Goal: Task Accomplishment & Management: Manage account settings

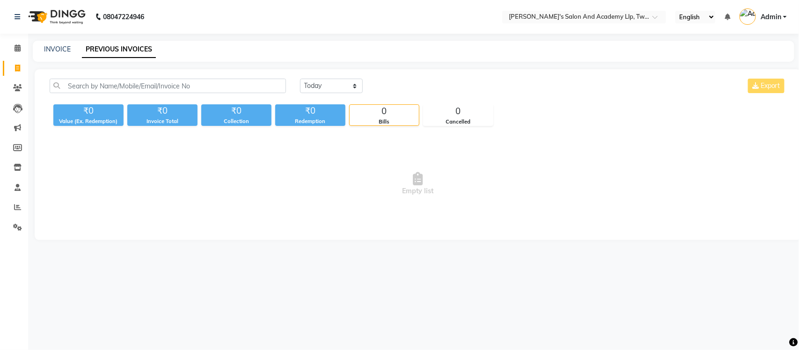
click at [0, 6] on nav "08047224946 Select Location × Sandy Men's Salon And Academy Llp, Twin Star Engl…" at bounding box center [399, 17] width 799 height 34
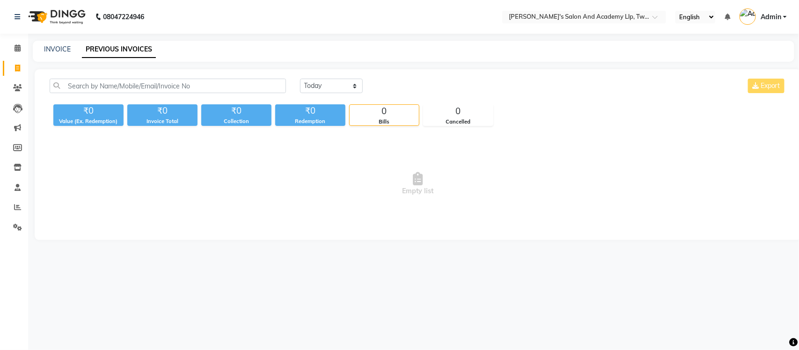
drag, startPoint x: 0, startPoint y: 0, endPoint x: 0, endPoint y: 6, distance: 5.6
click at [0, 6] on nav "08047224946 Select Location × Sandy Men's Salon And Academy Llp, Twin Star Engl…" at bounding box center [399, 17] width 799 height 34
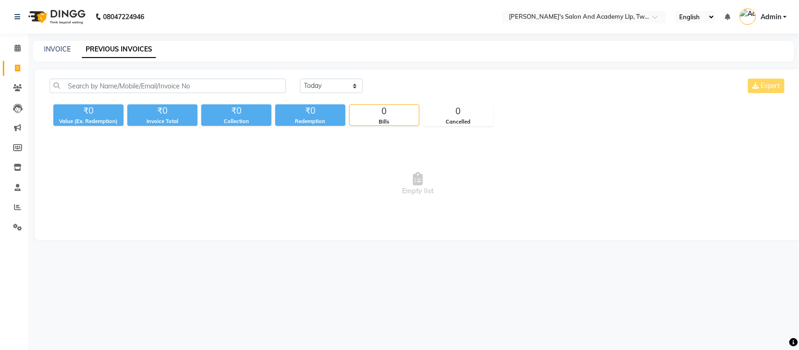
click at [0, 6] on nav "08047224946 Select Location × Sandy Men's Salon And Academy Llp, Twin Star Engl…" at bounding box center [399, 17] width 799 height 34
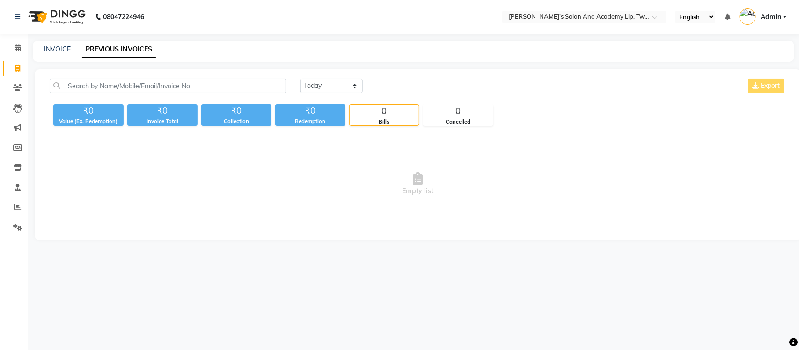
click at [0, 6] on nav "08047224946 Select Location × Sandy Men's Salon And Academy Llp, Twin Star Engl…" at bounding box center [399, 17] width 799 height 34
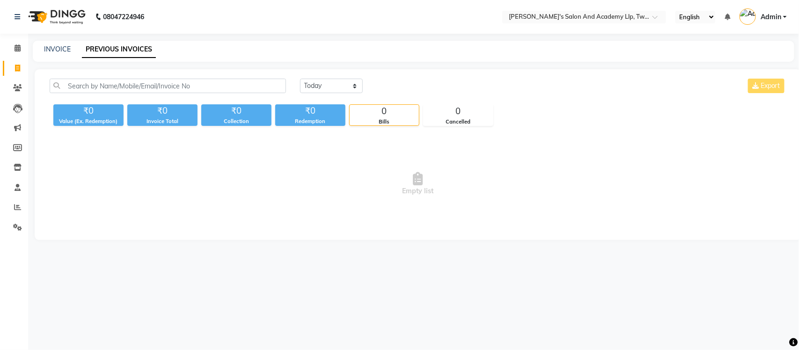
click at [0, 6] on nav "08047224946 Select Location × Sandy Men's Salon And Academy Llp, Twin Star Engl…" at bounding box center [399, 17] width 799 height 34
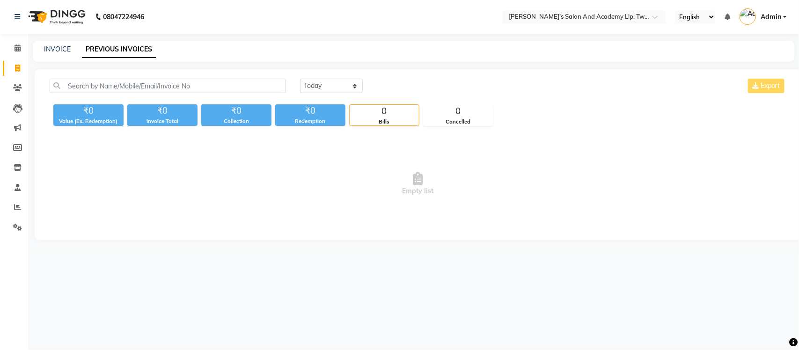
click at [0, 6] on nav "08047224946 Select Location × Sandy Men's Salon And Academy Llp, Twin Star Engl…" at bounding box center [399, 17] width 799 height 34
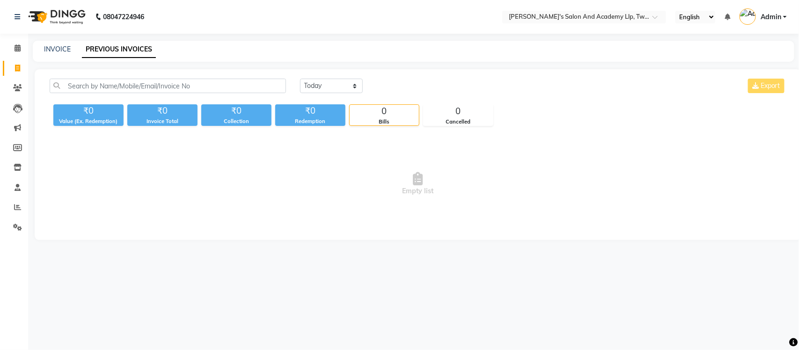
click at [0, 6] on nav "08047224946 Select Location × Sandy Men's Salon And Academy Llp, Twin Star Engl…" at bounding box center [399, 17] width 799 height 34
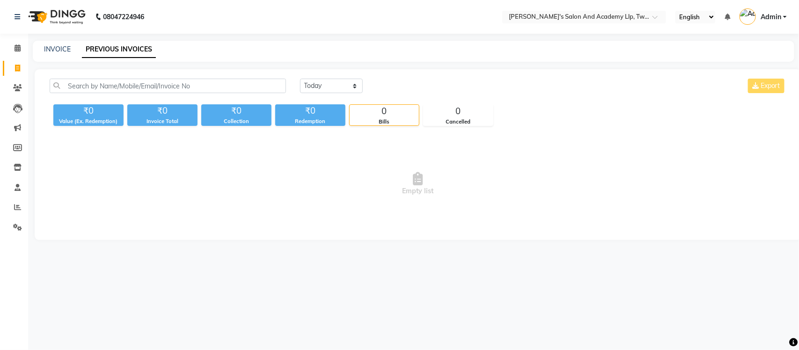
click at [0, 6] on nav "08047224946 Select Location × Sandy Men's Salon And Academy Llp, Twin Star Engl…" at bounding box center [399, 17] width 799 height 34
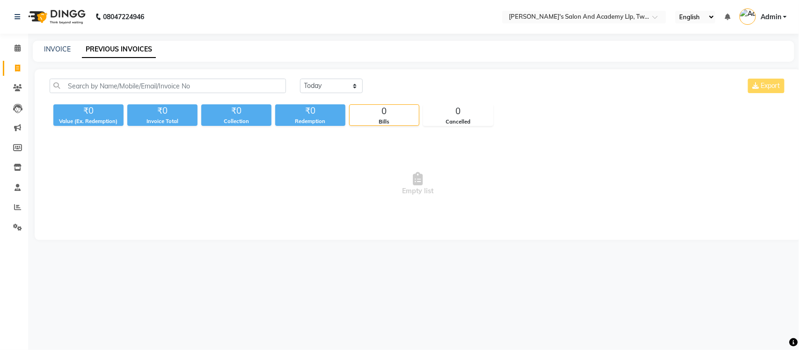
click at [0, 6] on nav "08047224946 Select Location × Sandy Men's Salon And Academy Llp, Twin Star Engl…" at bounding box center [399, 17] width 799 height 34
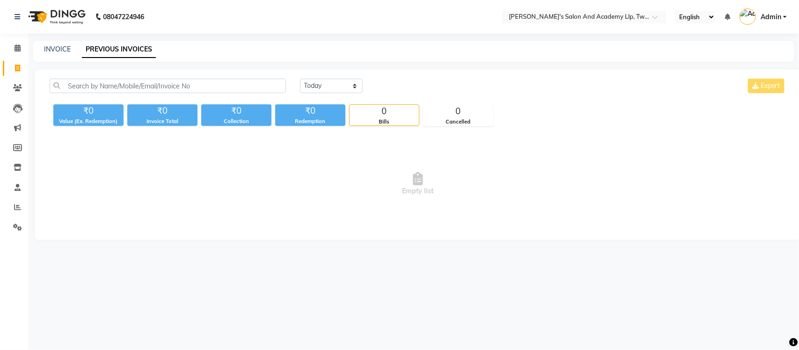
click at [0, 6] on nav "08047224946 Select Location × Sandy Men's Salon And Academy Llp, Twin Star Engl…" at bounding box center [399, 17] width 799 height 34
click at [64, 51] on link "INVOICE" at bounding box center [57, 49] width 27 height 8
select select "service"
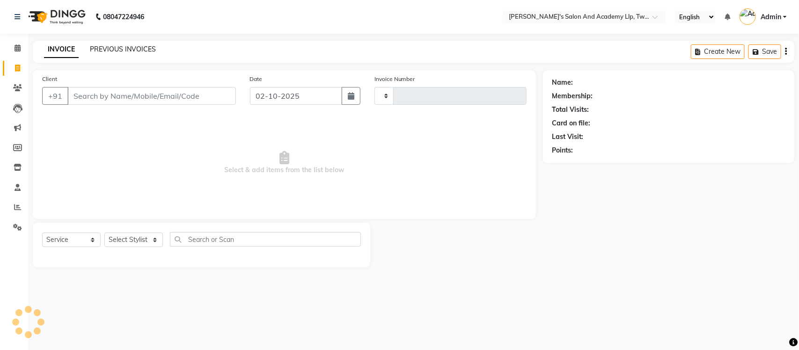
type input "11559"
select select "6985"
click at [118, 45] on link "PREVIOUS INVOICES" at bounding box center [123, 49] width 66 height 8
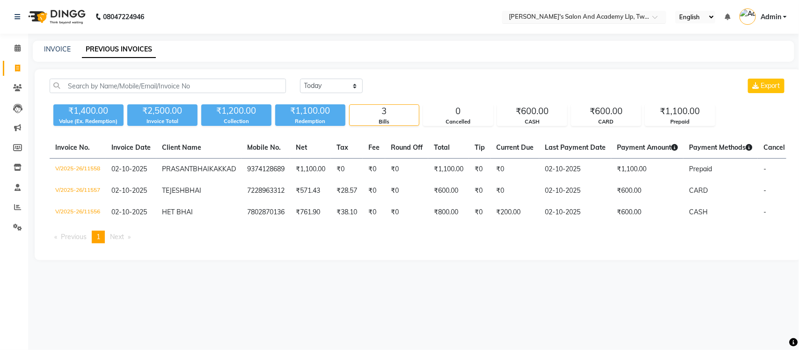
click at [591, 16] on input "text" at bounding box center [575, 17] width 136 height 9
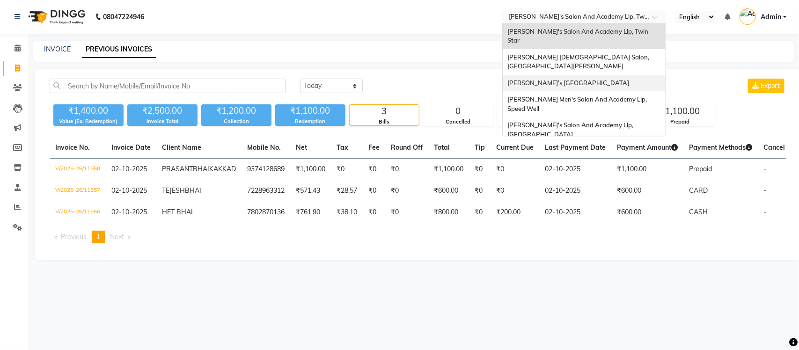
scroll to position [31, 0]
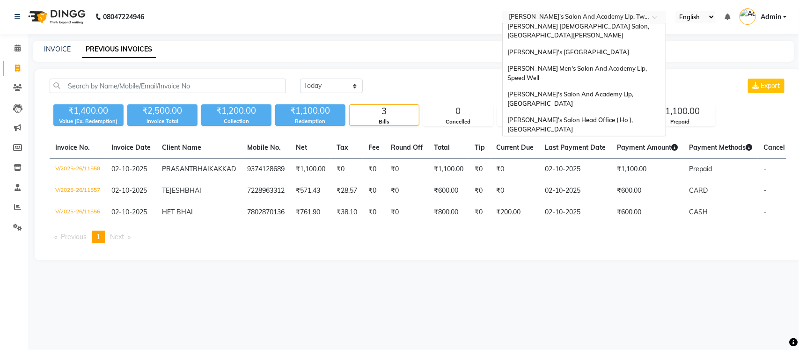
click at [599, 142] on span "[PERSON_NAME] Men's Salon & Academy Llp, [GEOGRAPHIC_DATA]" at bounding box center [574, 150] width 133 height 17
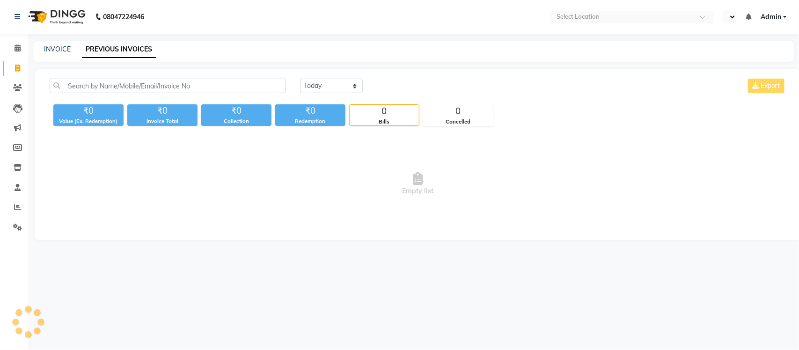
select select "en"
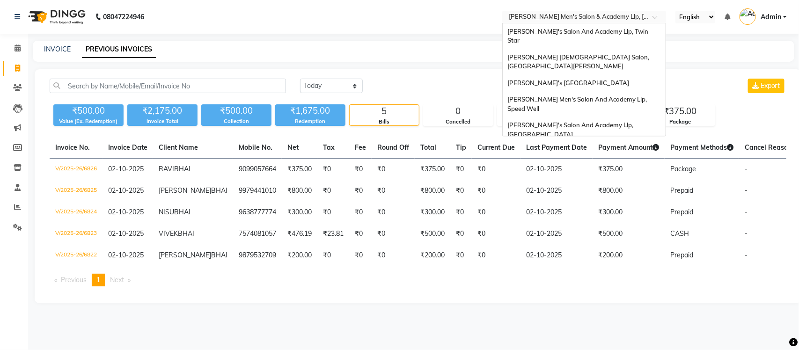
click at [590, 13] on input "text" at bounding box center [575, 17] width 136 height 9
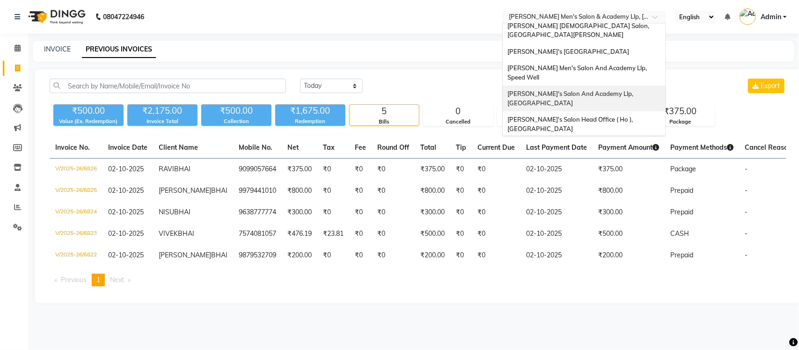
click at [604, 90] on span "[PERSON_NAME]'s Salon And Academy Llp, [GEOGRAPHIC_DATA]" at bounding box center [571, 98] width 127 height 17
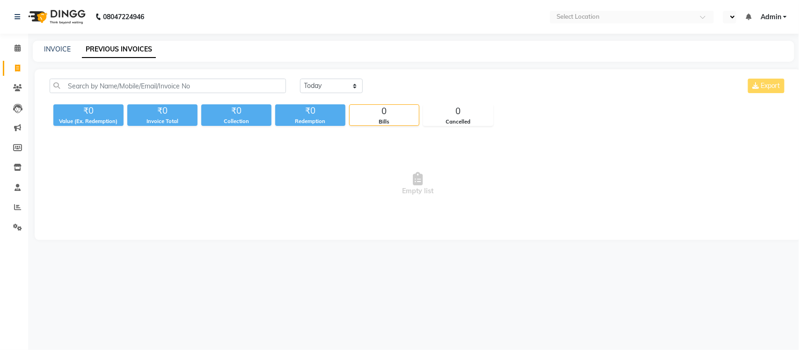
select select "en"
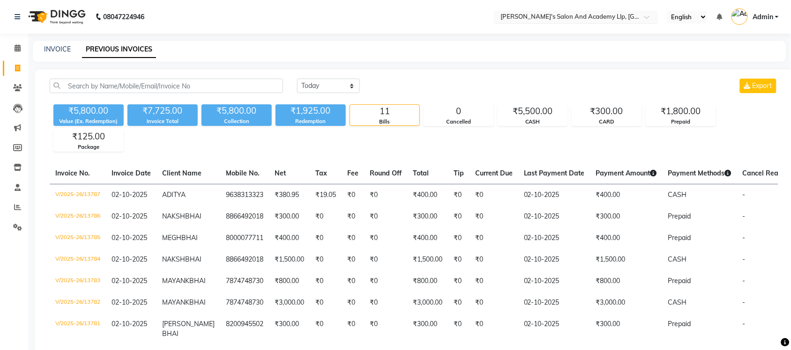
click at [610, 15] on input "text" at bounding box center [566, 17] width 136 height 9
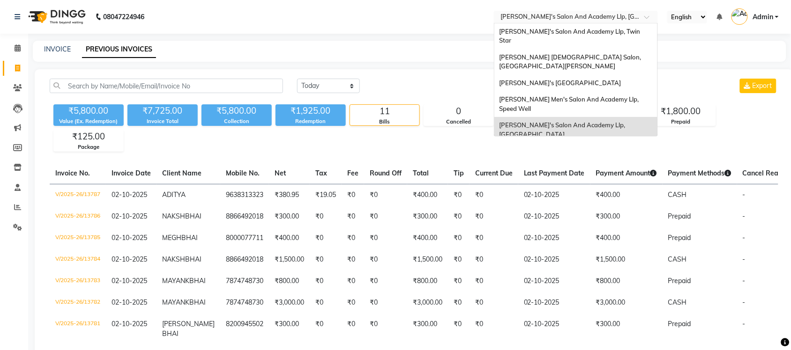
click at [467, 22] on nav "08047224946 Select Location × [PERSON_NAME]'s [GEOGRAPHIC_DATA] [PERSON_NAME] M…" at bounding box center [395, 17] width 791 height 34
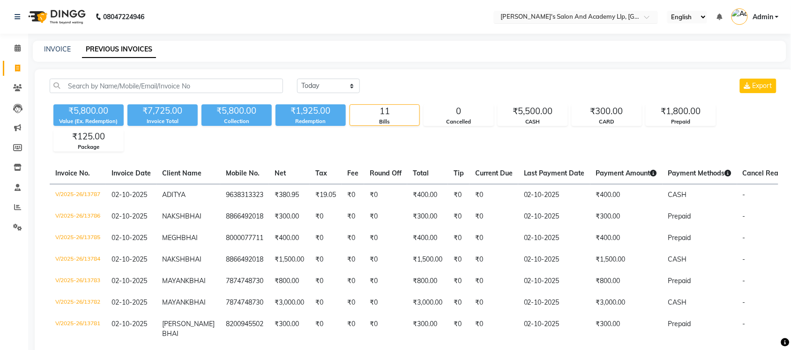
click at [589, 13] on input "text" at bounding box center [566, 17] width 136 height 9
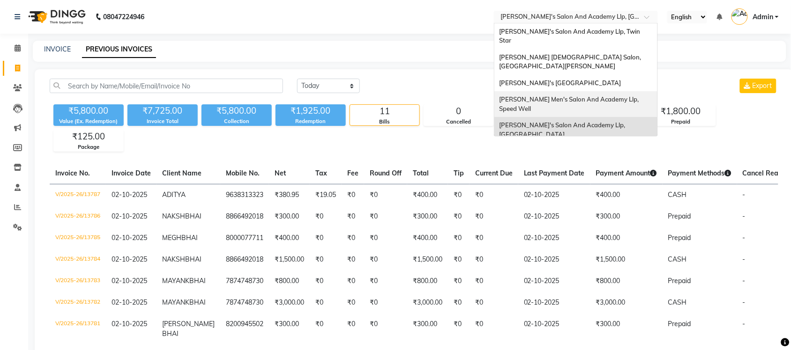
click at [599, 96] on span "[PERSON_NAME] Men's Salon And Academy Llp, Speed Well" at bounding box center [569, 104] width 141 height 17
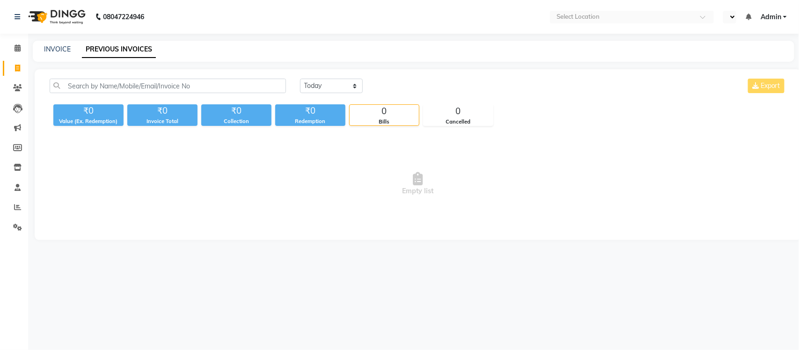
select select "en"
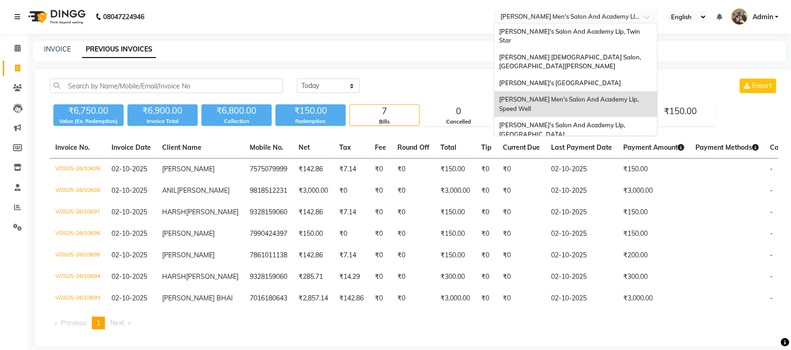
click at [577, 22] on input "text" at bounding box center [566, 17] width 136 height 9
click at [584, 79] on span "[PERSON_NAME]'s [GEOGRAPHIC_DATA]" at bounding box center [560, 82] width 122 height 7
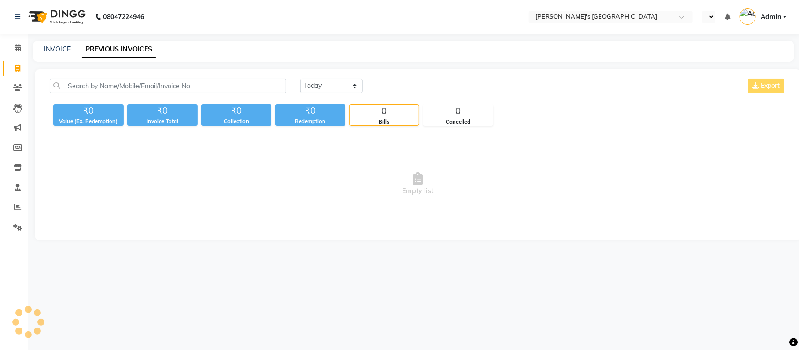
select select "en"
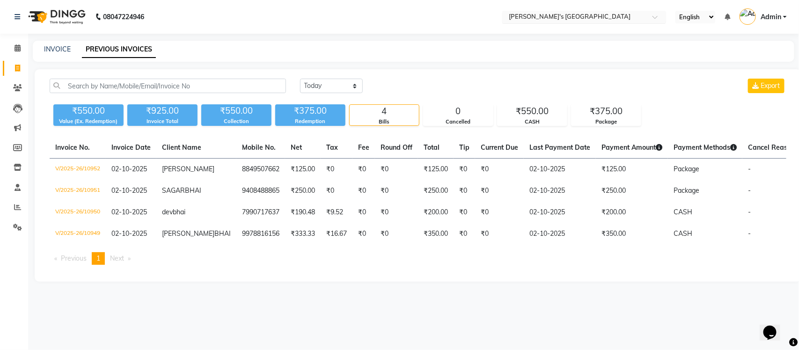
click at [586, 20] on input "text" at bounding box center [575, 17] width 136 height 9
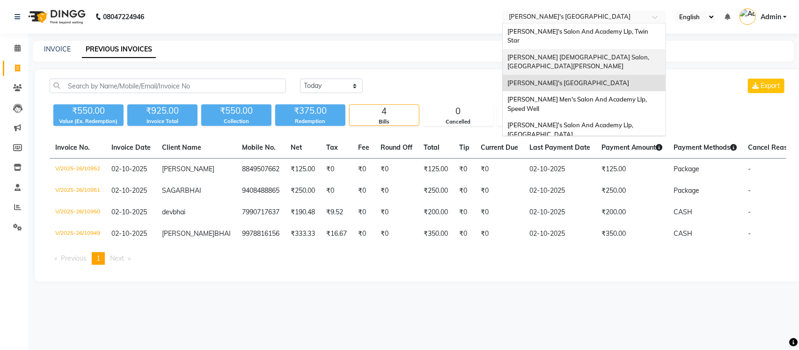
click at [584, 53] on span "[PERSON_NAME] [DEMOGRAPHIC_DATA] Salon, [GEOGRAPHIC_DATA][PERSON_NAME]" at bounding box center [579, 61] width 143 height 17
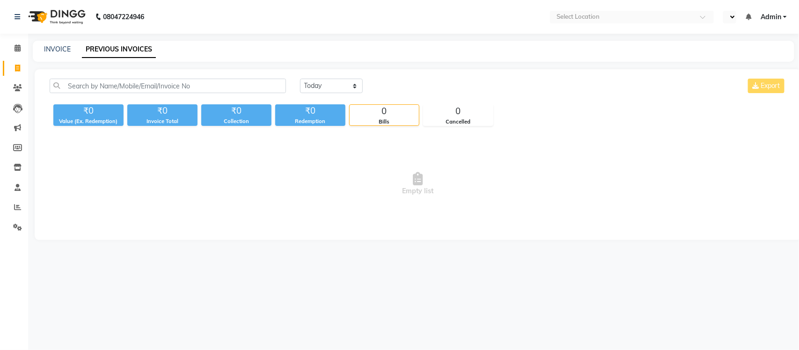
select select "en"
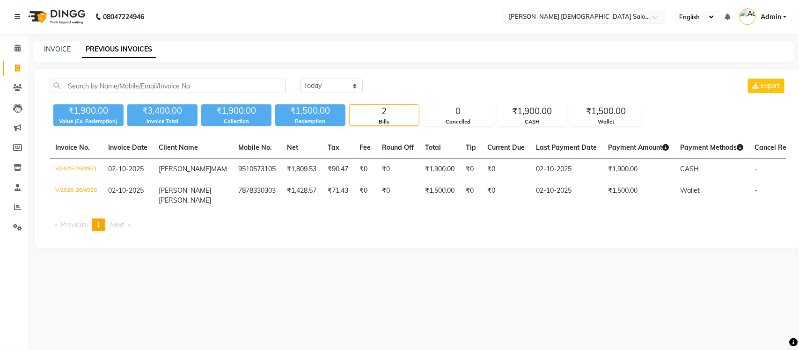
click at [567, 15] on input "text" at bounding box center [575, 17] width 136 height 9
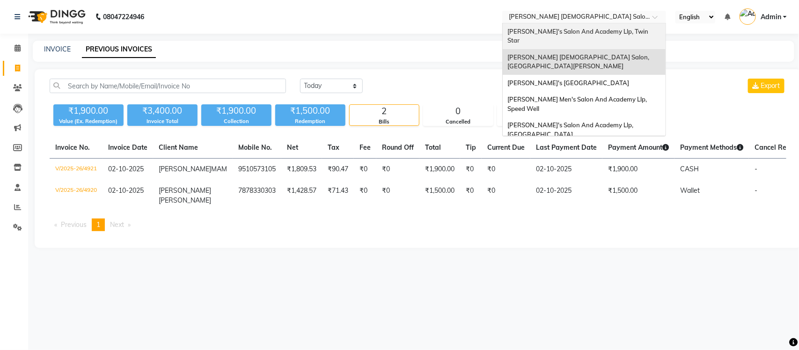
click at [580, 31] on span "[PERSON_NAME]'s Salon And Academy Llp, Twin Star" at bounding box center [579, 36] width 142 height 17
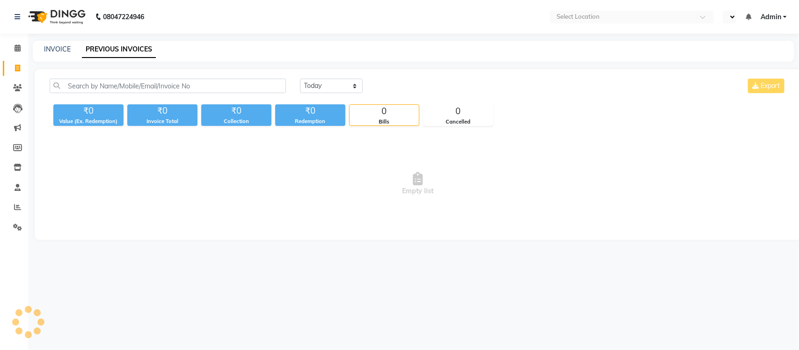
select select "en"
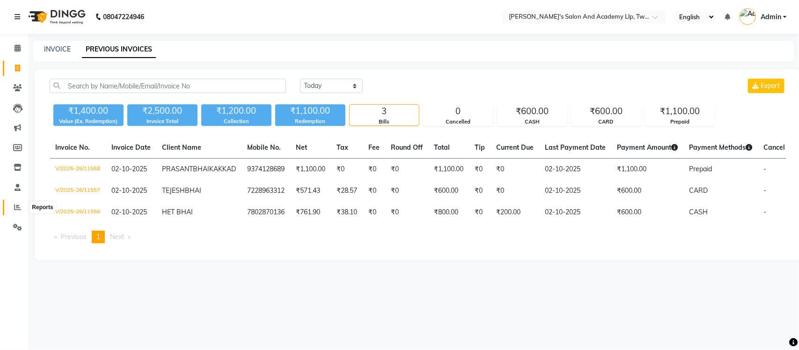
click at [23, 204] on span at bounding box center [17, 207] width 16 height 11
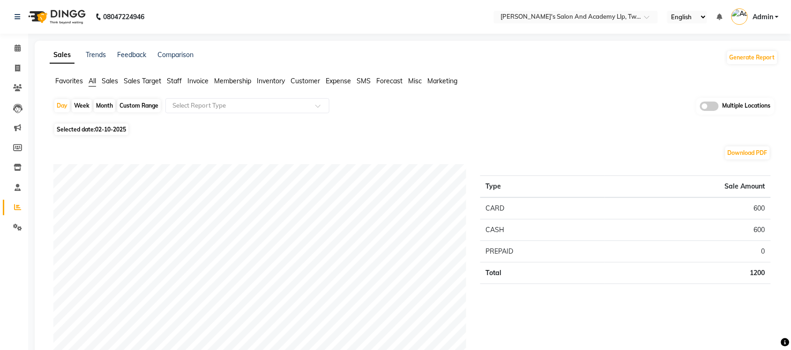
click at [104, 82] on span "Sales" at bounding box center [110, 81] width 16 height 8
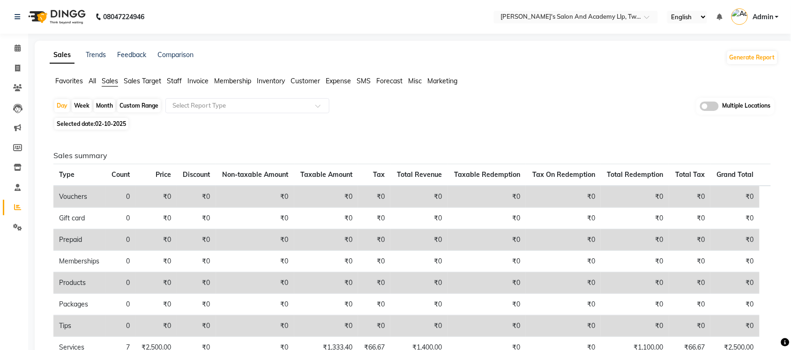
click at [89, 126] on span "Selected date: 02-10-2025" at bounding box center [91, 124] width 74 height 12
select select "10"
select select "2025"
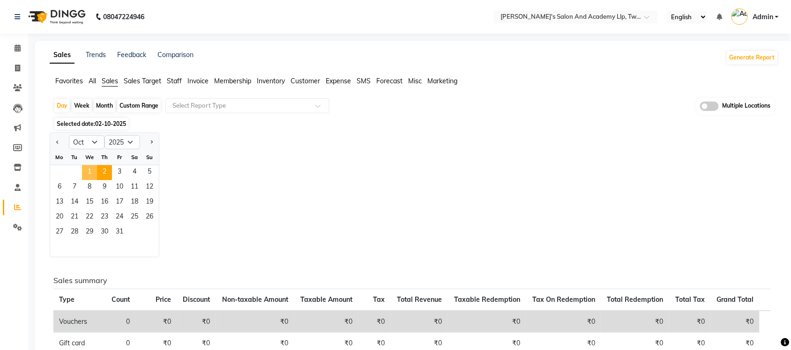
click at [86, 173] on span "1" at bounding box center [89, 172] width 15 height 15
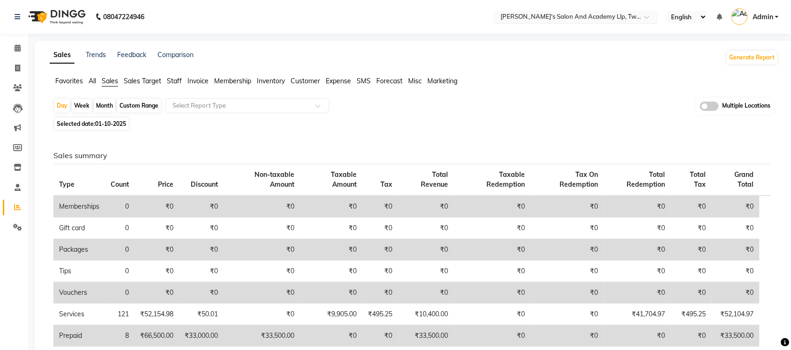
click at [616, 13] on input "text" at bounding box center [566, 17] width 136 height 9
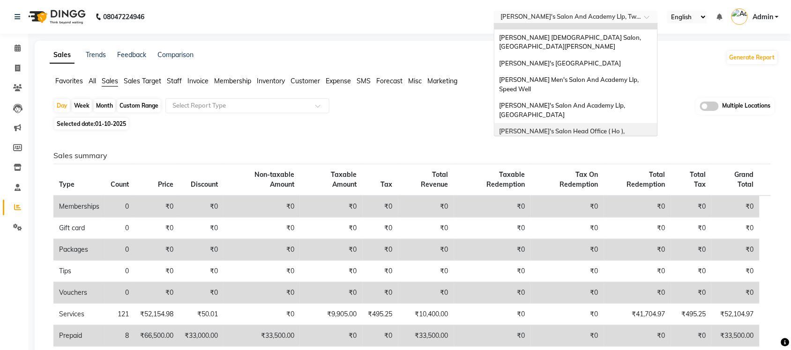
scroll to position [31, 0]
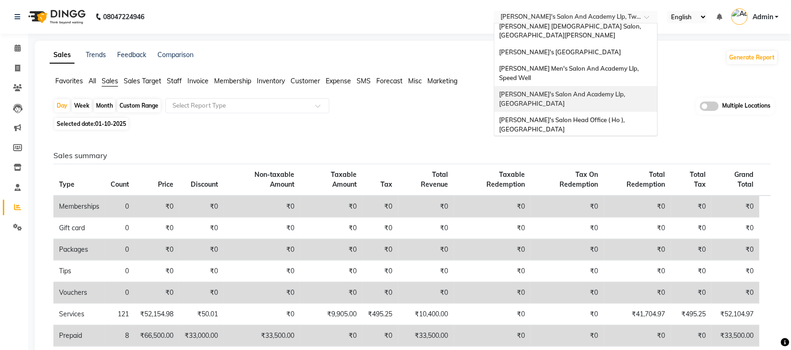
click at [602, 90] on span "[PERSON_NAME]'s Salon And Academy Llp, [GEOGRAPHIC_DATA]" at bounding box center [562, 98] width 127 height 17
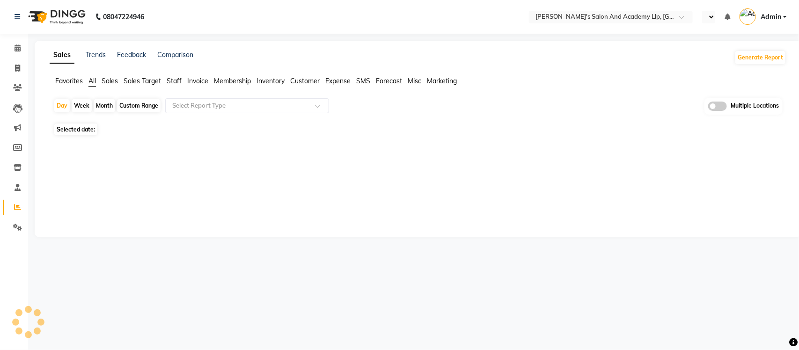
select select "en"
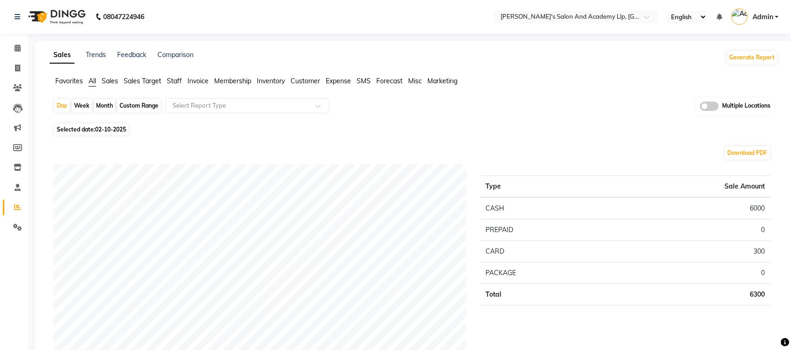
drag, startPoint x: 113, startPoint y: 83, endPoint x: 101, endPoint y: 131, distance: 49.6
click at [113, 83] on span "Sales" at bounding box center [110, 81] width 16 height 8
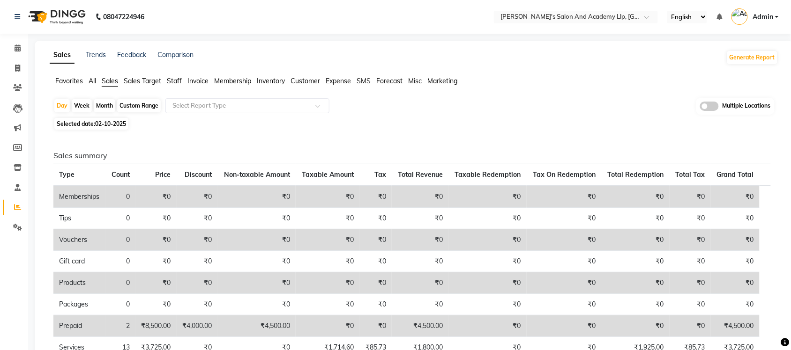
click at [101, 131] on div "Day Week Month Custom Range Select Report Type Multiple Locations Selected date…" at bounding box center [414, 252] width 728 height 309
click at [101, 124] on span "02-10-2025" at bounding box center [110, 123] width 31 height 7
select select "10"
select select "2025"
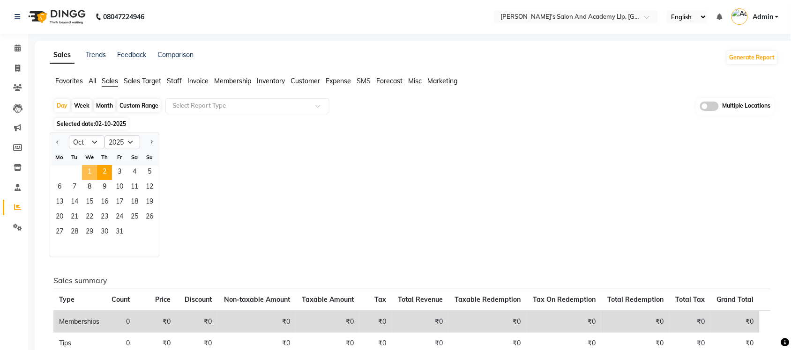
click at [90, 171] on span "1" at bounding box center [89, 172] width 15 height 15
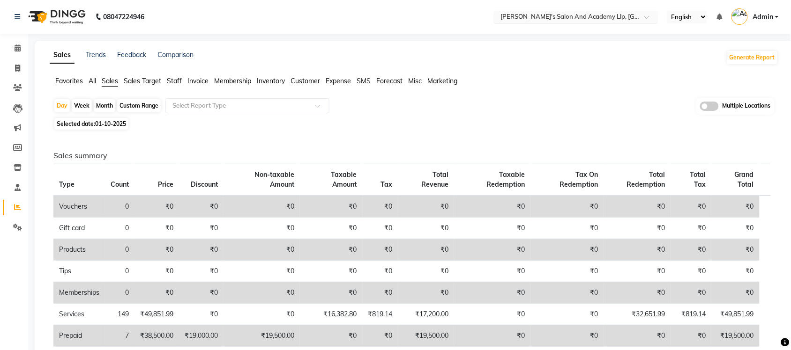
click at [615, 15] on input "text" at bounding box center [566, 17] width 136 height 9
click at [460, 12] on nav "08047224946 Select Location × [PERSON_NAME]'s Salon And Academy Llp, University…" at bounding box center [395, 17] width 791 height 34
click at [200, 108] on input "text" at bounding box center [237, 105] width 135 height 9
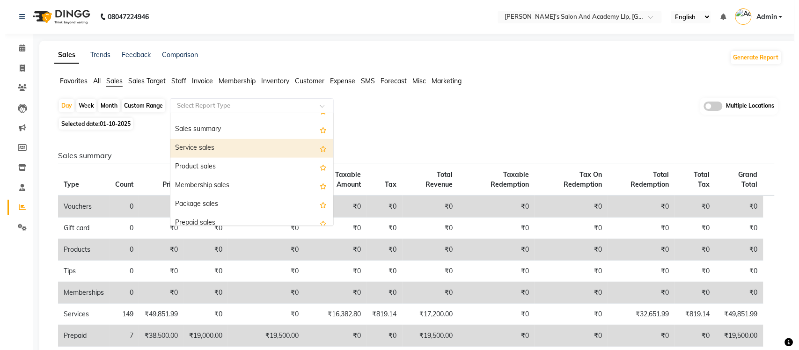
scroll to position [59, 0]
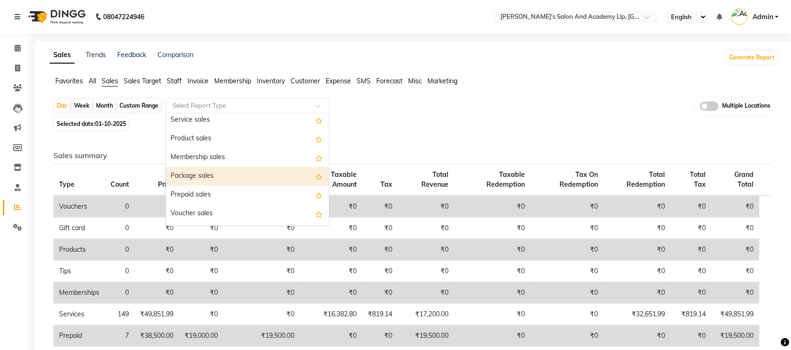
click at [232, 181] on div "Package sales" at bounding box center [247, 176] width 163 height 19
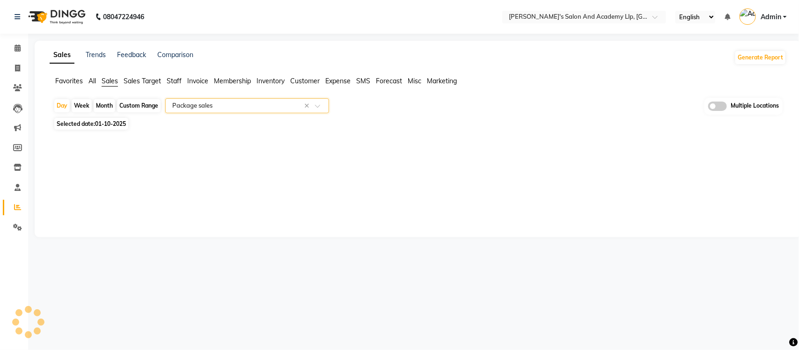
select select "full_report"
select select "pdf"
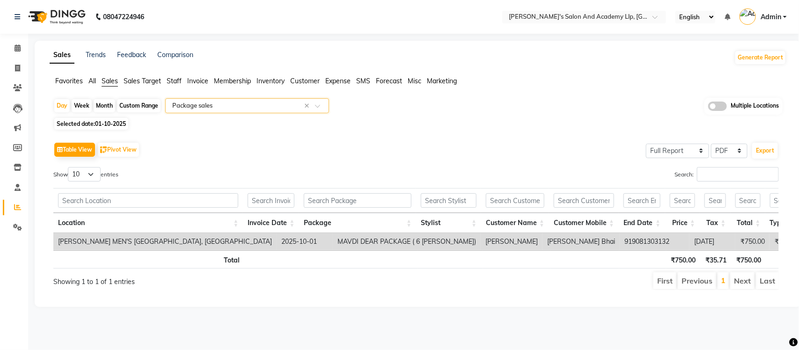
click at [264, 108] on input "text" at bounding box center [237, 105] width 135 height 9
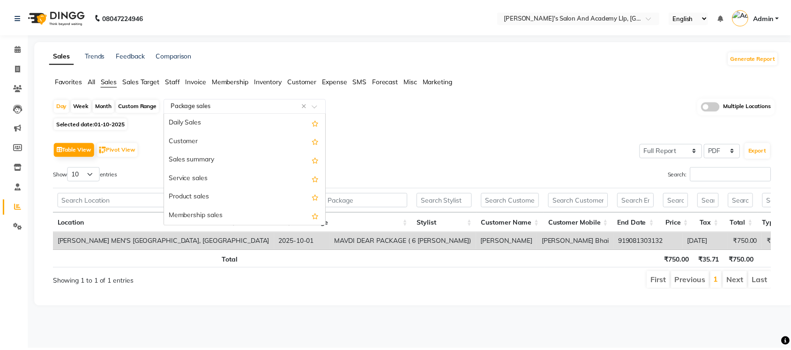
scroll to position [112, 0]
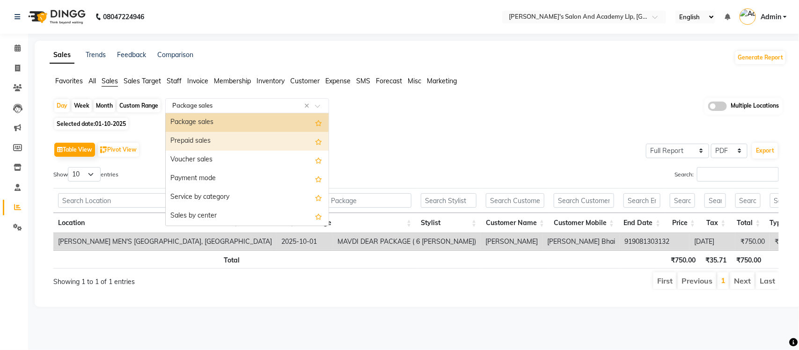
click at [235, 136] on div "Prepaid sales" at bounding box center [247, 141] width 163 height 19
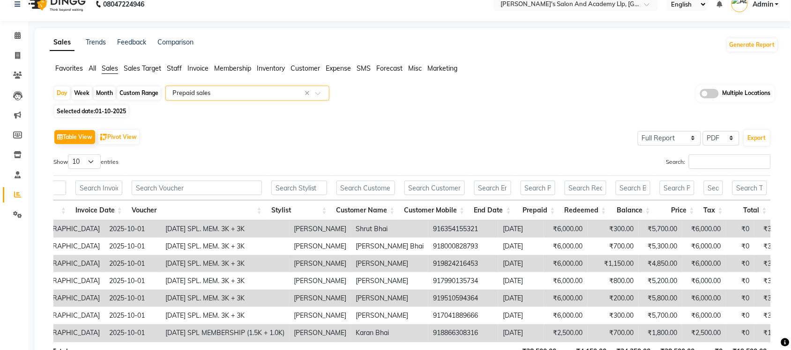
scroll to position [0, 0]
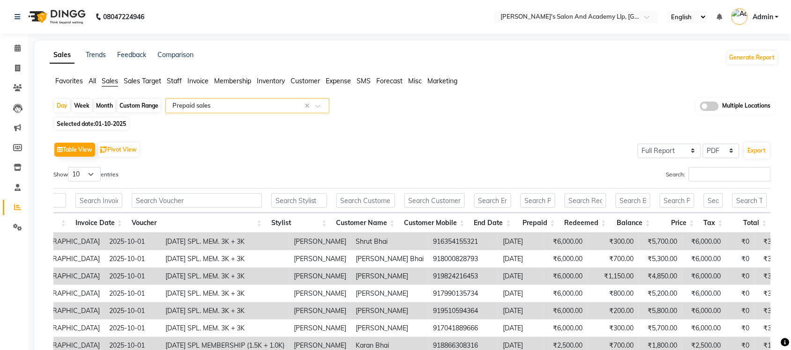
click at [222, 103] on input "text" at bounding box center [237, 105] width 135 height 9
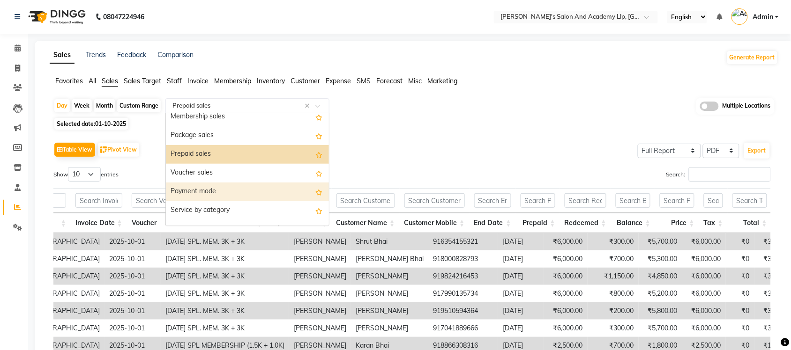
scroll to position [73, 0]
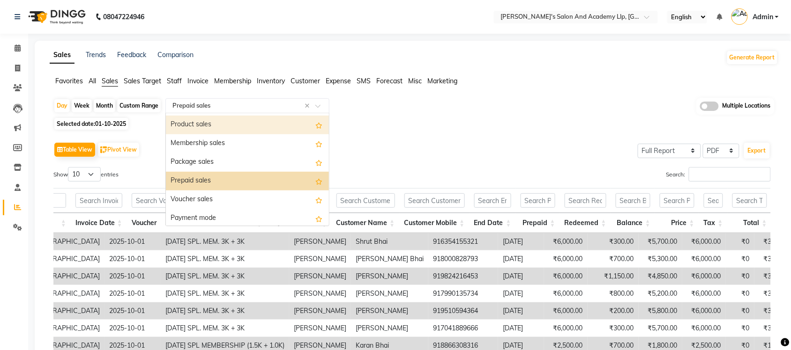
click at [237, 125] on div "Product sales" at bounding box center [247, 125] width 163 height 19
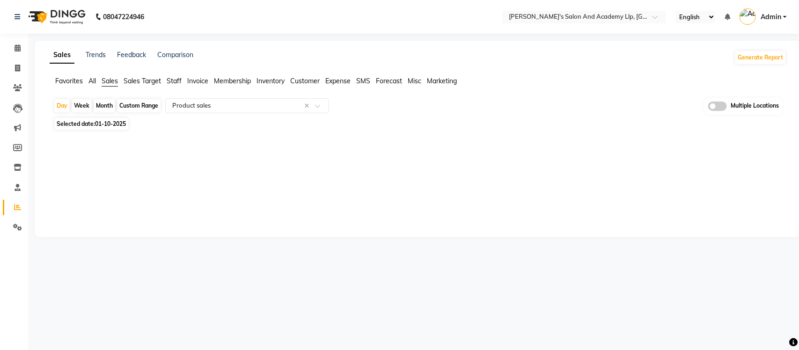
click at [376, 153] on div "Sales Trends Feedback Comparison Generate Report Favorites All Sales Sales Targ…" at bounding box center [418, 139] width 767 height 197
click at [340, 82] on span "Expense" at bounding box center [337, 81] width 25 height 8
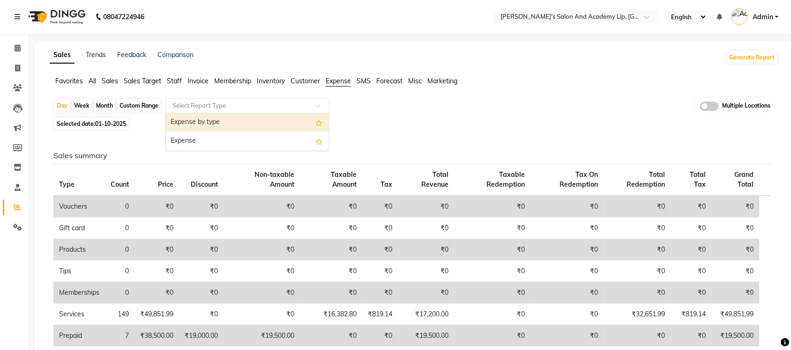
click at [259, 108] on input "text" at bounding box center [237, 105] width 135 height 9
click at [252, 120] on div "Expense by type" at bounding box center [247, 122] width 163 height 19
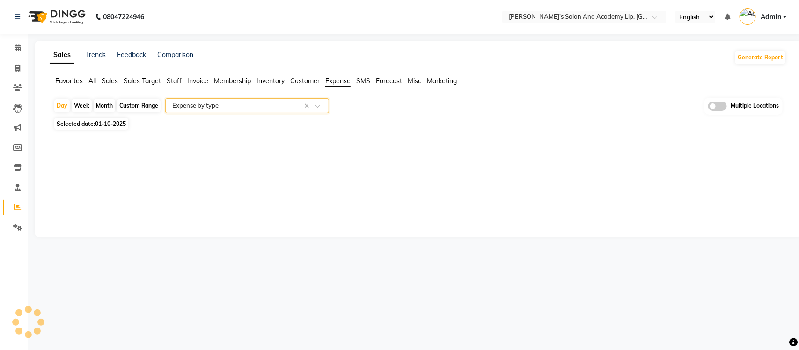
select select "full_report"
select select "pdf"
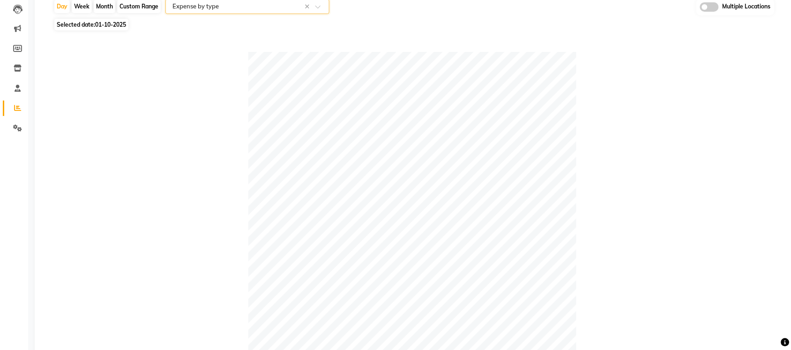
scroll to position [0, 0]
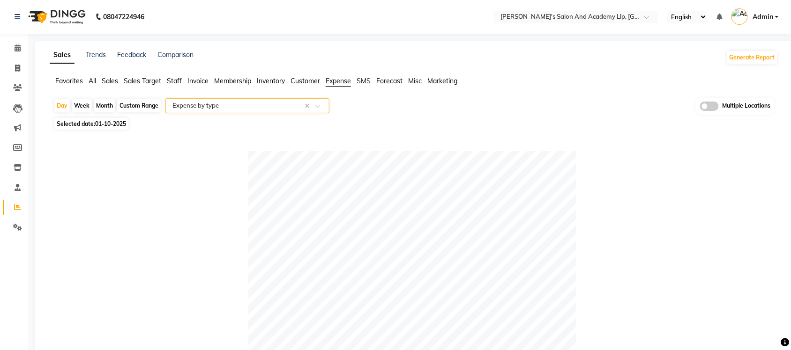
click at [95, 80] on span "All" at bounding box center [92, 81] width 7 height 8
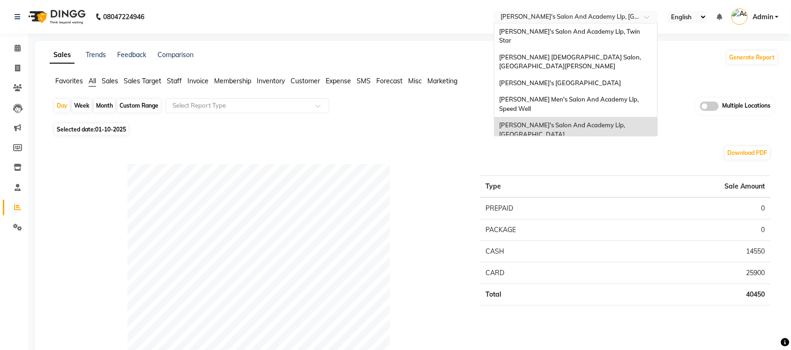
click at [626, 19] on input "text" at bounding box center [566, 17] width 136 height 9
click at [617, 33] on span "[PERSON_NAME]'s Salon And Academy Llp, Twin Star" at bounding box center [570, 36] width 142 height 17
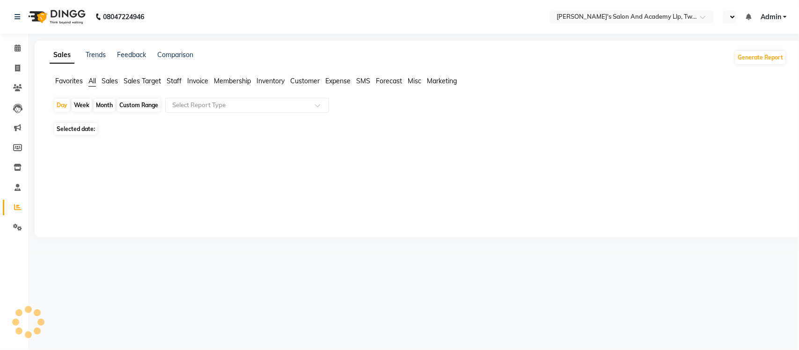
select select "en"
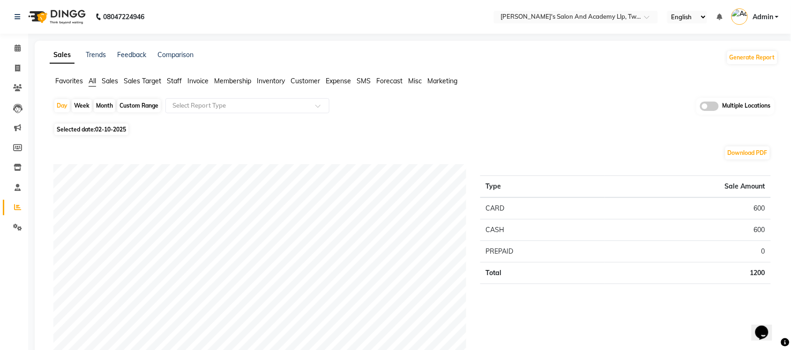
click at [94, 130] on span "Selected date: [DATE]" at bounding box center [91, 130] width 74 height 12
select select "10"
select select "2025"
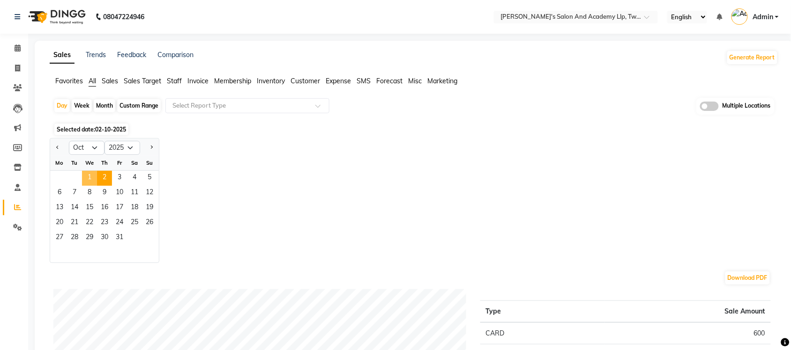
click at [89, 181] on span "1" at bounding box center [89, 178] width 15 height 15
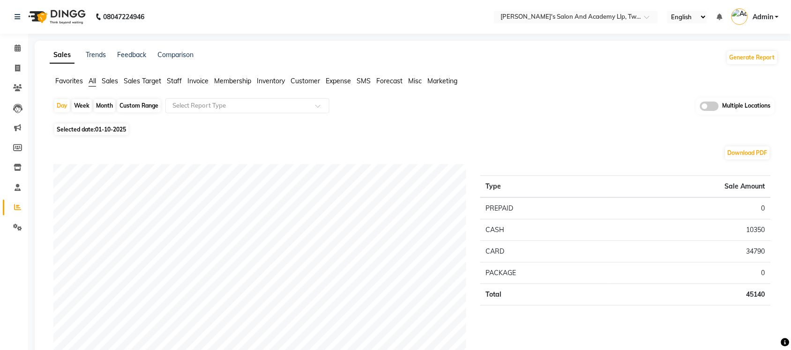
click at [109, 79] on span "Sales" at bounding box center [110, 81] width 16 height 8
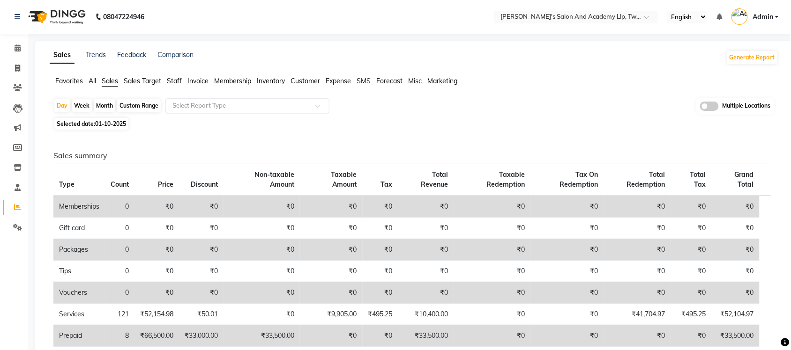
click at [222, 108] on input "text" at bounding box center [237, 105] width 135 height 9
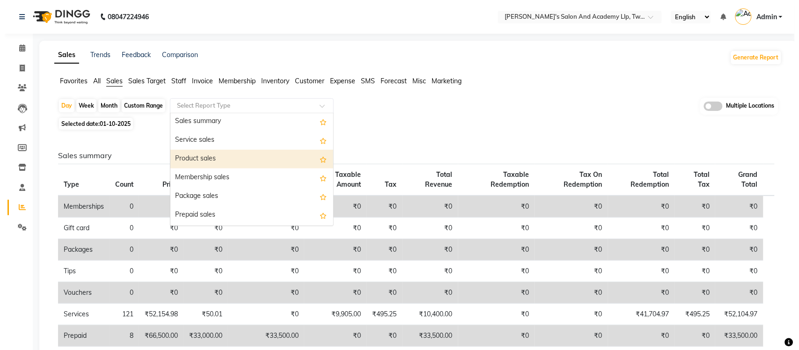
scroll to position [59, 0]
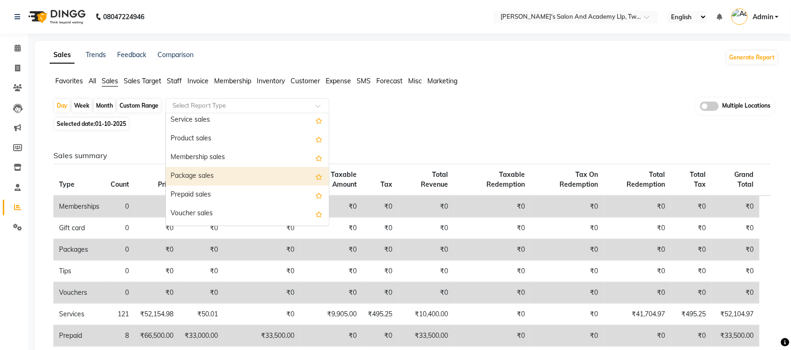
click at [234, 177] on div "Package sales" at bounding box center [247, 176] width 163 height 19
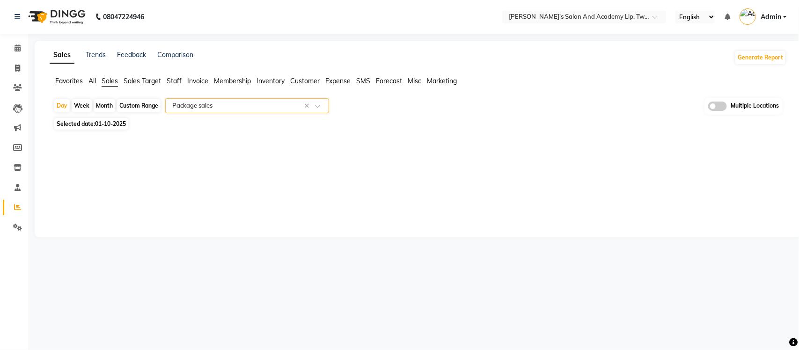
click at [250, 108] on input "text" at bounding box center [237, 105] width 135 height 9
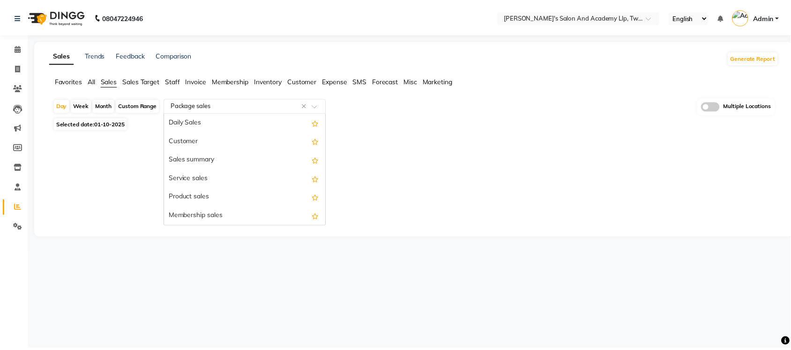
scroll to position [112, 0]
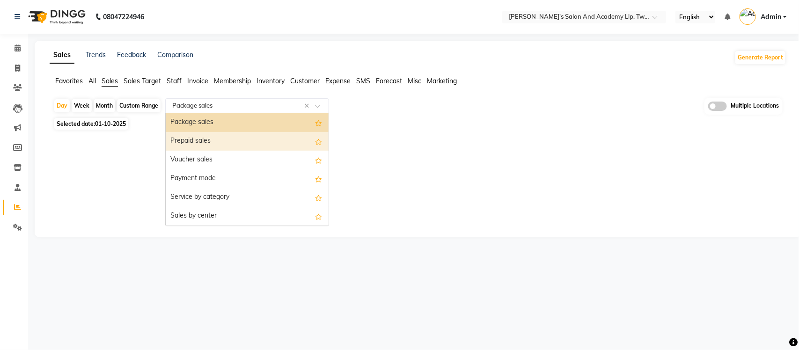
click at [247, 132] on div "Prepaid sales" at bounding box center [247, 141] width 163 height 19
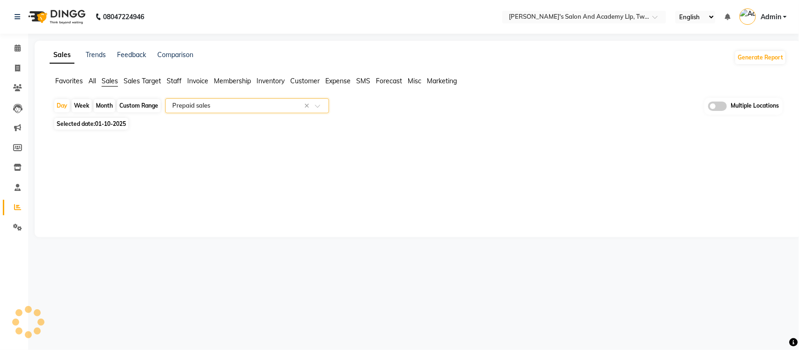
select select "full_report"
select select "csv"
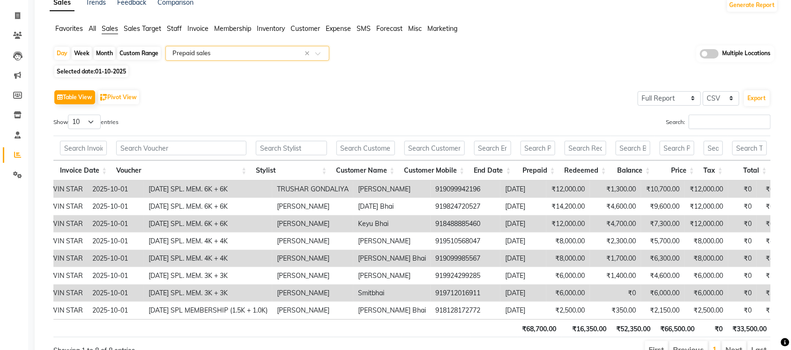
scroll to position [0, 0]
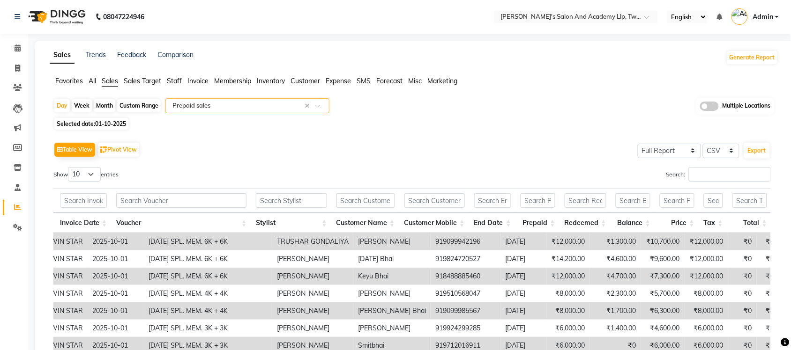
click at [256, 109] on input "text" at bounding box center [237, 105] width 135 height 9
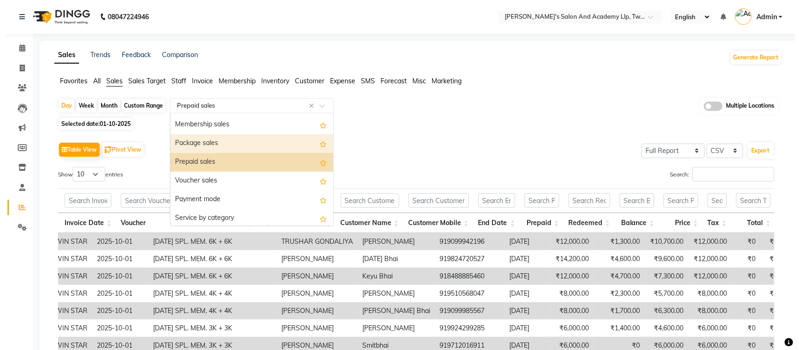
scroll to position [73, 0]
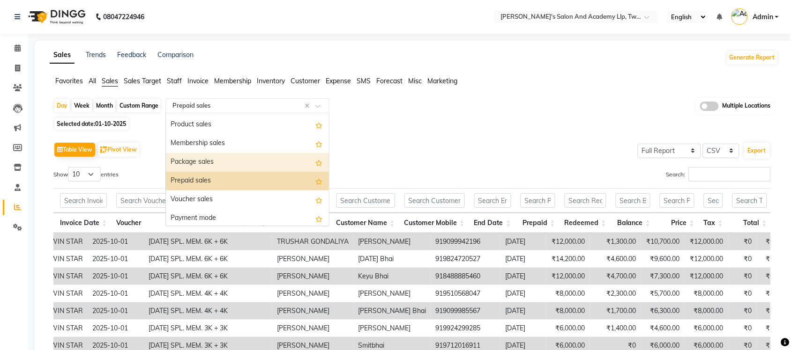
click at [236, 162] on div "Package sales" at bounding box center [247, 162] width 163 height 19
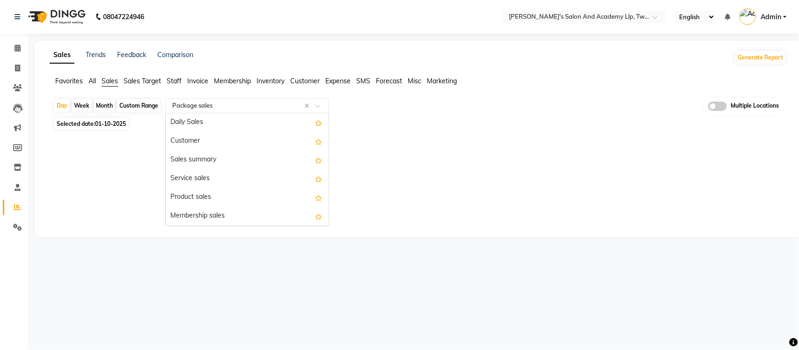
click at [253, 106] on input "text" at bounding box center [237, 105] width 135 height 9
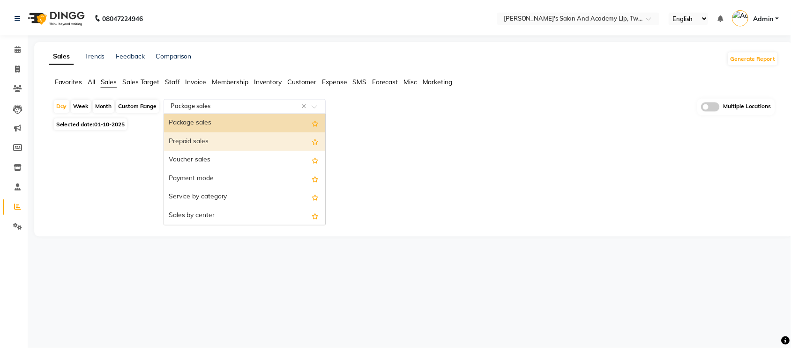
scroll to position [54, 0]
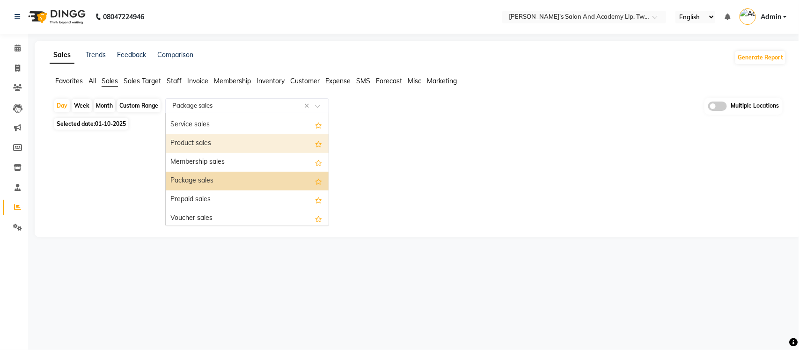
click at [242, 148] on div "Product sales" at bounding box center [247, 143] width 163 height 19
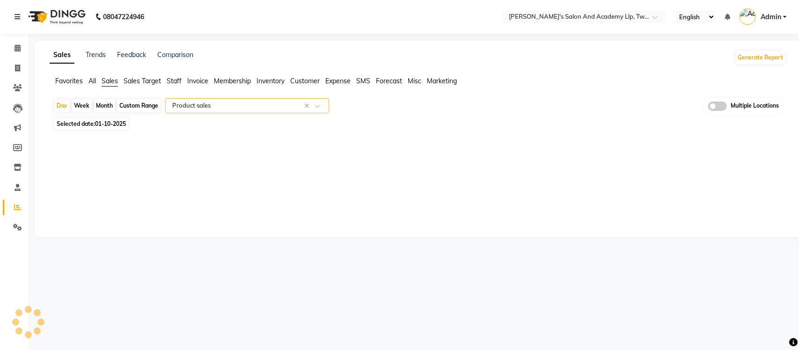
select select "full_report"
select select "csv"
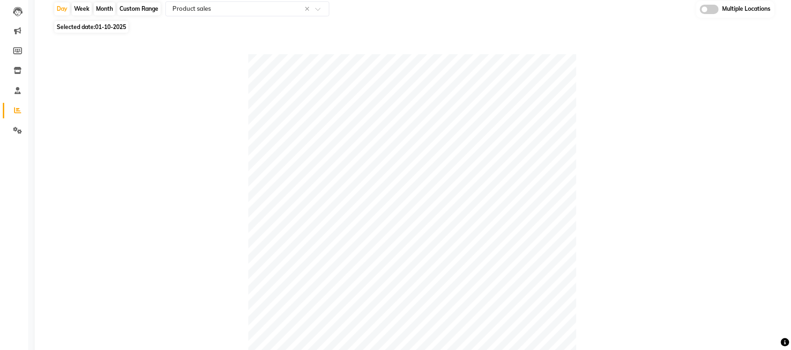
scroll to position [0, 0]
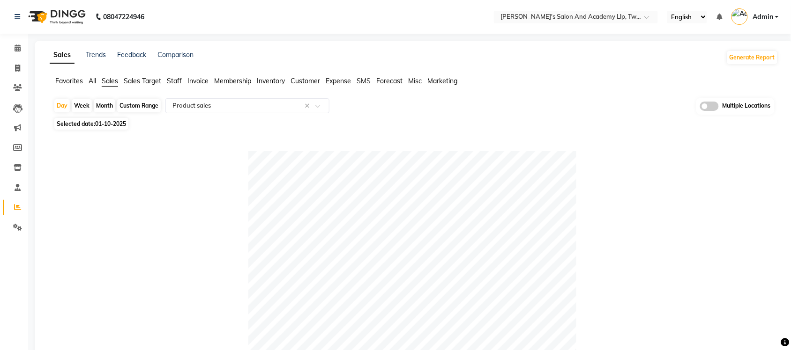
click at [336, 80] on span "Expense" at bounding box center [337, 81] width 25 height 8
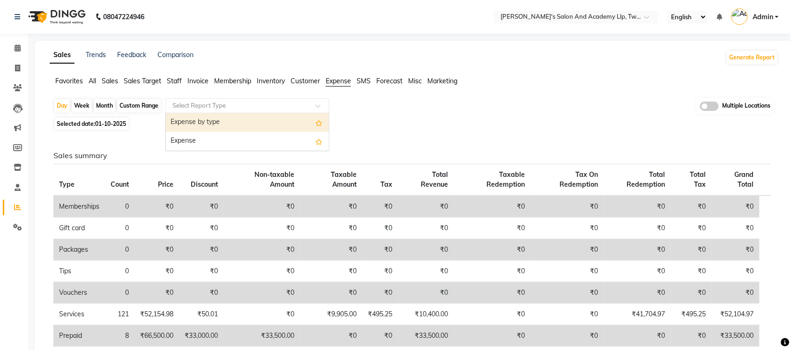
click at [277, 103] on input "text" at bounding box center [237, 105] width 135 height 9
click at [262, 122] on div "Expense by type" at bounding box center [247, 122] width 163 height 19
select select "full_report"
select select "csv"
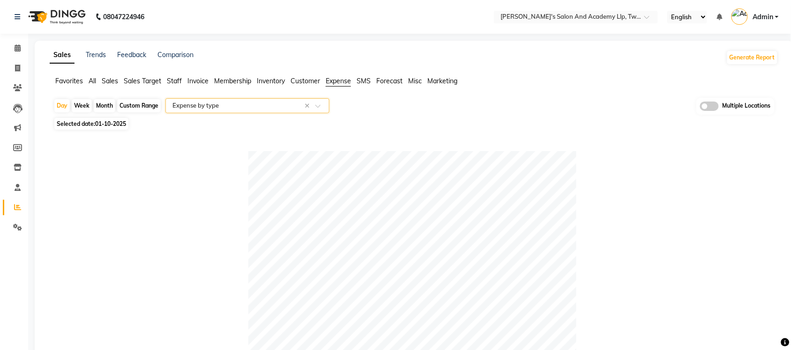
click at [93, 81] on span "All" at bounding box center [92, 81] width 7 height 8
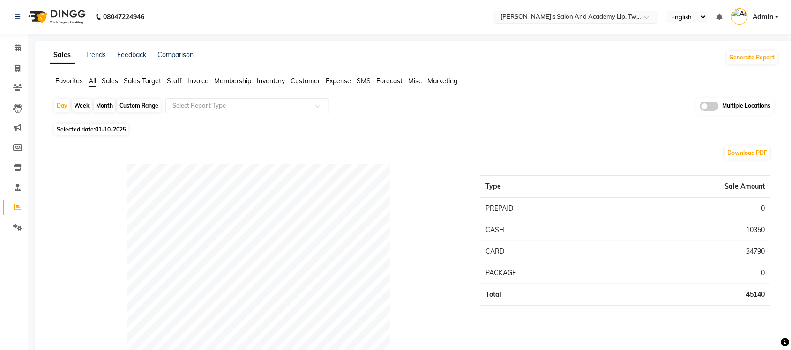
click at [625, 17] on input "text" at bounding box center [566, 17] width 136 height 9
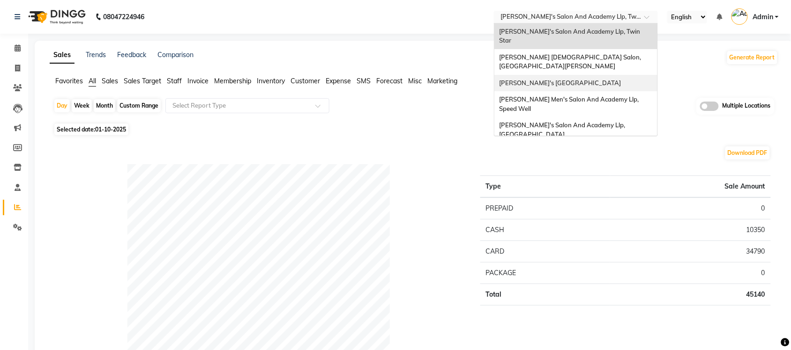
click at [610, 79] on span "[PERSON_NAME]'s [GEOGRAPHIC_DATA]" at bounding box center [560, 82] width 122 height 7
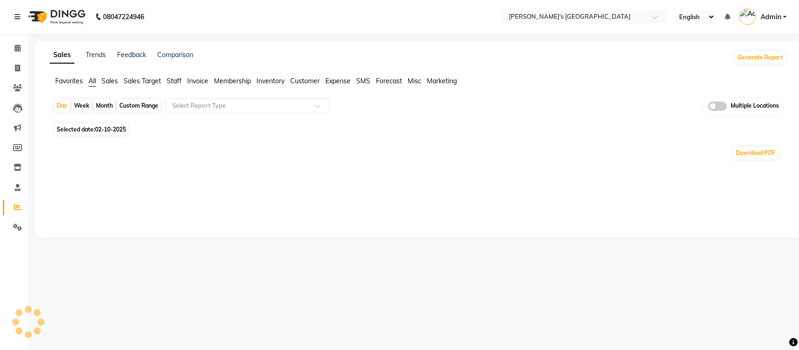
select select "en"
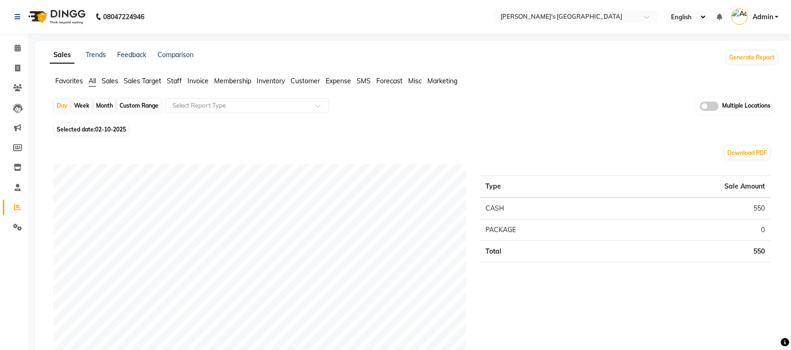
drag, startPoint x: 115, startPoint y: 80, endPoint x: 218, endPoint y: 88, distance: 103.3
click at [115, 80] on span "Sales" at bounding box center [110, 81] width 16 height 8
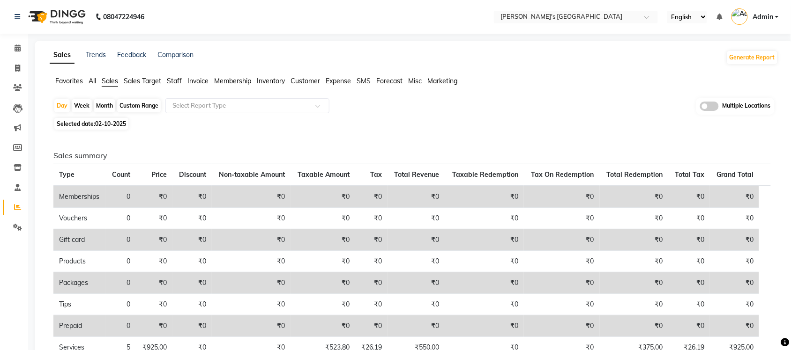
click at [74, 123] on span "Selected date: 02-10-2025" at bounding box center [91, 124] width 74 height 12
select select "10"
select select "2025"
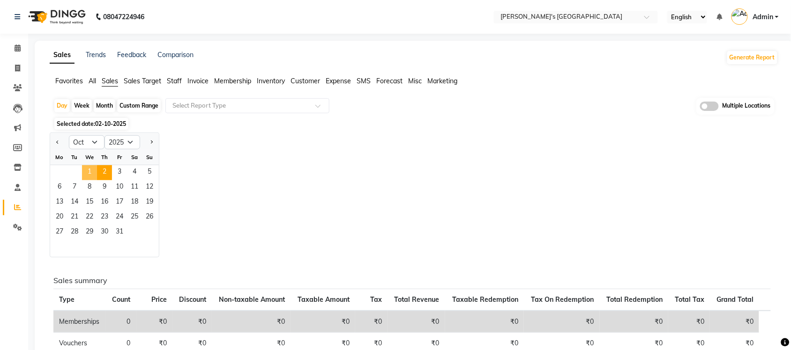
click at [85, 170] on span "1" at bounding box center [89, 172] width 15 height 15
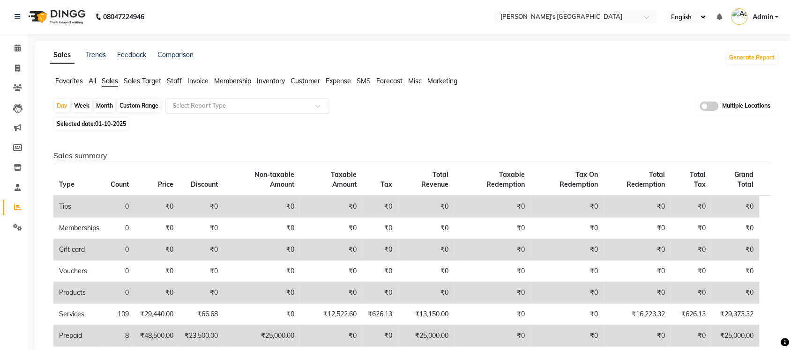
click at [184, 107] on input "text" at bounding box center [237, 105] width 135 height 9
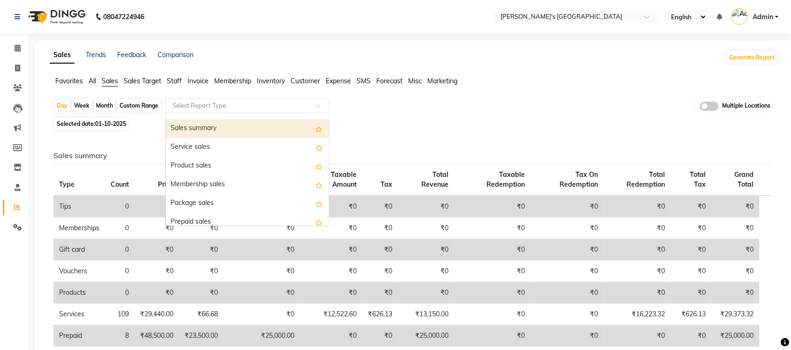
scroll to position [59, 0]
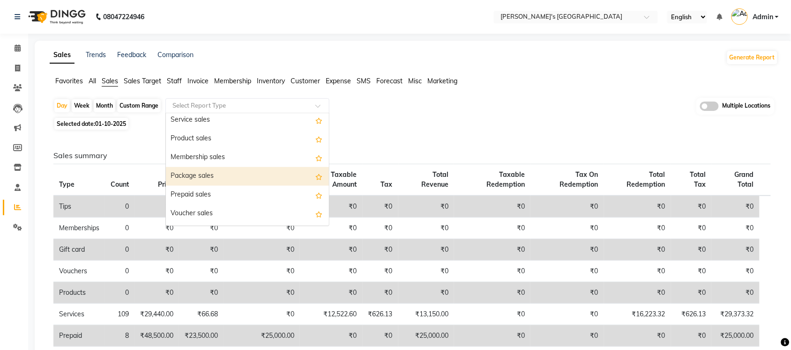
click at [221, 170] on div "Package sales" at bounding box center [247, 176] width 163 height 19
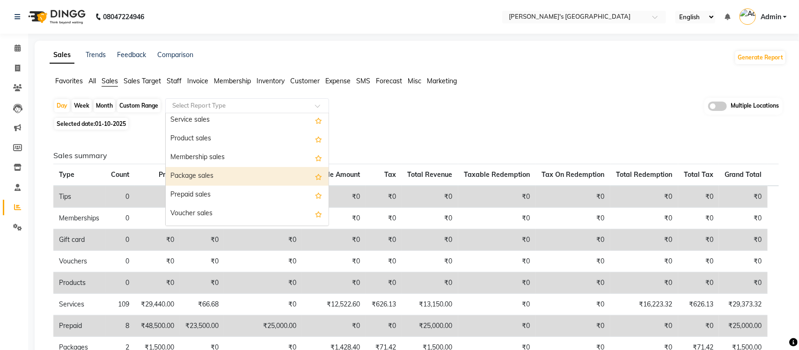
select select "full_report"
select select "csv"
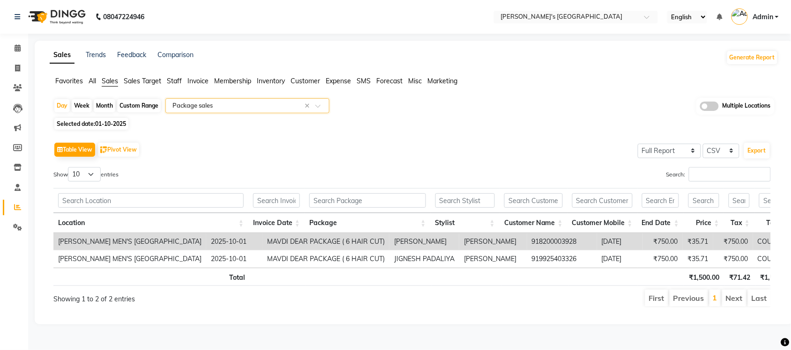
click at [238, 104] on input "text" at bounding box center [237, 105] width 135 height 9
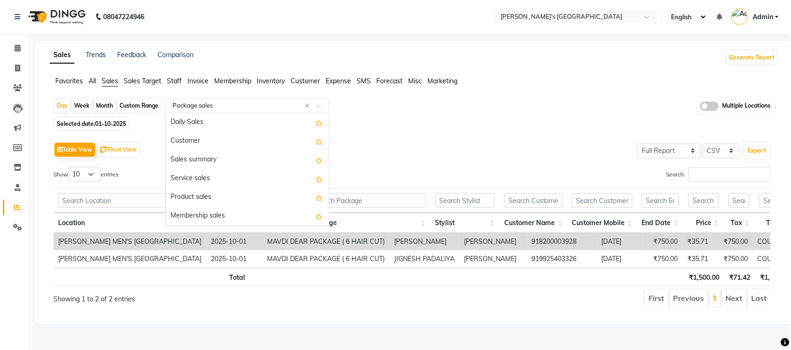
scroll to position [112, 0]
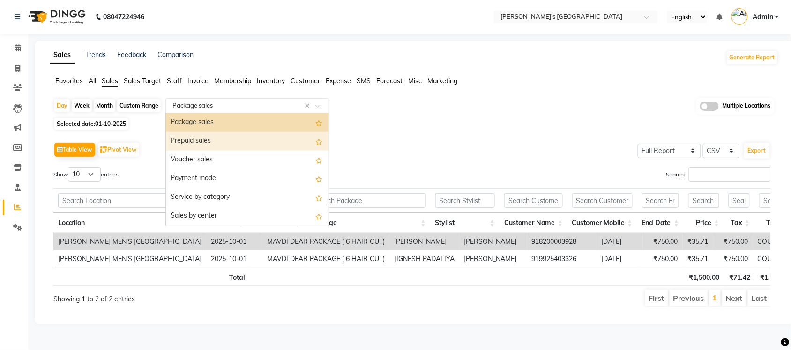
click at [228, 139] on div "Prepaid sales" at bounding box center [247, 141] width 163 height 19
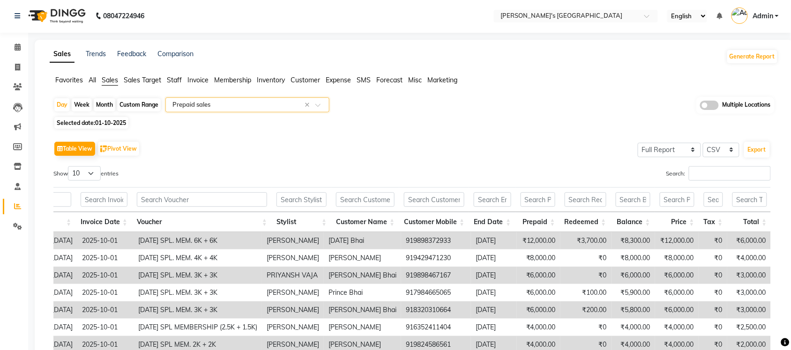
scroll to position [0, 0]
click at [345, 78] on span "Expense" at bounding box center [337, 81] width 25 height 8
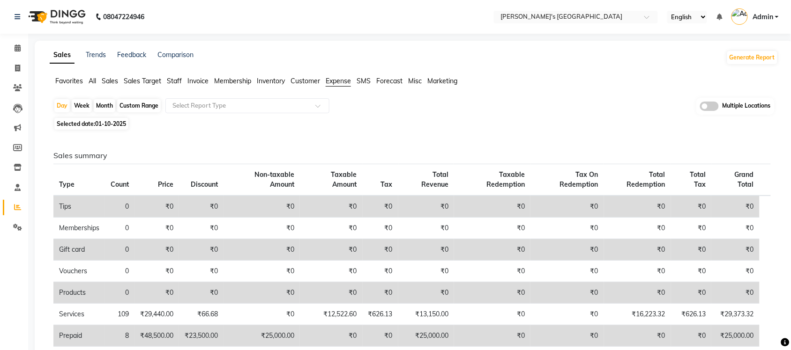
click at [117, 81] on span "Sales" at bounding box center [110, 81] width 16 height 8
click at [207, 105] on input "text" at bounding box center [237, 105] width 135 height 9
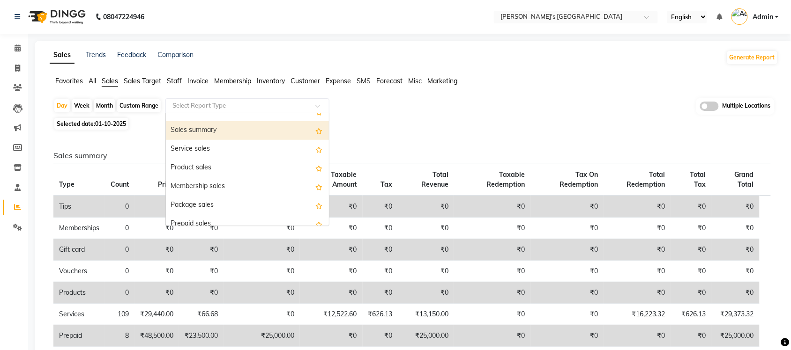
scroll to position [59, 0]
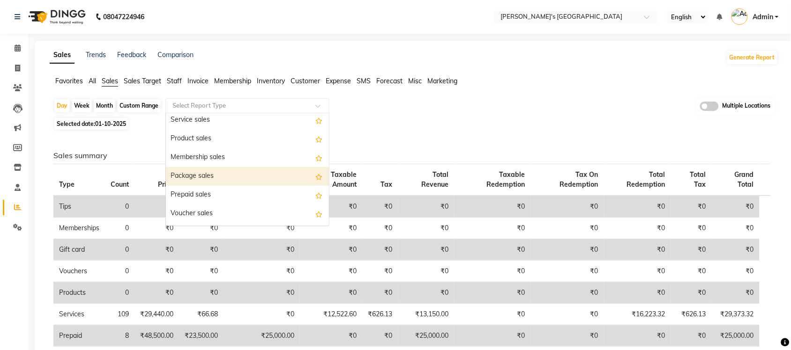
click at [231, 179] on div "Package sales" at bounding box center [247, 176] width 163 height 19
select select "full_report"
select select "csv"
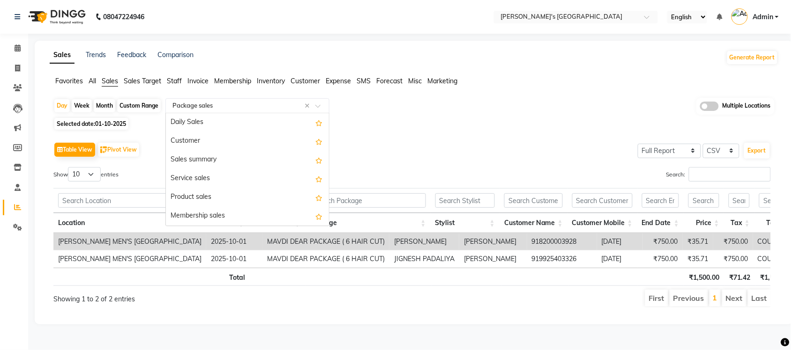
click at [268, 108] on input "text" at bounding box center [237, 105] width 135 height 9
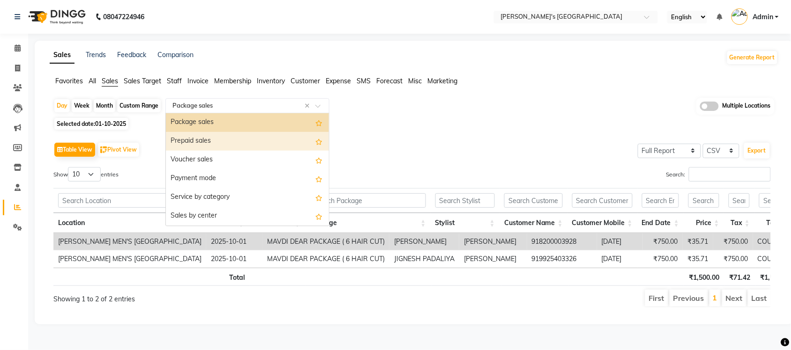
click at [232, 137] on div "Prepaid sales" at bounding box center [247, 141] width 163 height 19
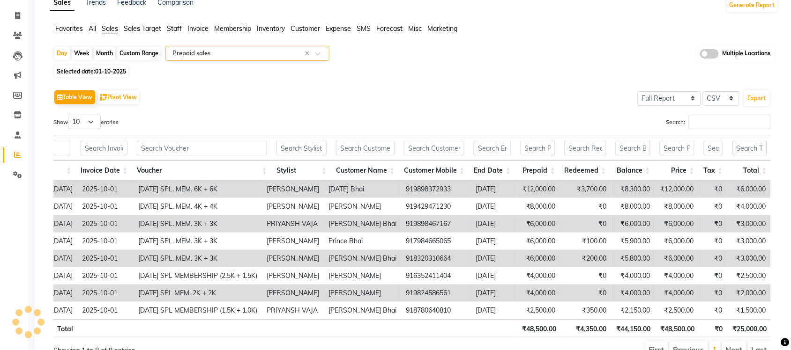
scroll to position [0, 0]
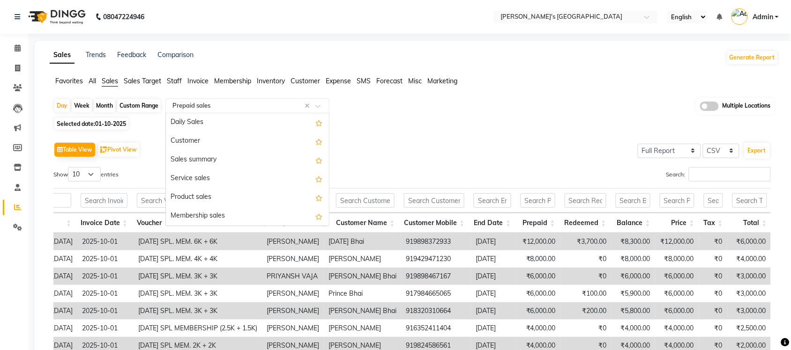
drag, startPoint x: 194, startPoint y: 100, endPoint x: 193, endPoint y: 106, distance: 6.2
click at [194, 99] on div "Select Report Type × Prepaid sales ×" at bounding box center [247, 105] width 164 height 15
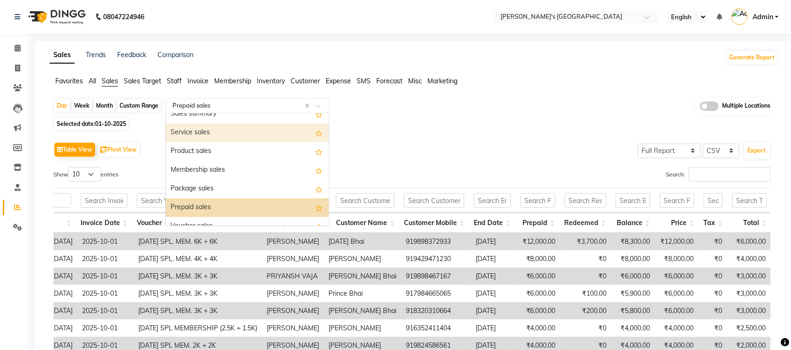
scroll to position [14, 0]
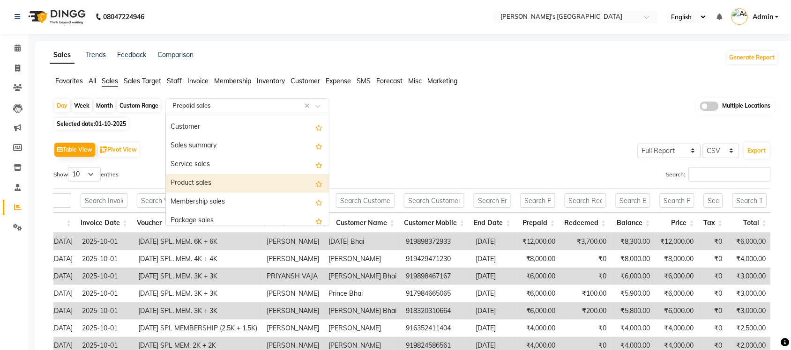
click at [209, 187] on div "Product sales" at bounding box center [247, 183] width 163 height 19
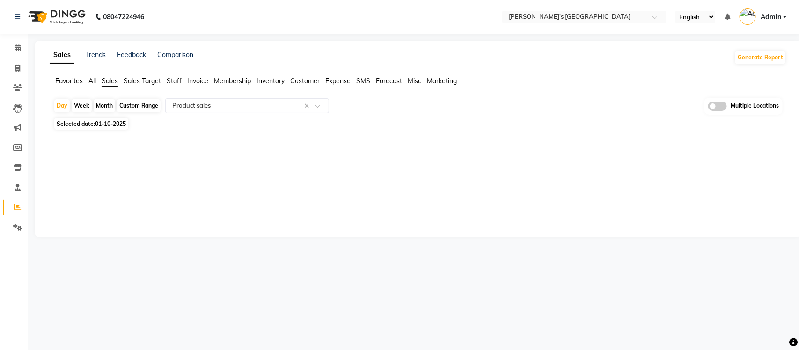
click at [378, 192] on div "Sales Trends Feedback Comparison Generate Report Favorites All Sales Sales Targ…" at bounding box center [418, 139] width 767 height 197
click at [335, 81] on span "Expense" at bounding box center [337, 81] width 25 height 8
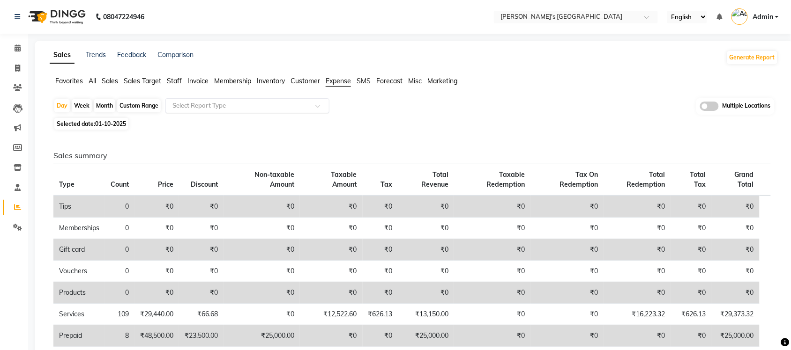
click at [244, 108] on input "text" at bounding box center [237, 105] width 135 height 9
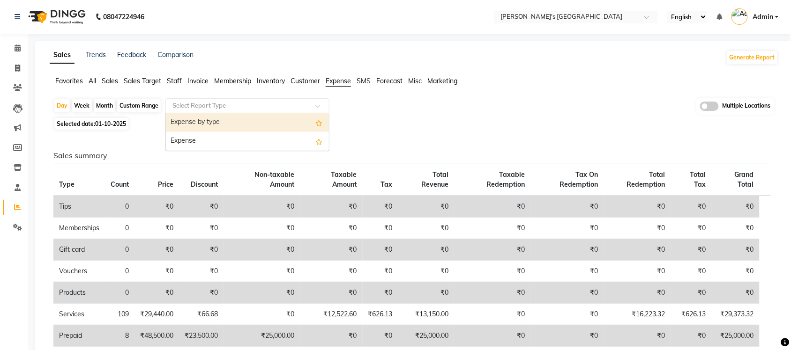
click at [234, 117] on div "Expense by type" at bounding box center [247, 122] width 163 height 19
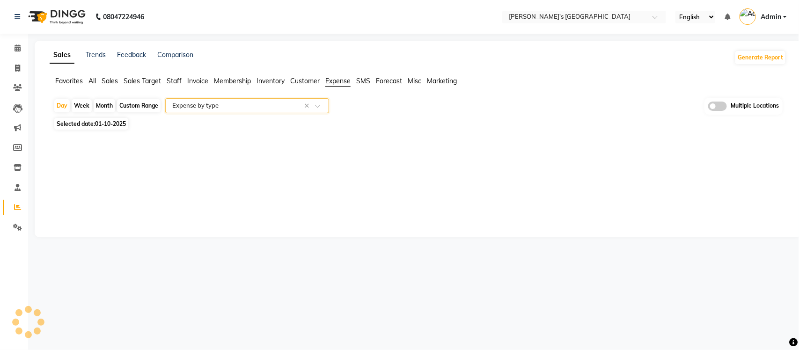
select select "full_report"
select select "csv"
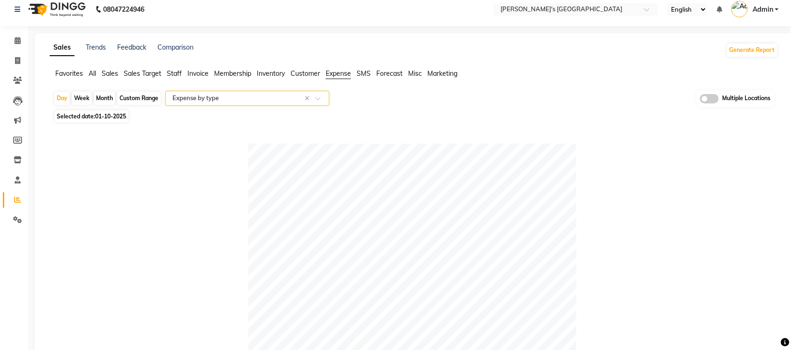
scroll to position [0, 0]
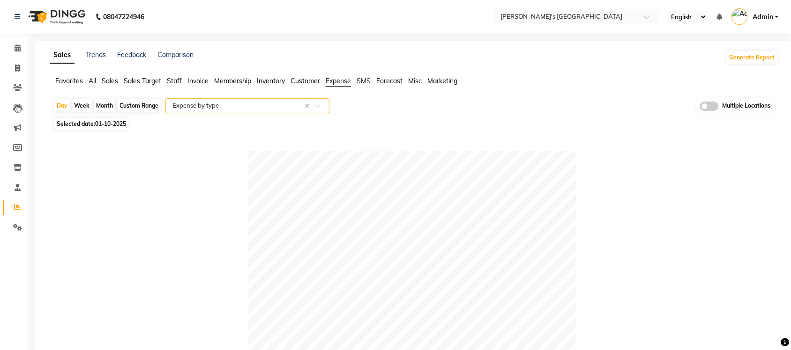
click at [96, 80] on span "All" at bounding box center [92, 81] width 7 height 8
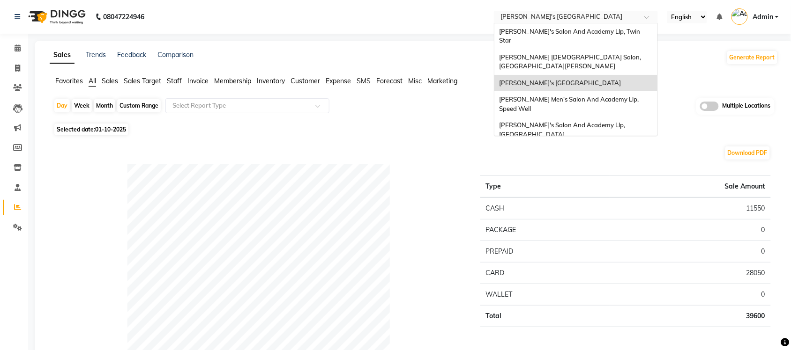
click at [556, 13] on input "text" at bounding box center [566, 17] width 136 height 9
click at [572, 96] on span "[PERSON_NAME] Men's Salon And Academy Llp, Speed Well" at bounding box center [569, 104] width 141 height 17
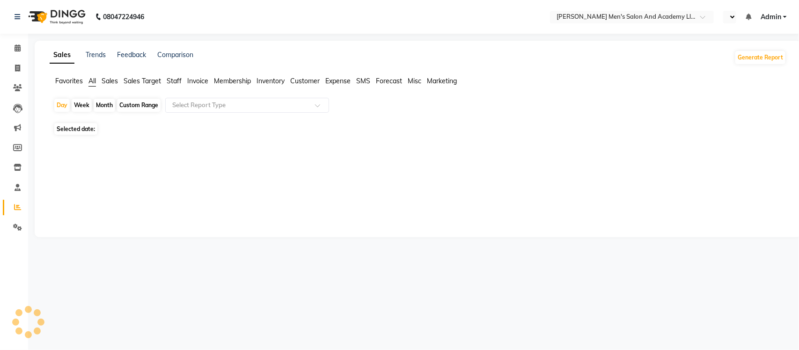
select select "en"
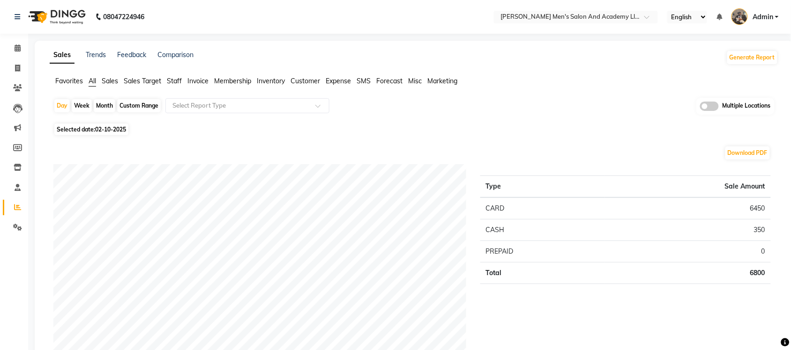
click at [114, 79] on span "Sales" at bounding box center [110, 81] width 16 height 8
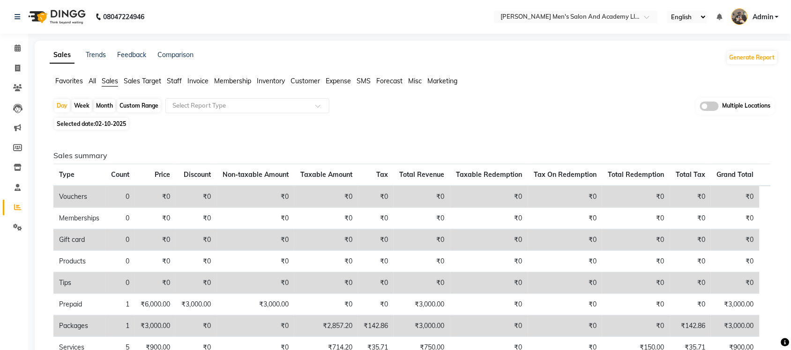
click at [113, 124] on span "02-10-2025" at bounding box center [110, 123] width 31 height 7
select select "10"
select select "2025"
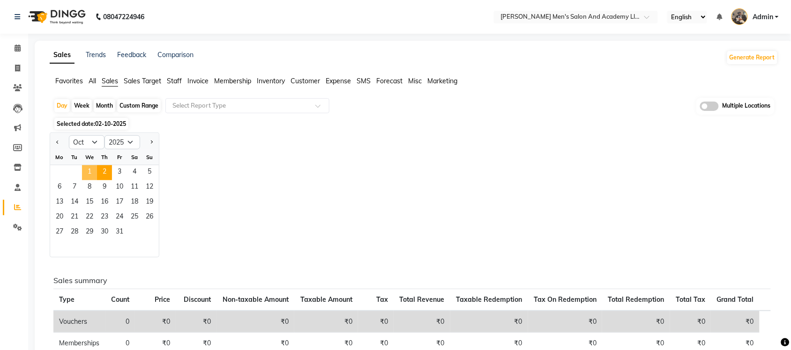
click at [92, 176] on span "1" at bounding box center [89, 172] width 15 height 15
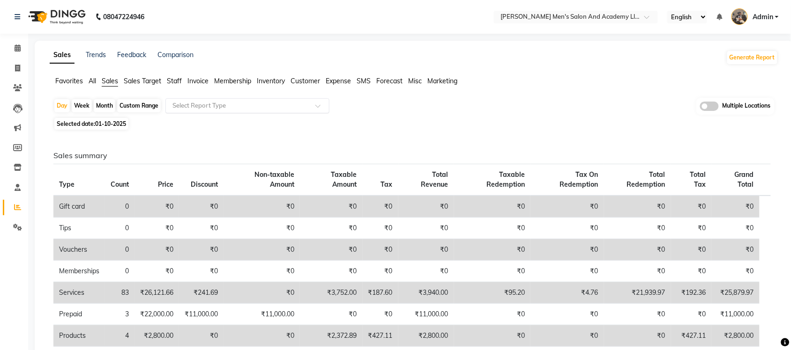
click at [188, 107] on input "text" at bounding box center [237, 105] width 135 height 9
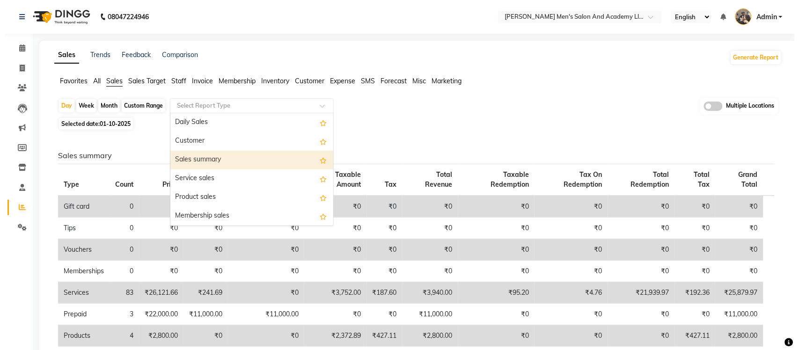
scroll to position [59, 0]
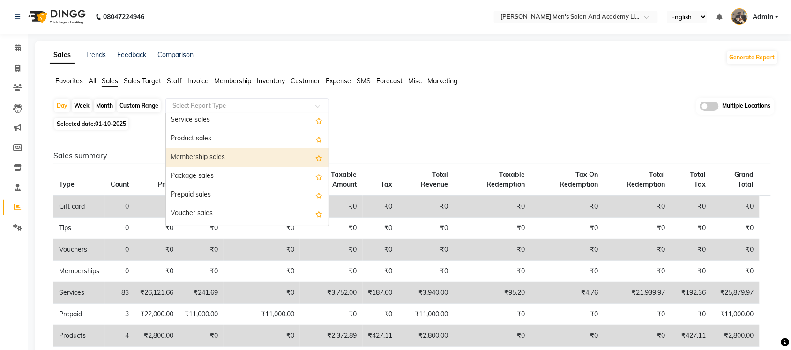
click at [212, 167] on div "Membership sales" at bounding box center [247, 157] width 163 height 19
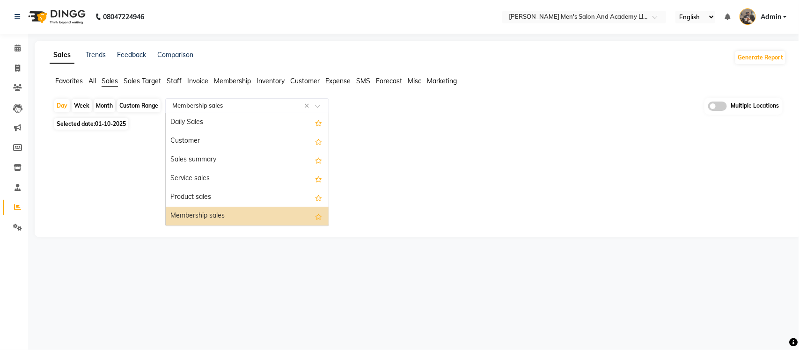
click at [219, 108] on input "text" at bounding box center [237, 105] width 135 height 9
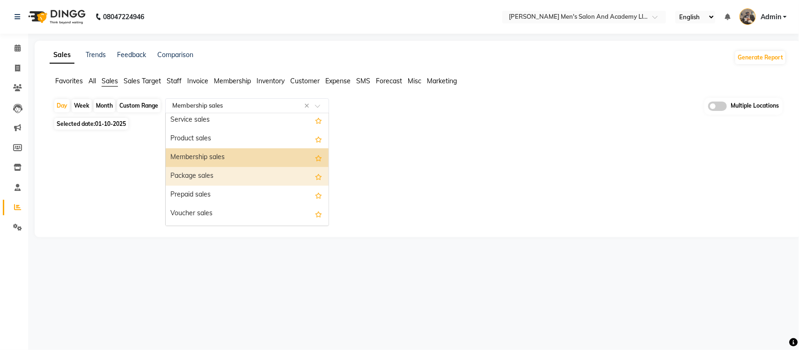
click at [207, 176] on div "Package sales" at bounding box center [247, 176] width 163 height 19
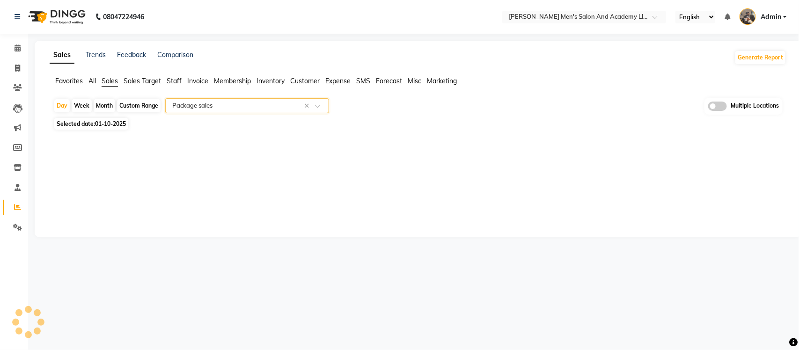
select select "full_report"
select select "csv"
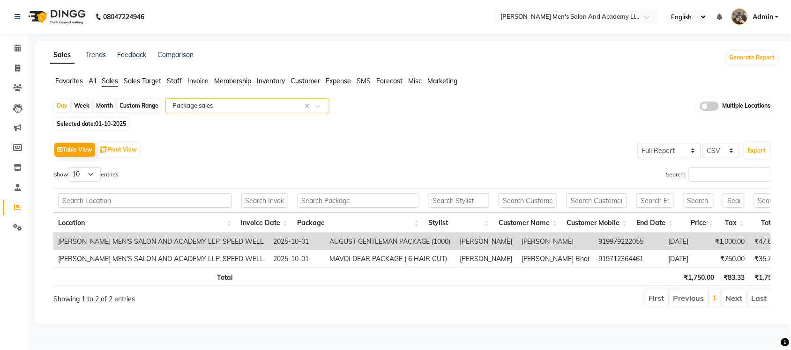
click at [277, 99] on div "Select Report Type × Package sales ×" at bounding box center [247, 105] width 164 height 15
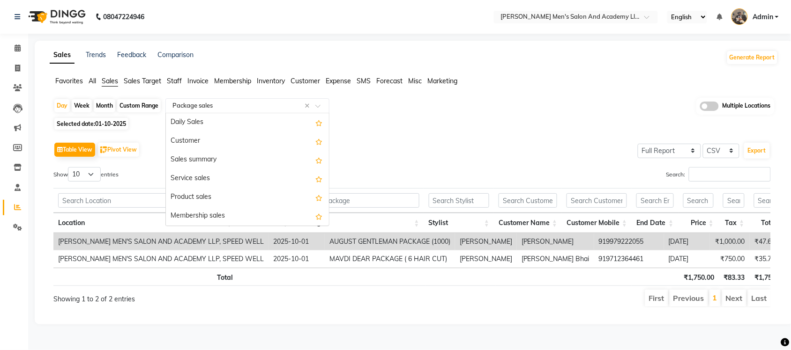
scroll to position [112, 0]
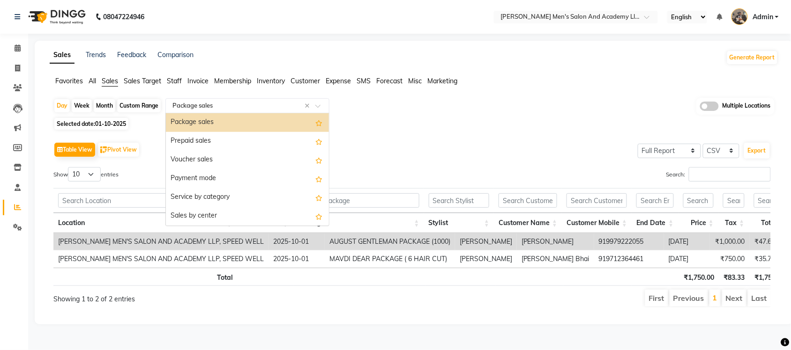
click at [259, 139] on div "Prepaid sales" at bounding box center [247, 141] width 163 height 19
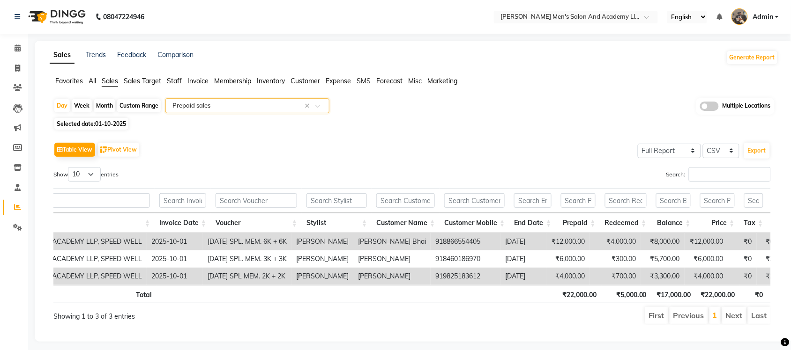
scroll to position [0, 122]
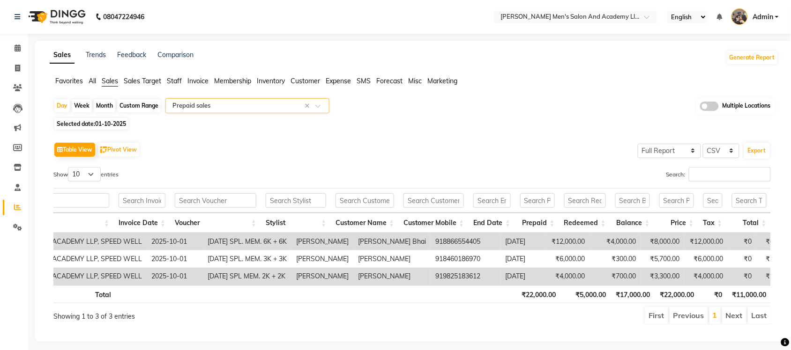
click at [248, 105] on input "text" at bounding box center [237, 105] width 135 height 9
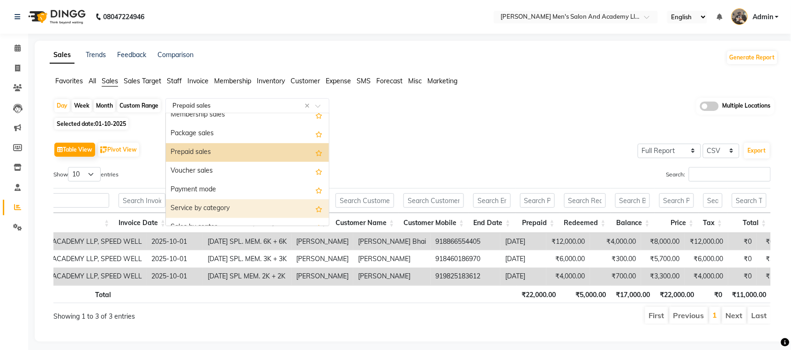
scroll to position [73, 0]
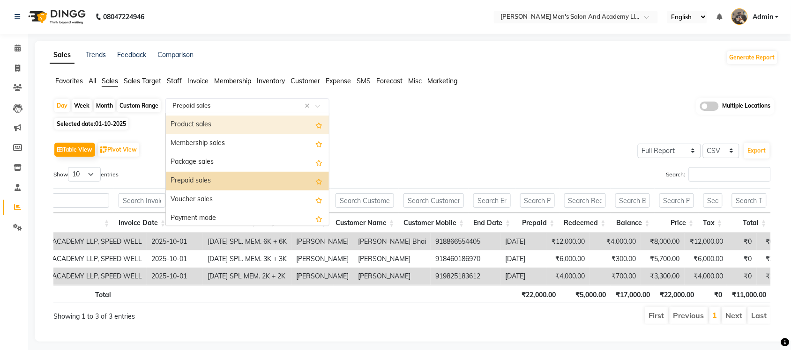
click at [224, 126] on div "Product sales" at bounding box center [247, 125] width 163 height 19
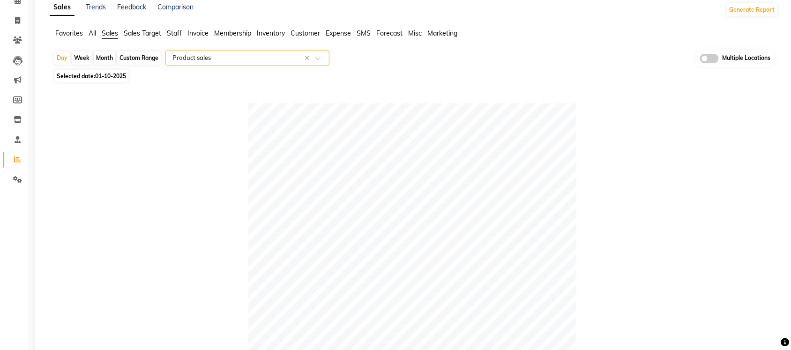
scroll to position [0, 0]
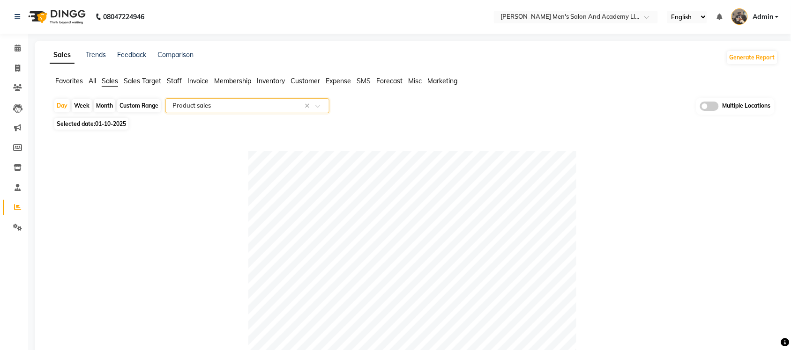
click at [333, 80] on span "Expense" at bounding box center [337, 81] width 25 height 8
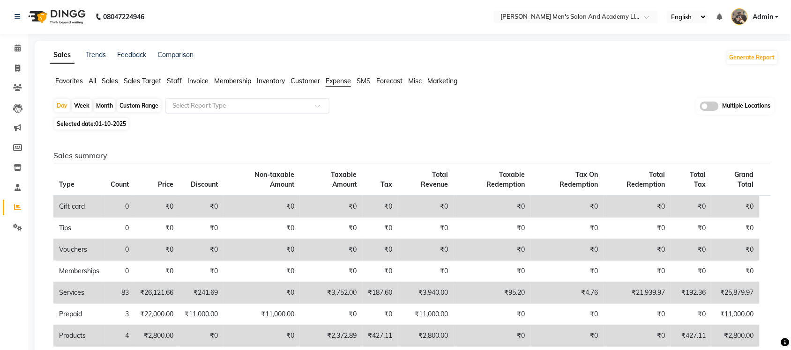
click at [279, 102] on input "text" at bounding box center [237, 105] width 135 height 9
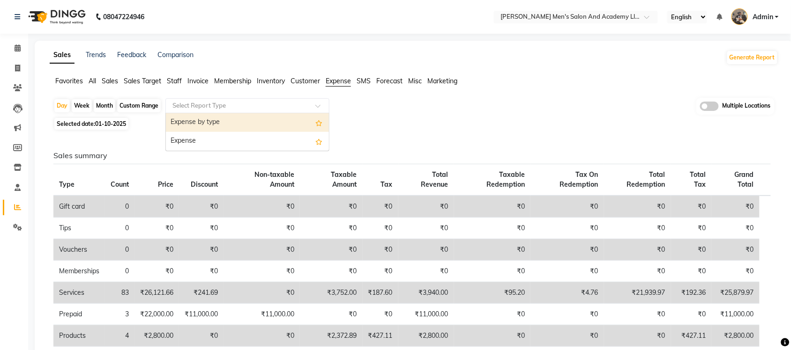
click at [267, 116] on div "Expense by type" at bounding box center [247, 122] width 163 height 19
select select "full_report"
select select "csv"
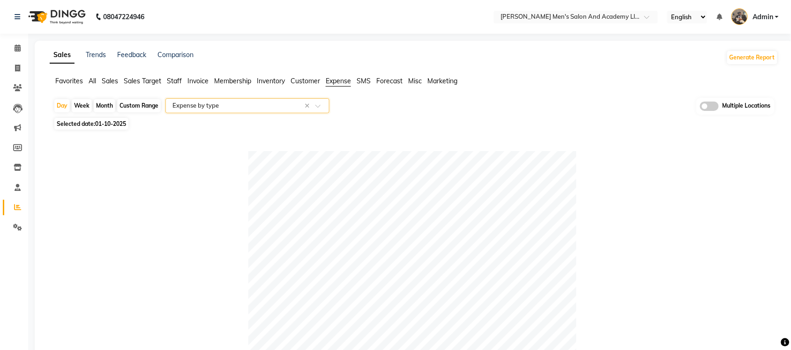
click at [113, 83] on span "Sales" at bounding box center [110, 81] width 16 height 8
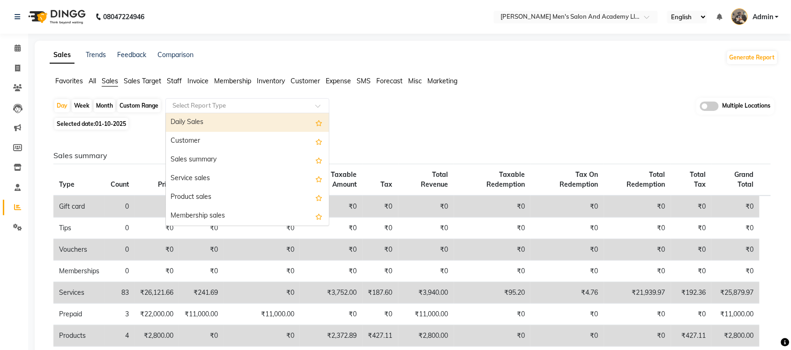
click at [216, 104] on input "text" at bounding box center [237, 105] width 135 height 9
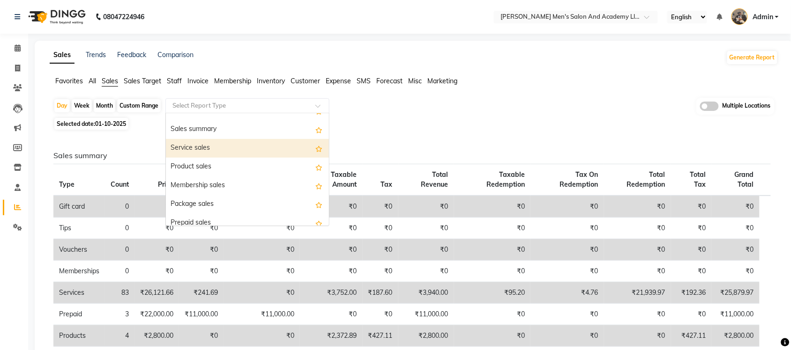
scroll to position [59, 0]
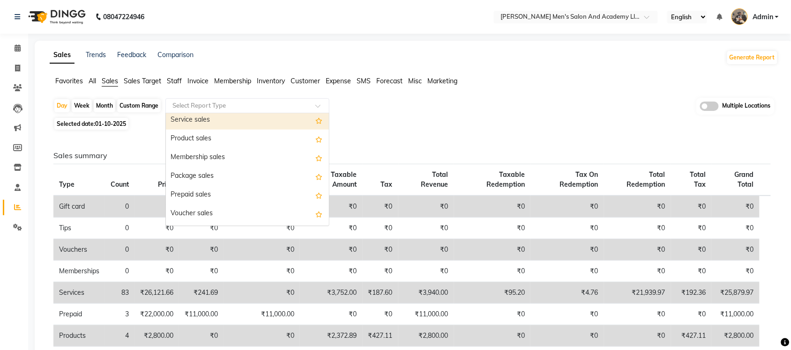
click at [238, 123] on div "Service sales" at bounding box center [247, 120] width 163 height 19
select select "full_report"
select select "csv"
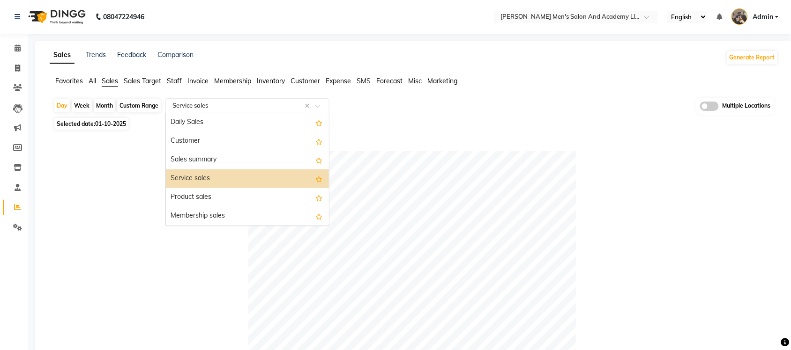
click at [247, 108] on input "text" at bounding box center [237, 105] width 135 height 9
click at [221, 194] on div "Product sales" at bounding box center [247, 197] width 163 height 19
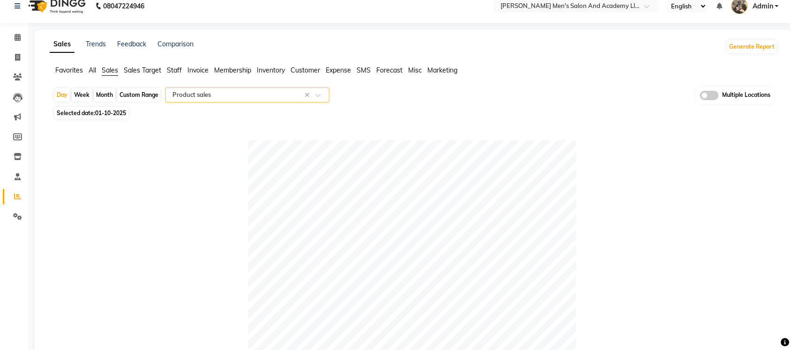
scroll to position [0, 0]
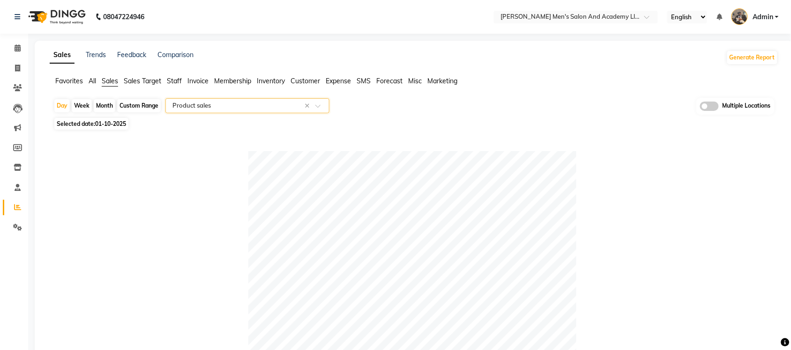
click at [246, 106] on input "text" at bounding box center [237, 105] width 135 height 9
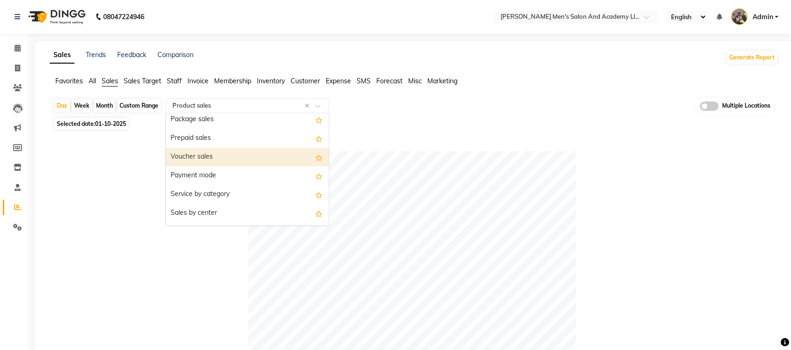
scroll to position [117, 0]
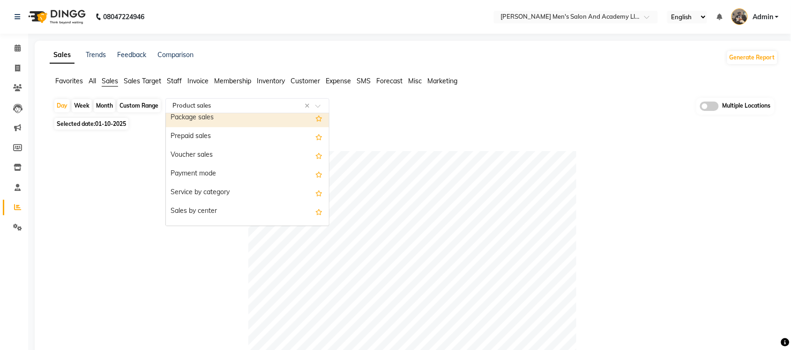
click at [225, 115] on div "Package sales" at bounding box center [247, 118] width 163 height 19
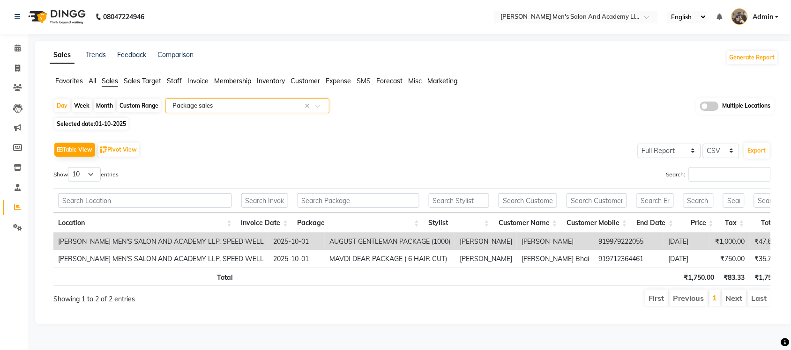
click at [274, 108] on input "text" at bounding box center [237, 105] width 135 height 9
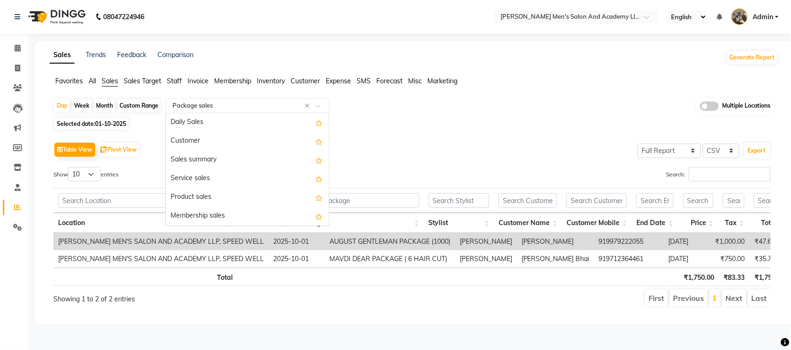
scroll to position [112, 0]
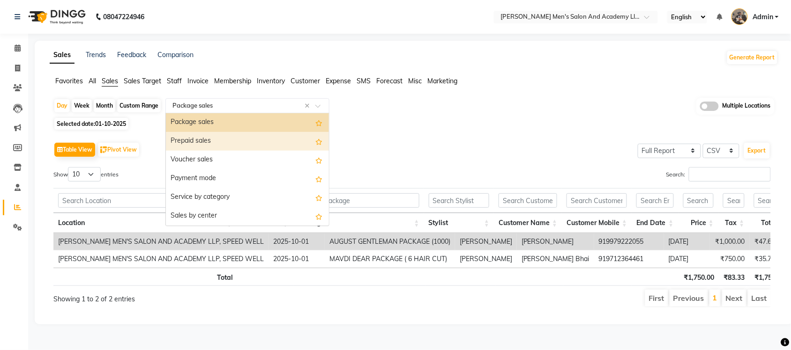
click at [235, 149] on div "Prepaid sales" at bounding box center [247, 141] width 163 height 19
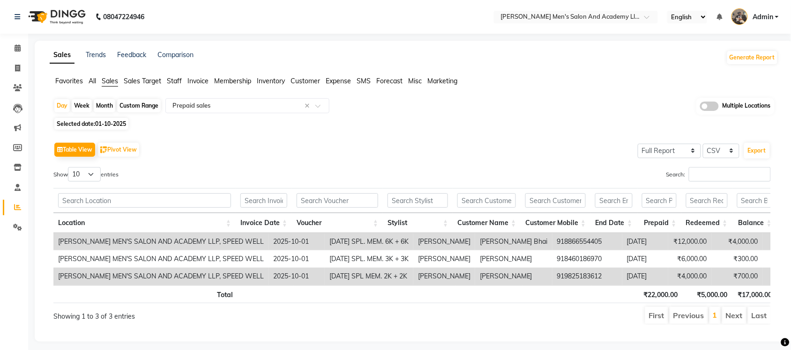
click at [96, 80] on span "All" at bounding box center [92, 81] width 7 height 8
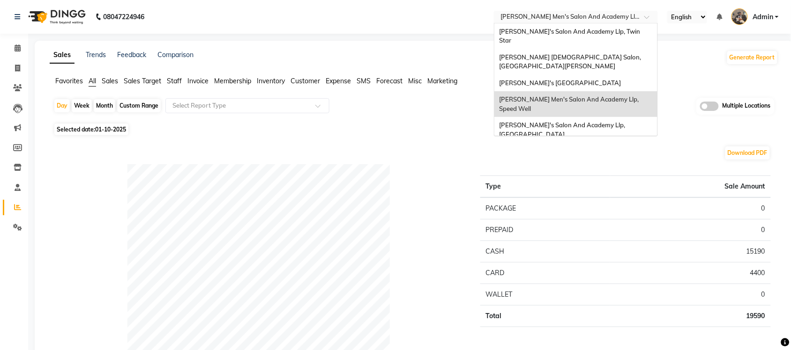
click at [619, 19] on input "text" at bounding box center [566, 17] width 136 height 9
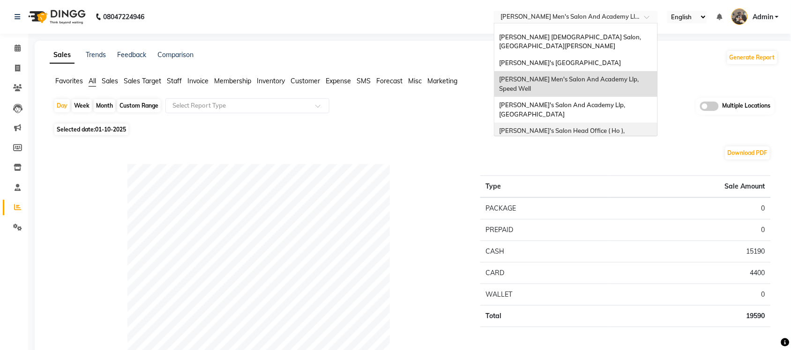
scroll to position [31, 0]
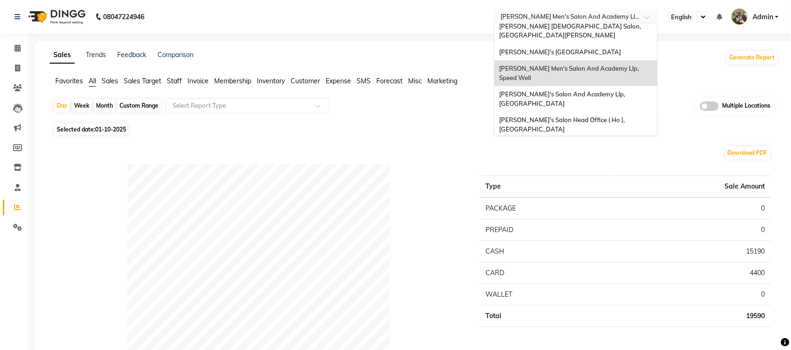
click at [614, 138] on div "[PERSON_NAME] Men's Salon & Academy Llp, [GEOGRAPHIC_DATA]" at bounding box center [575, 151] width 163 height 26
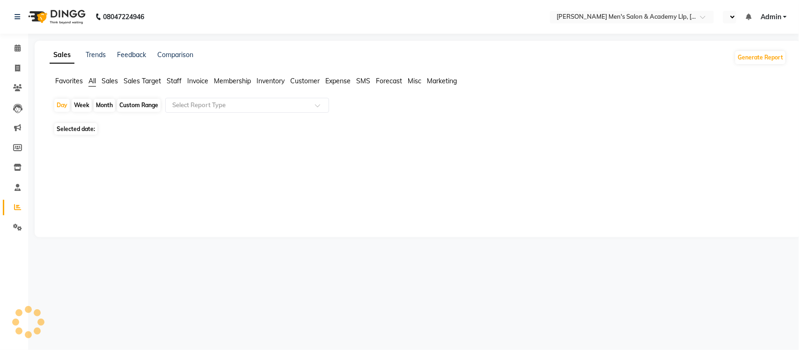
select select "en"
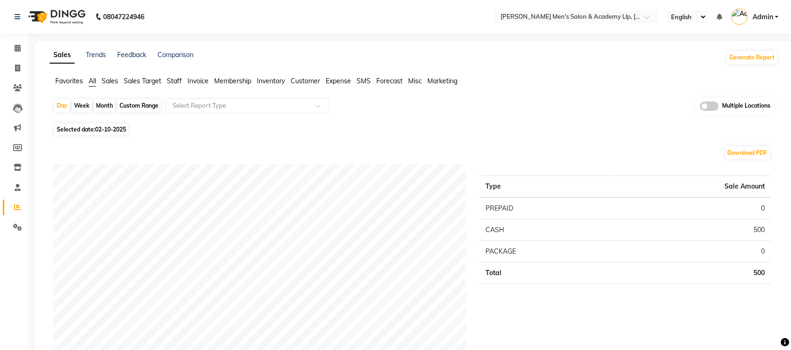
click at [109, 81] on span "Sales" at bounding box center [110, 81] width 16 height 8
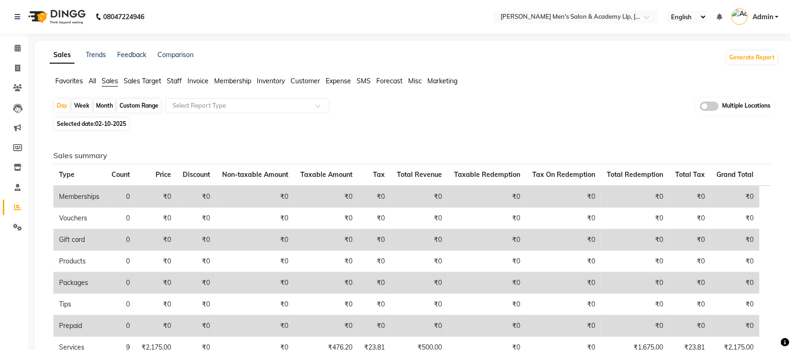
click at [118, 118] on span "Selected date: [DATE]" at bounding box center [91, 124] width 74 height 12
select select "10"
select select "2025"
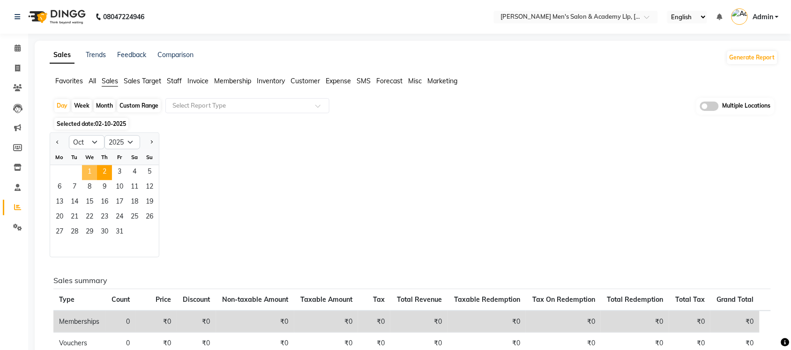
click at [92, 167] on span "1" at bounding box center [89, 172] width 15 height 15
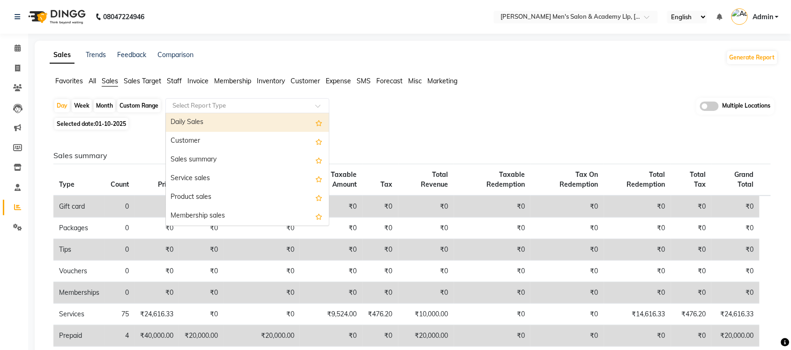
click at [204, 102] on input "text" at bounding box center [237, 105] width 135 height 9
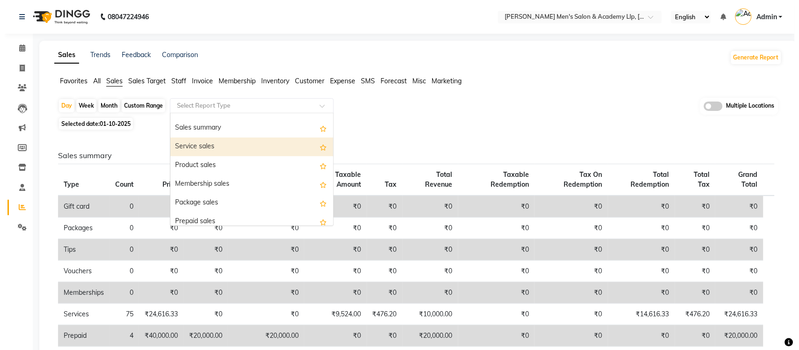
scroll to position [59, 0]
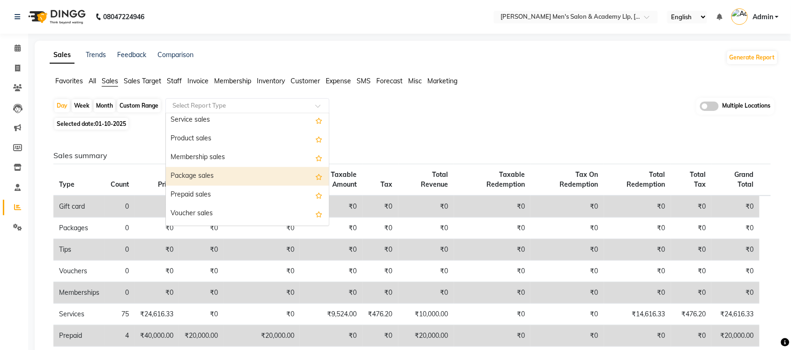
click at [223, 183] on div "Package sales" at bounding box center [247, 176] width 163 height 19
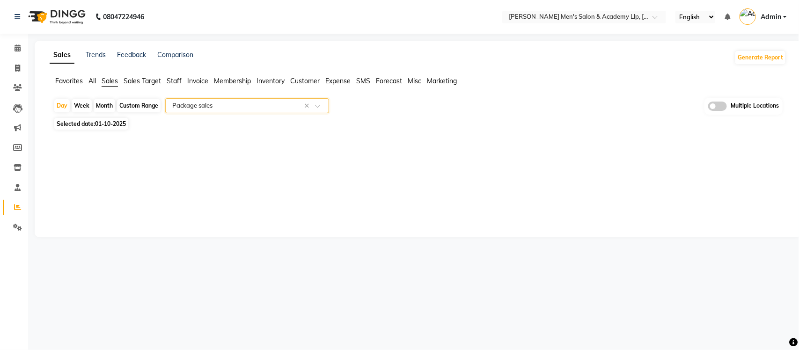
click at [271, 160] on div "Sales Trends Feedback Comparison Generate Report Favorites All Sales Sales Targ…" at bounding box center [418, 139] width 767 height 197
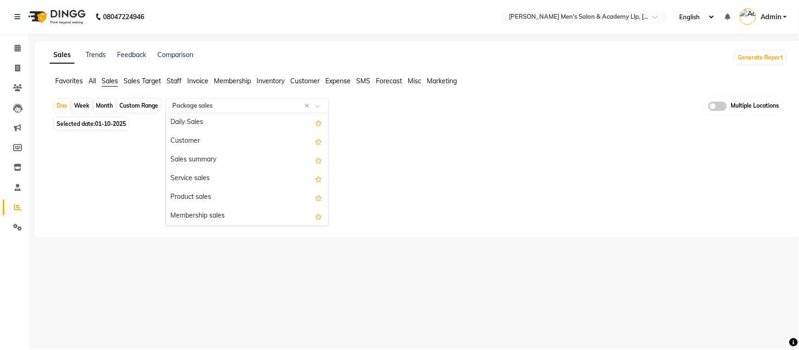
click at [199, 105] on input "text" at bounding box center [237, 105] width 135 height 9
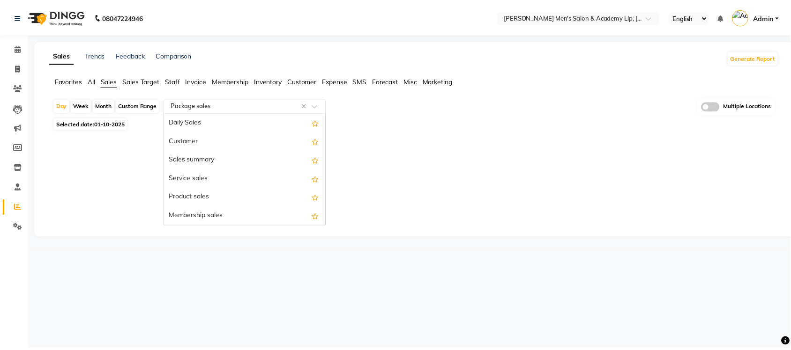
scroll to position [112, 0]
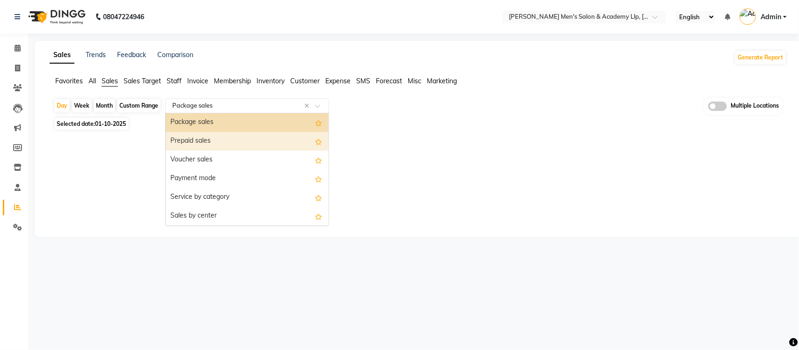
click at [223, 140] on div "Prepaid sales" at bounding box center [247, 141] width 163 height 19
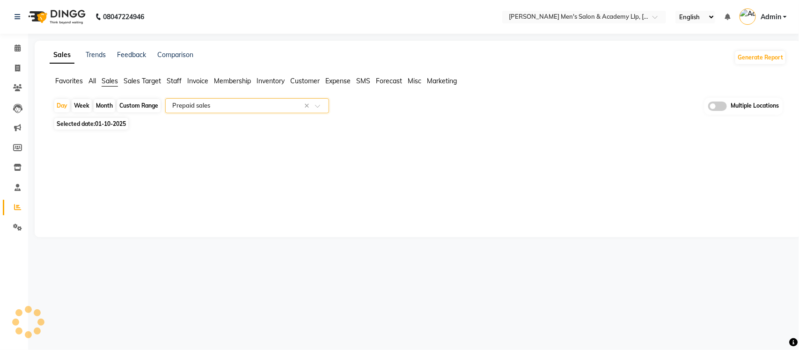
select select "full_report"
select select "csv"
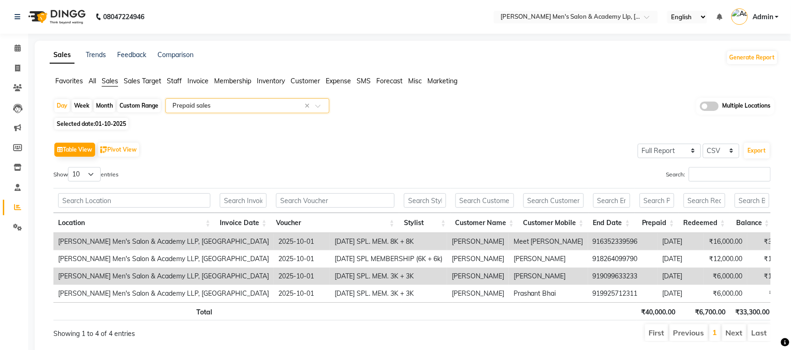
scroll to position [0, 119]
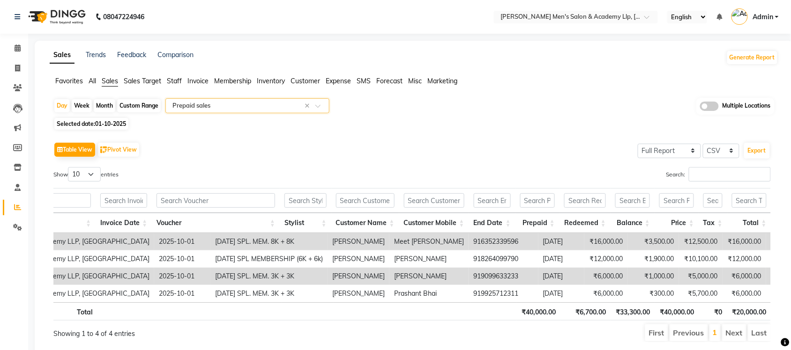
click at [264, 104] on input "text" at bounding box center [237, 105] width 135 height 9
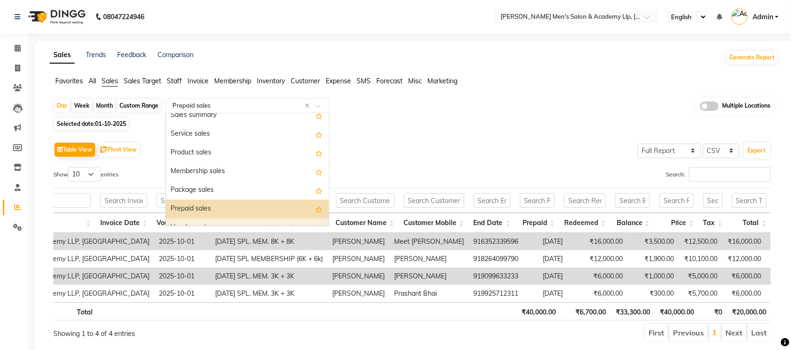
scroll to position [14, 0]
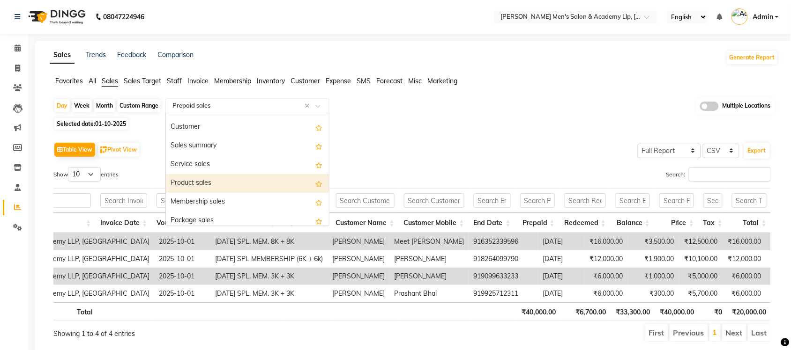
click at [214, 182] on div "Product sales" at bounding box center [247, 183] width 163 height 19
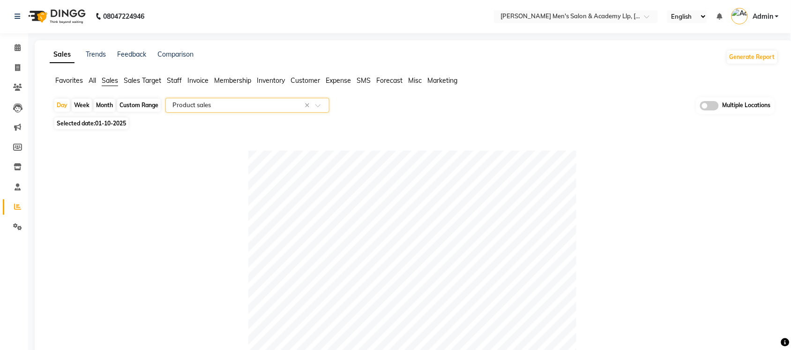
scroll to position [0, 0]
click at [200, 104] on input "text" at bounding box center [237, 105] width 135 height 9
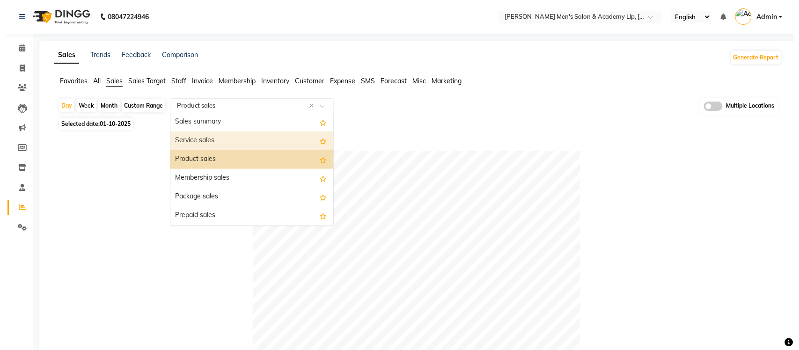
scroll to position [59, 0]
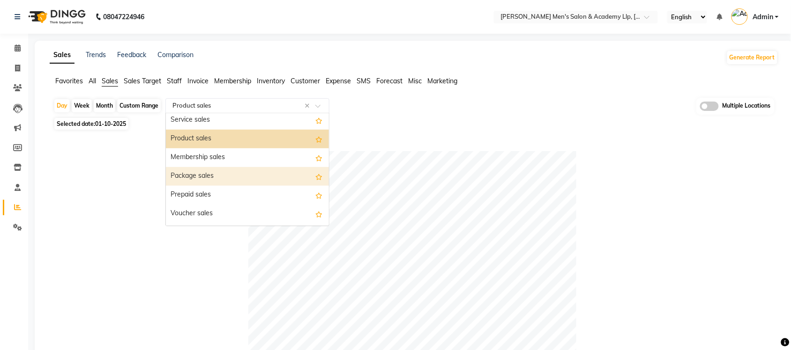
click at [209, 173] on div "Package sales" at bounding box center [247, 176] width 163 height 19
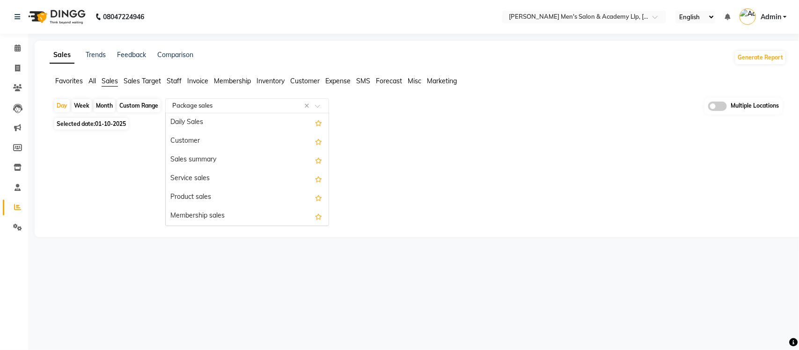
click at [227, 108] on input "text" at bounding box center [237, 105] width 135 height 9
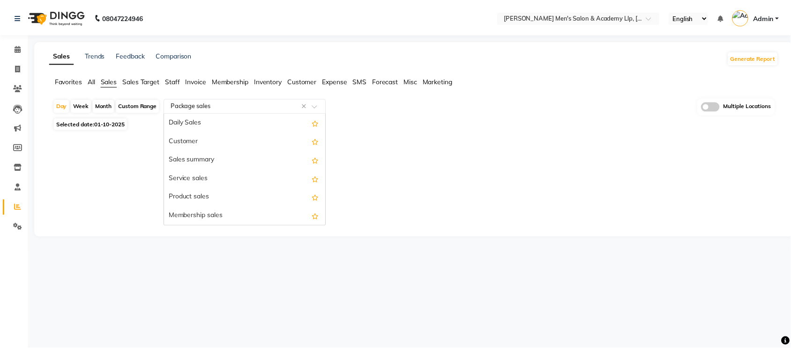
scroll to position [112, 0]
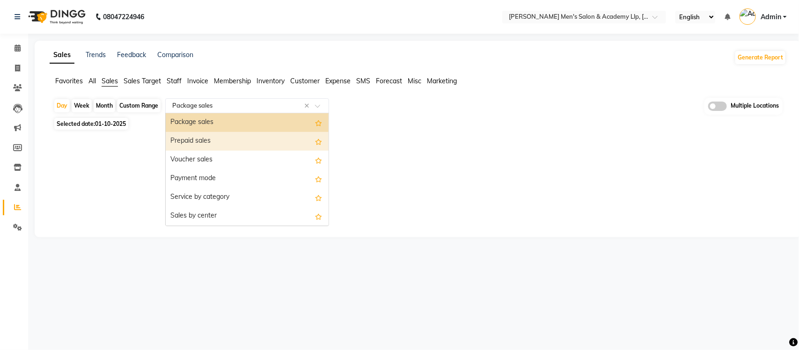
click at [221, 145] on div "Prepaid sales" at bounding box center [247, 141] width 163 height 19
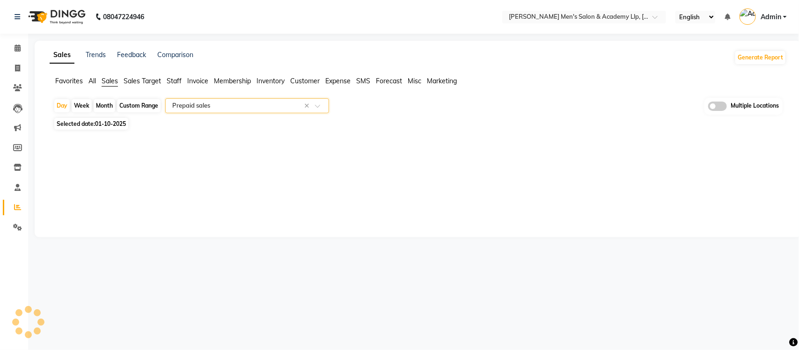
select select "full_report"
select select "csv"
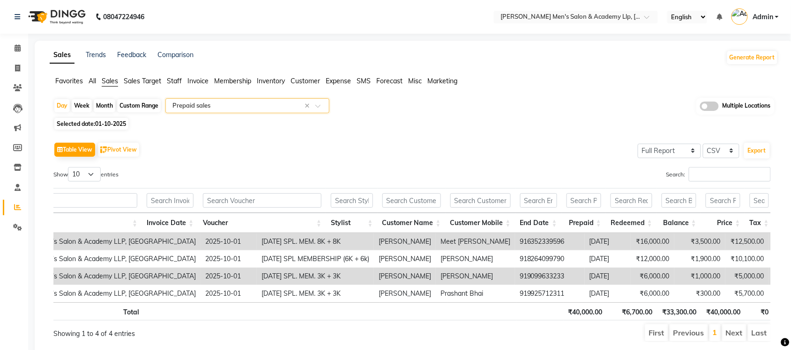
scroll to position [0, 119]
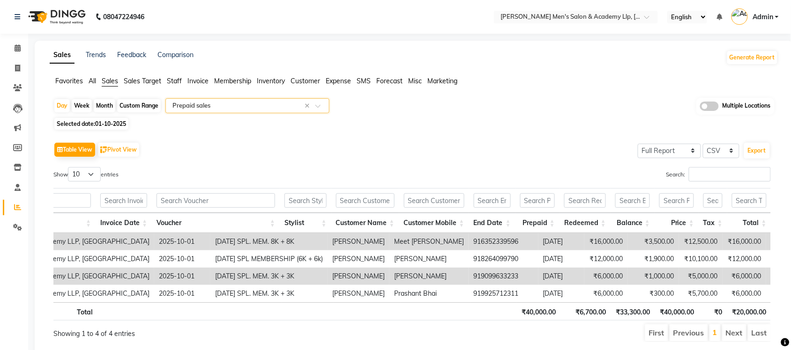
click at [274, 103] on input "text" at bounding box center [237, 105] width 135 height 9
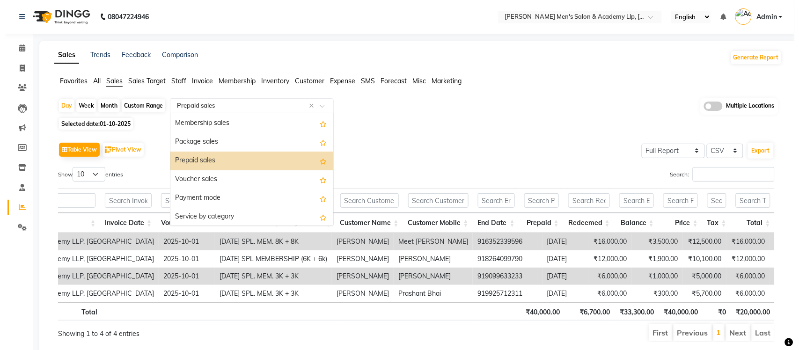
scroll to position [73, 0]
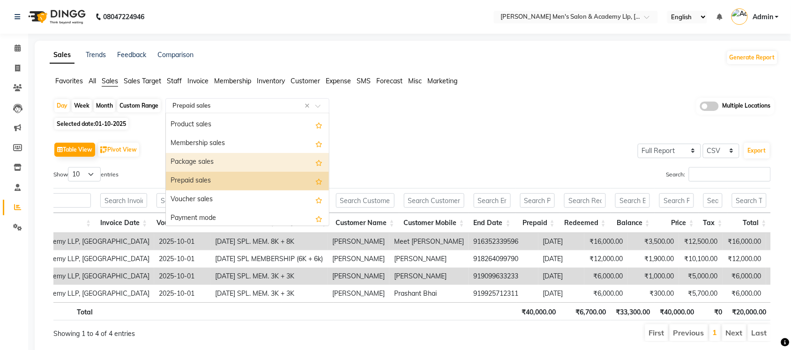
click at [214, 165] on div "Package sales" at bounding box center [247, 162] width 163 height 19
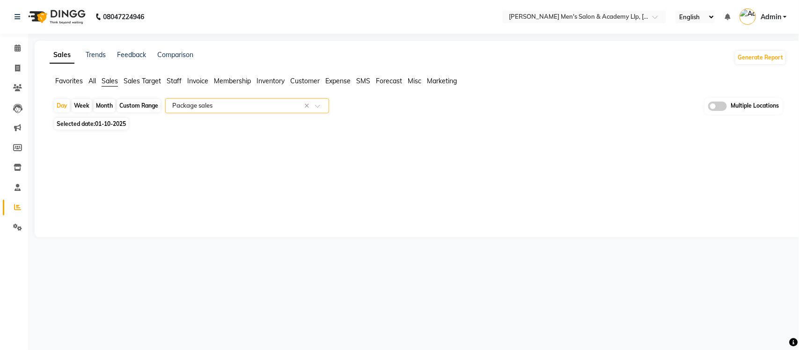
click at [251, 106] on input "text" at bounding box center [237, 105] width 135 height 9
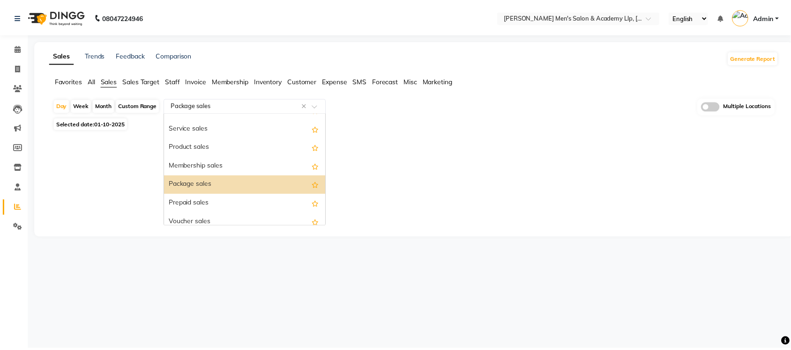
scroll to position [0, 0]
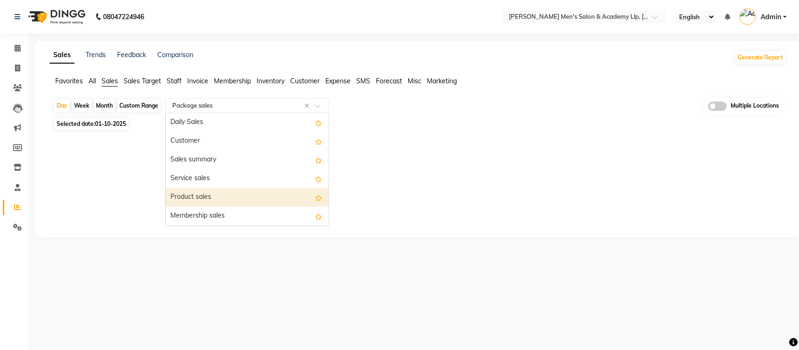
click at [220, 193] on div "Product sales" at bounding box center [247, 197] width 163 height 19
select select "full_report"
select select "csv"
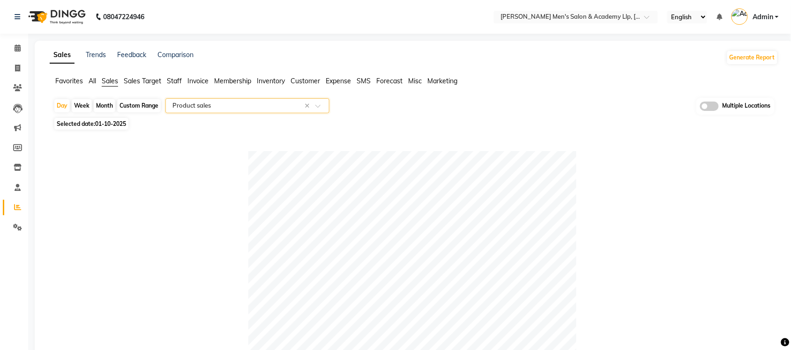
click at [344, 82] on span "Expense" at bounding box center [337, 81] width 25 height 8
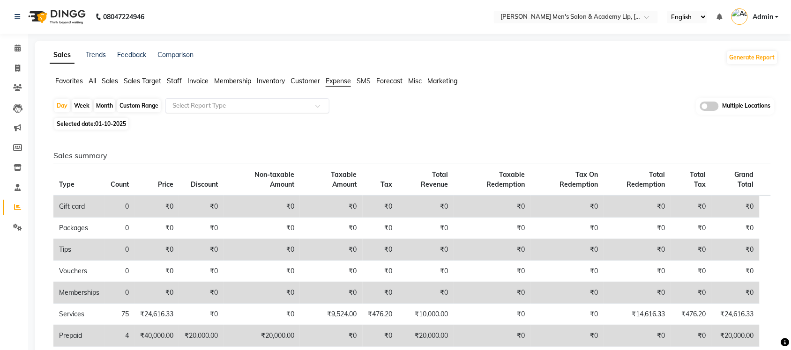
click at [238, 103] on input "text" at bounding box center [237, 105] width 135 height 9
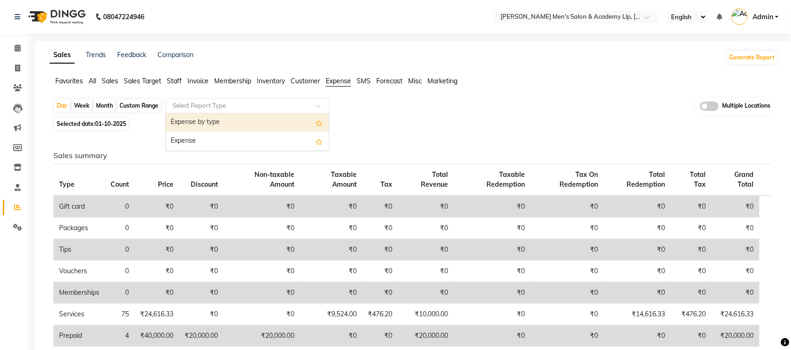
click at [222, 118] on div "Expense by type" at bounding box center [247, 122] width 163 height 19
select select "full_report"
select select "csv"
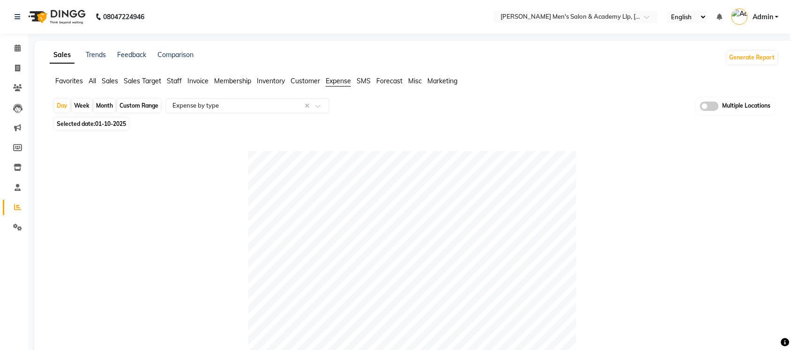
click at [103, 82] on span "Sales" at bounding box center [110, 81] width 16 height 8
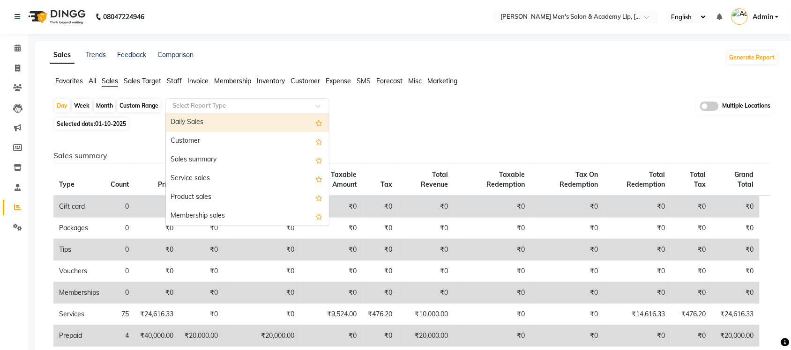
click at [198, 111] on div "Select Report Type" at bounding box center [247, 105] width 164 height 15
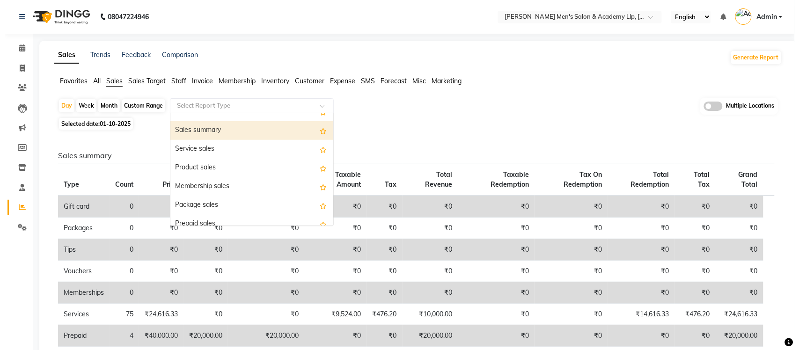
scroll to position [59, 0]
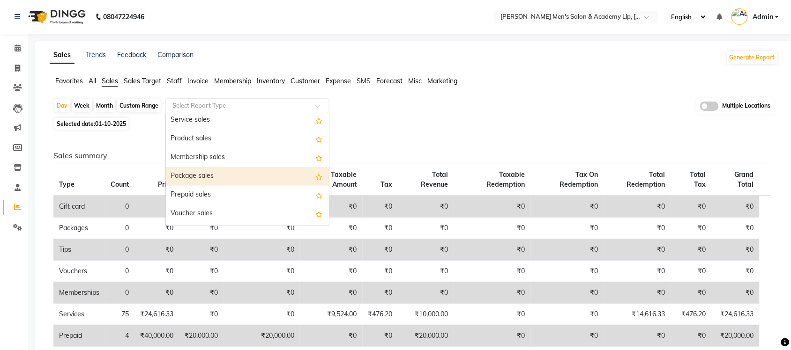
click at [224, 177] on div "Package sales" at bounding box center [247, 176] width 163 height 19
select select "full_report"
select select "csv"
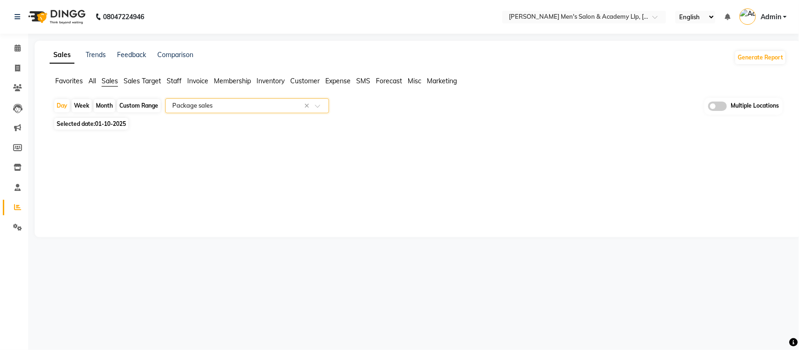
click at [258, 103] on input "text" at bounding box center [237, 105] width 135 height 9
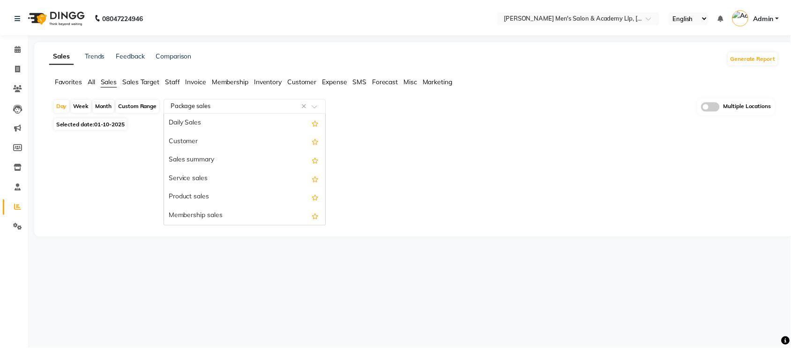
scroll to position [112, 0]
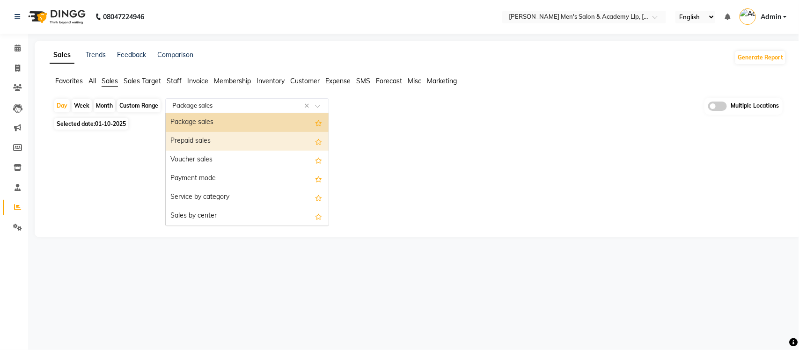
click at [232, 136] on div "Prepaid sales" at bounding box center [247, 141] width 163 height 19
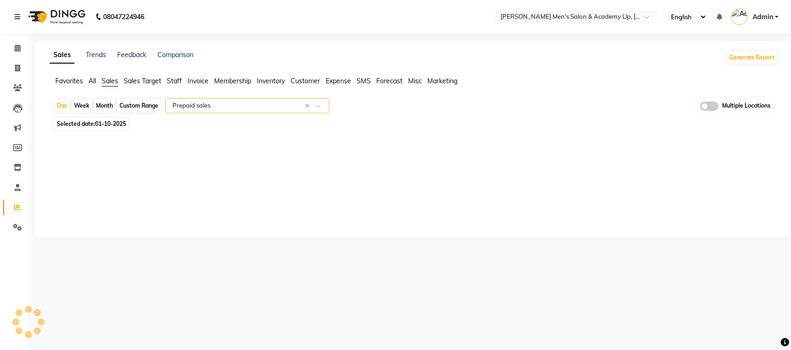
select select "full_report"
select select "csv"
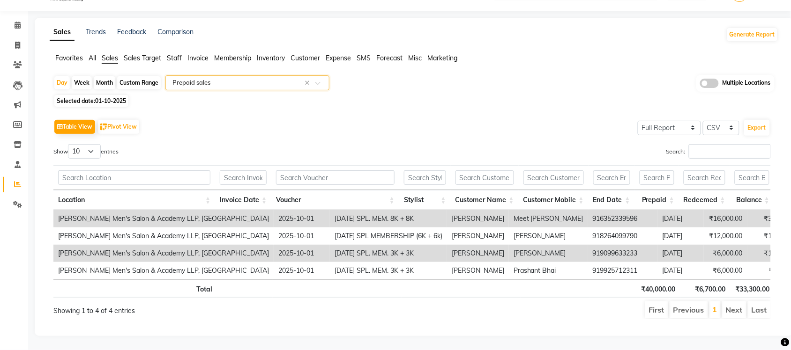
scroll to position [0, 119]
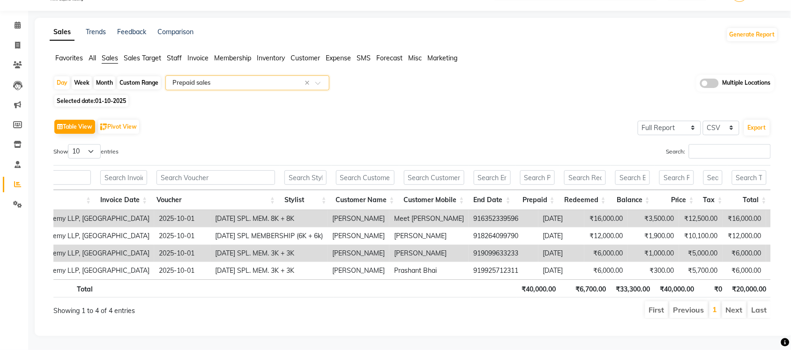
click at [287, 78] on input "text" at bounding box center [237, 82] width 135 height 9
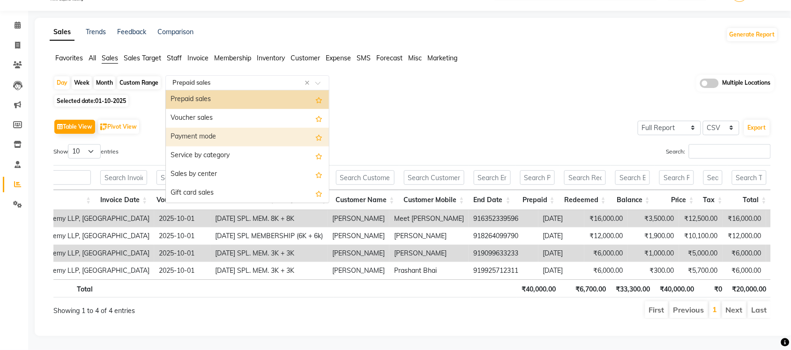
scroll to position [73, 0]
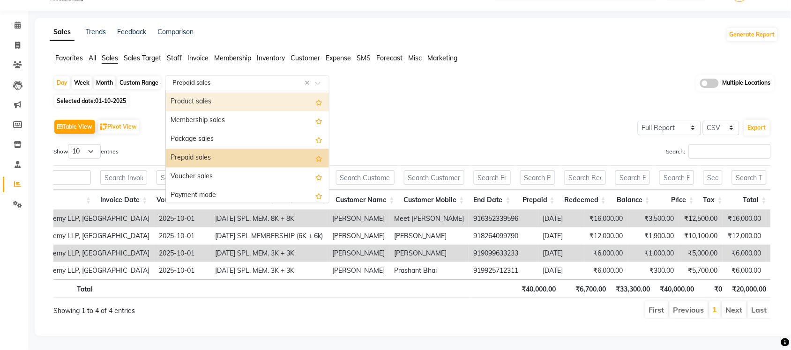
click at [214, 93] on div "Product sales" at bounding box center [247, 102] width 163 height 19
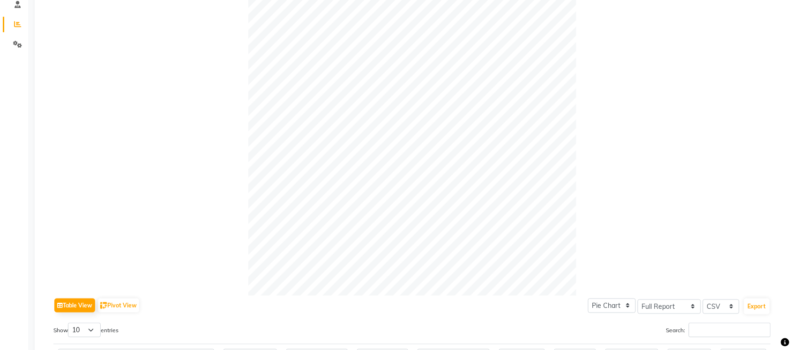
scroll to position [0, 0]
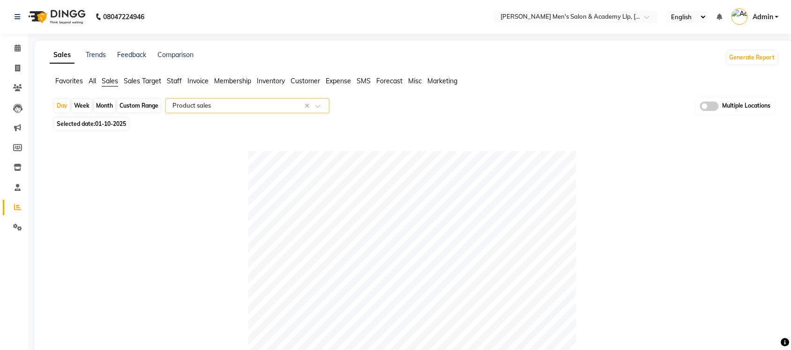
click at [345, 79] on span "Expense" at bounding box center [337, 81] width 25 height 8
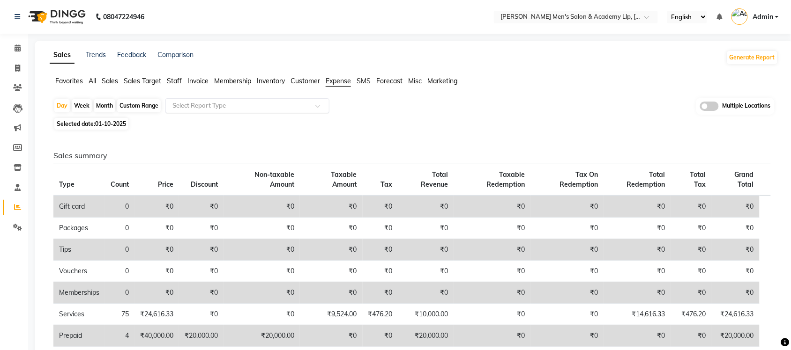
click at [232, 107] on input "text" at bounding box center [237, 105] width 135 height 9
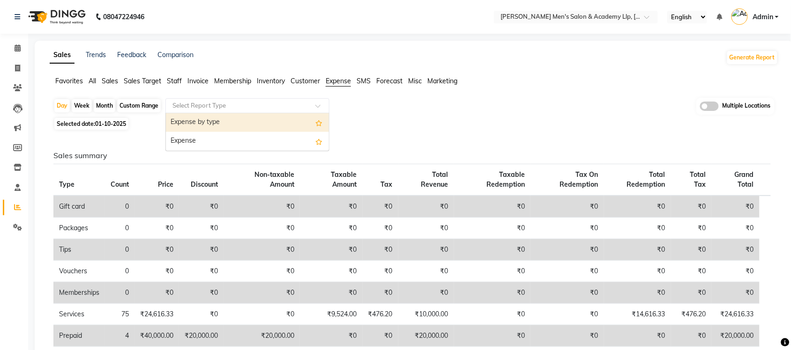
click at [237, 115] on div "Expense by type" at bounding box center [247, 122] width 163 height 19
select select "full_report"
select select "csv"
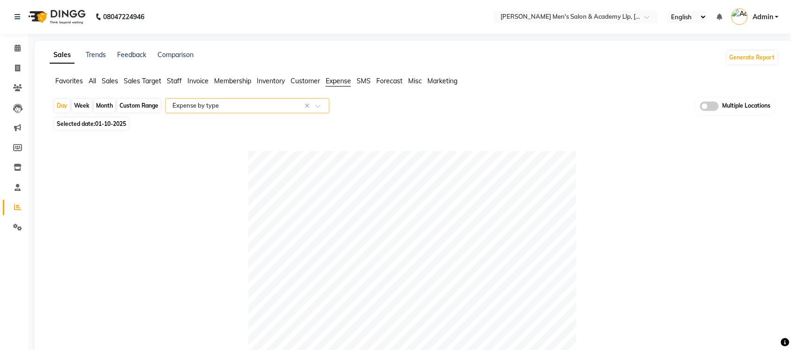
click at [96, 81] on span "All" at bounding box center [92, 81] width 7 height 8
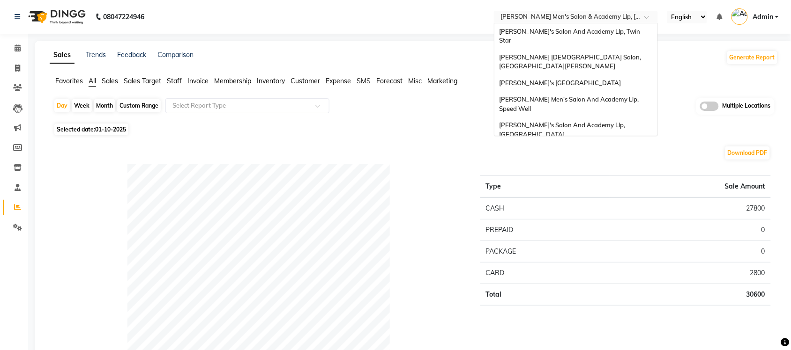
click at [586, 20] on input "text" at bounding box center [566, 17] width 136 height 9
click at [603, 49] on div "[PERSON_NAME] [DEMOGRAPHIC_DATA] Salon, [GEOGRAPHIC_DATA][PERSON_NAME]" at bounding box center [575, 62] width 163 height 26
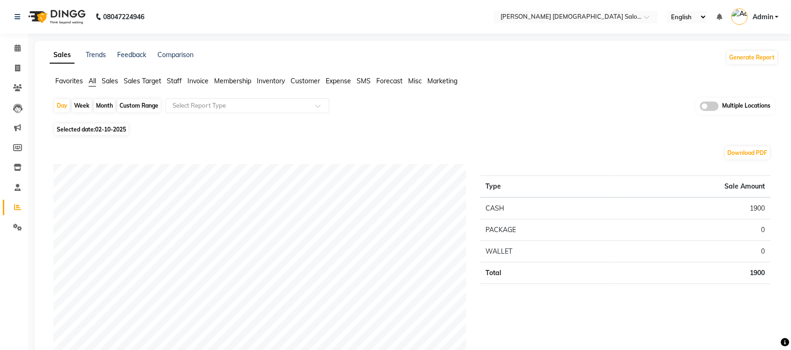
click at [115, 81] on span "Sales" at bounding box center [110, 81] width 16 height 8
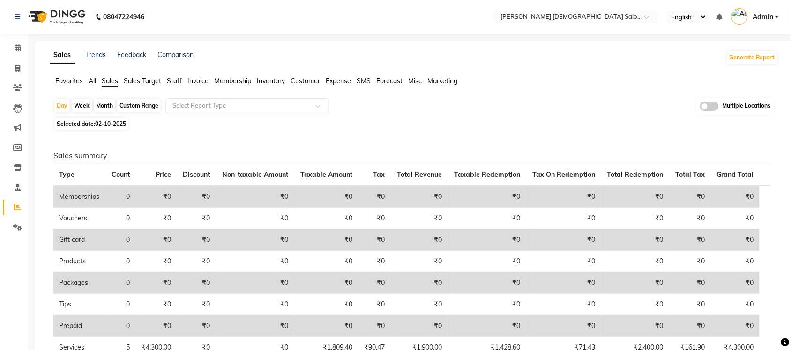
click at [111, 122] on span "02-10-2025" at bounding box center [110, 123] width 31 height 7
click at [114, 128] on span "Selected date: [DATE]" at bounding box center [91, 124] width 74 height 12
select select "10"
select select "2025"
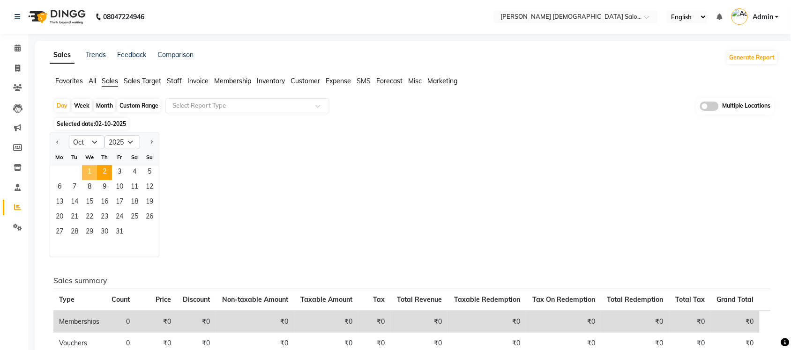
click at [94, 175] on span "1" at bounding box center [89, 172] width 15 height 15
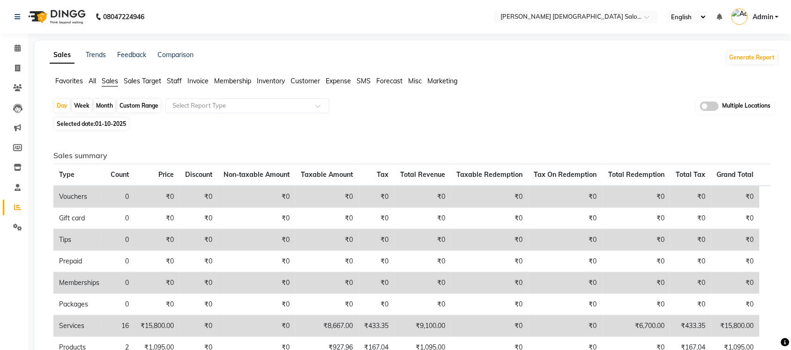
click at [200, 117] on div "Day Week Month Custom Range Select Report Type Multiple Locations Selected date…" at bounding box center [414, 311] width 728 height 427
click at [204, 111] on div "Select Report Type" at bounding box center [247, 105] width 164 height 15
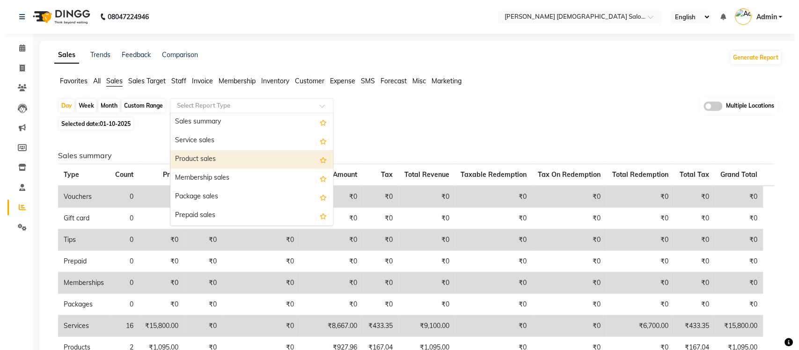
scroll to position [59, 0]
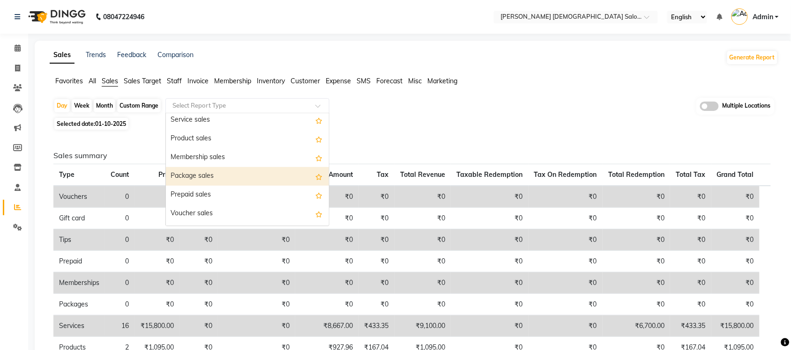
click at [218, 182] on div "Package sales" at bounding box center [247, 176] width 163 height 19
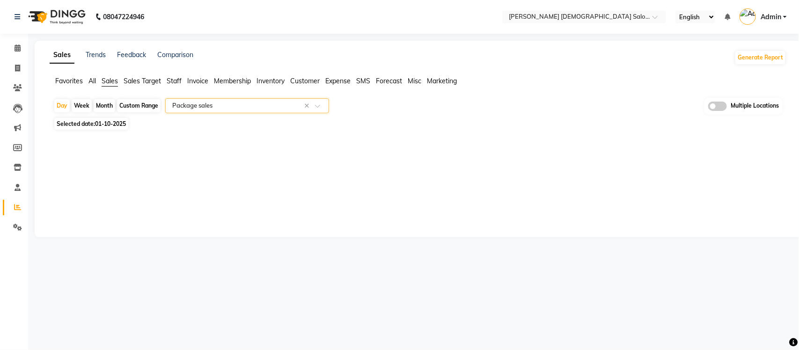
click at [240, 107] on input "text" at bounding box center [237, 105] width 135 height 9
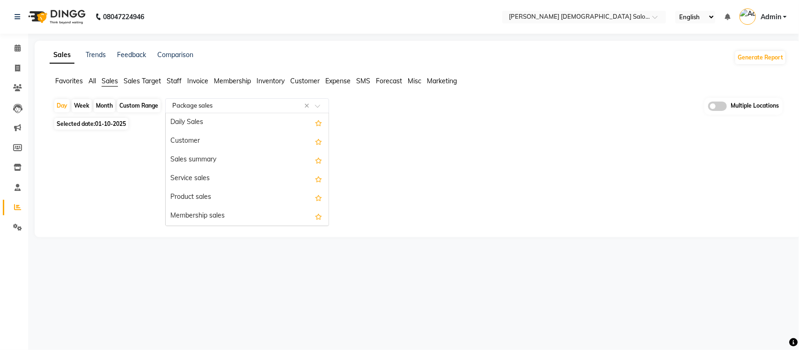
scroll to position [112, 0]
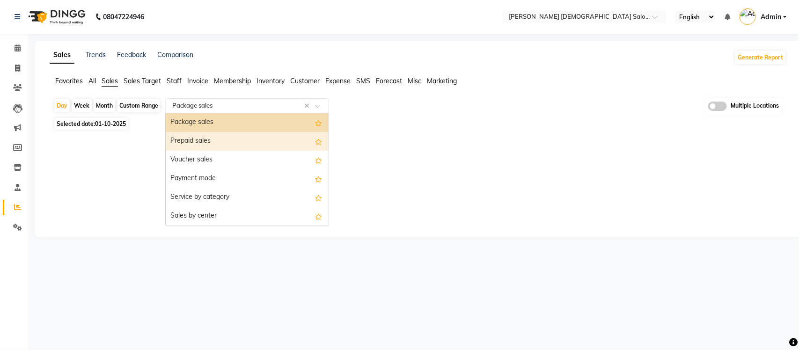
click at [232, 140] on div "Prepaid sales" at bounding box center [247, 141] width 163 height 19
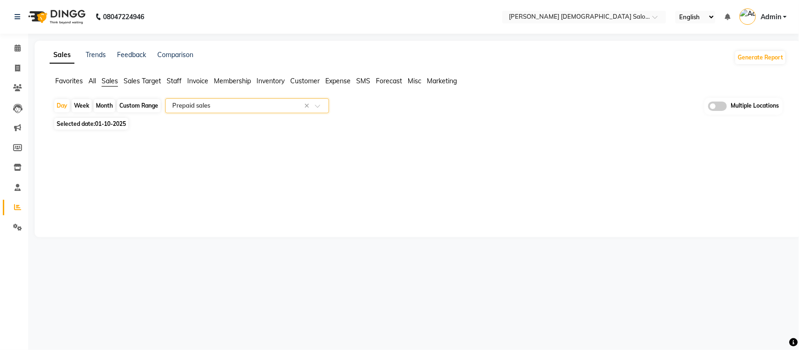
drag, startPoint x: 275, startPoint y: 163, endPoint x: 271, endPoint y: 161, distance: 5.0
click at [273, 163] on div "Sales Trends Feedback Comparison Generate Report Favorites All Sales Sales Targ…" at bounding box center [418, 139] width 767 height 197
click at [266, 104] on input "text" at bounding box center [237, 105] width 135 height 9
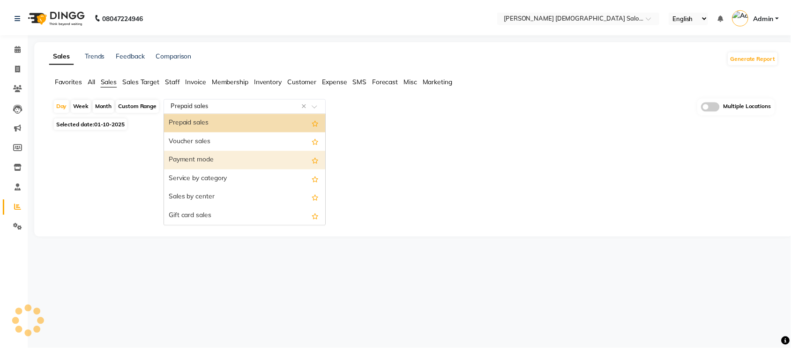
scroll to position [73, 0]
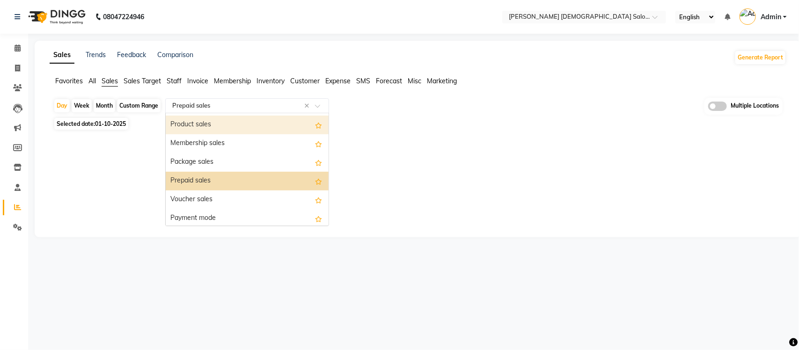
click at [252, 125] on div "Product sales" at bounding box center [247, 125] width 163 height 19
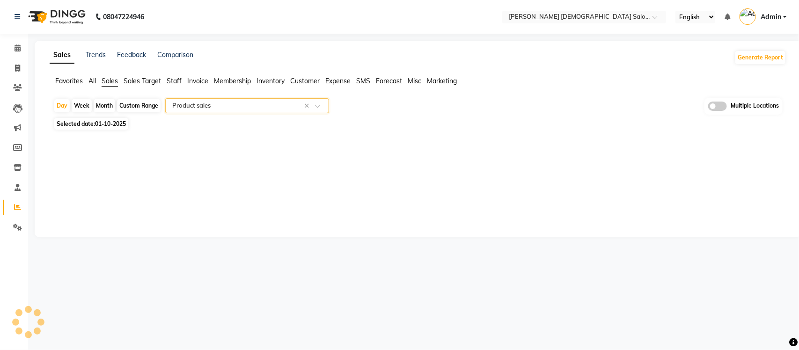
select select "full_report"
select select "csv"
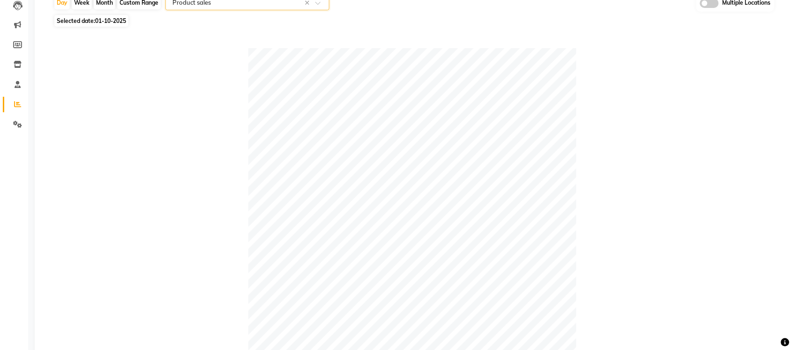
scroll to position [0, 0]
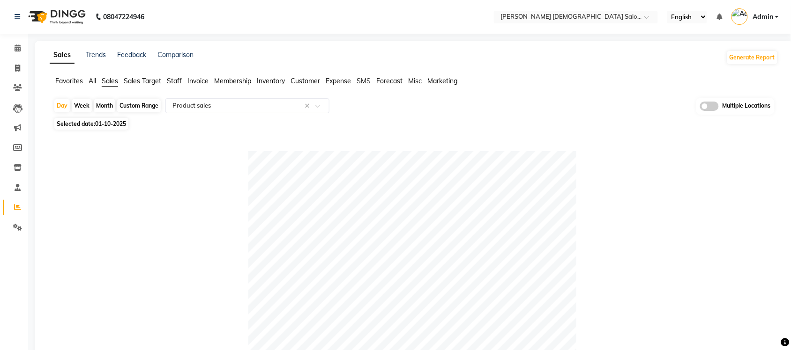
click at [332, 80] on span "Expense" at bounding box center [337, 81] width 25 height 8
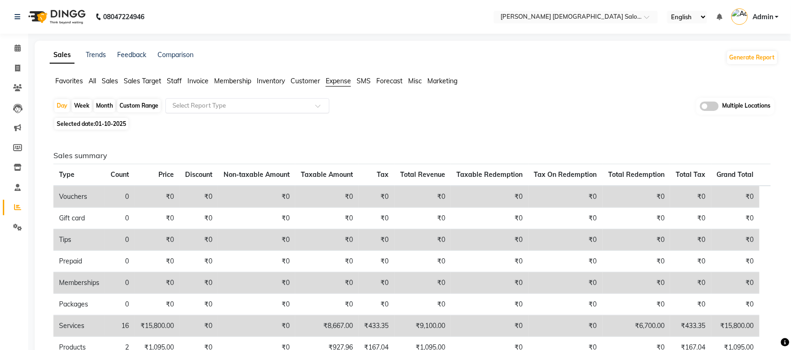
click at [277, 106] on input "text" at bounding box center [237, 105] width 135 height 9
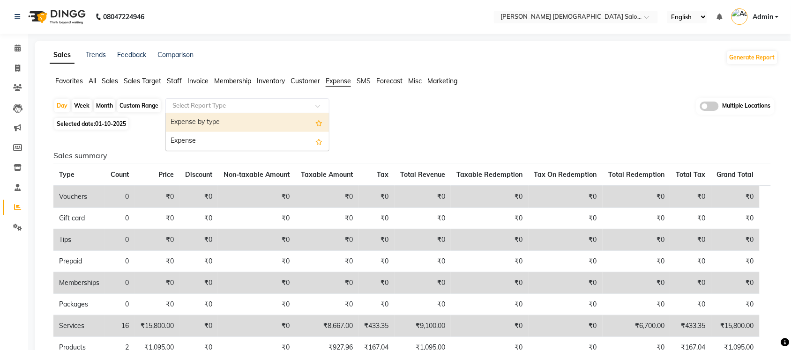
click at [266, 119] on div "Expense by type" at bounding box center [247, 122] width 163 height 19
select select "full_report"
select select "csv"
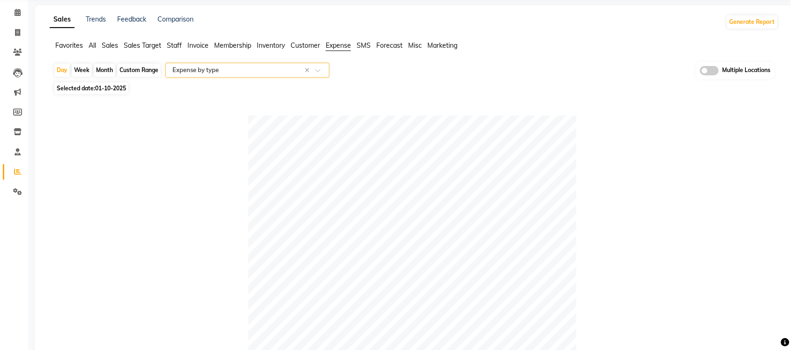
scroll to position [3, 0]
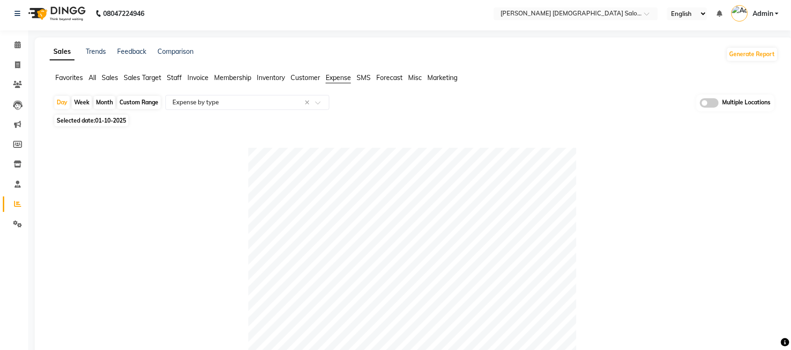
click at [115, 80] on span "Sales" at bounding box center [110, 78] width 16 height 8
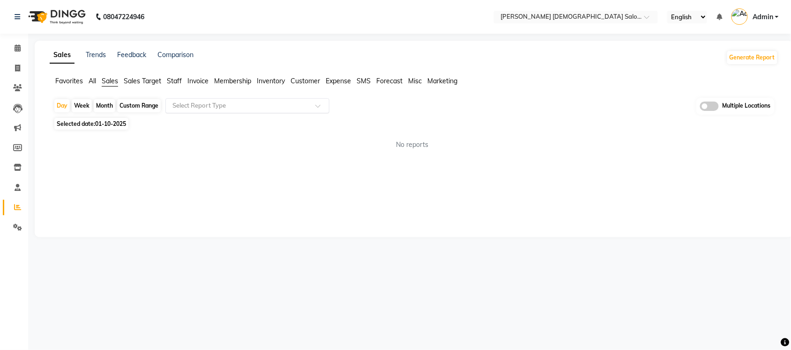
scroll to position [0, 0]
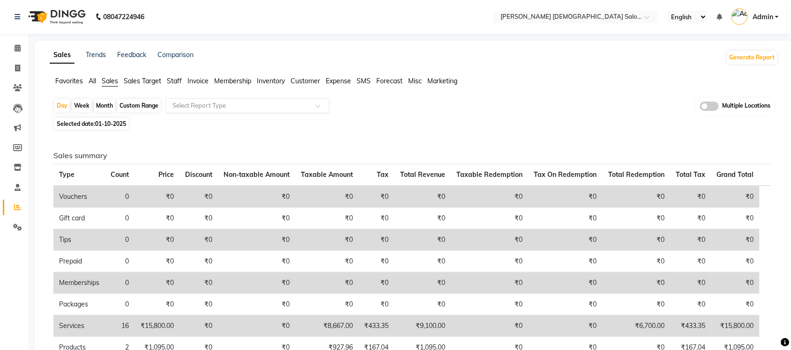
click at [217, 103] on input "text" at bounding box center [237, 105] width 135 height 9
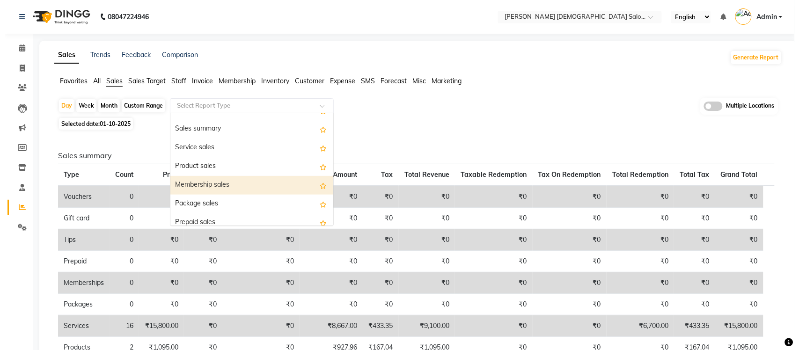
scroll to position [59, 0]
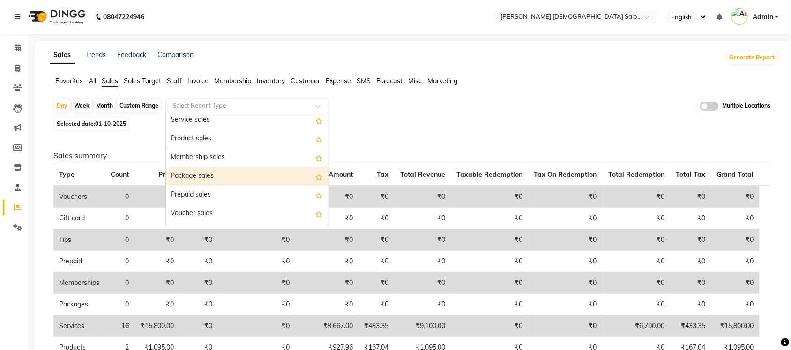
click at [233, 179] on div "Package sales" at bounding box center [247, 176] width 163 height 19
select select "full_report"
select select "csv"
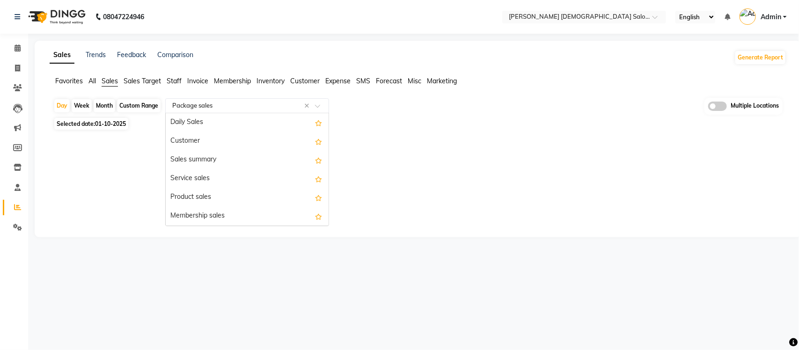
click at [266, 105] on input "text" at bounding box center [237, 105] width 135 height 9
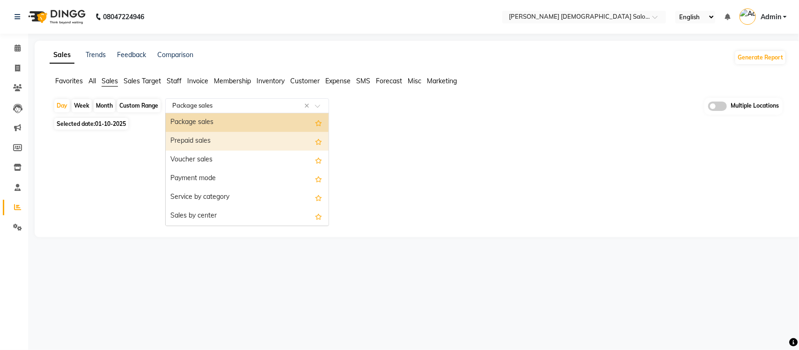
click at [244, 137] on div "Prepaid sales" at bounding box center [247, 141] width 163 height 19
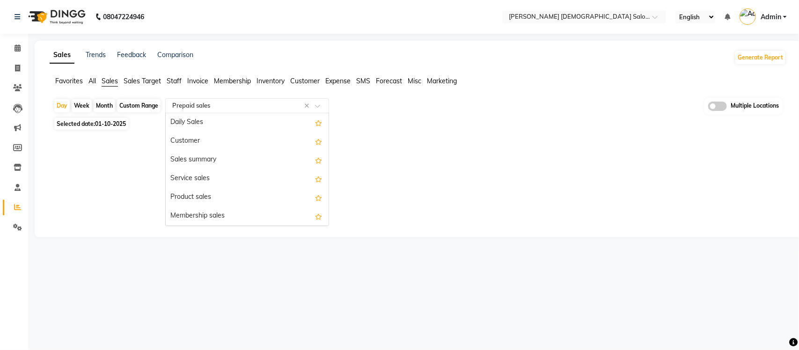
click at [298, 99] on div "Select Report Type × Prepaid sales ×" at bounding box center [247, 105] width 164 height 15
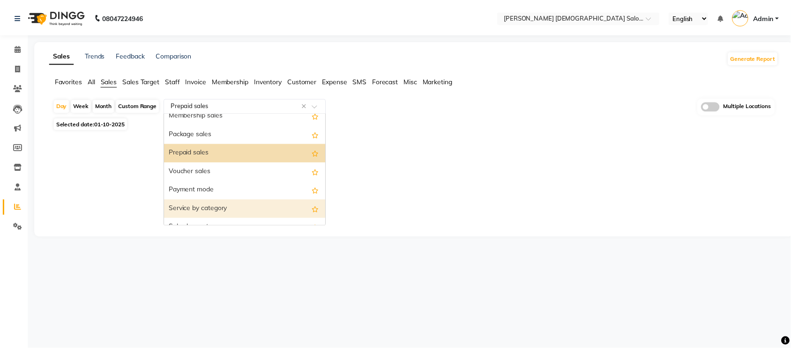
scroll to position [73, 0]
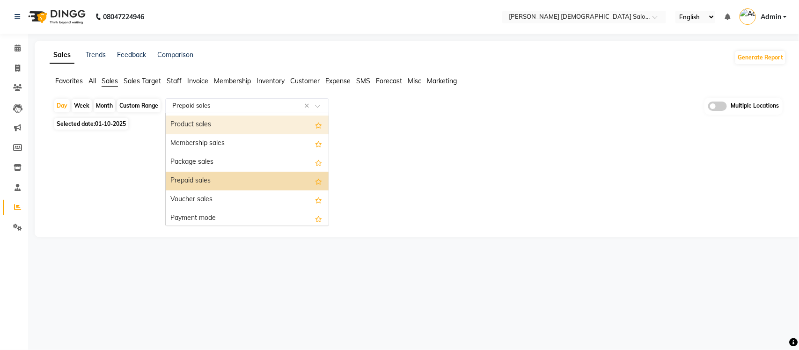
click at [229, 126] on div "Product sales" at bounding box center [247, 125] width 163 height 19
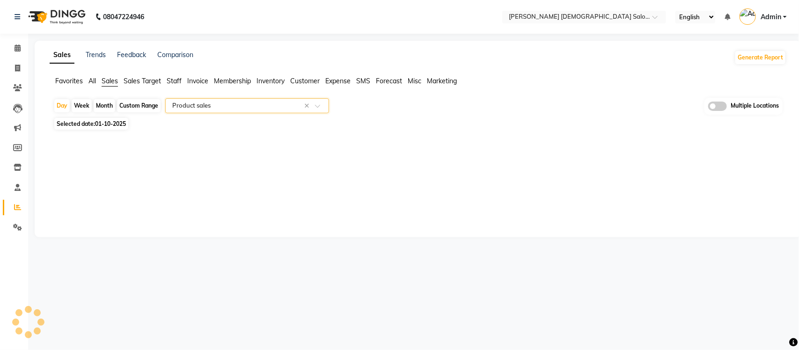
select select "full_report"
select select "csv"
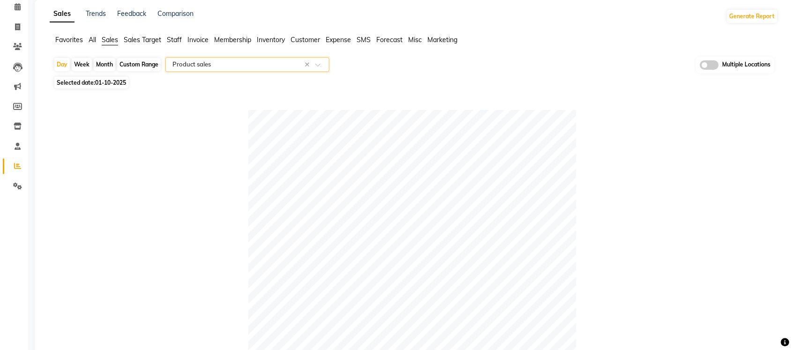
scroll to position [0, 0]
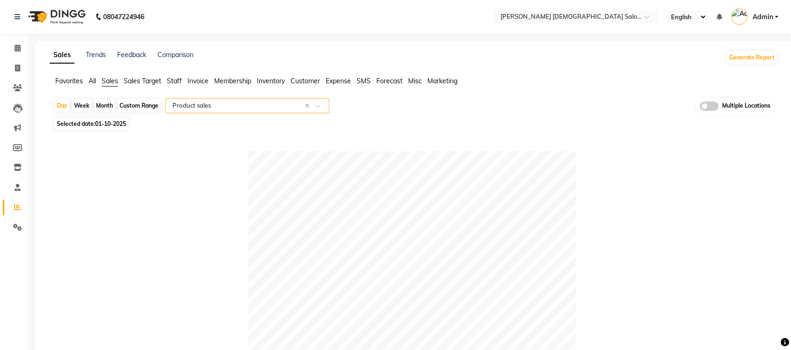
click at [331, 81] on span "Expense" at bounding box center [337, 81] width 25 height 8
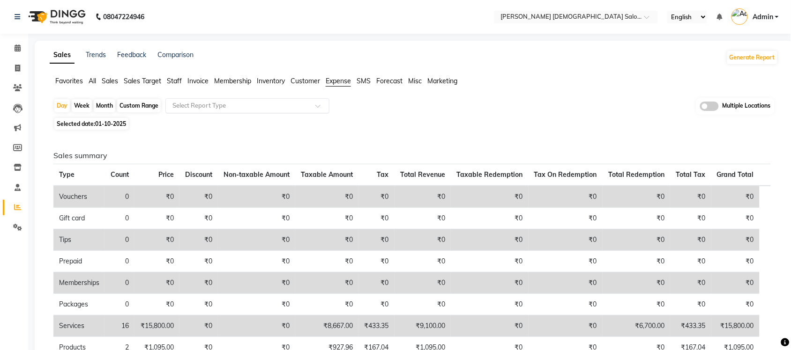
click at [270, 106] on input "text" at bounding box center [237, 105] width 135 height 9
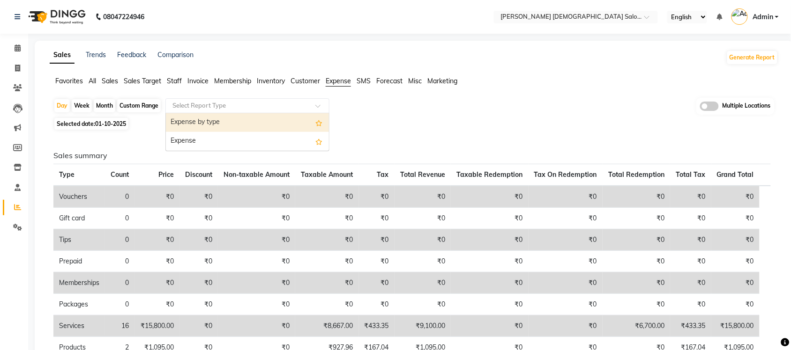
click at [258, 115] on div "Expense by type" at bounding box center [247, 122] width 163 height 19
select select "full_report"
select select "csv"
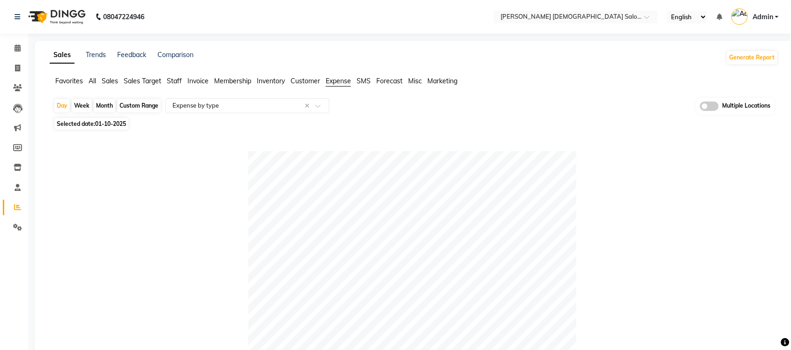
click at [94, 78] on span "All" at bounding box center [92, 81] width 7 height 8
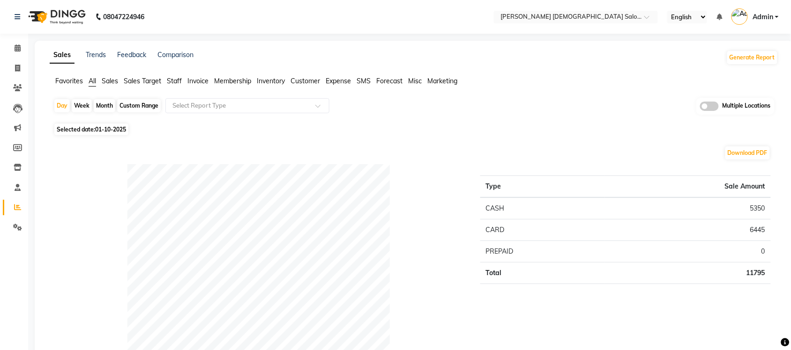
click at [108, 82] on span "Sales" at bounding box center [110, 81] width 16 height 8
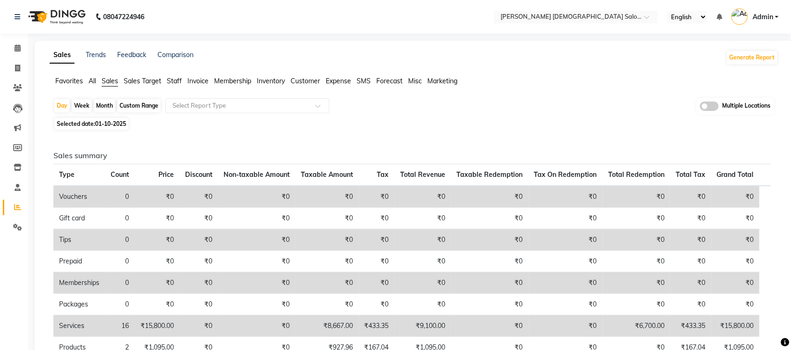
click at [710, 106] on span at bounding box center [709, 106] width 19 height 9
click at [700, 108] on input "checkbox" at bounding box center [700, 108] width 0 height 0
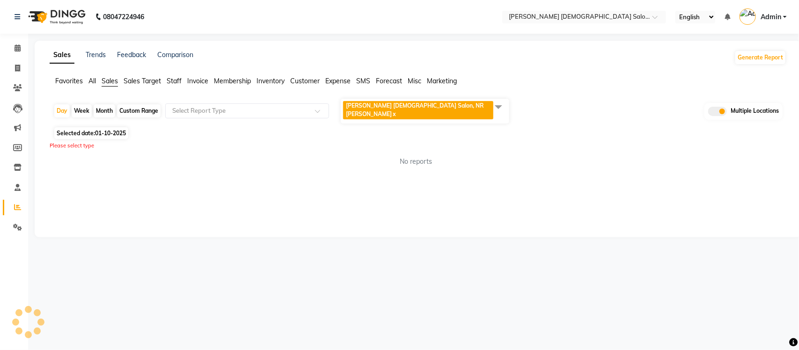
drag, startPoint x: 495, startPoint y: 106, endPoint x: 491, endPoint y: 108, distance: 5.0
click at [495, 106] on span at bounding box center [498, 107] width 19 height 18
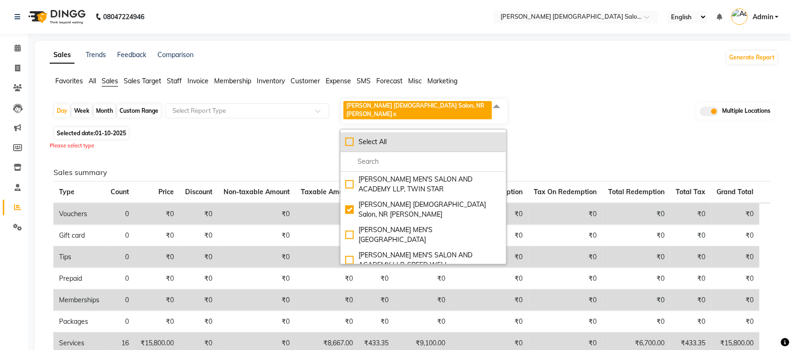
click at [351, 137] on div "Select All" at bounding box center [423, 142] width 156 height 10
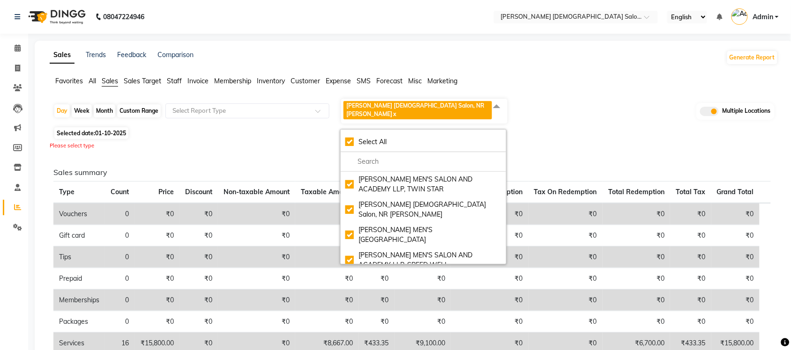
checkbox input "true"
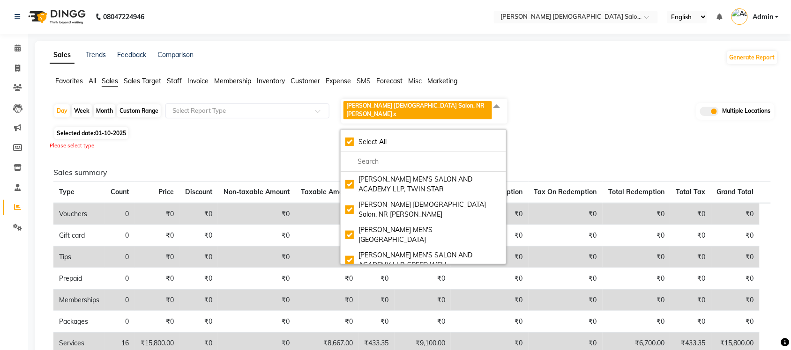
checkbox input "true"
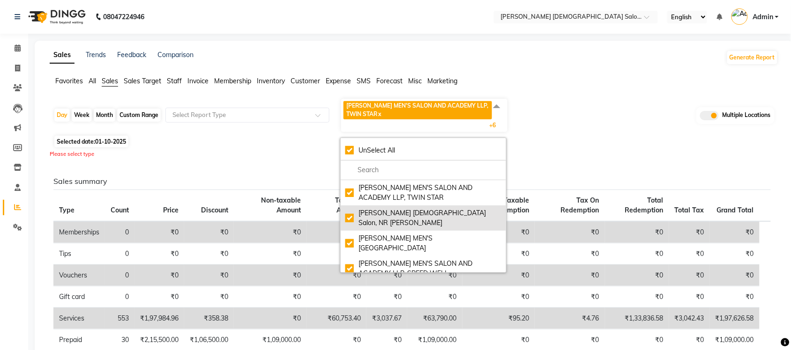
click at [350, 211] on div "[PERSON_NAME] [DEMOGRAPHIC_DATA] Salon, NR [PERSON_NAME]" at bounding box center [423, 218] width 156 height 20
checkbox input "false"
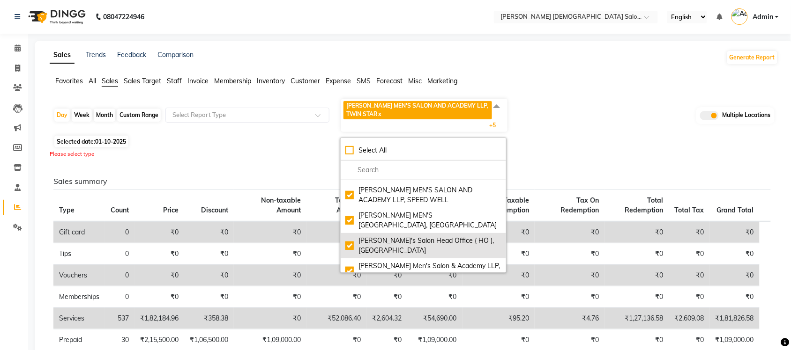
scroll to position [75, 0]
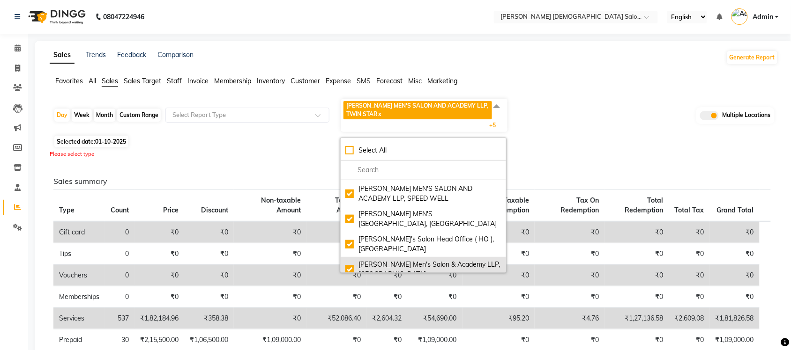
click at [349, 262] on div "[PERSON_NAME] Men's Salon & Academy LLP, [GEOGRAPHIC_DATA]" at bounding box center [423, 270] width 156 height 20
click at [350, 263] on div "[PERSON_NAME] Men's Salon & Academy LLP, [GEOGRAPHIC_DATA]" at bounding box center [423, 270] width 156 height 20
checkbox input "true"
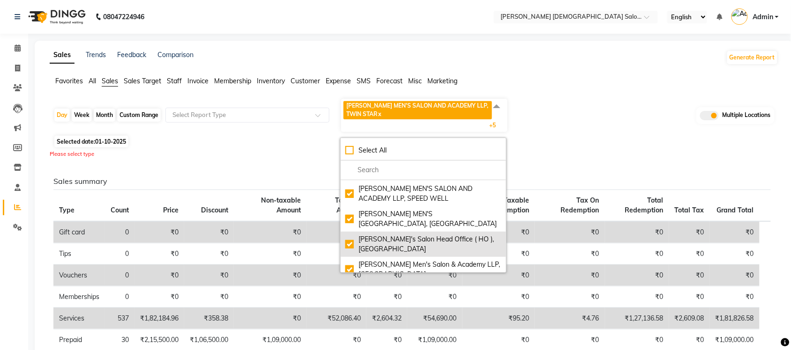
click at [354, 236] on div "[PERSON_NAME]'s Salon Head Office ( HO ), [GEOGRAPHIC_DATA]" at bounding box center [423, 245] width 156 height 20
checkbox input "false"
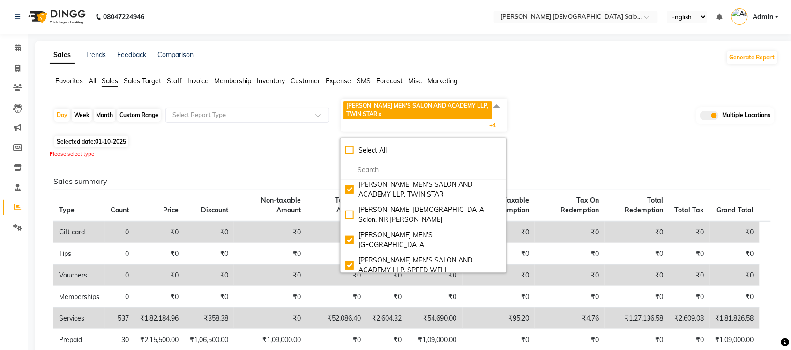
scroll to position [0, 0]
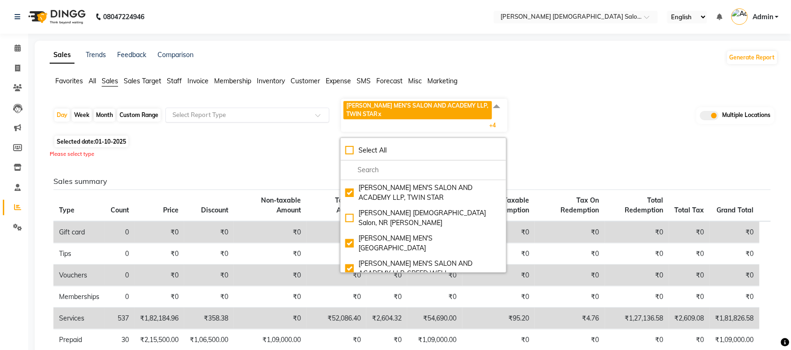
click at [227, 114] on input "text" at bounding box center [237, 115] width 135 height 9
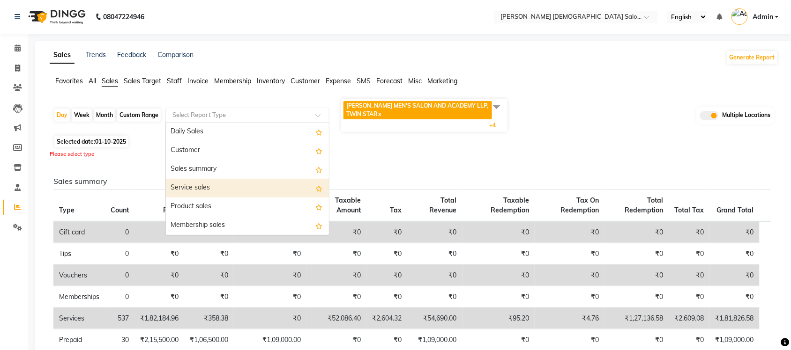
scroll to position [59, 0]
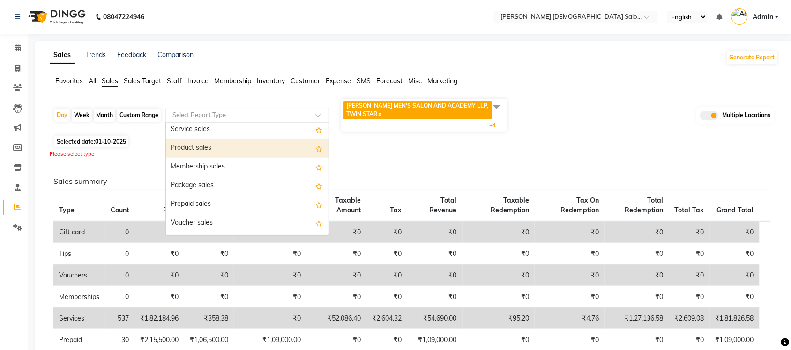
click at [235, 143] on div "Product sales" at bounding box center [247, 148] width 163 height 19
select select "full_report"
select select "csv"
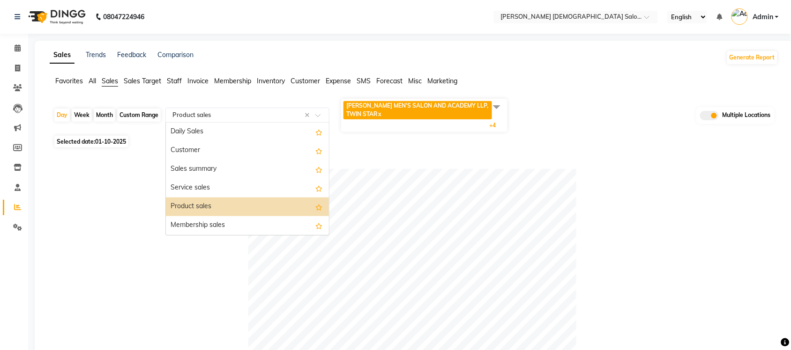
click at [265, 115] on input "text" at bounding box center [237, 115] width 135 height 9
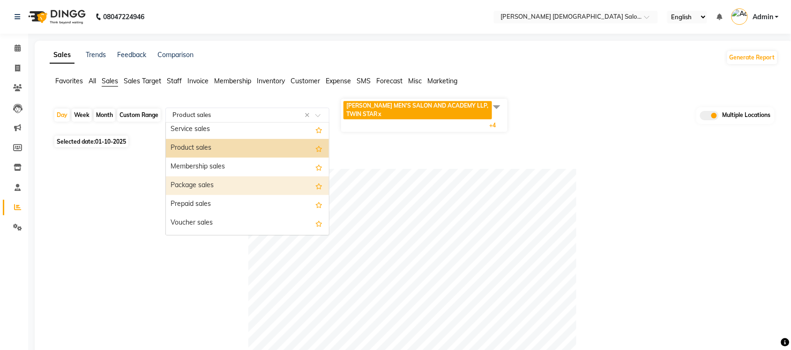
click at [224, 189] on div "Package sales" at bounding box center [247, 186] width 163 height 19
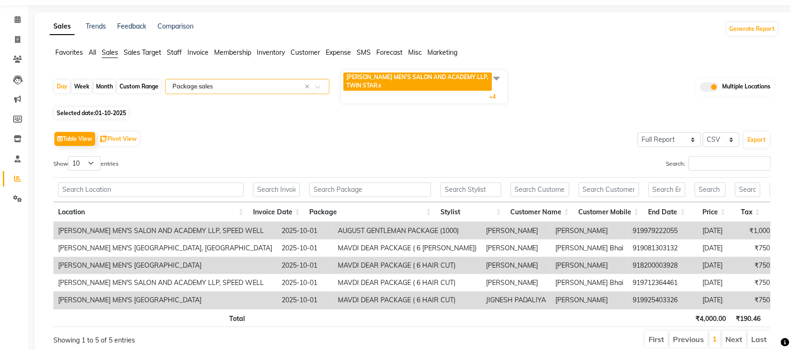
scroll to position [76, 0]
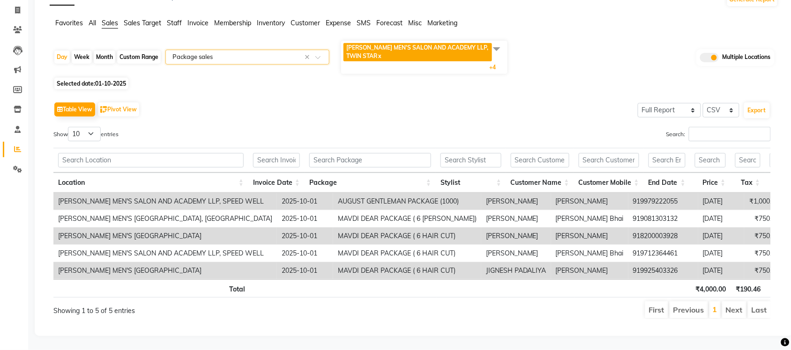
click at [256, 52] on input "text" at bounding box center [237, 56] width 135 height 9
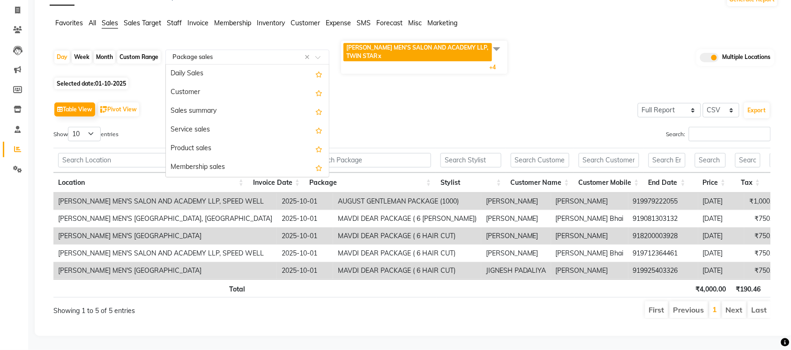
scroll to position [112, 0]
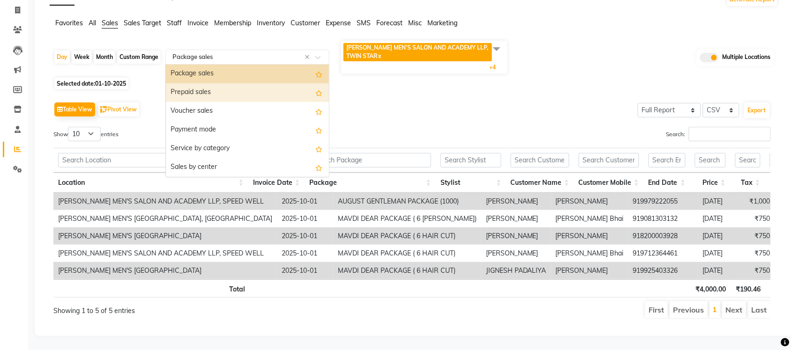
click at [239, 83] on div "Prepaid sales" at bounding box center [247, 92] width 163 height 19
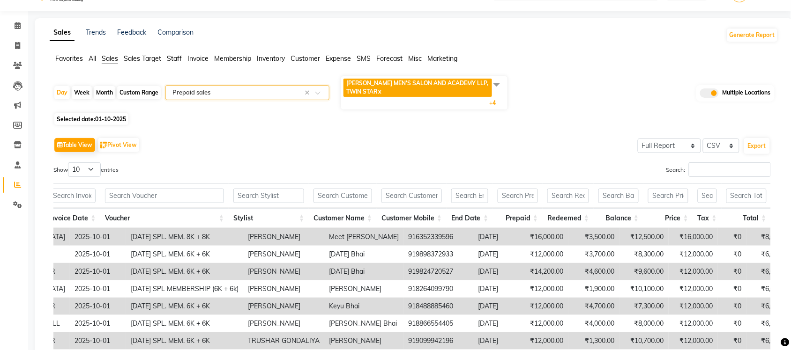
scroll to position [0, 0]
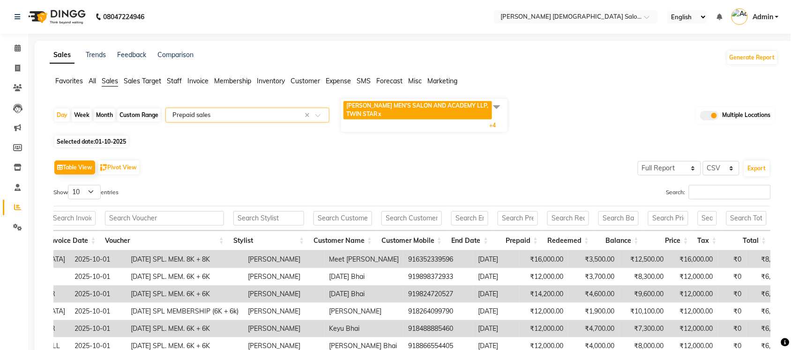
click at [275, 115] on input "text" at bounding box center [237, 115] width 135 height 9
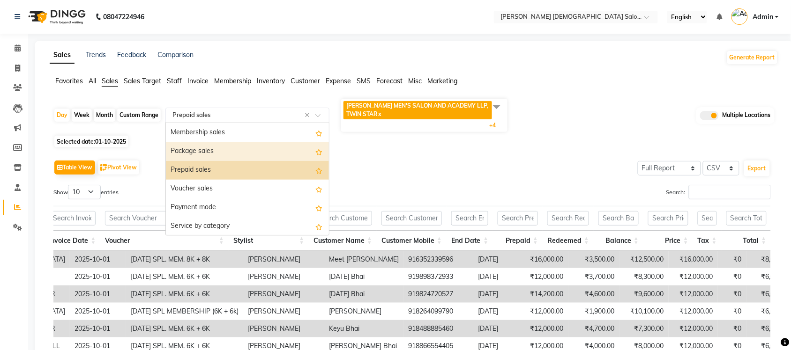
scroll to position [73, 0]
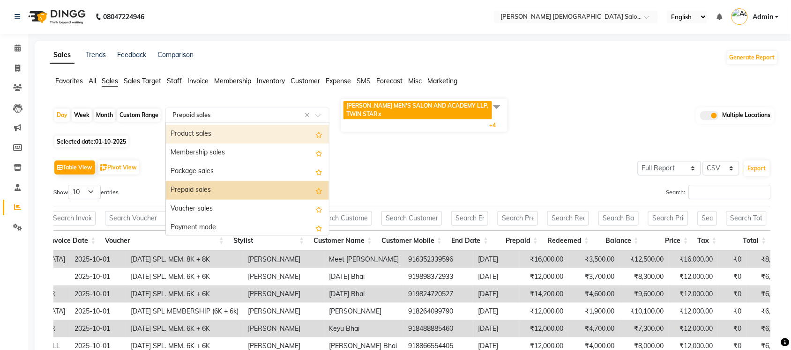
click at [228, 138] on div "Product sales" at bounding box center [247, 134] width 163 height 19
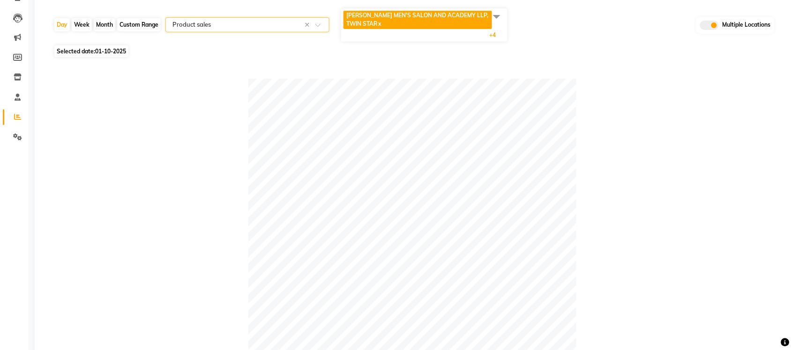
scroll to position [0, 0]
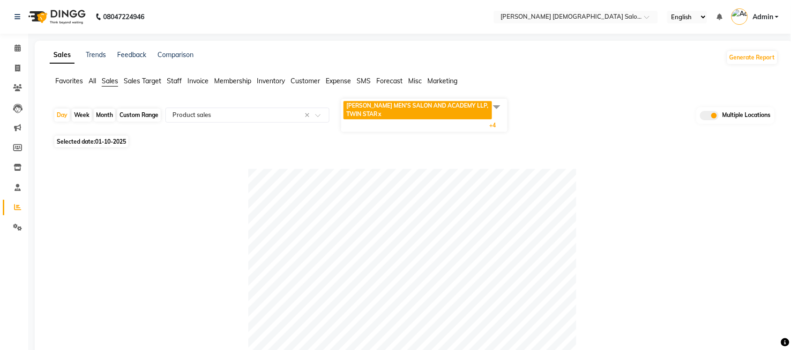
click at [94, 80] on span "All" at bounding box center [92, 81] width 7 height 8
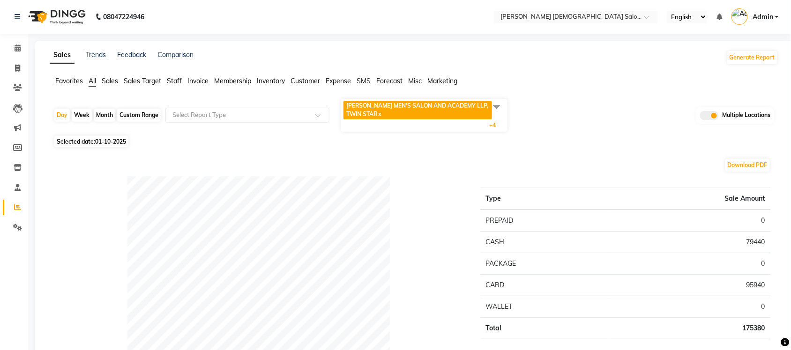
click at [342, 80] on span "Expense" at bounding box center [337, 81] width 25 height 8
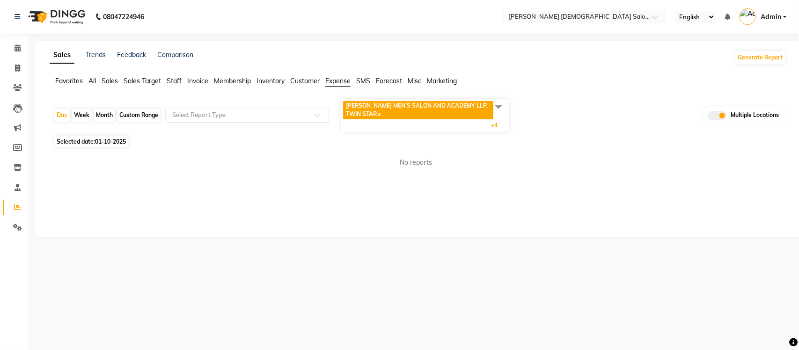
click at [256, 112] on input "text" at bounding box center [237, 115] width 135 height 9
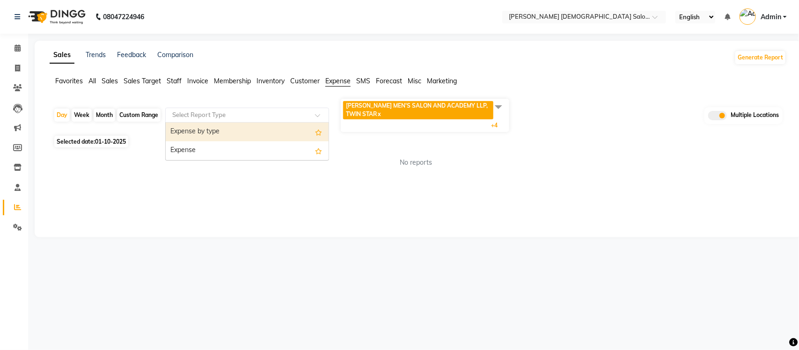
click at [237, 136] on div "Expense by type" at bounding box center [247, 132] width 163 height 19
select select "full_report"
select select "csv"
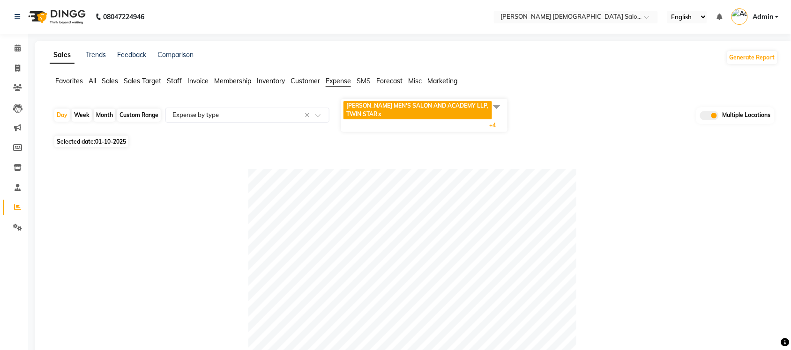
click at [497, 102] on span at bounding box center [496, 107] width 19 height 18
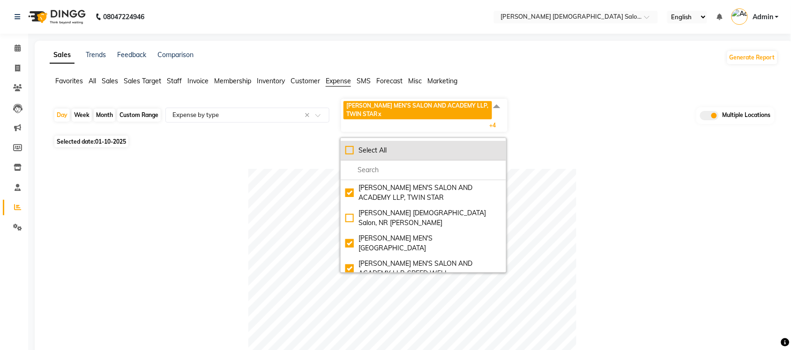
click at [347, 151] on div "Select All" at bounding box center [423, 151] width 156 height 10
checkbox input "true"
click at [347, 151] on div "UnSelect All" at bounding box center [423, 151] width 156 height 10
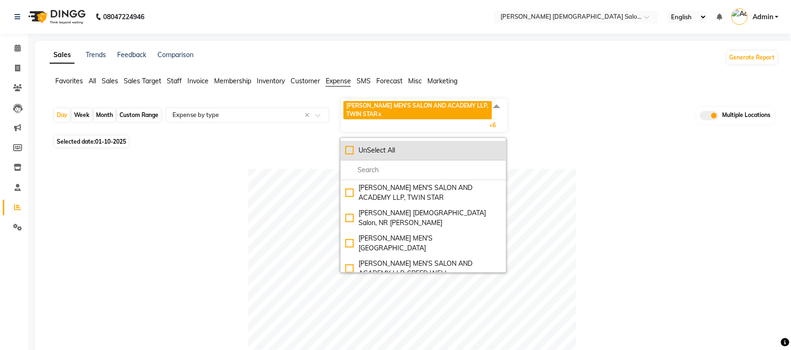
checkbox input "false"
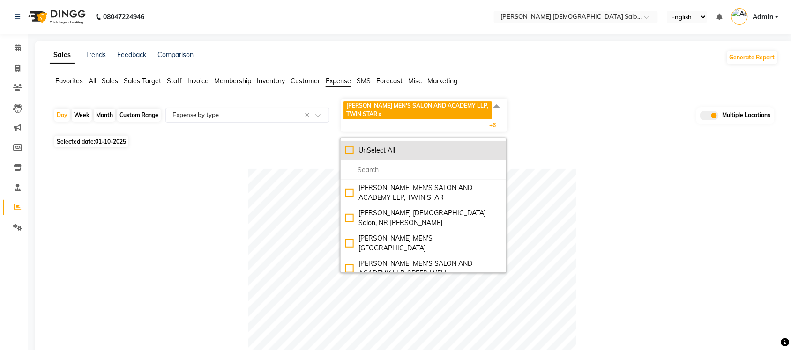
checkbox input "false"
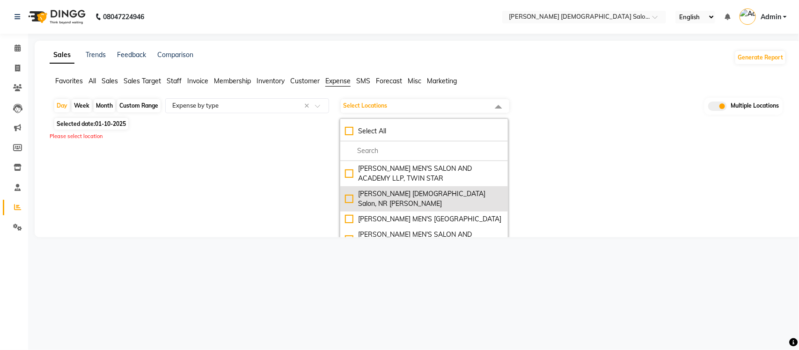
click at [352, 192] on div "Elaine Ladies Salon, NR Balaji Hall" at bounding box center [424, 199] width 158 height 20
checkbox input "true"
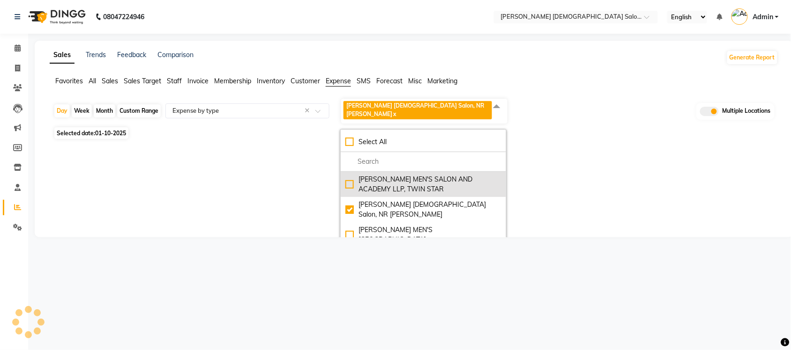
select select "full_report"
select select "csv"
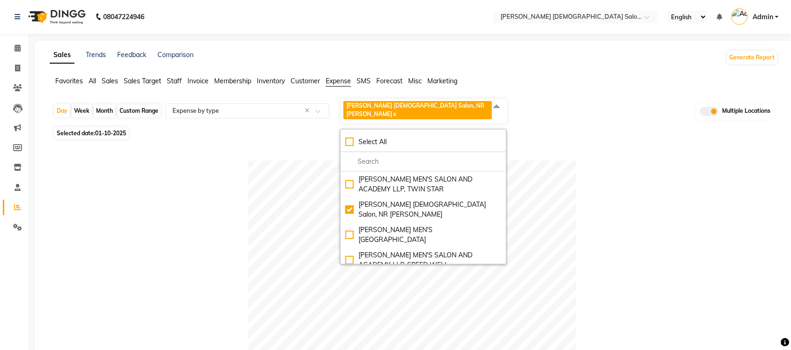
click at [114, 82] on span "Sales" at bounding box center [110, 81] width 16 height 8
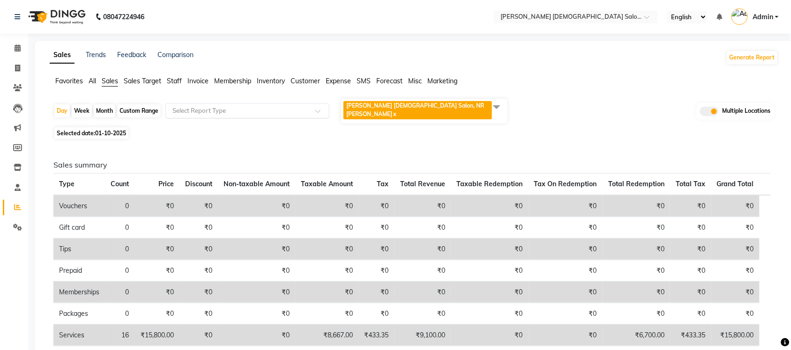
click at [232, 106] on input "text" at bounding box center [237, 110] width 135 height 9
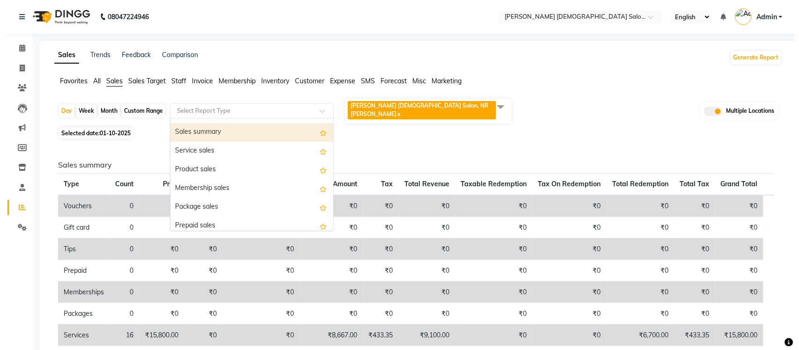
scroll to position [59, 0]
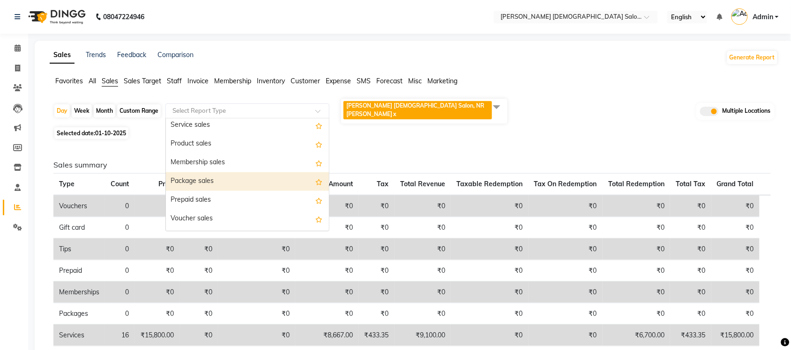
click at [236, 174] on div "Package sales" at bounding box center [247, 181] width 163 height 19
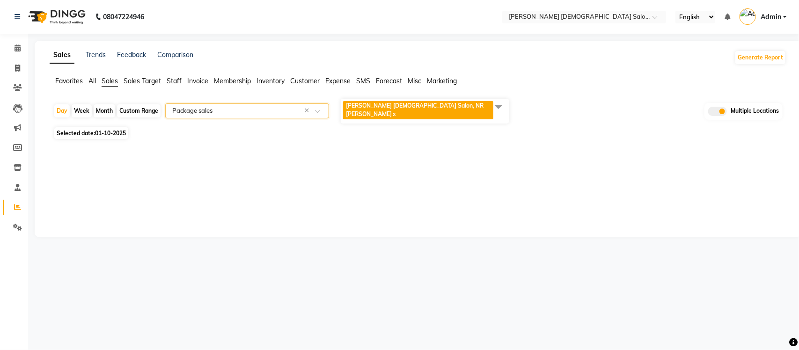
click at [296, 164] on div "Sales Trends Feedback Comparison Generate Report Favorites All Sales Sales Targ…" at bounding box center [418, 139] width 767 height 197
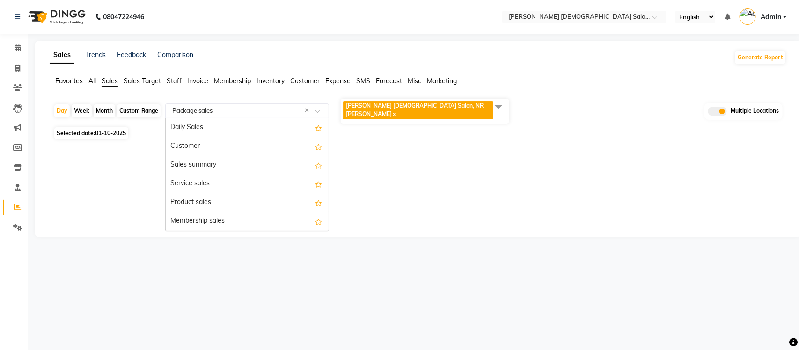
click at [273, 106] on input "text" at bounding box center [237, 110] width 135 height 9
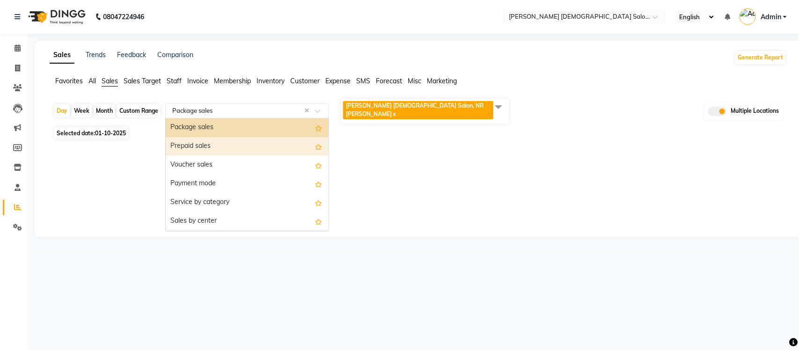
click at [268, 137] on div "Prepaid sales" at bounding box center [247, 146] width 163 height 19
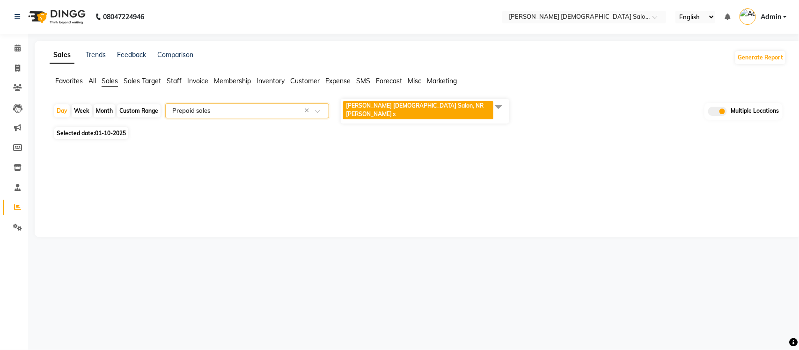
click at [406, 178] on div "Sales Trends Feedback Comparison Generate Report Favorites All Sales Sales Targ…" at bounding box center [418, 139] width 767 height 197
click at [258, 106] on input "text" at bounding box center [237, 110] width 135 height 9
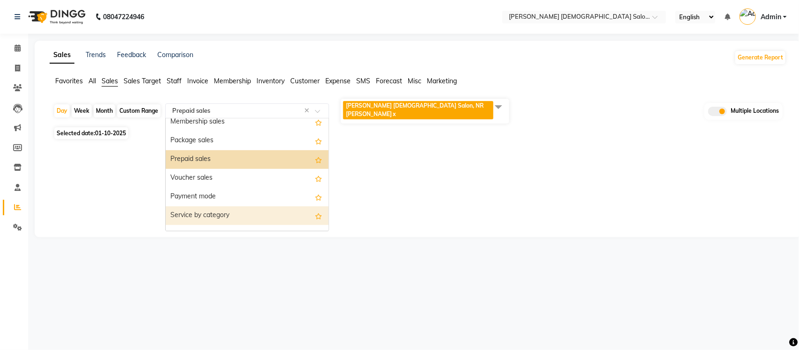
scroll to position [73, 0]
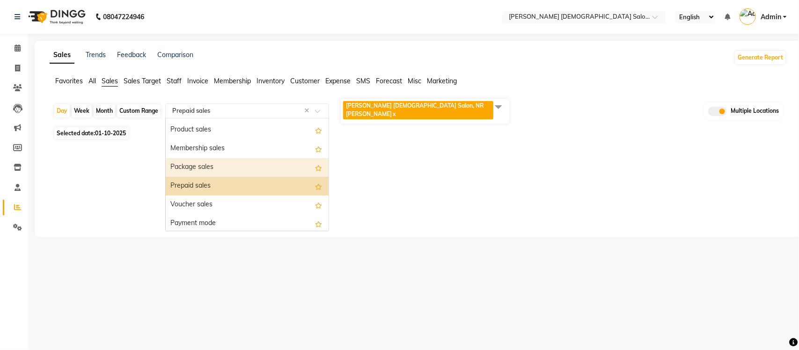
click at [245, 165] on div "Package sales" at bounding box center [247, 167] width 163 height 19
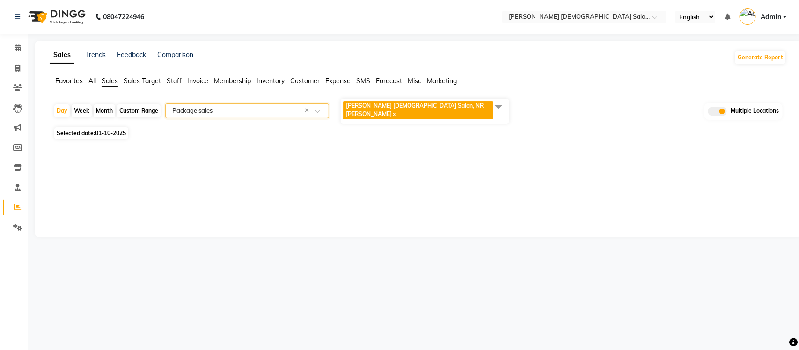
click at [253, 109] on input "text" at bounding box center [237, 110] width 135 height 9
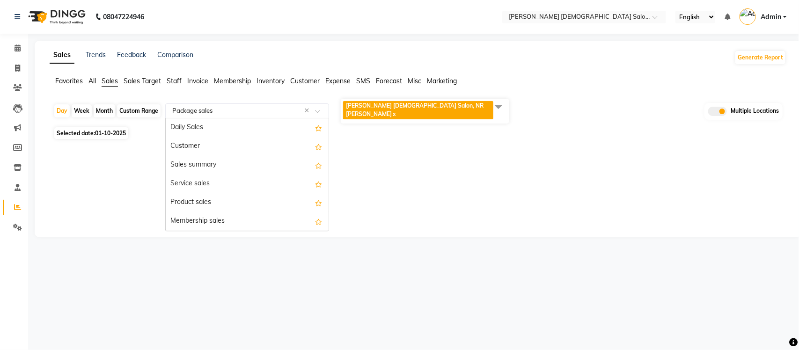
scroll to position [112, 0]
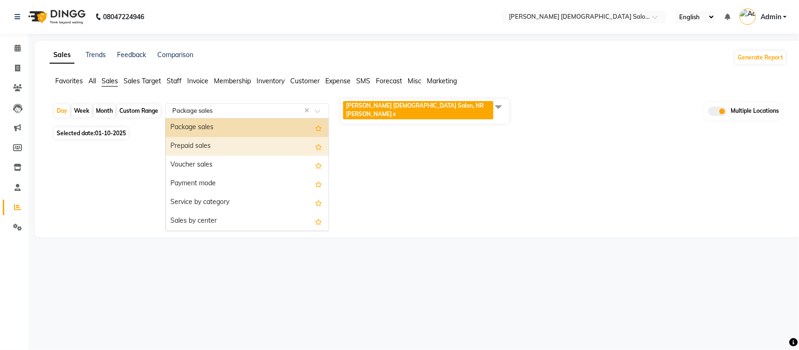
click at [247, 137] on div "Prepaid sales" at bounding box center [247, 146] width 163 height 19
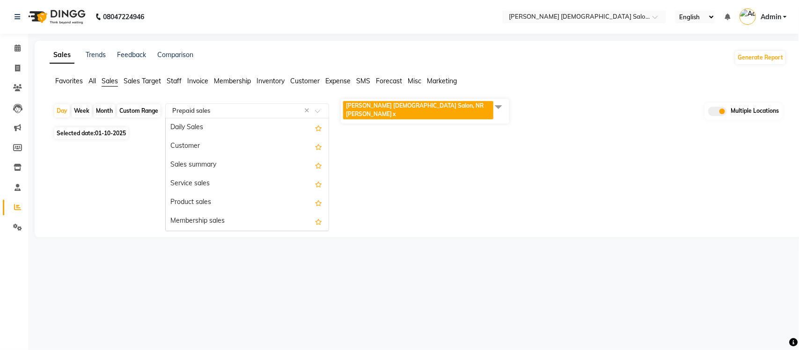
click at [254, 109] on input "text" at bounding box center [237, 110] width 135 height 9
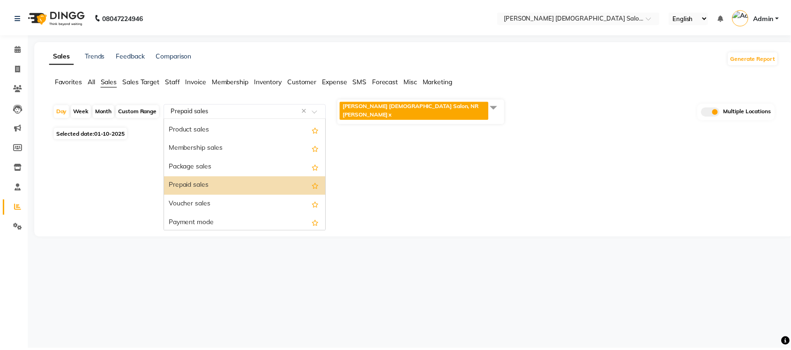
scroll to position [73, 0]
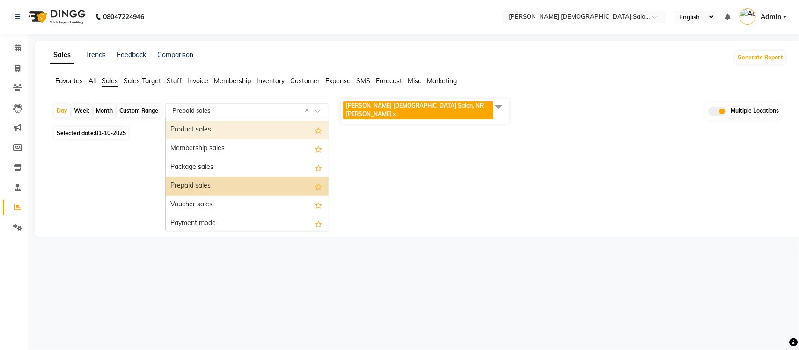
click at [245, 126] on div "Product sales" at bounding box center [247, 130] width 163 height 19
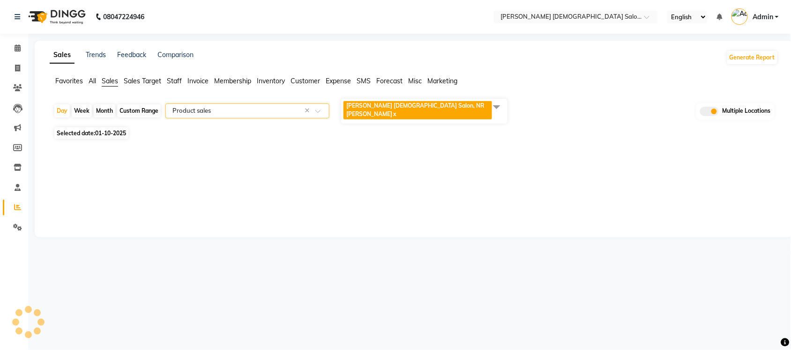
select select "full_report"
select select "csv"
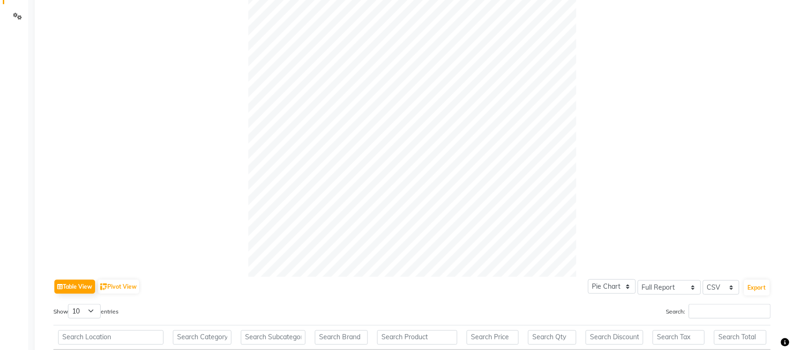
scroll to position [0, 0]
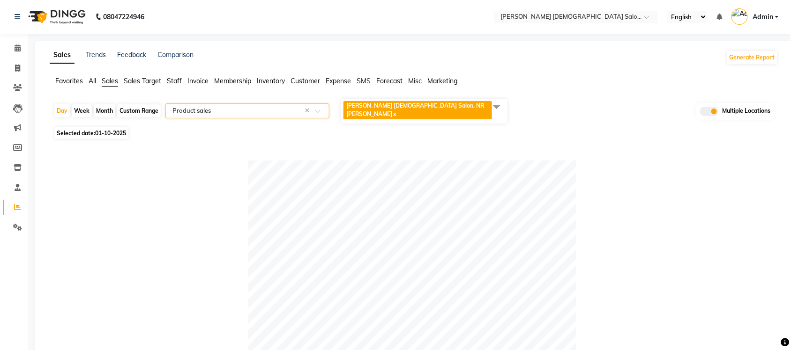
click at [333, 80] on span "Expense" at bounding box center [337, 81] width 25 height 8
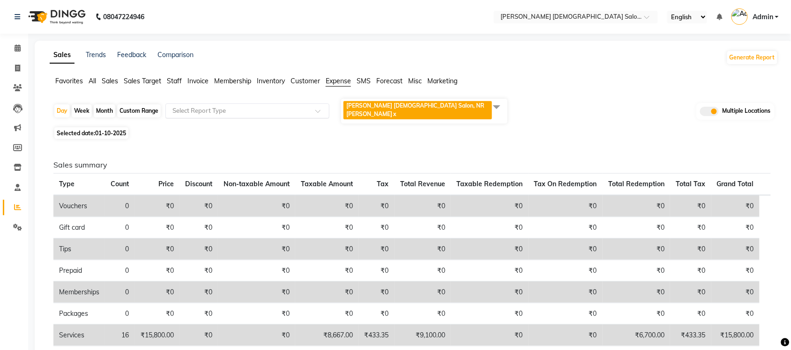
click at [242, 106] on input "text" at bounding box center [237, 110] width 135 height 9
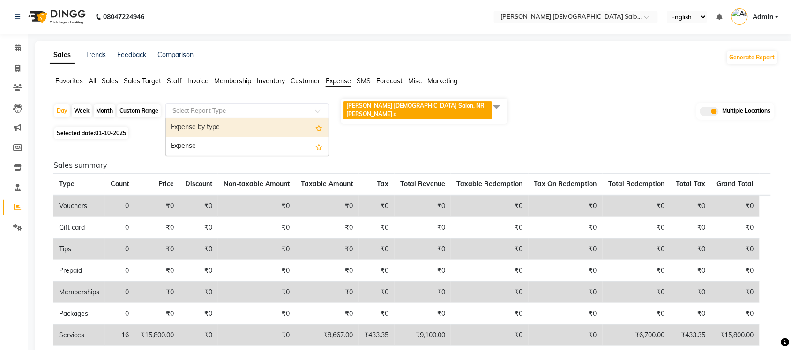
click at [245, 122] on div "Expense by type" at bounding box center [247, 127] width 163 height 19
select select "full_report"
select select "csv"
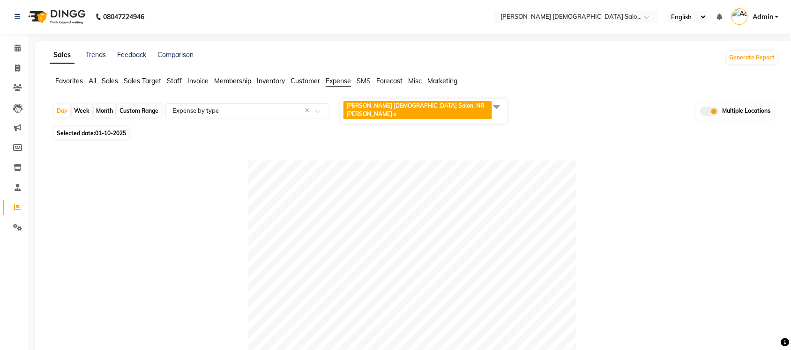
click at [93, 84] on span "All" at bounding box center [92, 81] width 7 height 8
click at [112, 80] on span "Sales" at bounding box center [110, 81] width 16 height 8
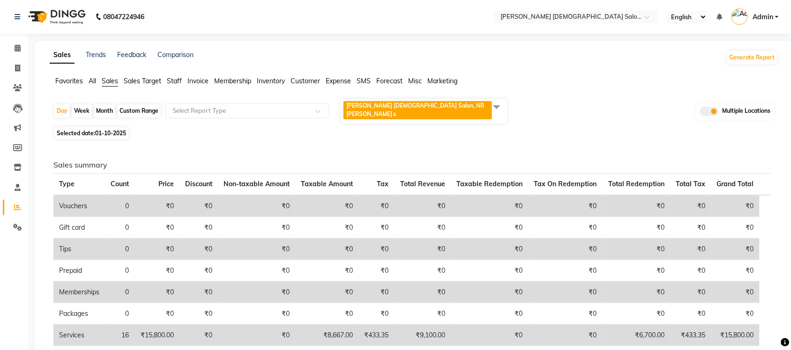
click at [89, 82] on span "All" at bounding box center [92, 81] width 7 height 8
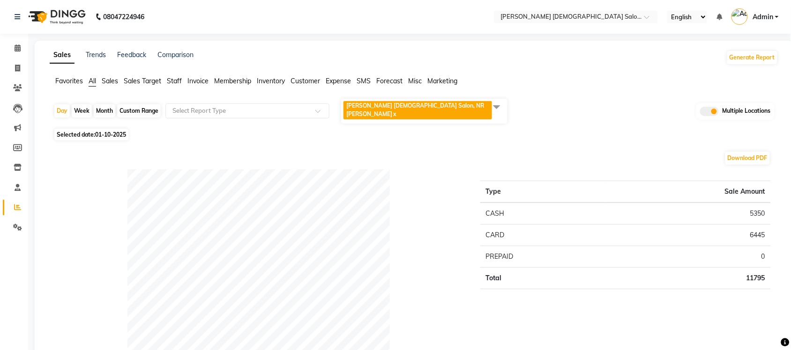
click at [495, 105] on span at bounding box center [496, 107] width 19 height 18
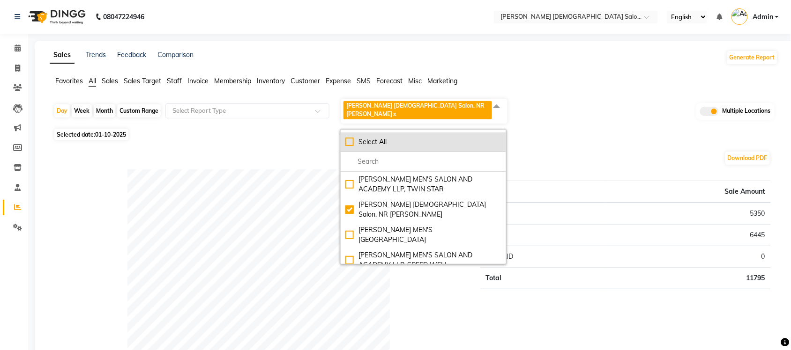
click at [350, 137] on div "Select All" at bounding box center [423, 142] width 156 height 10
checkbox input "true"
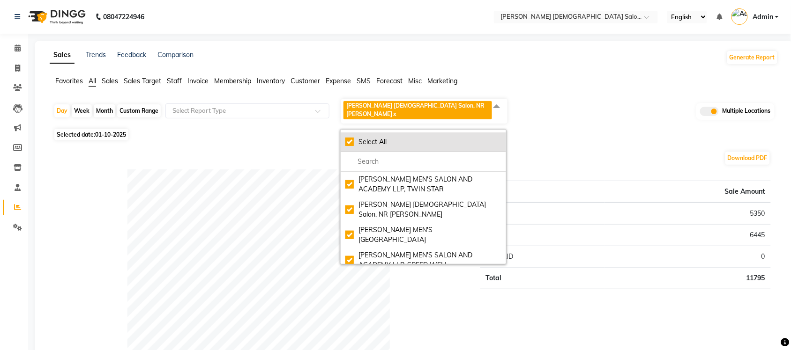
checkbox input "true"
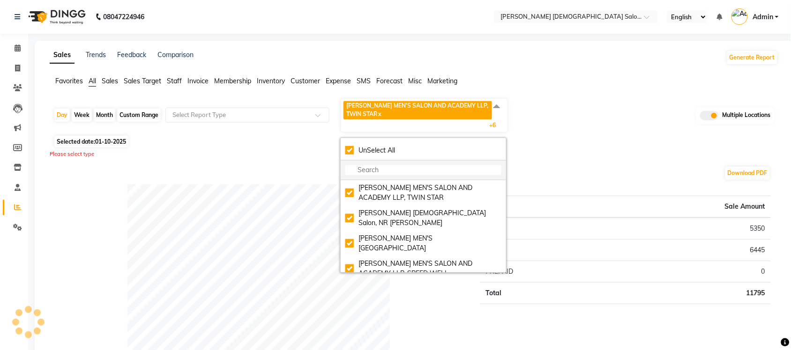
click at [349, 150] on div "UnSelect All" at bounding box center [423, 151] width 156 height 10
checkbox input "false"
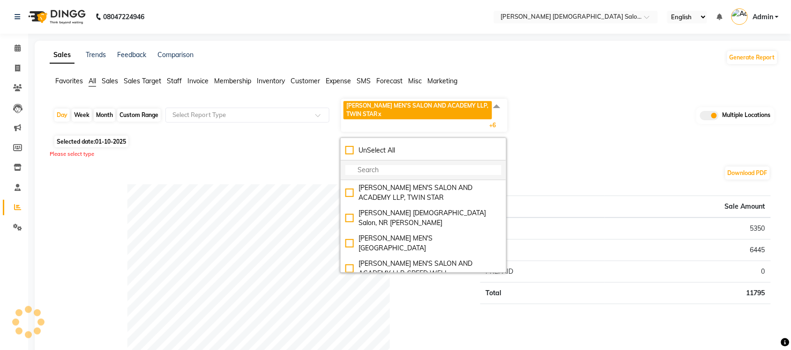
checkbox input "false"
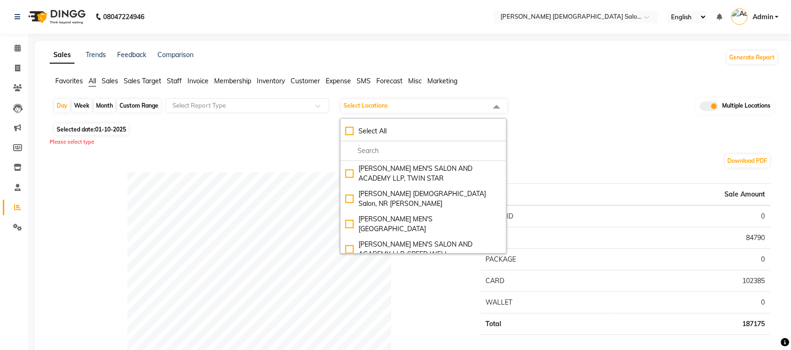
scroll to position [75, 0]
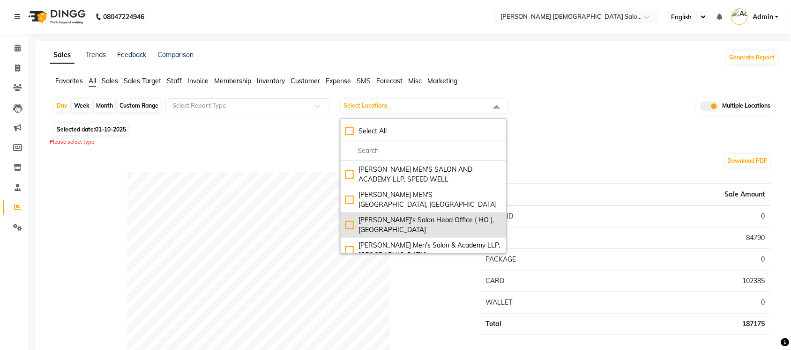
click at [352, 215] on div "Sandy Men's Salon Head Office ( HO ), University Road" at bounding box center [423, 225] width 156 height 20
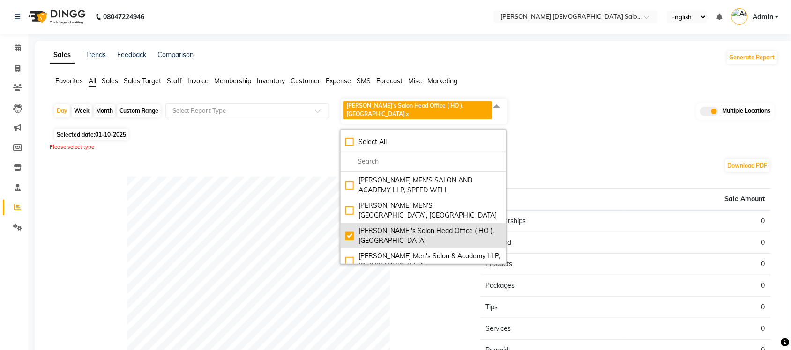
click at [349, 226] on div "Sandy Men's Salon Head Office ( HO ), University Road" at bounding box center [423, 236] width 156 height 20
checkbox input "false"
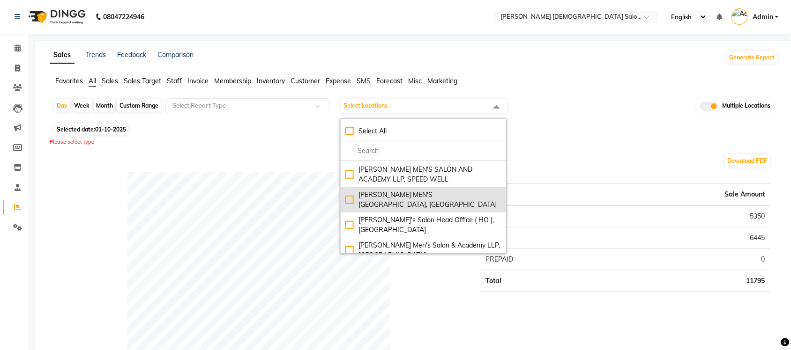
click at [356, 190] on div "SANDY MEN'S SALON AND ACADEMY LLP, University Road" at bounding box center [423, 200] width 156 height 20
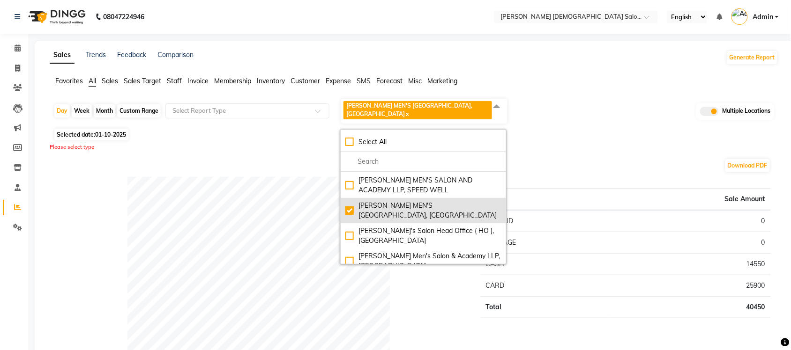
click at [354, 201] on div "SANDY MEN'S SALON AND ACADEMY LLP, University Road" at bounding box center [423, 211] width 156 height 20
checkbox input "false"
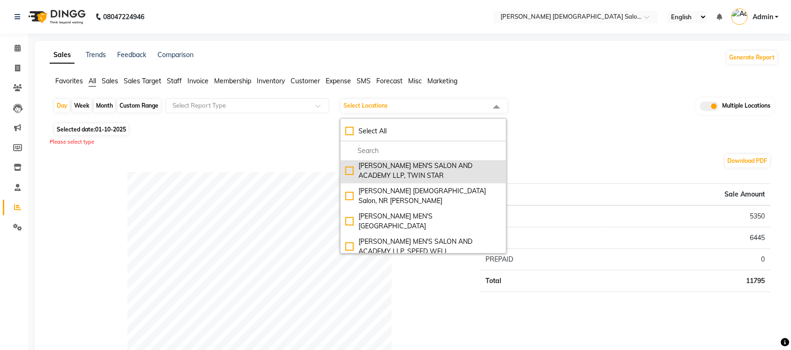
scroll to position [0, 0]
click at [349, 172] on div "SANDY MEN'S SALON AND ACADEMY LLP, TWIN STAR" at bounding box center [423, 174] width 156 height 20
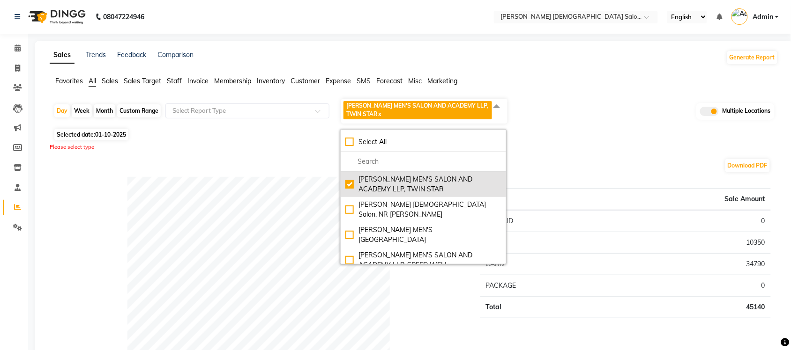
click at [352, 181] on div "SANDY MEN'S SALON AND ACADEMY LLP, TWIN STAR" at bounding box center [423, 185] width 156 height 20
checkbox input "false"
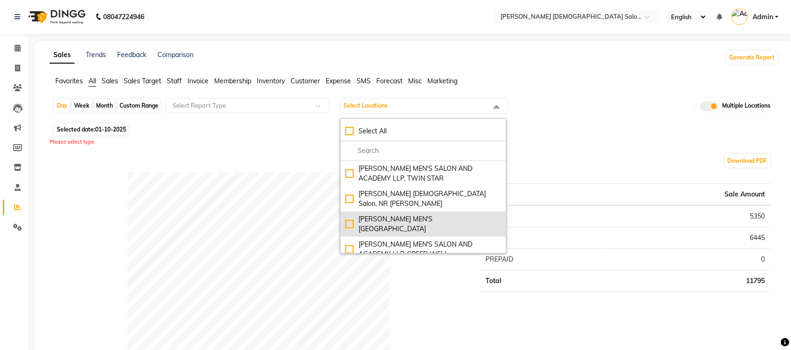
click at [352, 214] on div "SANDY MEN'S SALON AND ACADEMY LLP, Mavdi Main Road" at bounding box center [423, 224] width 156 height 20
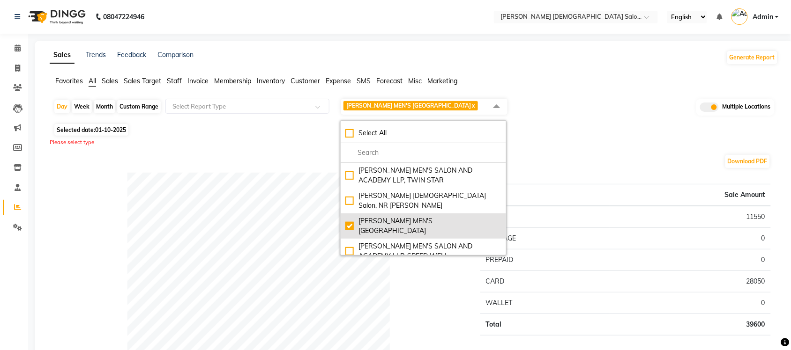
click at [350, 221] on div "SANDY MEN'S SALON AND ACADEMY LLP, Mavdi Main Road" at bounding box center [423, 226] width 156 height 20
checkbox input "false"
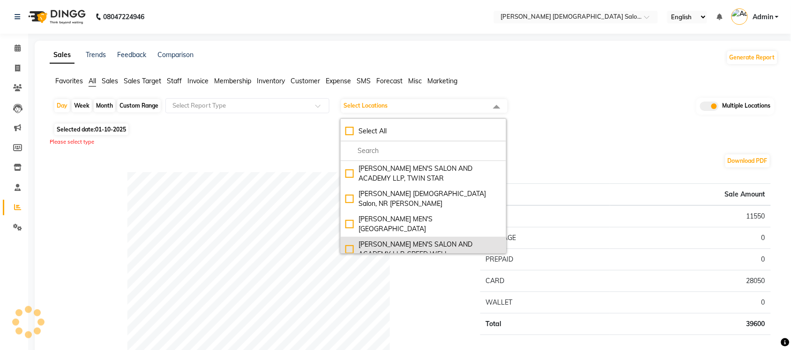
click at [350, 240] on div "SANDY MEN'S SALON AND ACADEMY LLP, SPEED WELL" at bounding box center [423, 250] width 156 height 20
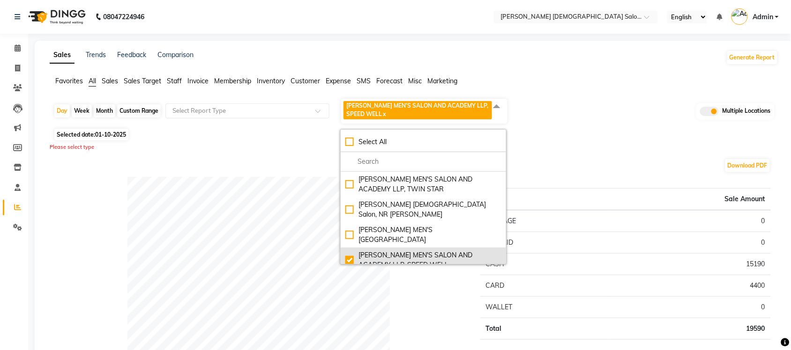
click at [349, 251] on div "SANDY MEN'S SALON AND ACADEMY LLP, SPEED WELL" at bounding box center [423, 261] width 156 height 20
checkbox input "false"
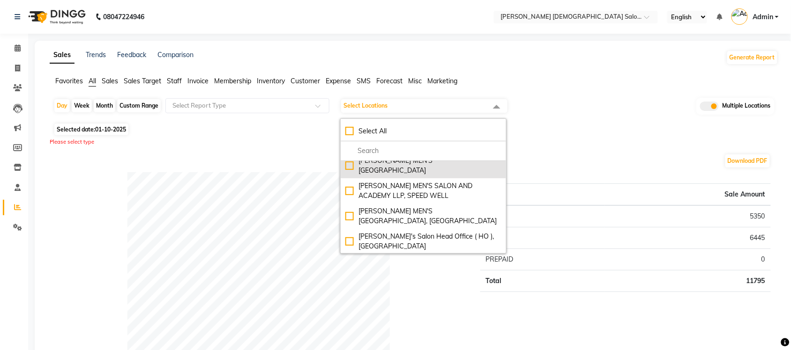
scroll to position [75, 0]
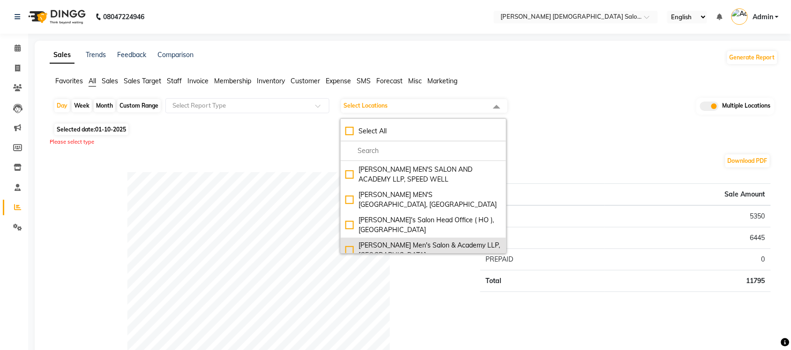
click at [354, 241] on div "Sandy Men's Salon & Academy LLP, Ravapar Road" at bounding box center [423, 251] width 156 height 20
checkbox input "true"
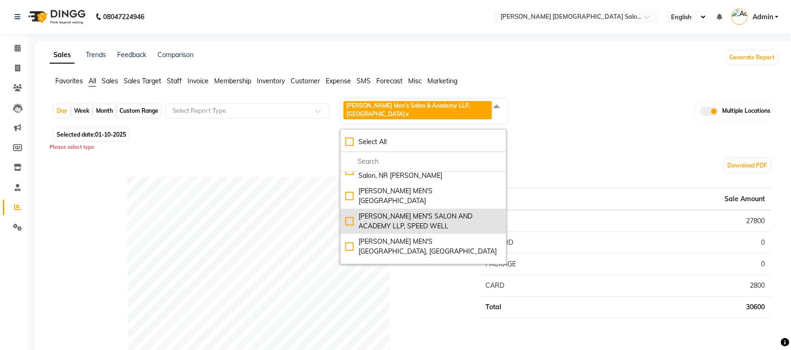
scroll to position [0, 0]
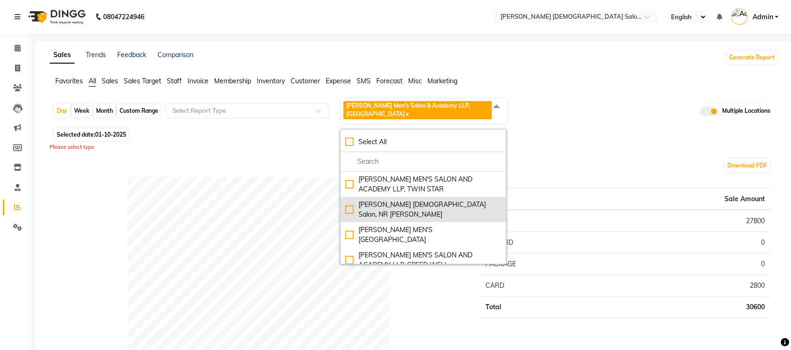
click at [352, 200] on div "Elaine Ladies Salon, NR Balaji Hall" at bounding box center [423, 210] width 156 height 20
checkbox input "true"
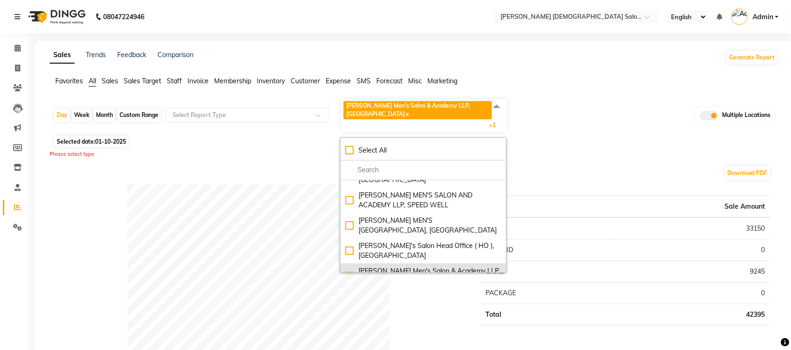
scroll to position [75, 0]
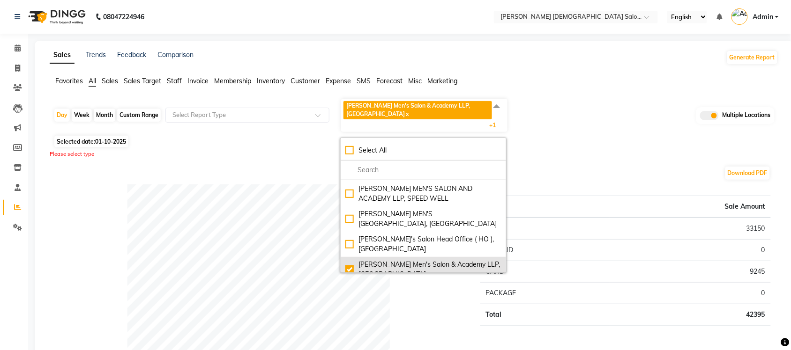
click at [350, 260] on div "Sandy Men's Salon & Academy LLP, Ravapar Road" at bounding box center [423, 270] width 156 height 20
checkbox input "false"
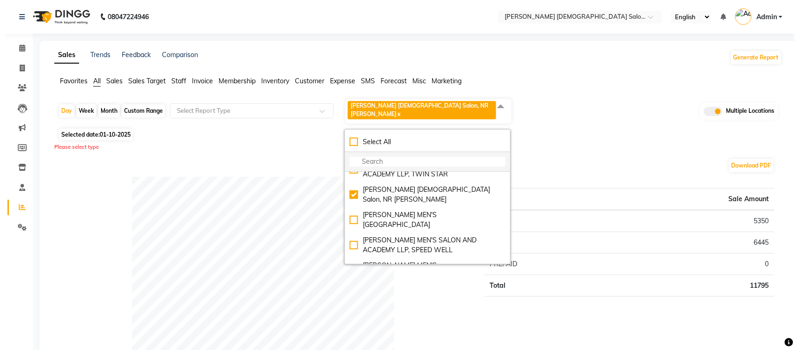
scroll to position [0, 0]
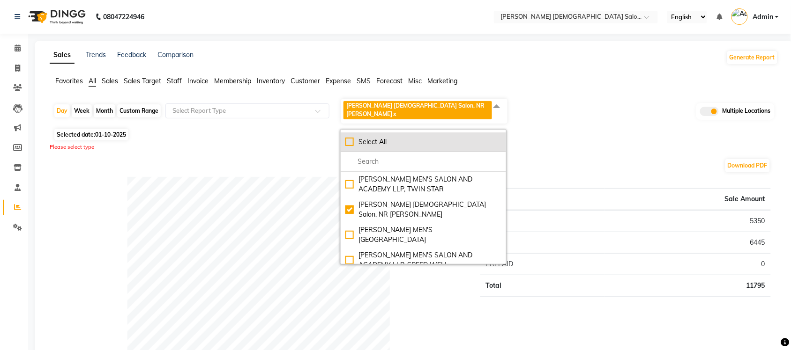
click at [348, 133] on li "Select All" at bounding box center [422, 143] width 165 height 20
checkbox input "true"
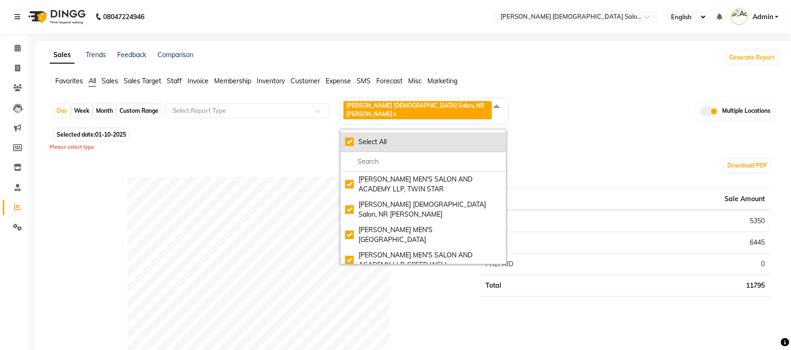
checkbox input "true"
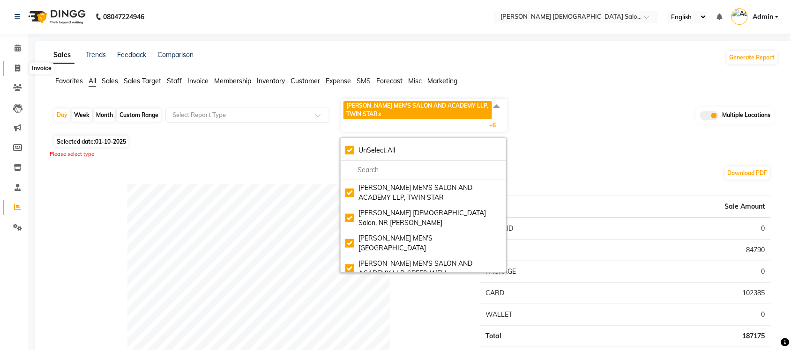
click at [19, 64] on span at bounding box center [17, 68] width 16 height 11
select select "service"
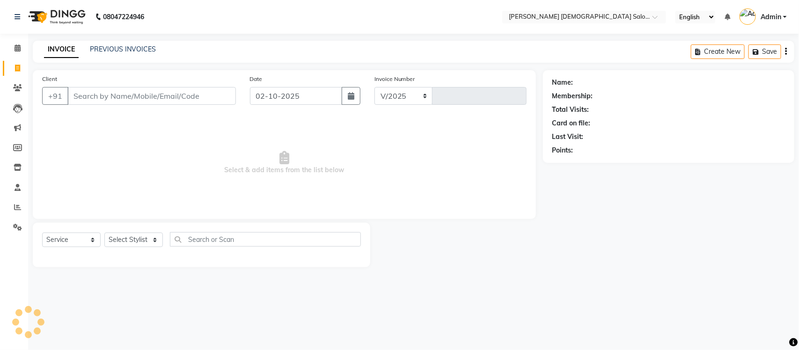
select select "7542"
type input "4923"
click at [92, 49] on link "PREVIOUS INVOICES" at bounding box center [123, 49] width 66 height 8
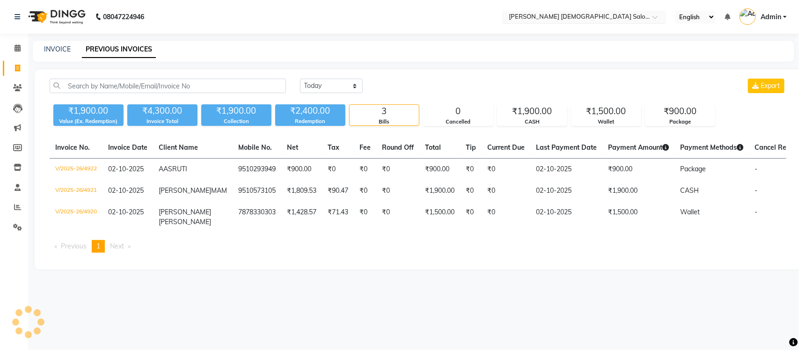
click at [596, 13] on input "text" at bounding box center [575, 17] width 136 height 9
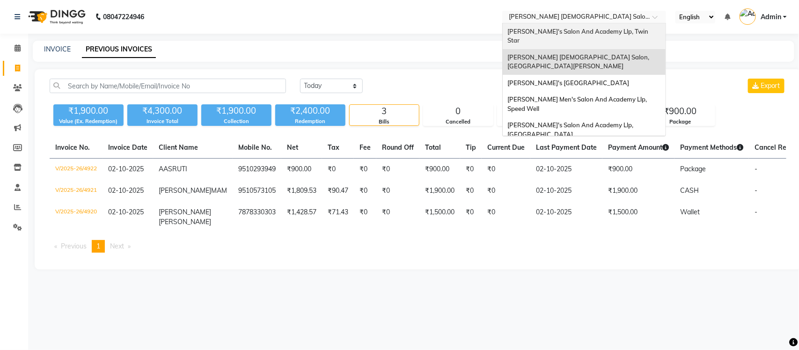
drag, startPoint x: 591, startPoint y: 34, endPoint x: 614, endPoint y: 43, distance: 24.9
click at [591, 34] on div "[PERSON_NAME]'s Salon And Academy Llp, Twin Star" at bounding box center [584, 36] width 163 height 26
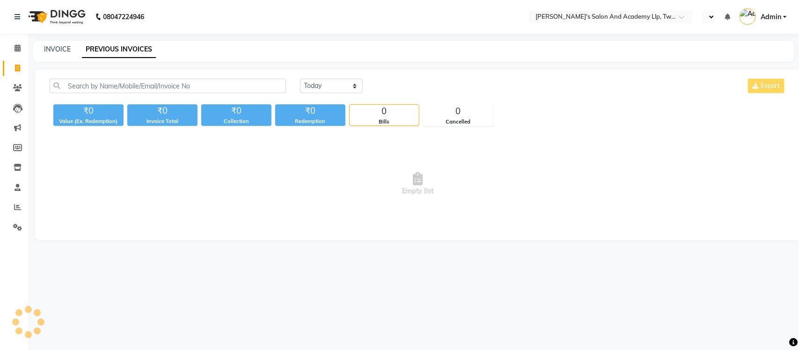
select select "en"
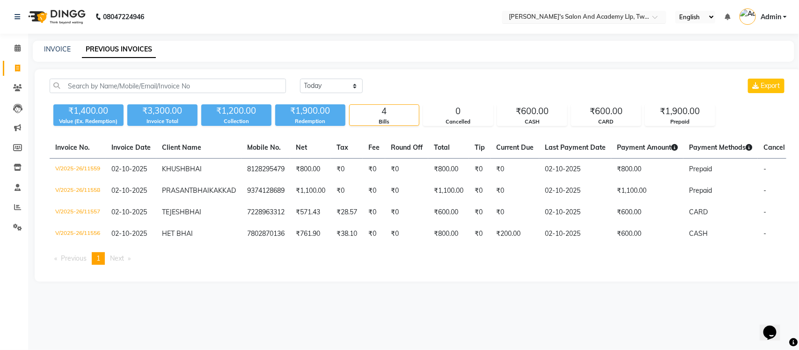
click at [564, 19] on input "text" at bounding box center [575, 17] width 136 height 9
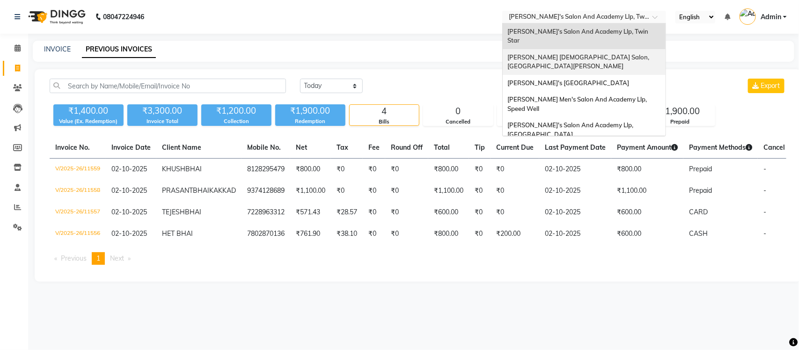
click at [562, 53] on span "[PERSON_NAME] [DEMOGRAPHIC_DATA] Salon, [GEOGRAPHIC_DATA][PERSON_NAME]" at bounding box center [579, 61] width 143 height 17
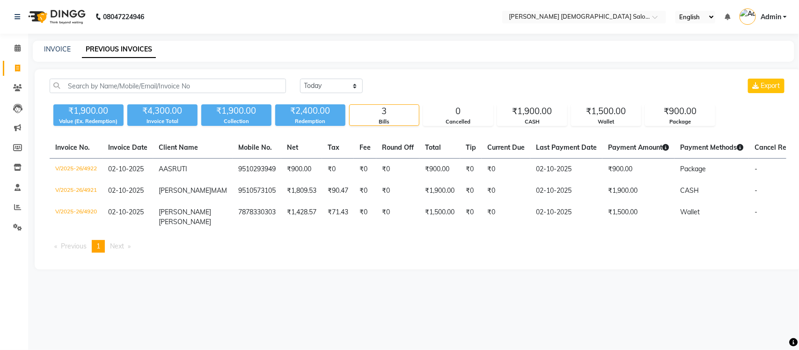
select select "en"
click at [547, 14] on input "text" at bounding box center [575, 17] width 136 height 9
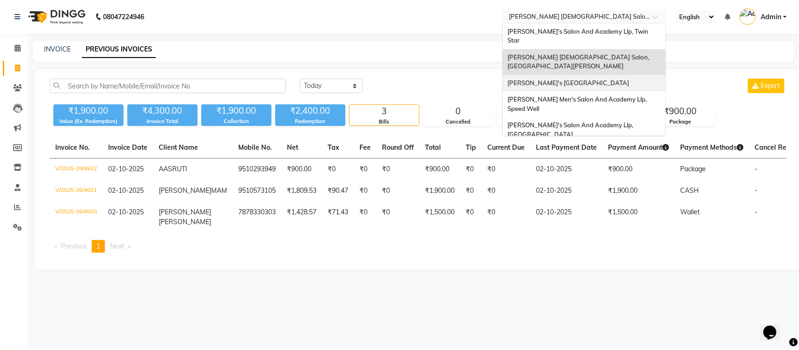
click at [554, 79] on span "[PERSON_NAME]'s [GEOGRAPHIC_DATA]" at bounding box center [569, 82] width 122 height 7
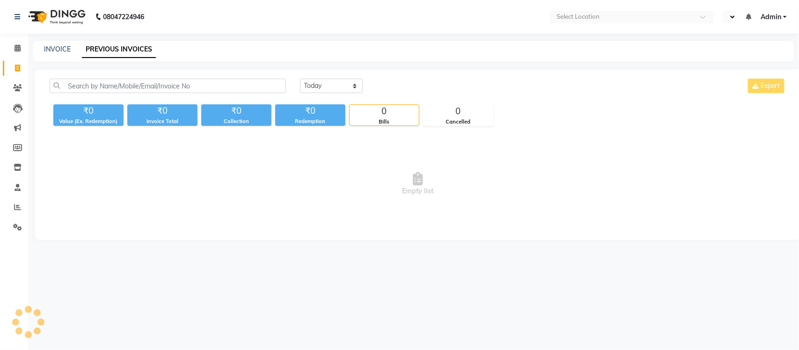
select select "en"
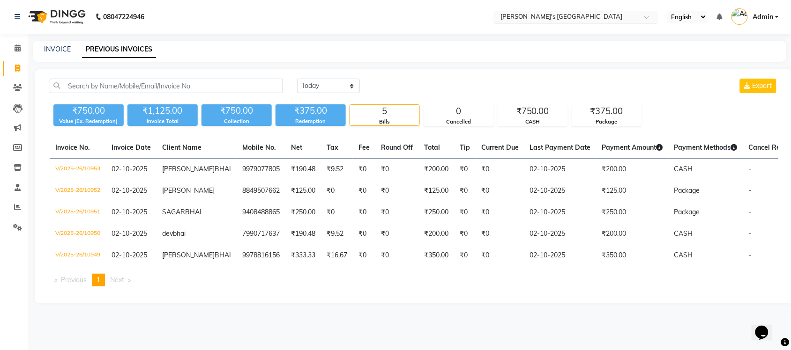
click at [557, 17] on input "text" at bounding box center [566, 17] width 136 height 9
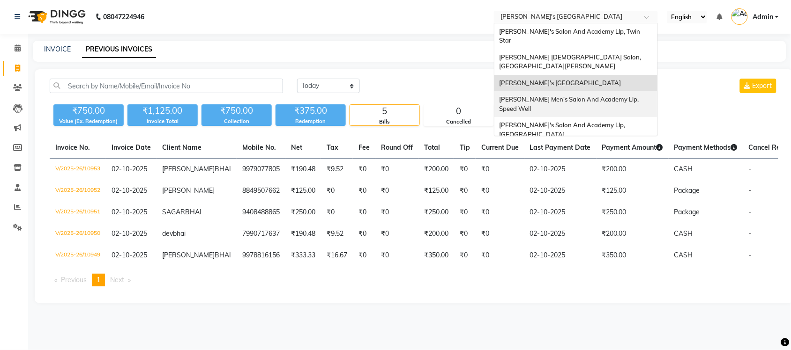
click at [562, 91] on div "[PERSON_NAME] Men's Salon And Academy Llp, Speed Well" at bounding box center [575, 104] width 163 height 26
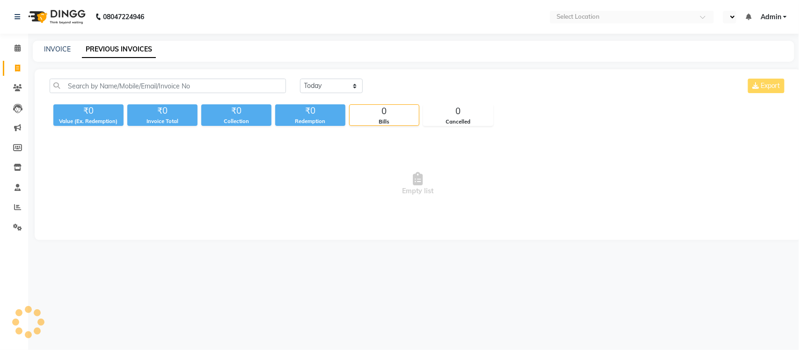
select select "en"
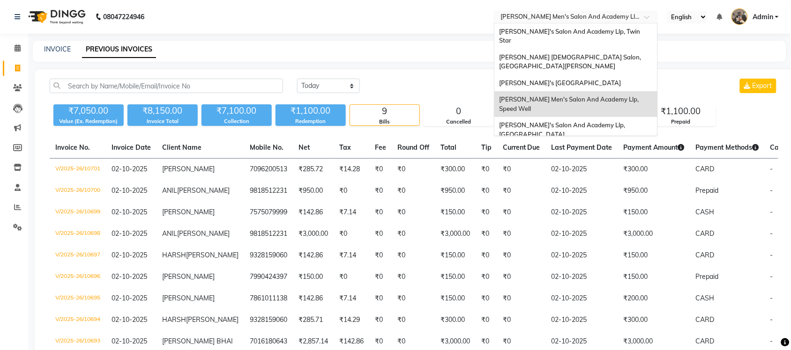
click at [565, 15] on input "text" at bounding box center [566, 17] width 136 height 9
click at [577, 117] on div "[PERSON_NAME]'s Salon And Academy Llp, [GEOGRAPHIC_DATA]" at bounding box center [575, 130] width 163 height 26
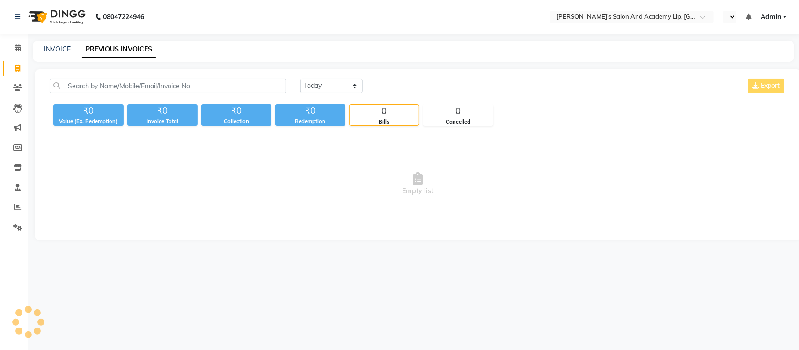
select select "en"
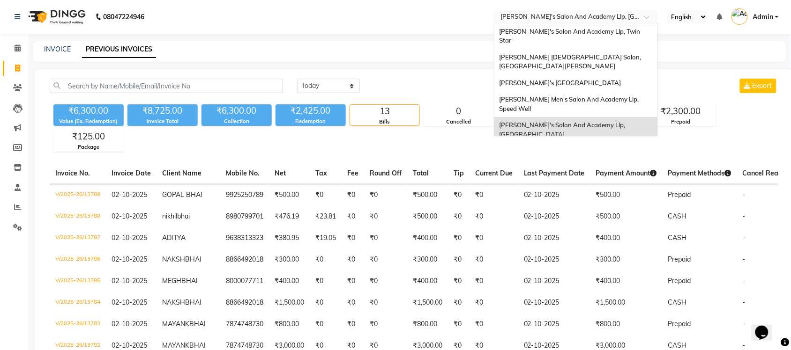
click at [558, 18] on input "text" at bounding box center [566, 17] width 136 height 9
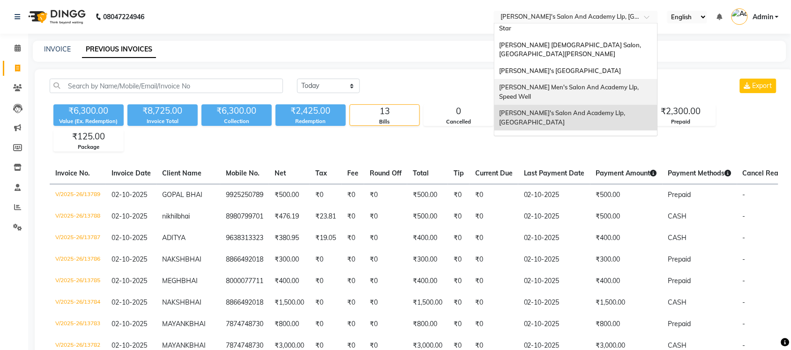
scroll to position [31, 0]
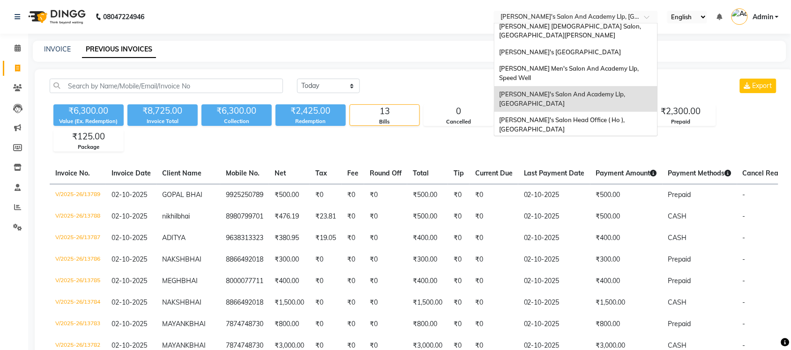
click at [565, 138] on div "[PERSON_NAME] Men's Salon & Academy Llp, [GEOGRAPHIC_DATA]" at bounding box center [575, 151] width 163 height 26
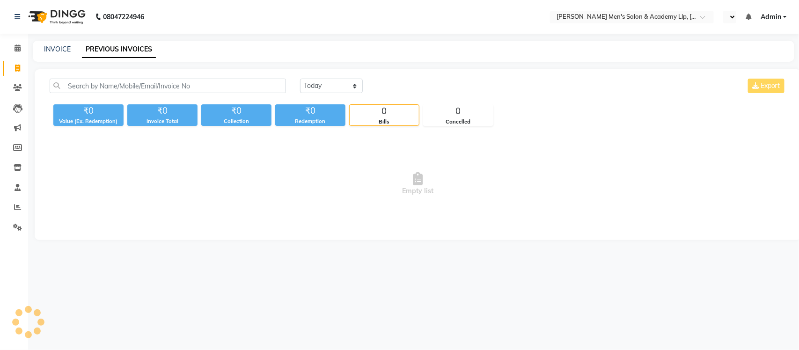
select select "en"
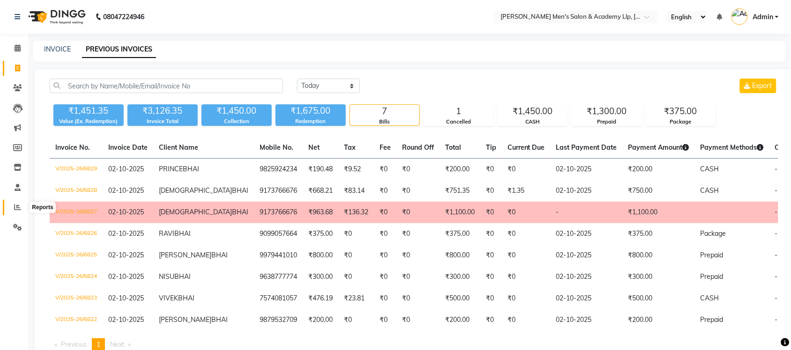
click at [11, 205] on span at bounding box center [17, 207] width 16 height 11
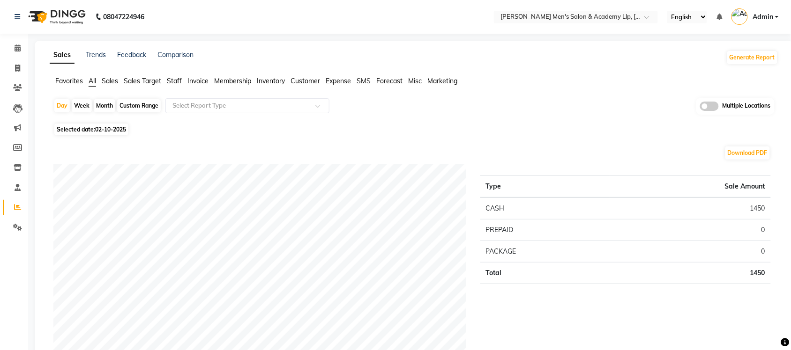
click at [702, 109] on span at bounding box center [709, 106] width 19 height 9
click at [700, 108] on input "checkbox" at bounding box center [700, 108] width 0 height 0
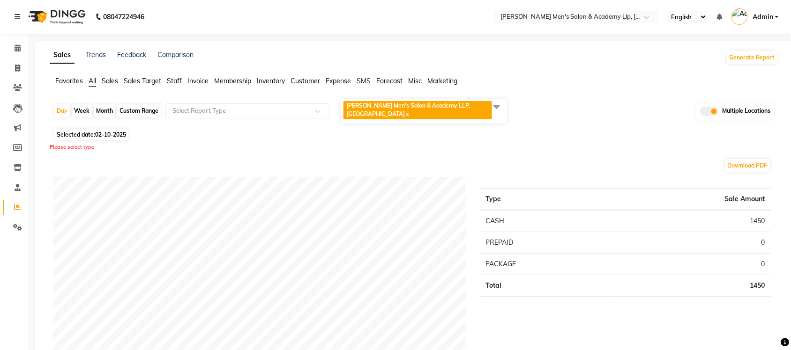
click at [493, 104] on span at bounding box center [496, 107] width 19 height 18
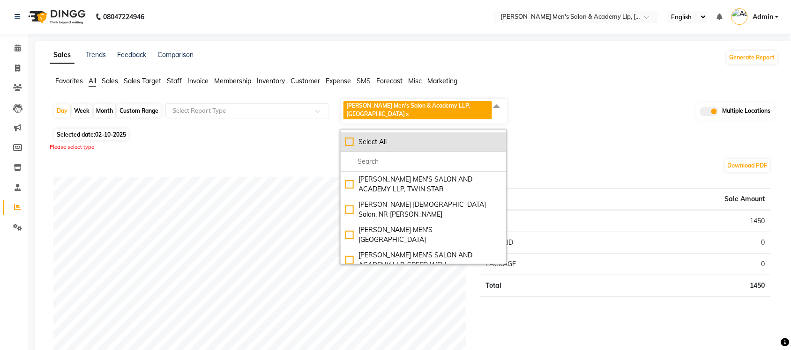
click at [348, 137] on div "Select All" at bounding box center [423, 142] width 156 height 10
checkbox input "true"
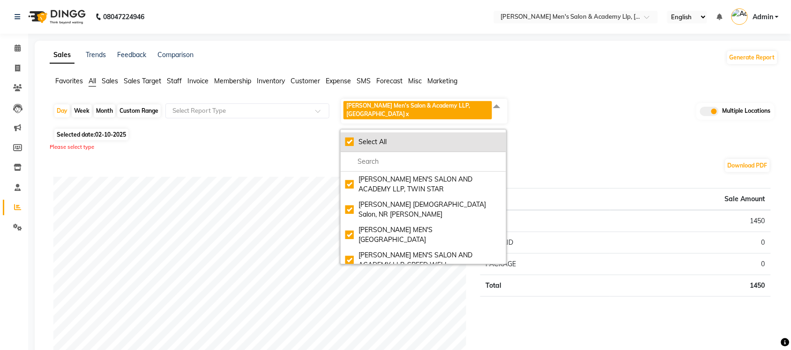
checkbox input "true"
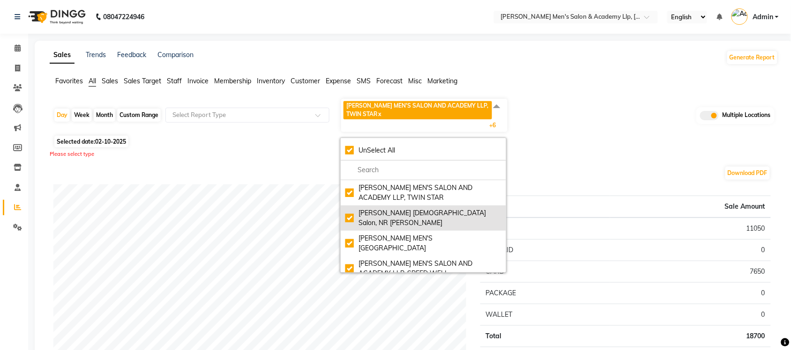
click at [348, 214] on div "[PERSON_NAME] [DEMOGRAPHIC_DATA] Salon, NR [PERSON_NAME]" at bounding box center [423, 218] width 156 height 20
checkbox input "false"
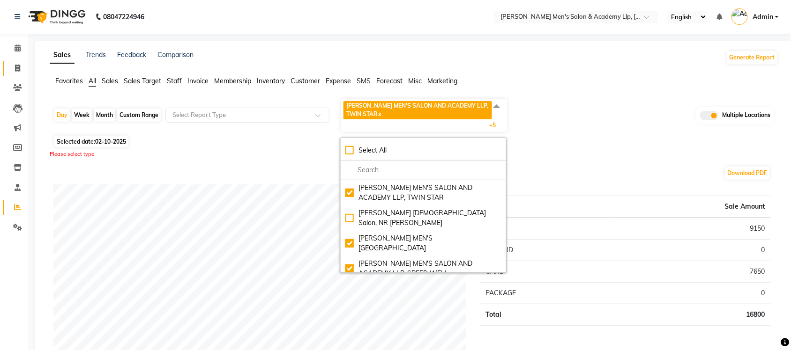
click at [20, 75] on link "Invoice" at bounding box center [14, 68] width 22 height 15
select select "service"
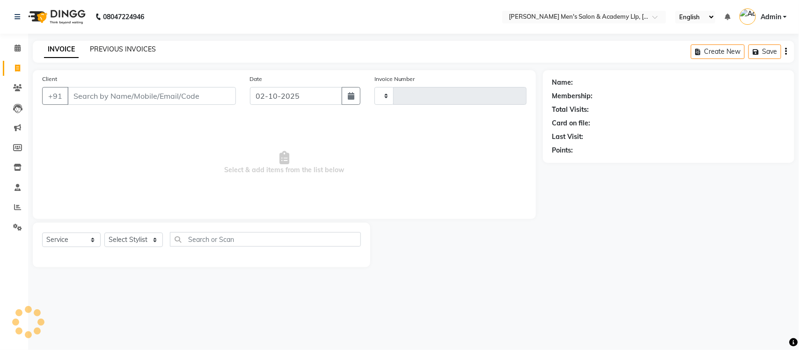
type input "6830"
select select "8248"
click at [121, 47] on link "PREVIOUS INVOICES" at bounding box center [123, 49] width 66 height 8
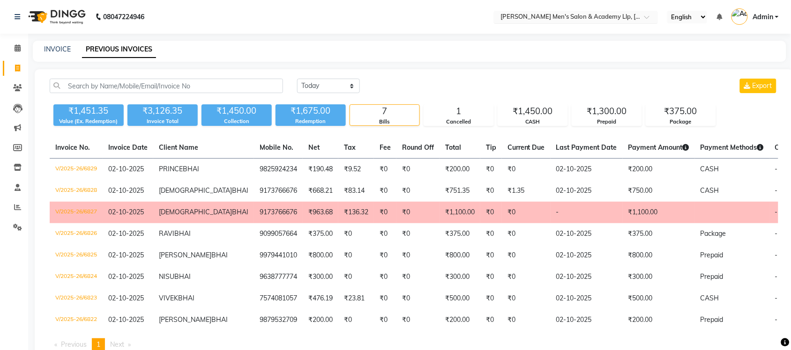
click at [616, 15] on input "text" at bounding box center [566, 17] width 136 height 9
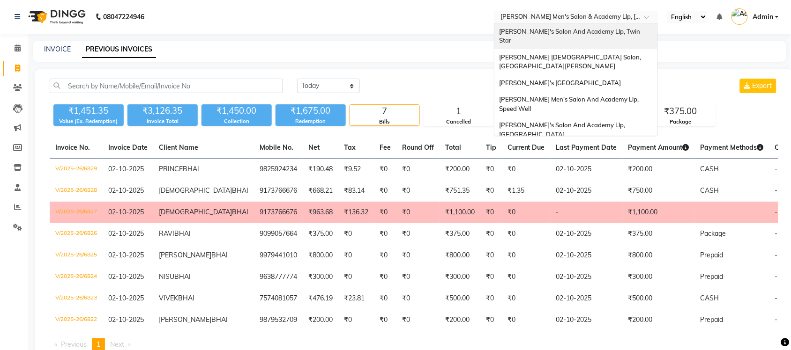
click at [593, 38] on div "[PERSON_NAME]'s Salon And Academy Llp, Twin Star" at bounding box center [575, 36] width 163 height 26
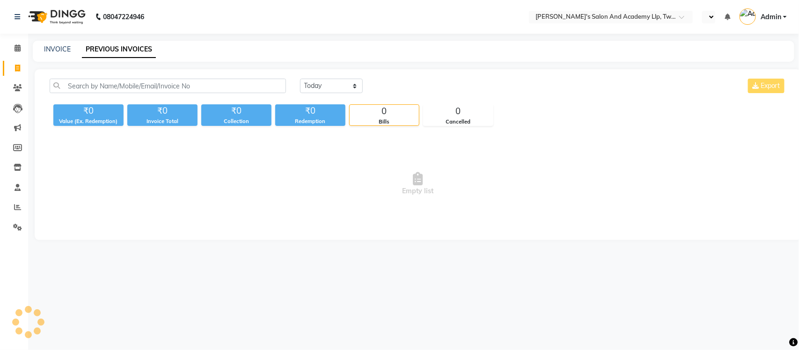
select select "en"
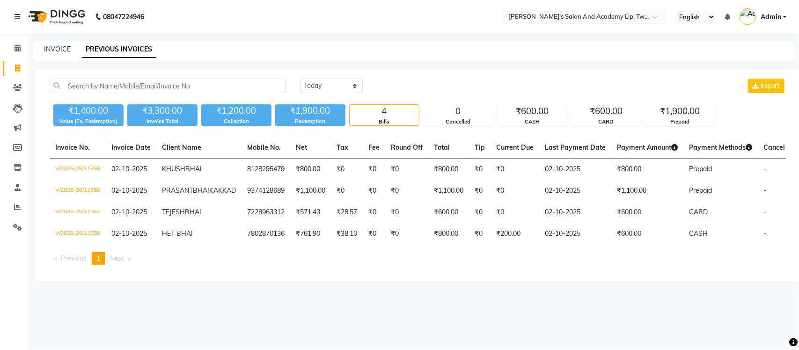
click at [570, 19] on input "text" at bounding box center [575, 17] width 136 height 9
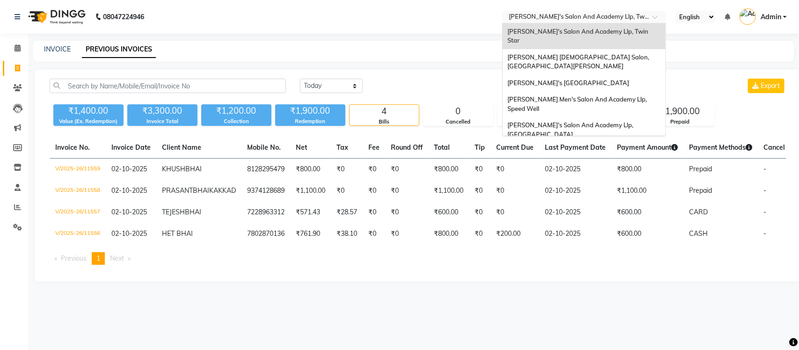
scroll to position [31, 0]
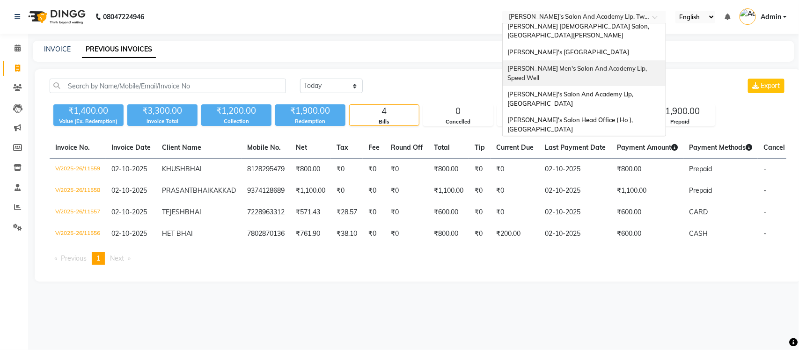
click at [612, 65] on span "[PERSON_NAME] Men's Salon And Academy Llp, Speed Well" at bounding box center [578, 73] width 141 height 17
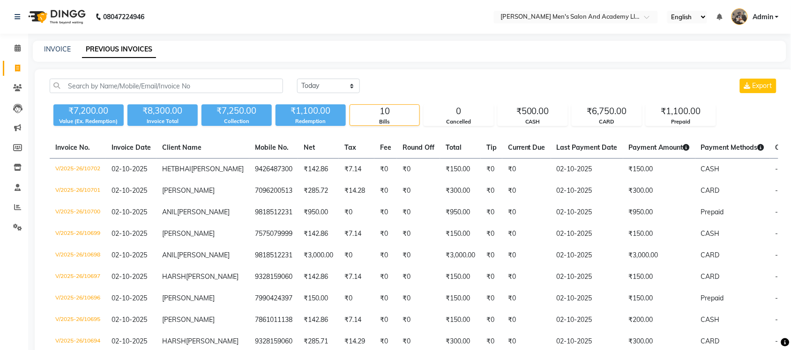
click at [578, 7] on nav "08047224946 Select Location × [PERSON_NAME]'s Salon And Academy Llp, Speed Well…" at bounding box center [395, 17] width 791 height 34
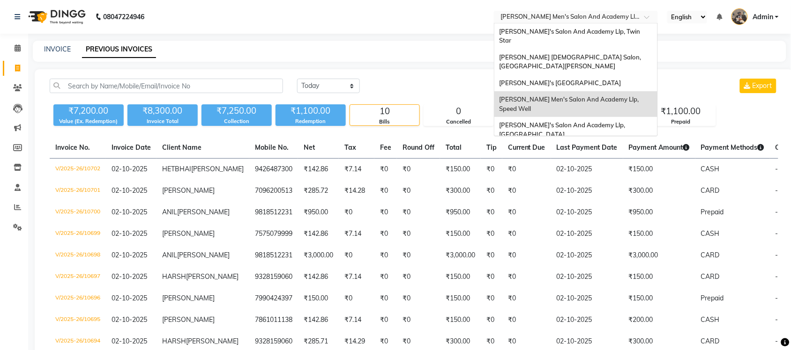
click at [584, 15] on input "text" at bounding box center [566, 17] width 136 height 9
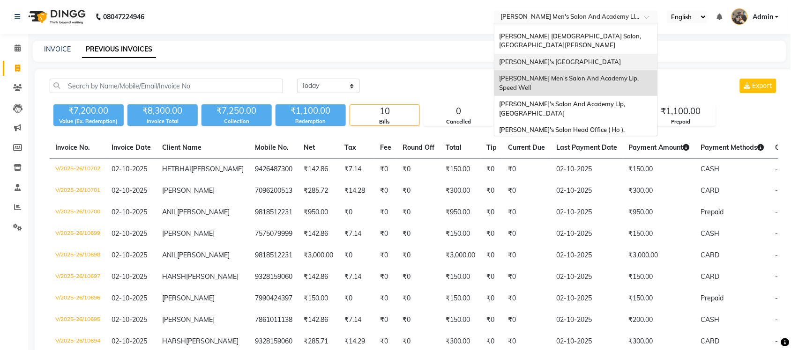
scroll to position [31, 0]
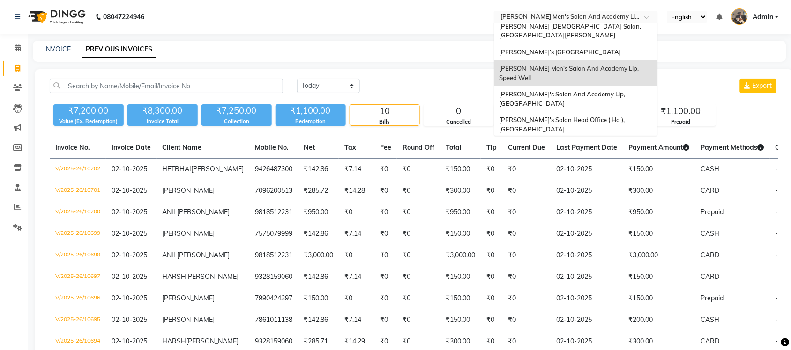
click at [604, 142] on span "[PERSON_NAME] Men's Salon & Academy Llp, [GEOGRAPHIC_DATA]" at bounding box center [565, 150] width 133 height 17
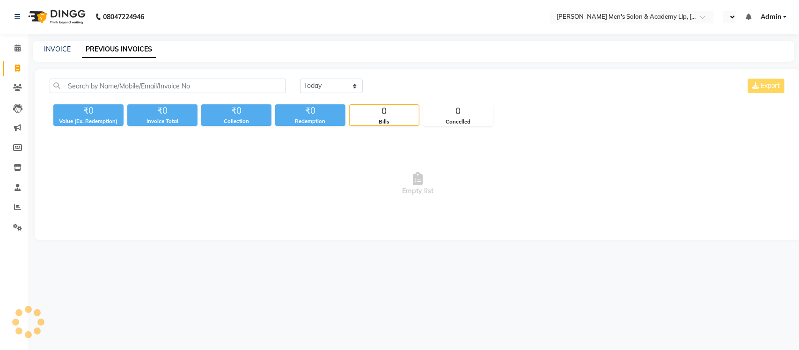
select select "en"
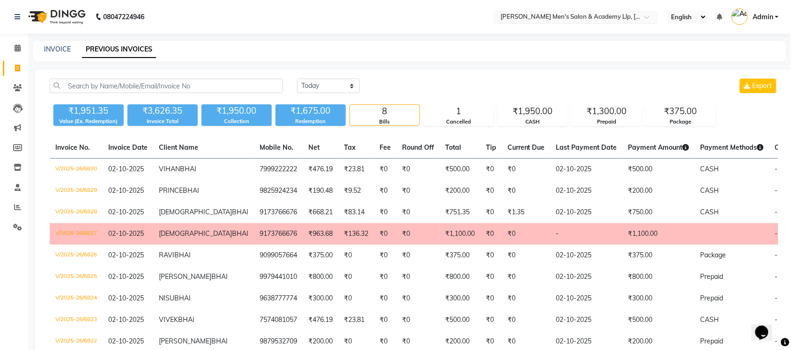
click at [614, 14] on input "text" at bounding box center [566, 17] width 136 height 9
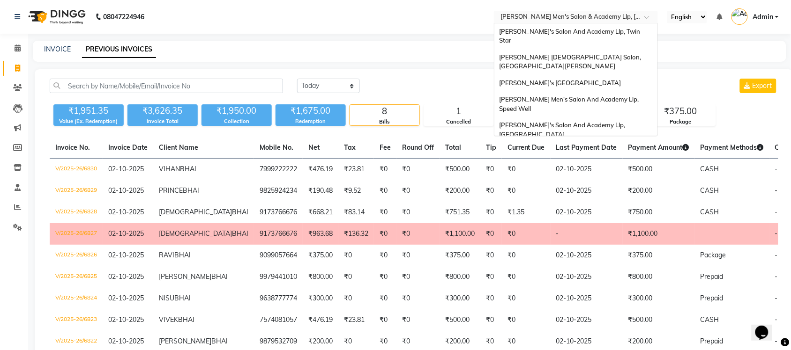
scroll to position [31, 0]
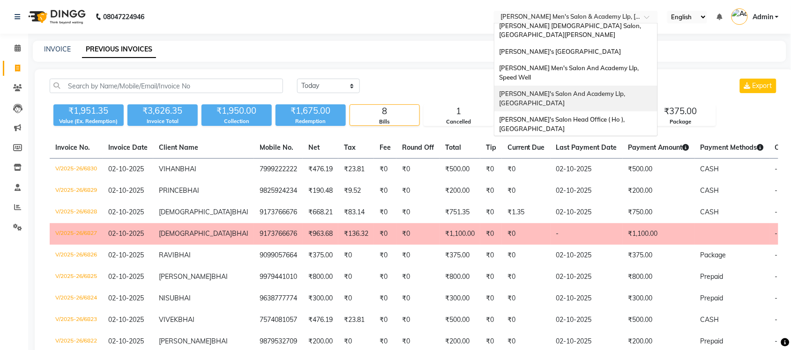
click at [626, 86] on div "[PERSON_NAME]'s Salon And Academy Llp, [GEOGRAPHIC_DATA]" at bounding box center [575, 99] width 163 height 26
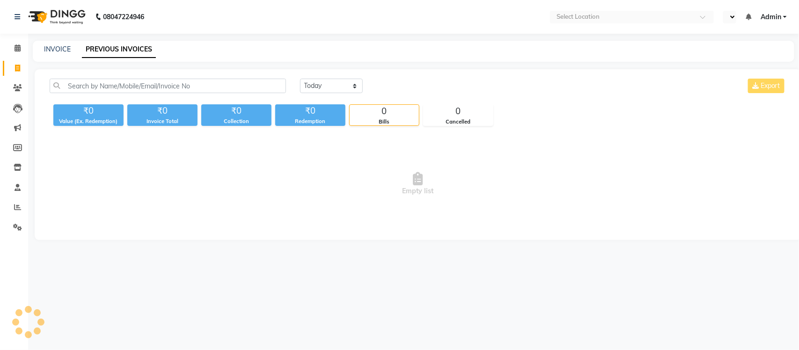
select select "en"
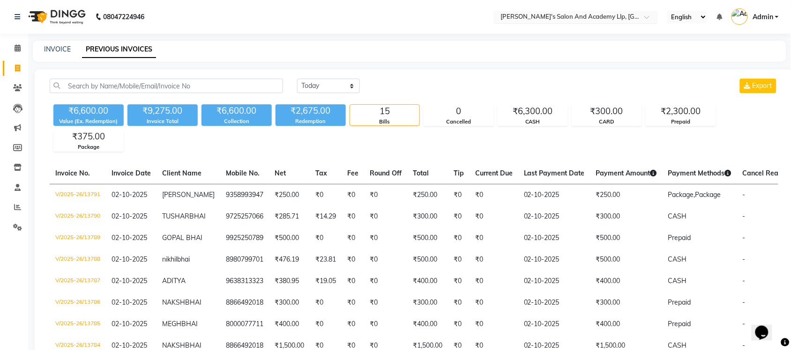
click at [621, 19] on input "text" at bounding box center [566, 17] width 136 height 9
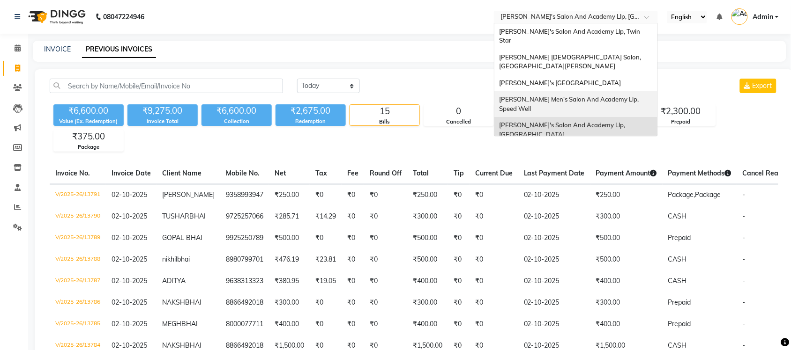
click at [613, 96] on span "[PERSON_NAME] Men's Salon And Academy Llp, Speed Well" at bounding box center [569, 104] width 141 height 17
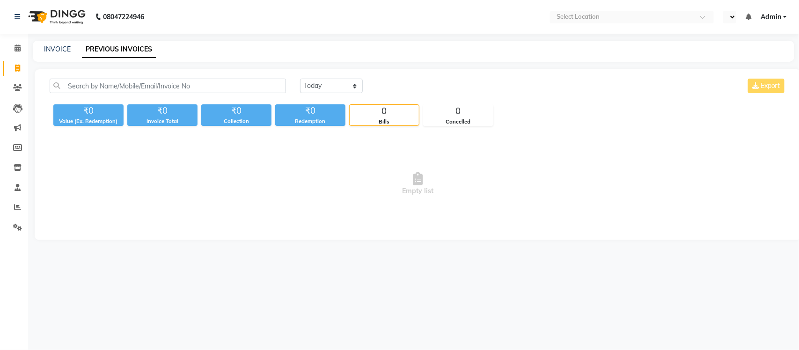
select select "en"
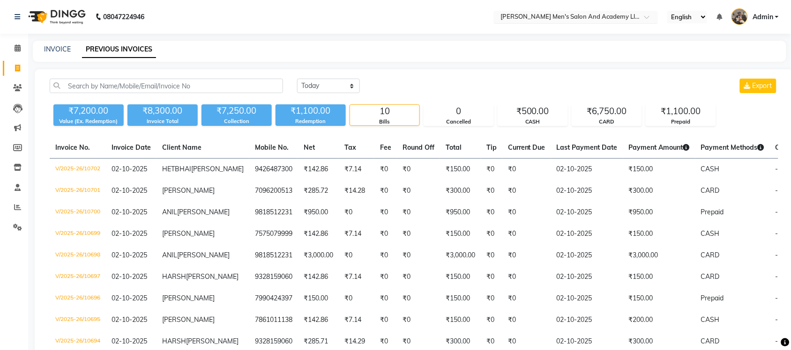
click at [629, 14] on input "text" at bounding box center [566, 17] width 136 height 9
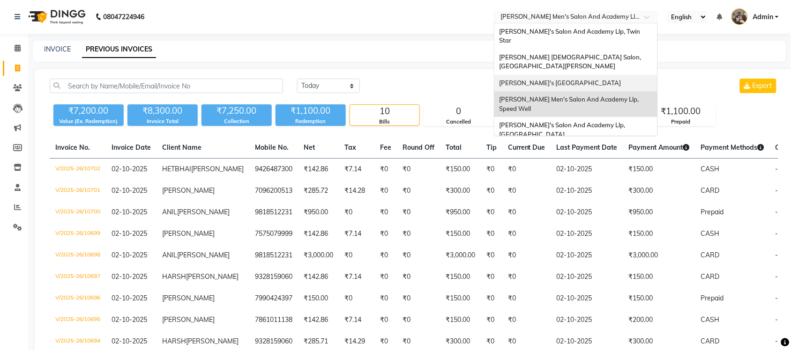
click at [613, 79] on span "[PERSON_NAME]'s [GEOGRAPHIC_DATA]" at bounding box center [560, 82] width 122 height 7
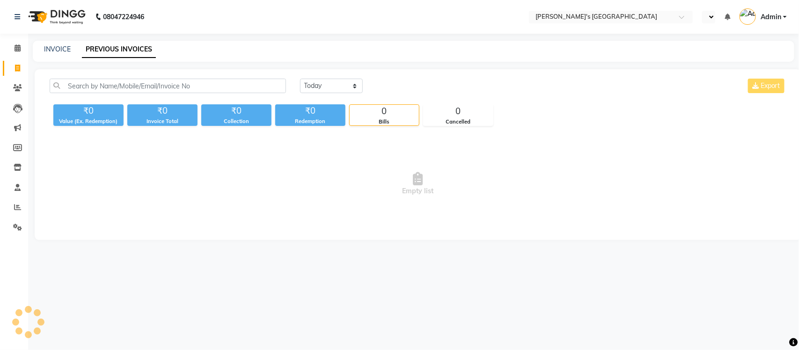
select select "en"
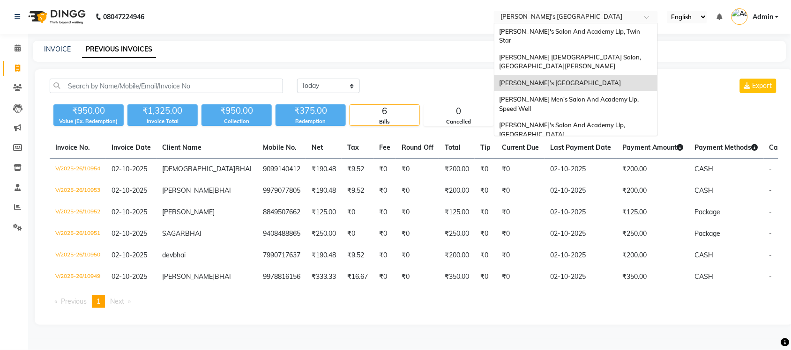
click at [621, 16] on input "text" at bounding box center [566, 17] width 136 height 9
click at [618, 49] on div "[PERSON_NAME] [DEMOGRAPHIC_DATA] Salon, [GEOGRAPHIC_DATA][PERSON_NAME]" at bounding box center [575, 62] width 163 height 26
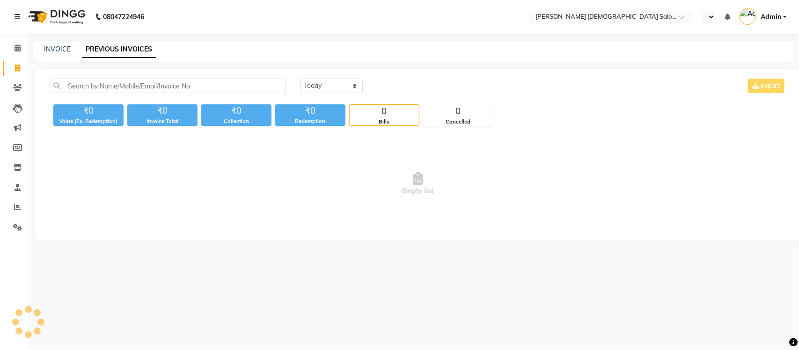
select select "en"
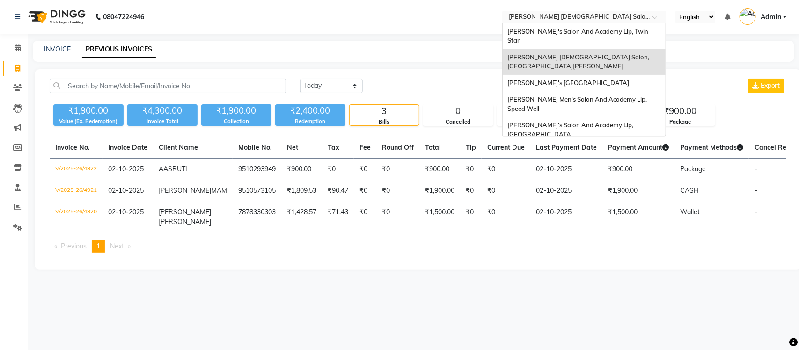
click at [614, 18] on input "text" at bounding box center [575, 17] width 136 height 9
click at [622, 32] on span "[PERSON_NAME]'s Salon And Academy Llp, Twin Star" at bounding box center [579, 36] width 142 height 17
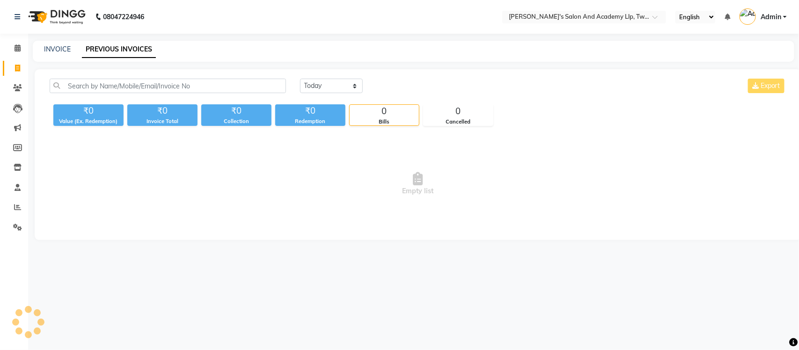
select select "en"
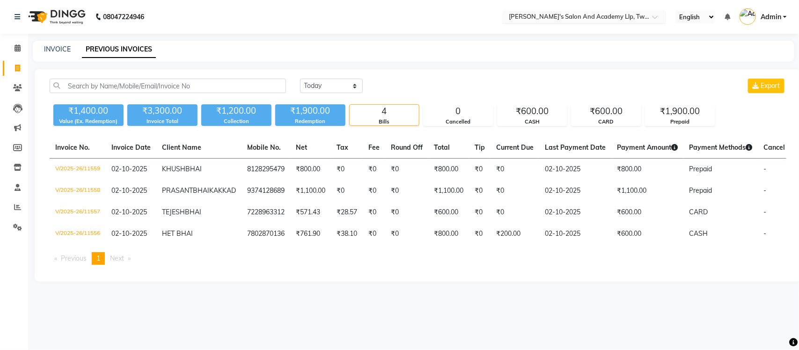
click at [624, 18] on input "text" at bounding box center [575, 17] width 136 height 9
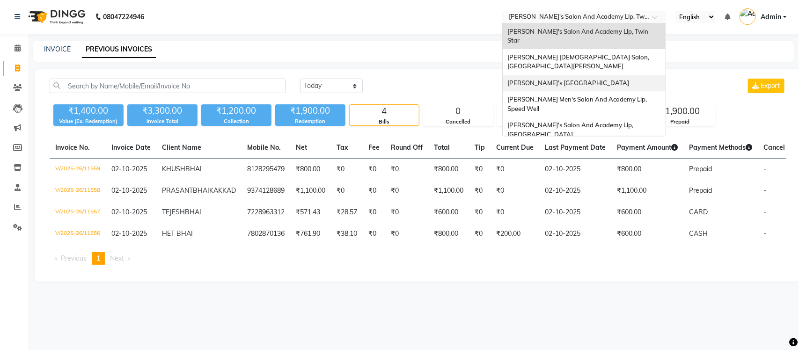
click at [440, 22] on nav "08047224946 Select Location × Sandy Men's Salon And Academy Llp, Twin Star Sand…" at bounding box center [399, 17] width 799 height 34
click at [614, 17] on input "text" at bounding box center [575, 17] width 136 height 9
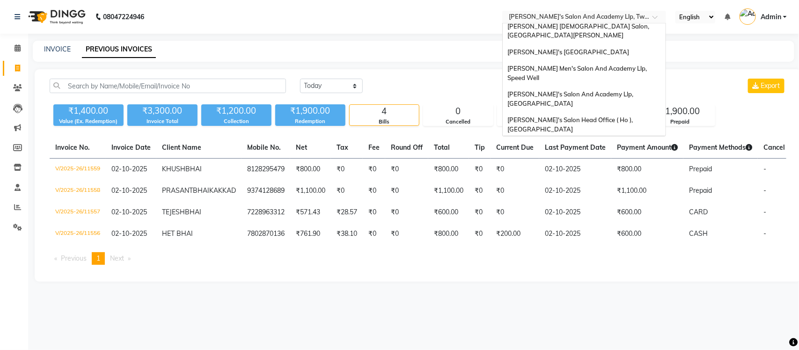
click at [619, 142] on span "[PERSON_NAME] Men's Salon & Academy Llp, [GEOGRAPHIC_DATA]" at bounding box center [574, 150] width 133 height 17
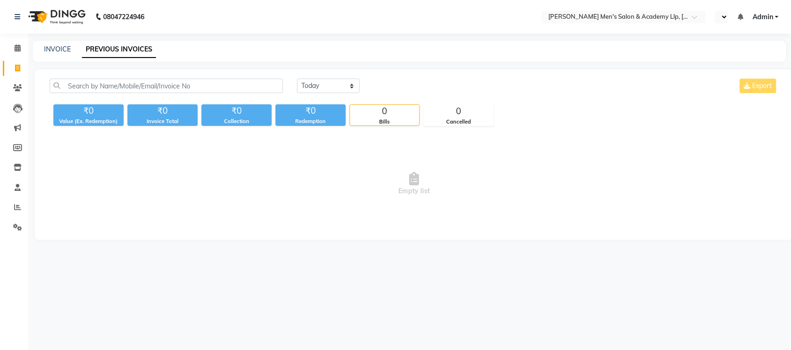
select select "en"
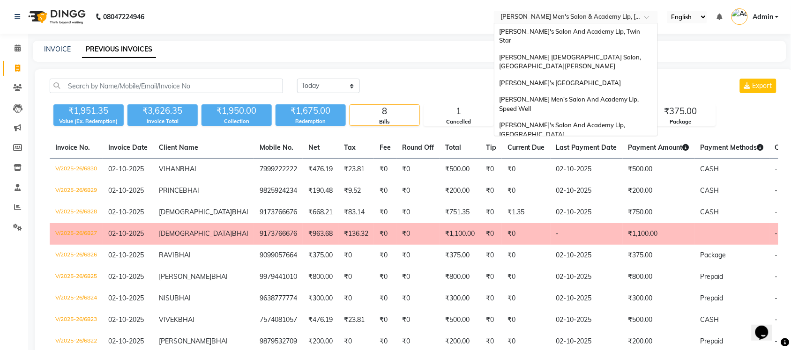
click at [613, 16] on input "text" at bounding box center [566, 17] width 136 height 9
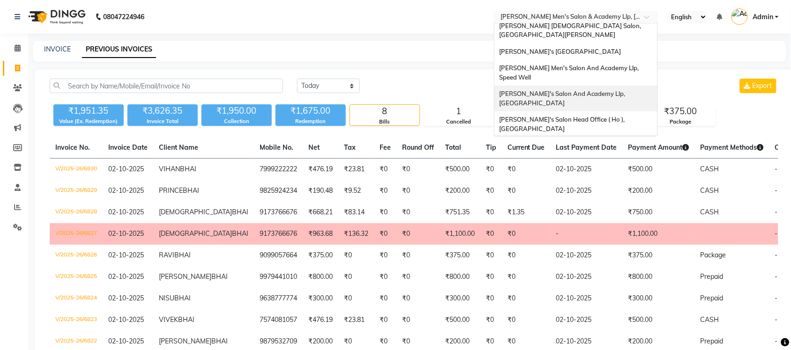
click at [630, 86] on div "[PERSON_NAME]'s Salon And Academy Llp, [GEOGRAPHIC_DATA]" at bounding box center [575, 99] width 163 height 26
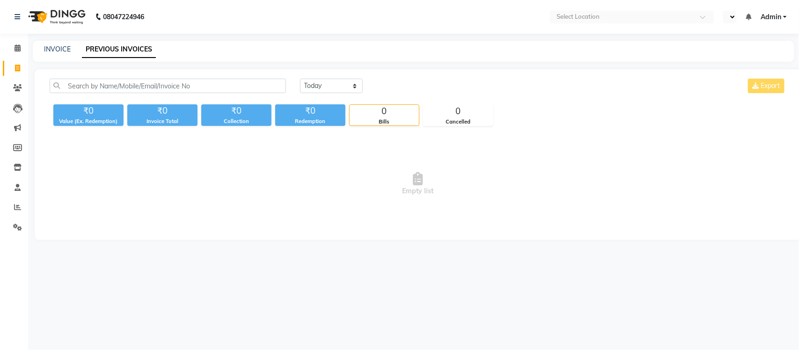
select select "en"
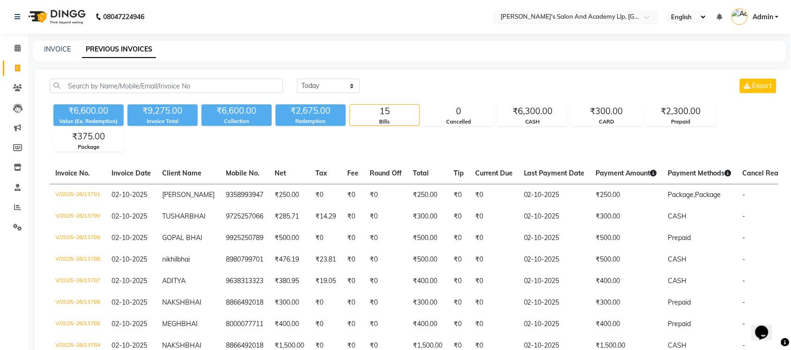
click at [617, 19] on input "text" at bounding box center [566, 17] width 136 height 9
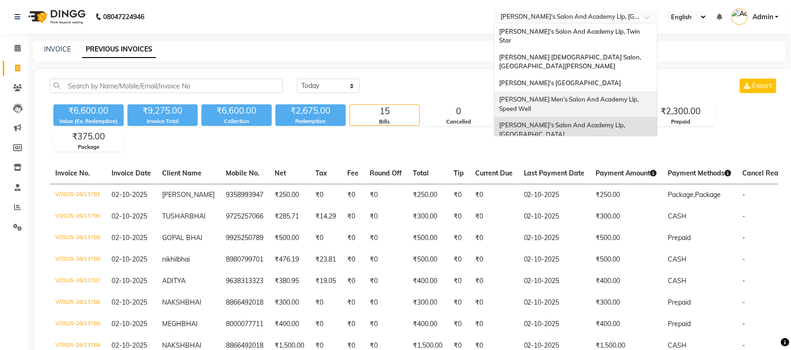
click at [608, 91] on div "[PERSON_NAME] Men's Salon And Academy Llp, Speed Well" at bounding box center [575, 104] width 163 height 26
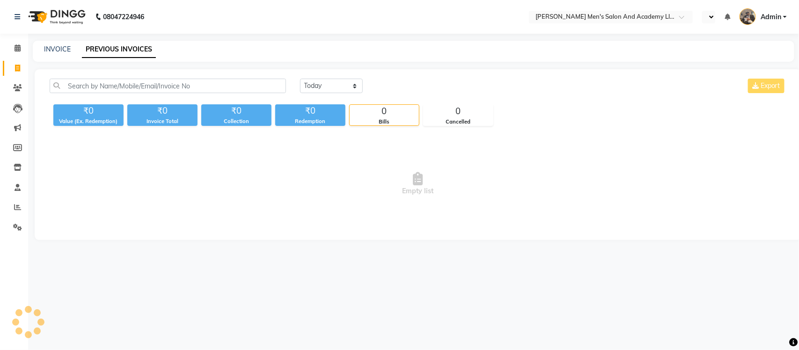
select select "en"
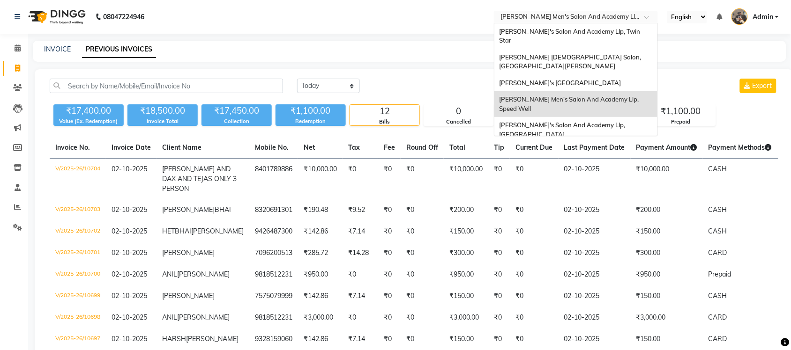
click at [616, 15] on input "text" at bounding box center [566, 17] width 136 height 9
click at [616, 79] on span "[PERSON_NAME]'s [GEOGRAPHIC_DATA]" at bounding box center [560, 82] width 122 height 7
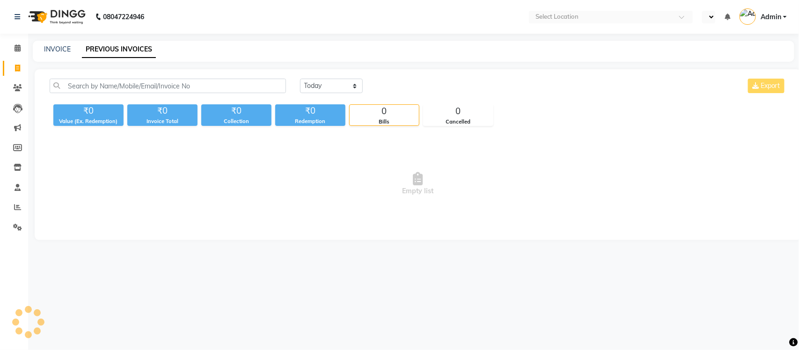
select select "en"
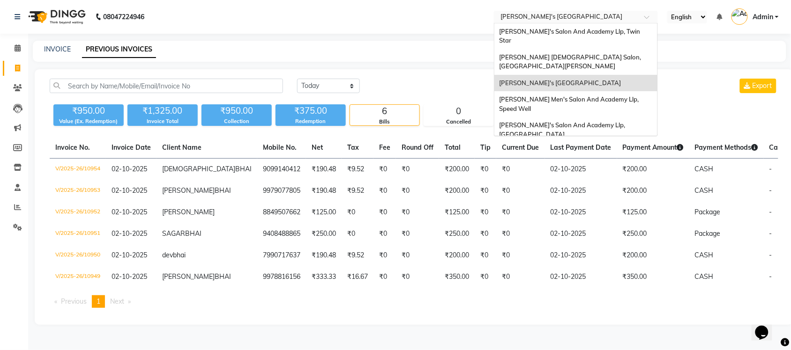
click at [581, 13] on input "text" at bounding box center [566, 17] width 136 height 9
click at [592, 49] on div "[PERSON_NAME] [DEMOGRAPHIC_DATA] Salon, [GEOGRAPHIC_DATA][PERSON_NAME]" at bounding box center [575, 62] width 163 height 26
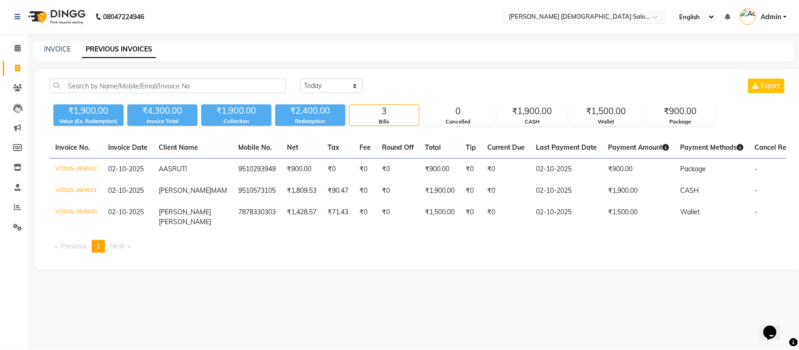
click at [607, 13] on input "text" at bounding box center [575, 17] width 136 height 9
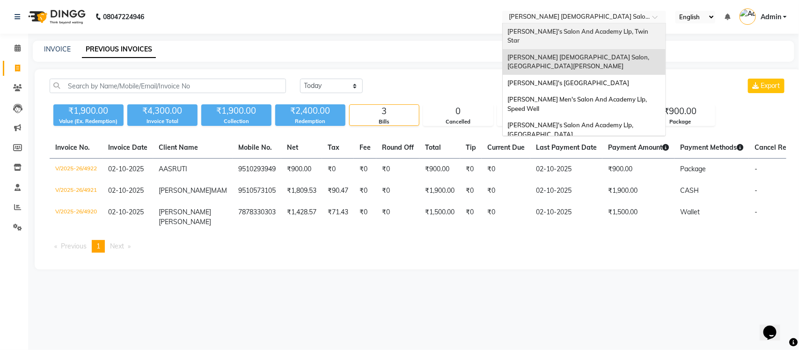
click at [605, 36] on div "[PERSON_NAME]'s Salon And Academy Llp, Twin Star" at bounding box center [584, 36] width 163 height 26
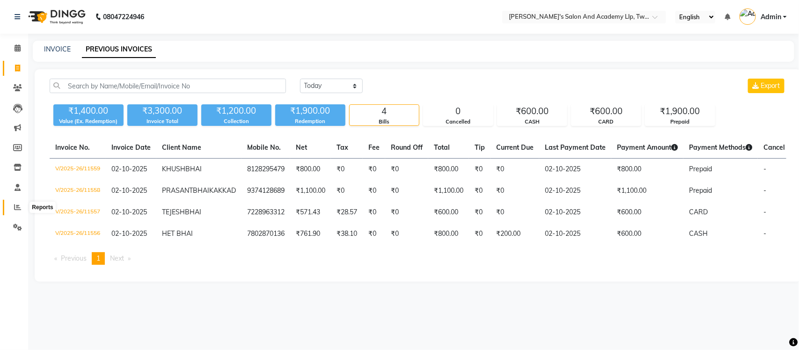
drag, startPoint x: 19, startPoint y: 206, endPoint x: 27, endPoint y: 206, distance: 8.0
click at [19, 206] on icon at bounding box center [17, 207] width 7 height 7
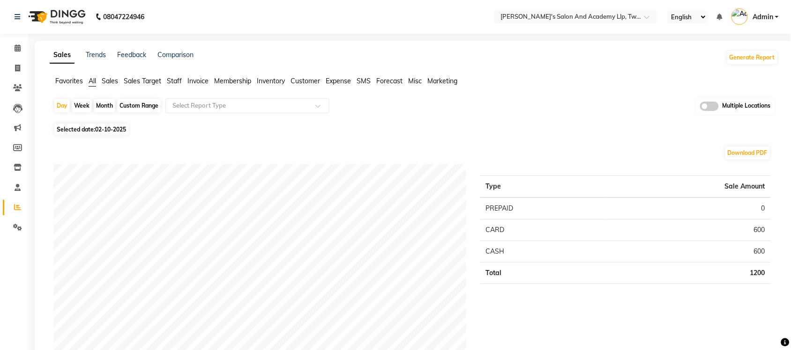
click at [113, 77] on span "Sales" at bounding box center [110, 81] width 16 height 8
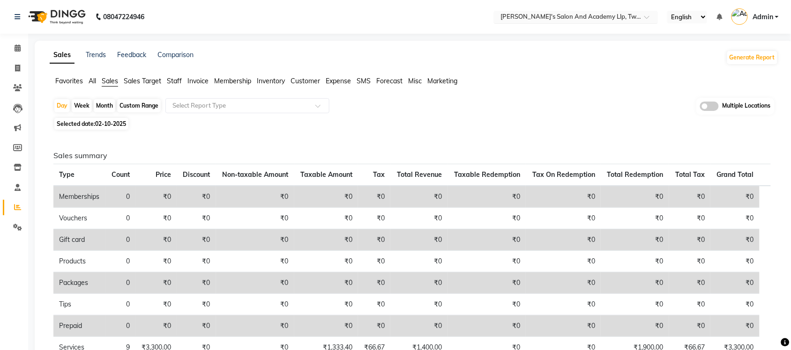
click at [560, 19] on input "text" at bounding box center [566, 17] width 136 height 9
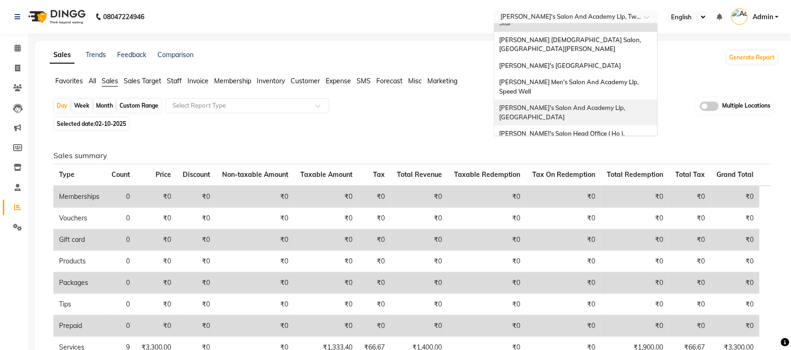
scroll to position [31, 0]
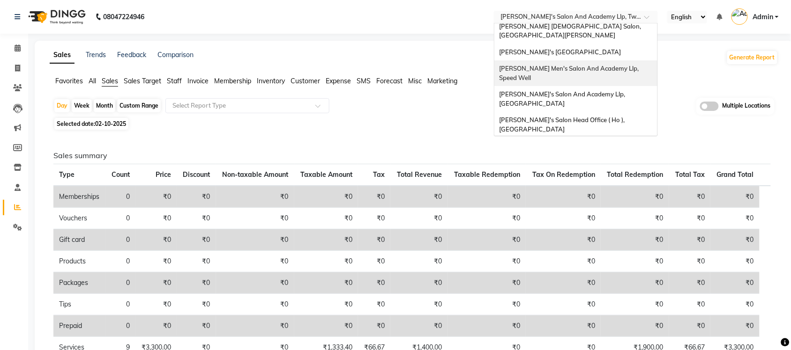
click at [602, 66] on div "[PERSON_NAME] Men's Salon And Academy Llp, Speed Well" at bounding box center [575, 73] width 163 height 26
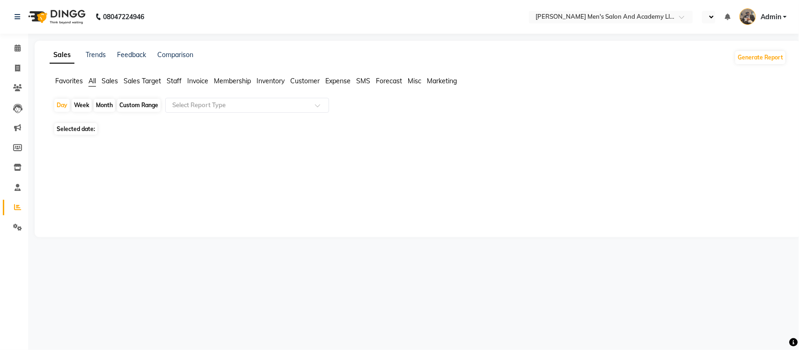
select select "en"
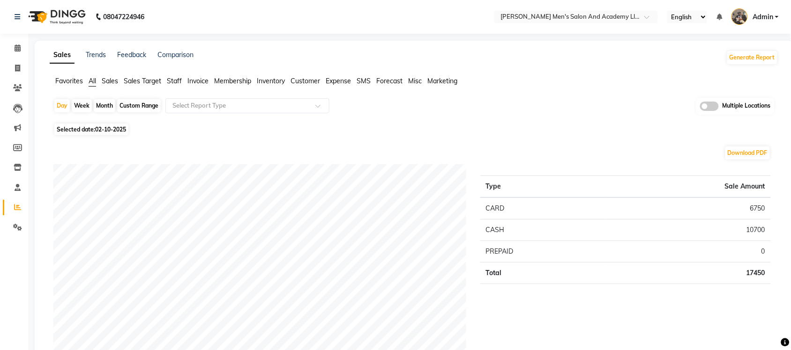
click at [109, 80] on span "Sales" at bounding box center [110, 81] width 16 height 8
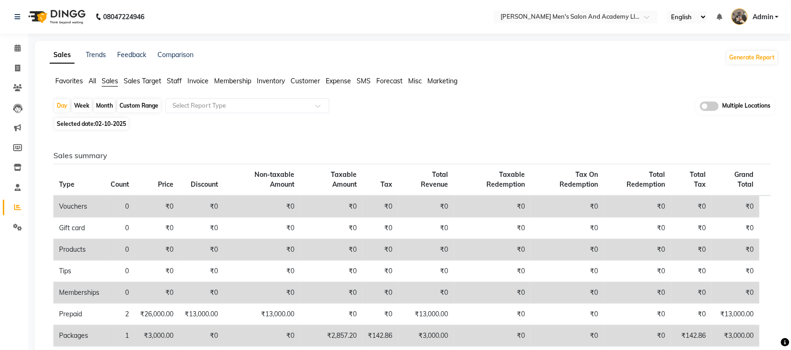
click at [95, 80] on span "All" at bounding box center [92, 81] width 7 height 8
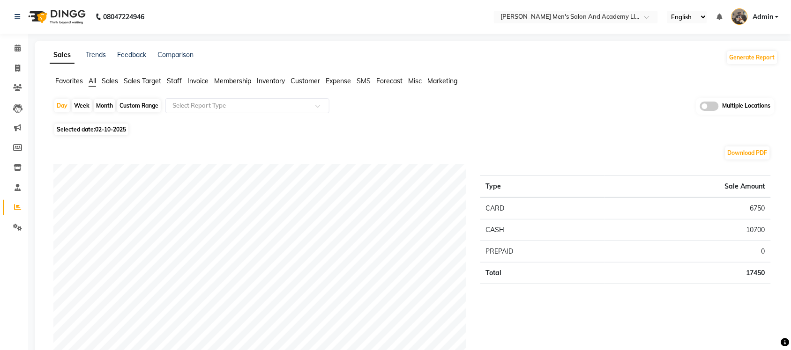
click at [113, 76] on li "Sales" at bounding box center [110, 81] width 16 height 10
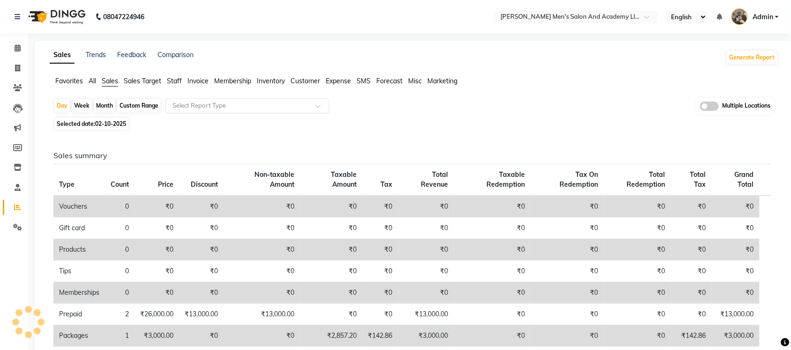
click at [202, 106] on input "text" at bounding box center [237, 105] width 135 height 9
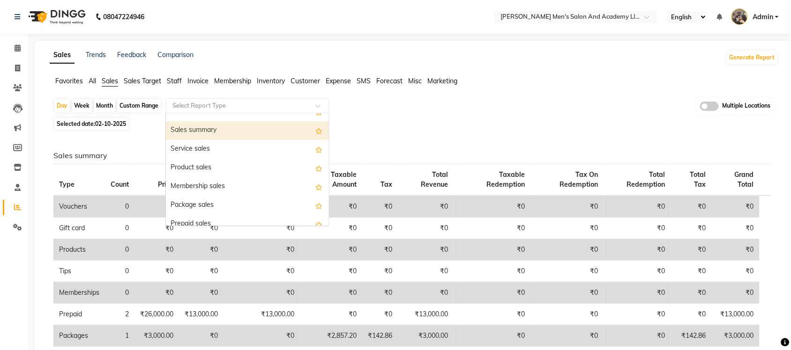
scroll to position [59, 0]
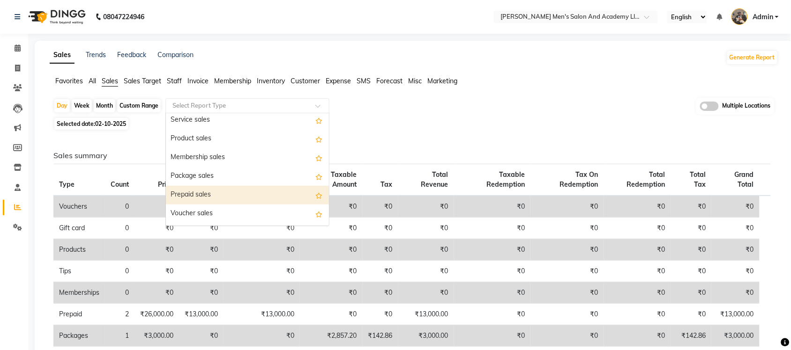
click at [223, 186] on div "Prepaid sales" at bounding box center [247, 195] width 163 height 19
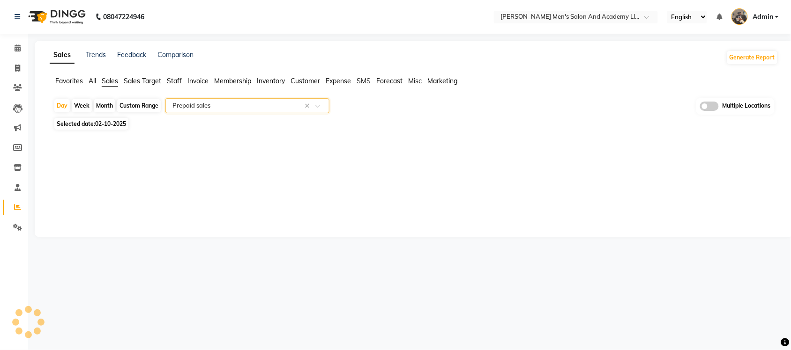
select select "full_report"
select select "csv"
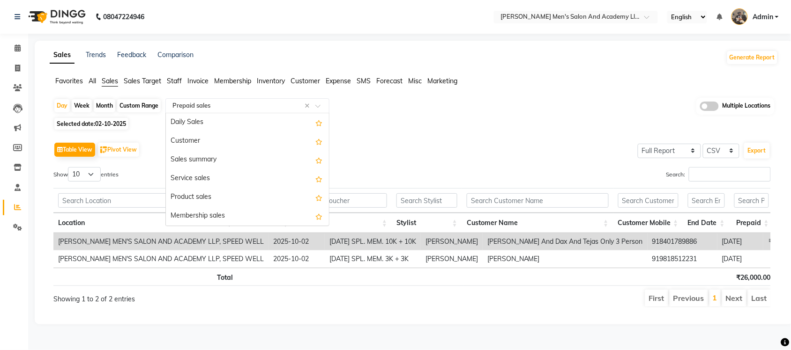
click at [254, 106] on input "text" at bounding box center [237, 105] width 135 height 9
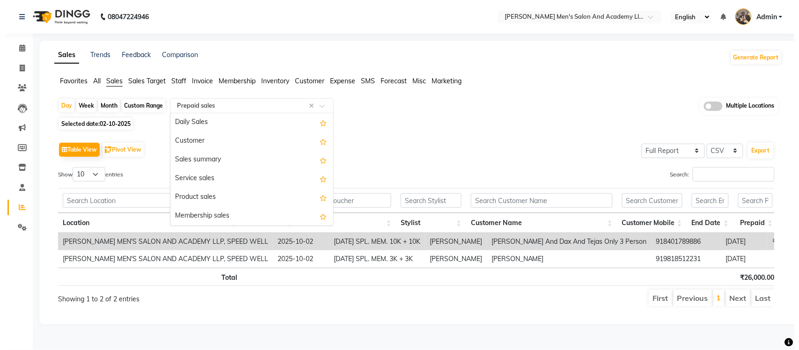
scroll to position [131, 0]
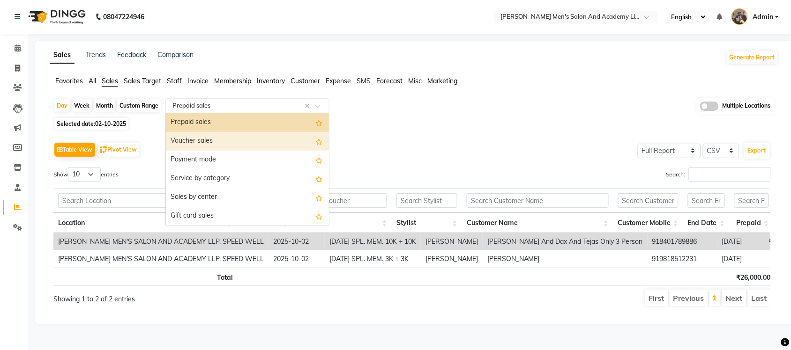
click at [242, 145] on div "Voucher sales" at bounding box center [247, 141] width 163 height 19
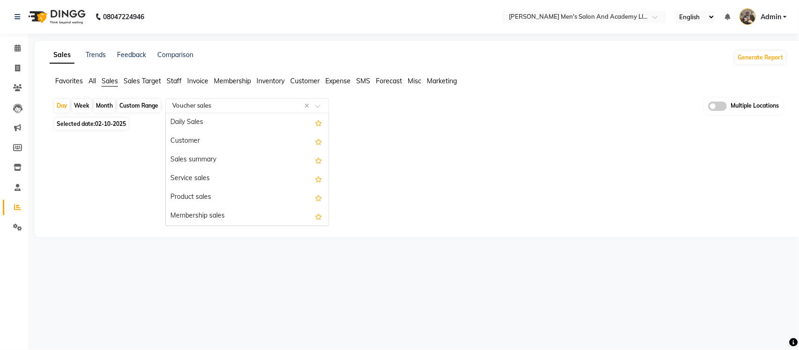
click at [264, 106] on input "text" at bounding box center [237, 105] width 135 height 9
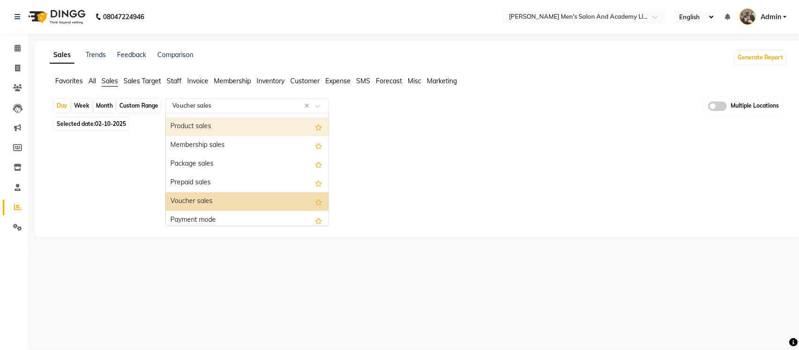
scroll to position [91, 0]
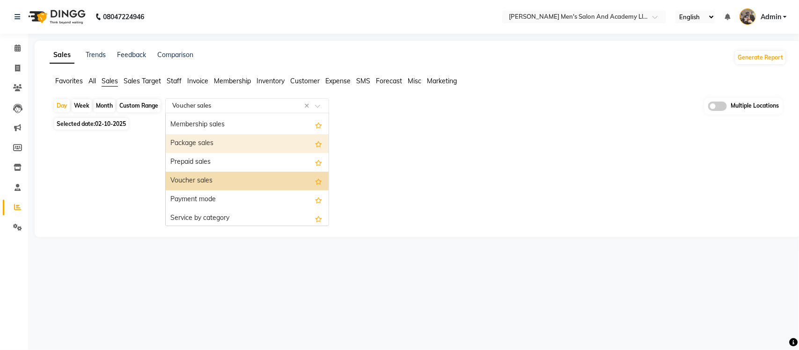
click at [249, 145] on div "Package sales" at bounding box center [247, 143] width 163 height 19
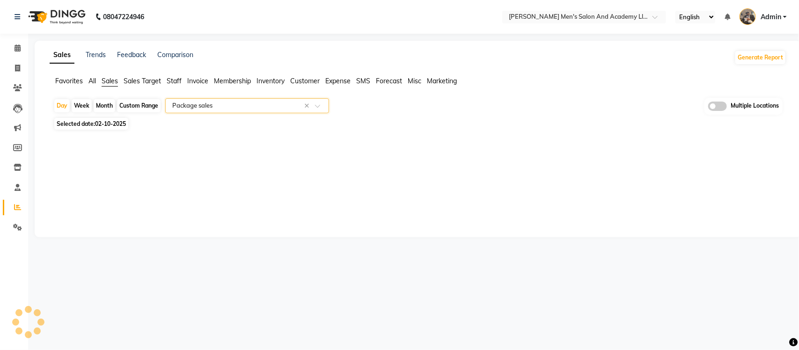
select select "full_report"
select select "csv"
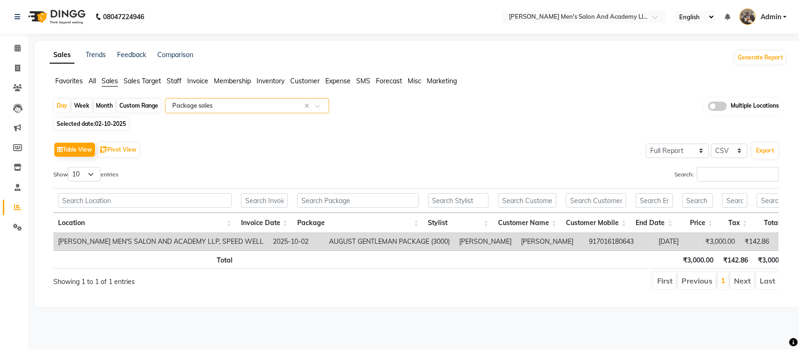
click at [261, 102] on input "text" at bounding box center [237, 105] width 135 height 9
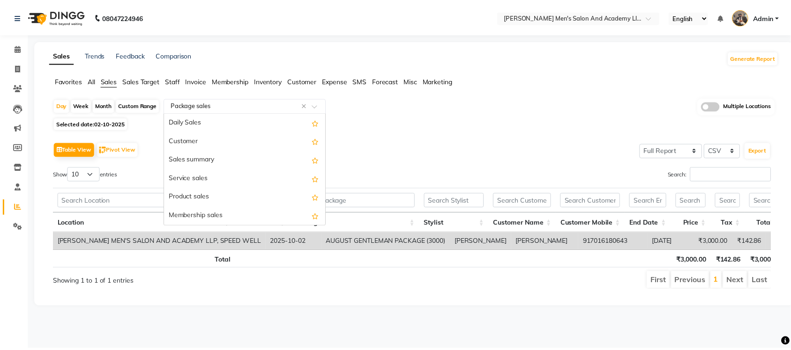
scroll to position [112, 0]
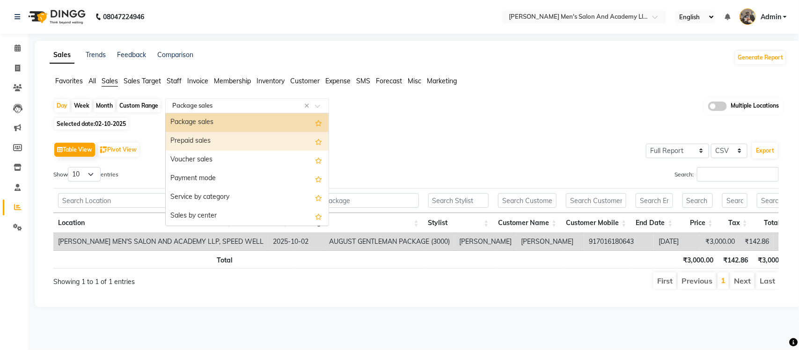
click at [239, 136] on div "Prepaid sales" at bounding box center [247, 141] width 163 height 19
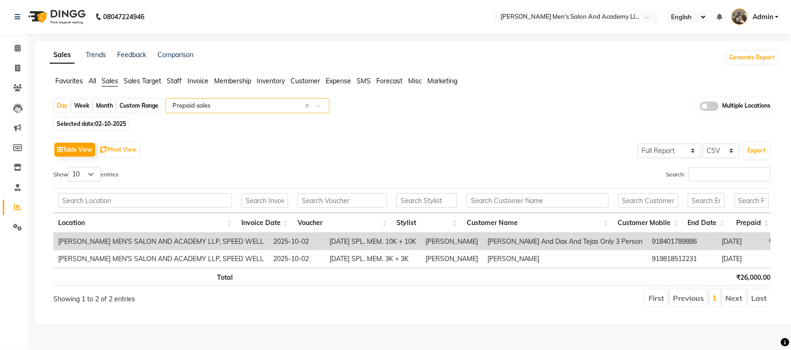
click at [267, 106] on input "text" at bounding box center [237, 105] width 135 height 9
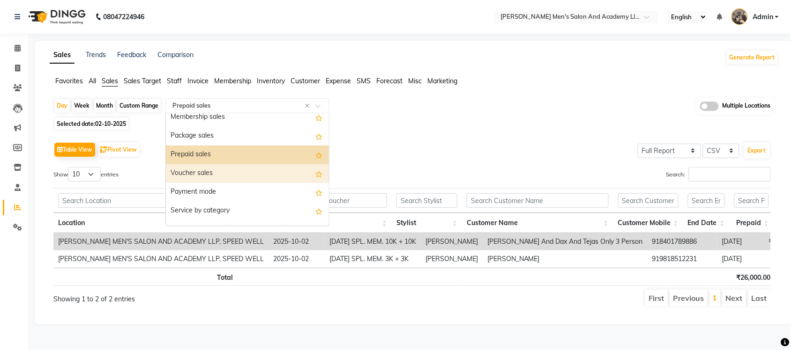
scroll to position [73, 0]
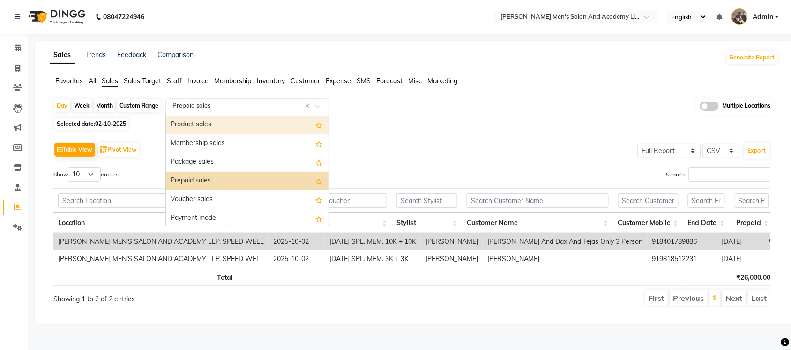
click at [235, 133] on div "Product sales" at bounding box center [247, 125] width 163 height 19
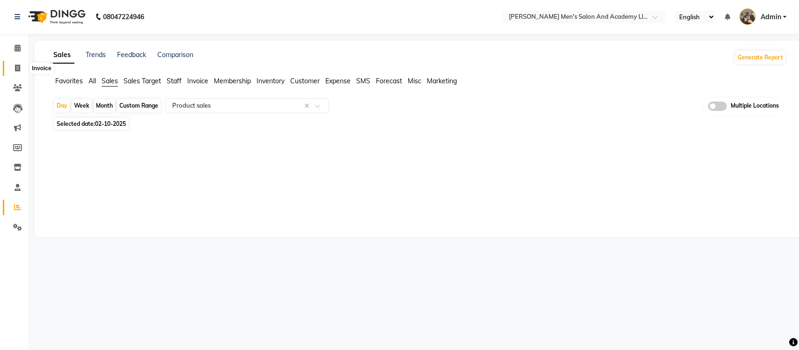
click at [15, 69] on icon at bounding box center [17, 68] width 5 height 7
select select "service"
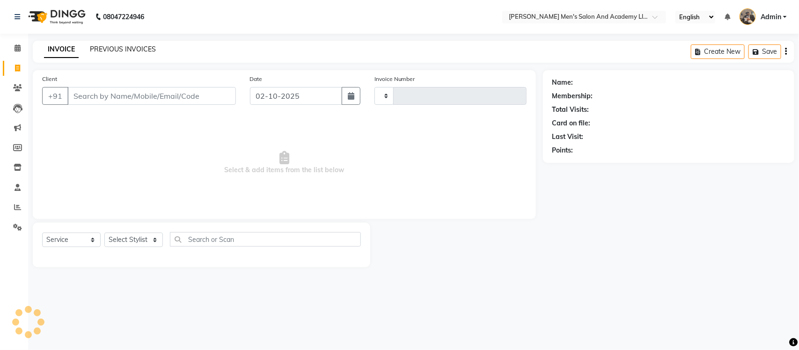
type input "10707"
select select "6752"
click at [121, 49] on link "PREVIOUS INVOICES" at bounding box center [123, 49] width 66 height 8
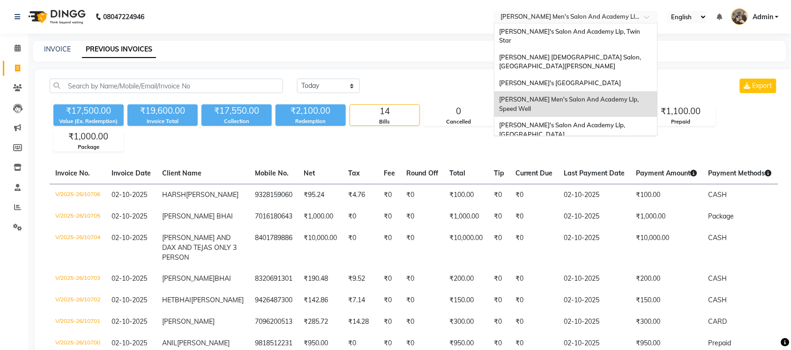
click at [542, 18] on input "text" at bounding box center [566, 17] width 136 height 9
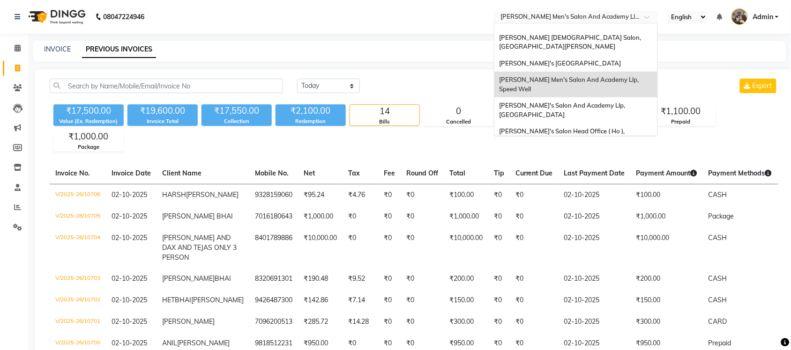
scroll to position [31, 0]
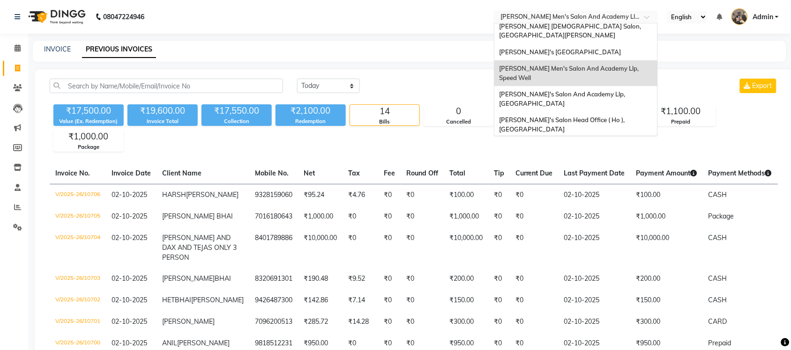
click at [568, 142] on span "[PERSON_NAME] Men's Salon & Academy Llp, [GEOGRAPHIC_DATA]" at bounding box center [565, 150] width 133 height 17
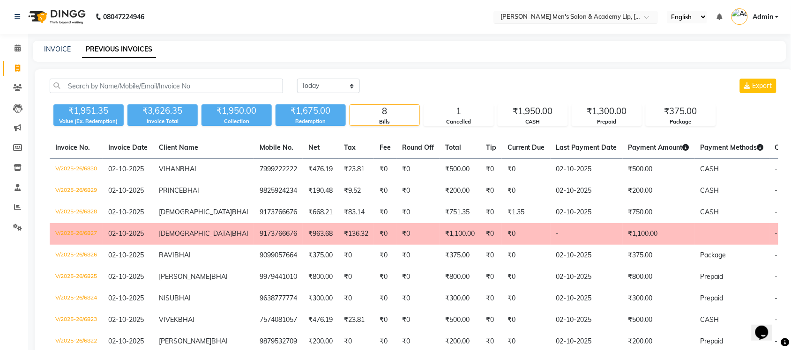
click at [523, 15] on input "text" at bounding box center [566, 17] width 136 height 9
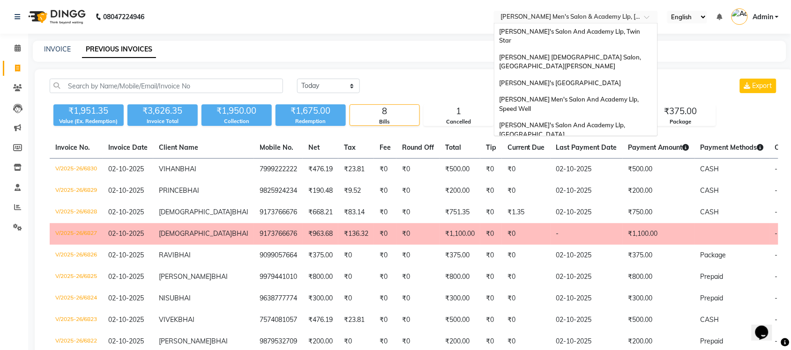
scroll to position [31, 0]
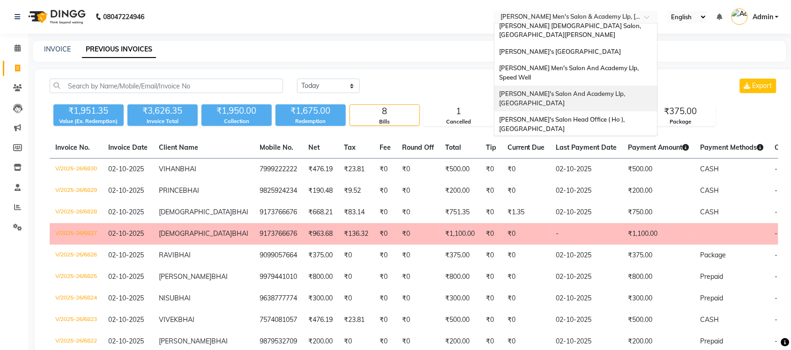
click at [567, 90] on span "[PERSON_NAME]'s Salon And Academy Llp, [GEOGRAPHIC_DATA]" at bounding box center [562, 98] width 127 height 17
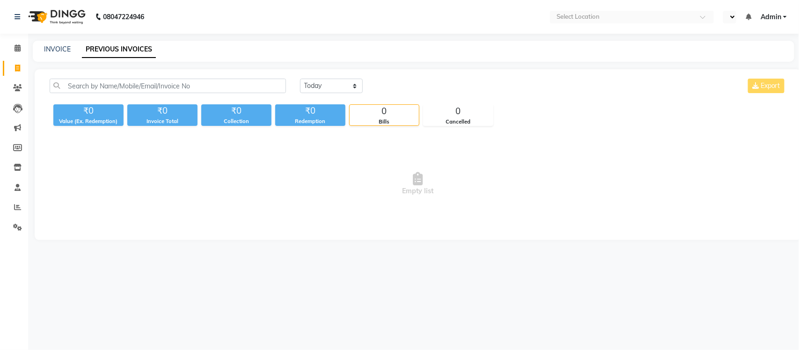
select select "en"
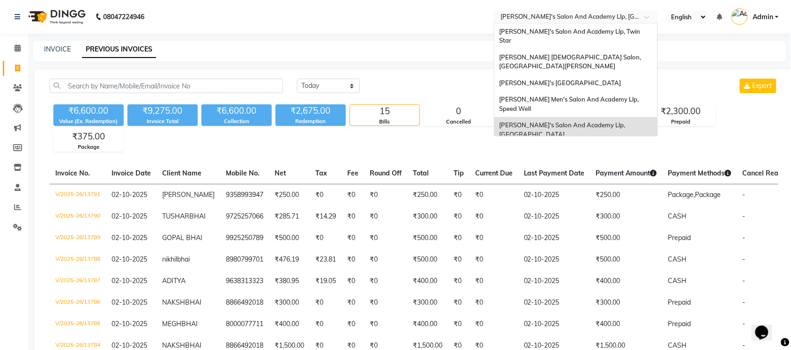
click at [567, 15] on input "text" at bounding box center [566, 17] width 136 height 9
click at [567, 96] on span "[PERSON_NAME] Men's Salon And Academy Llp, Speed Well" at bounding box center [569, 104] width 141 height 17
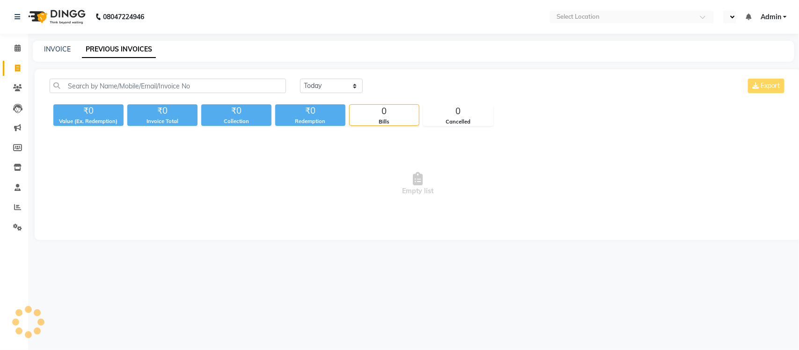
select select "en"
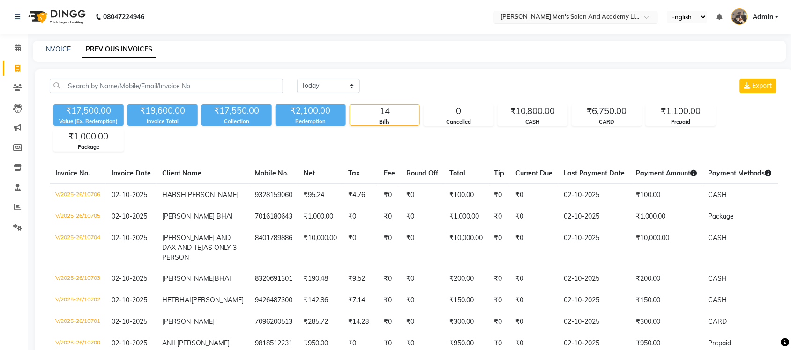
click at [572, 20] on input "text" at bounding box center [566, 17] width 136 height 9
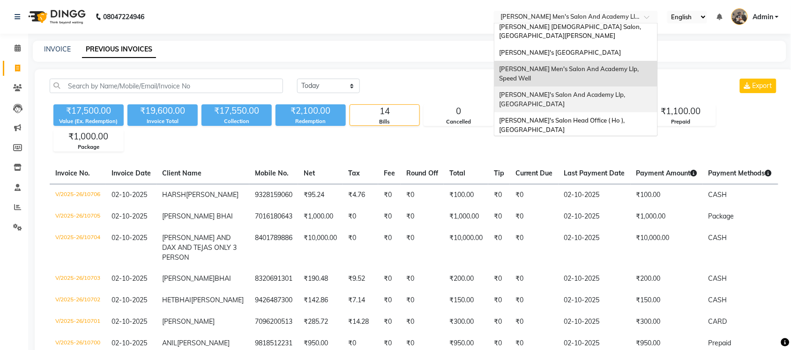
scroll to position [31, 0]
click at [603, 142] on span "[PERSON_NAME] Men's Salon & Academy Llp, [GEOGRAPHIC_DATA]" at bounding box center [565, 150] width 133 height 17
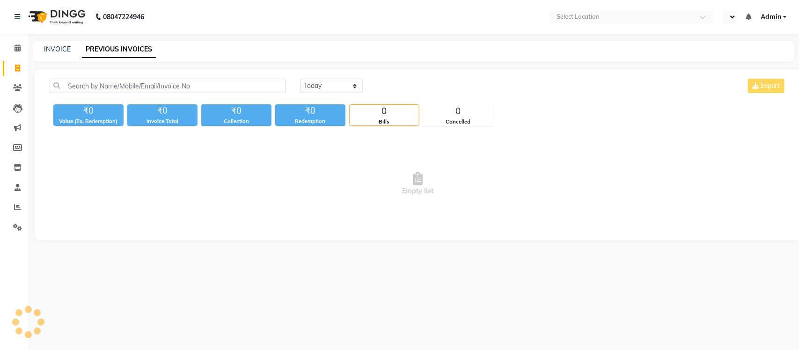
select select "en"
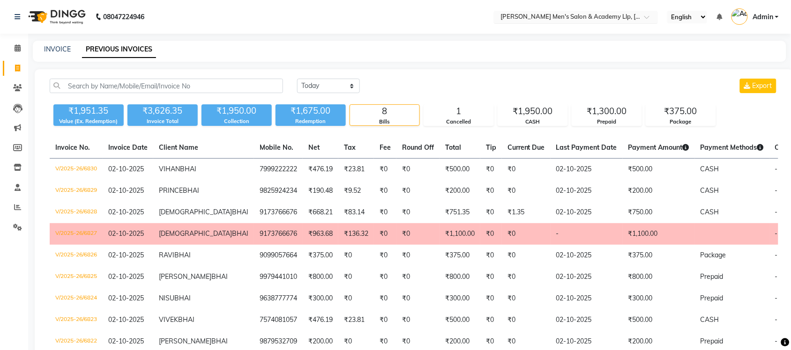
click at [575, 15] on input "text" at bounding box center [566, 17] width 136 height 9
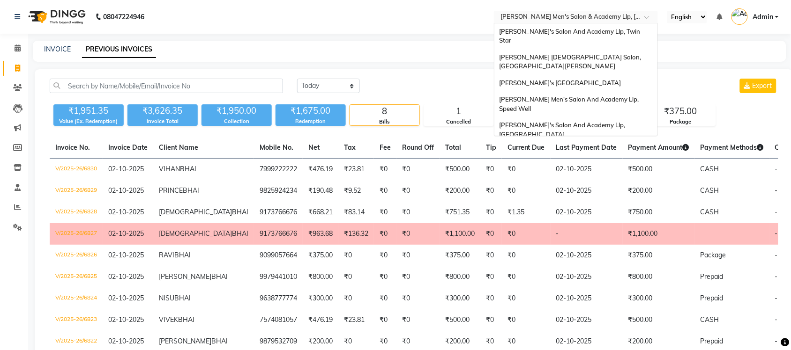
scroll to position [31, 0]
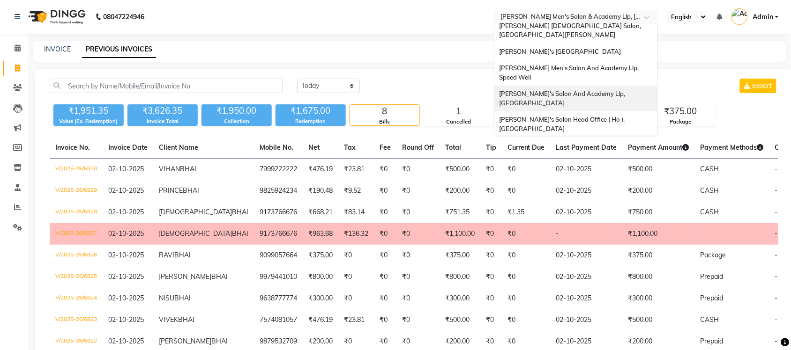
click at [581, 90] on span "[PERSON_NAME]'s Salon And Academy Llp, [GEOGRAPHIC_DATA]" at bounding box center [562, 98] width 127 height 17
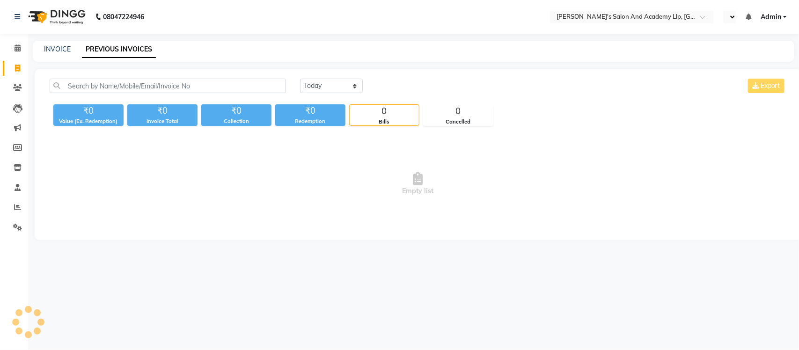
select select "en"
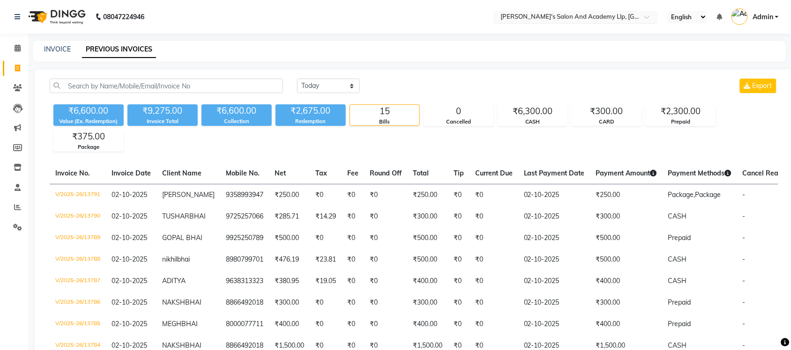
click at [614, 20] on input "text" at bounding box center [566, 17] width 136 height 9
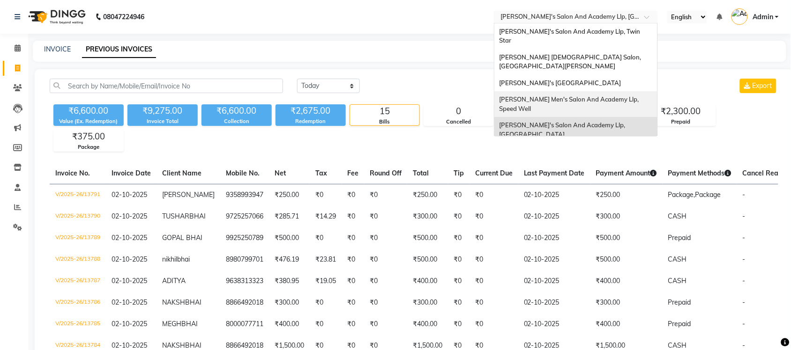
click at [617, 96] on span "[PERSON_NAME] Men's Salon And Academy Llp, Speed Well" at bounding box center [569, 104] width 141 height 17
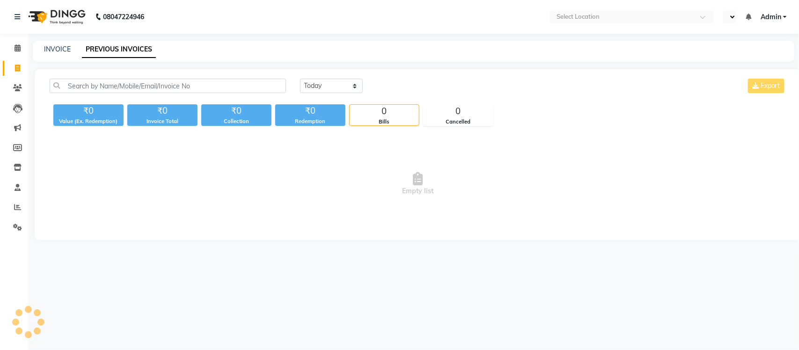
select select "en"
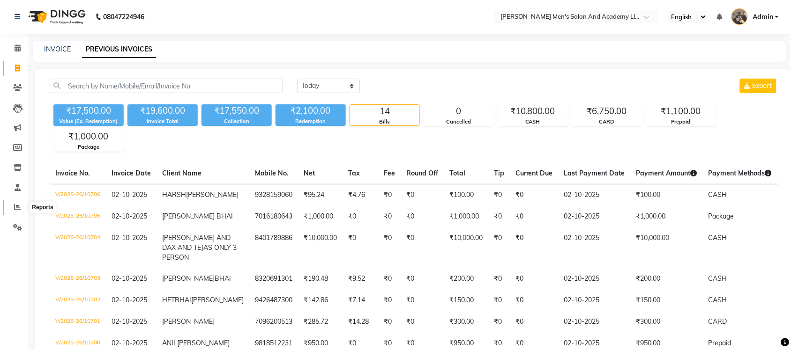
click at [19, 204] on icon at bounding box center [17, 207] width 7 height 7
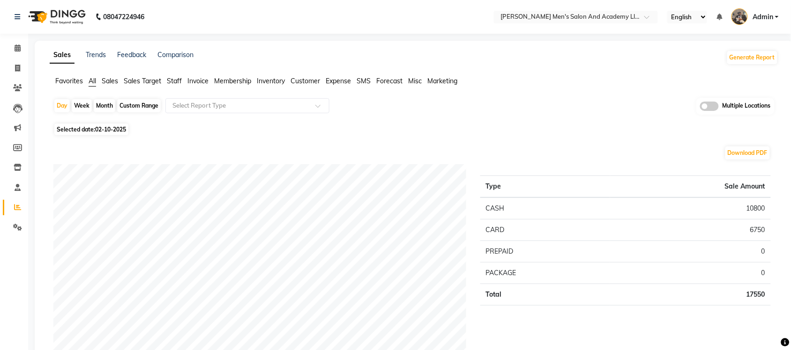
click at [712, 109] on span at bounding box center [709, 106] width 19 height 9
click at [700, 108] on input "checkbox" at bounding box center [700, 108] width 0 height 0
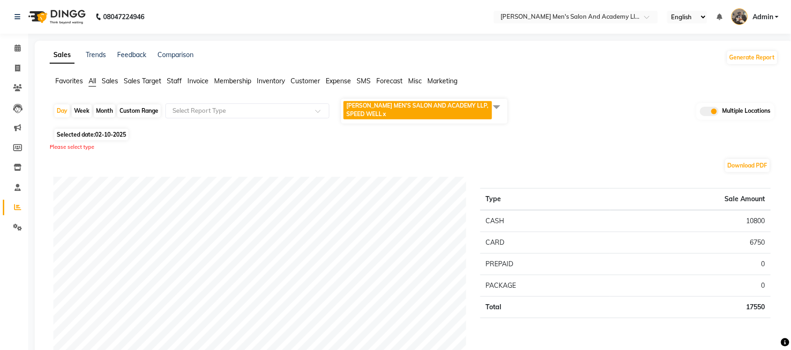
click at [496, 103] on span at bounding box center [496, 107] width 19 height 18
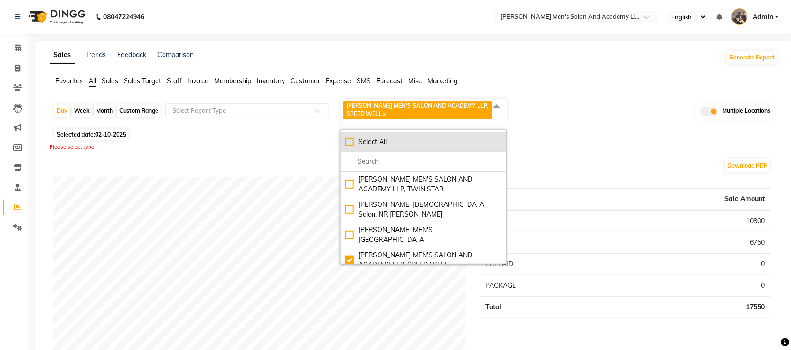
click at [352, 144] on div "Select All" at bounding box center [423, 142] width 156 height 10
checkbox input "true"
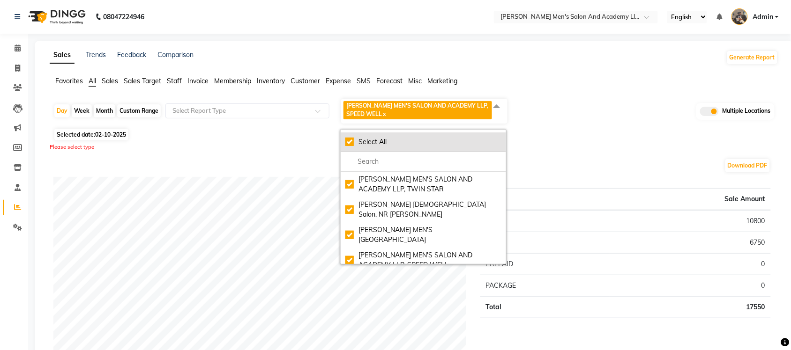
checkbox input "true"
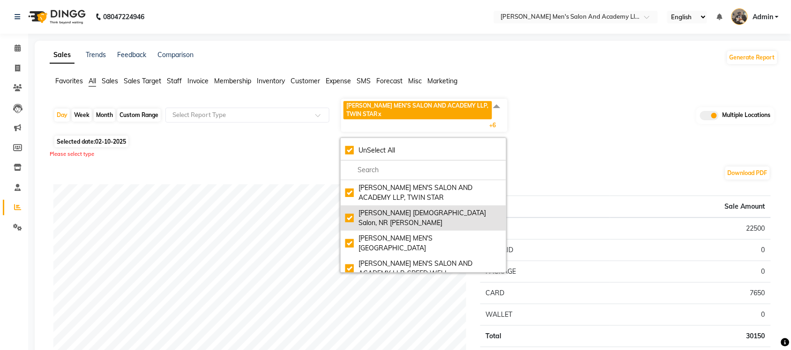
click at [351, 214] on div "Elaine Ladies Salon, NR Balaji Hall" at bounding box center [423, 218] width 156 height 20
checkbox input "false"
click at [351, 214] on div "Elaine Ladies Salon, NR Balaji Hall" at bounding box center [423, 218] width 156 height 20
checkbox input "true"
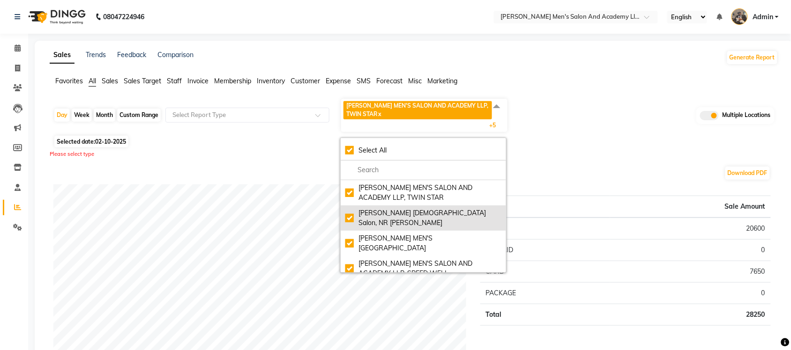
checkbox input "true"
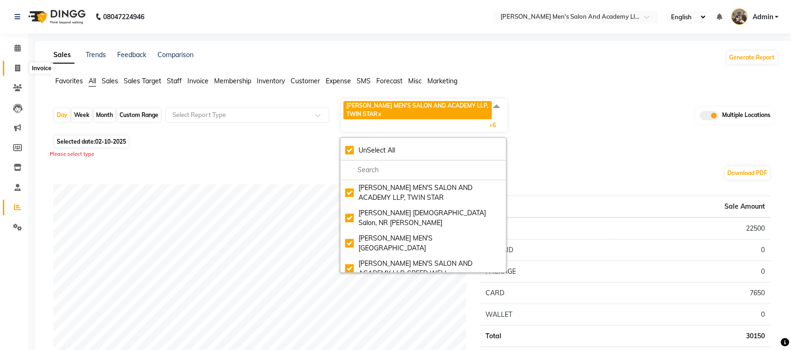
click at [22, 72] on span at bounding box center [17, 68] width 16 height 11
select select "service"
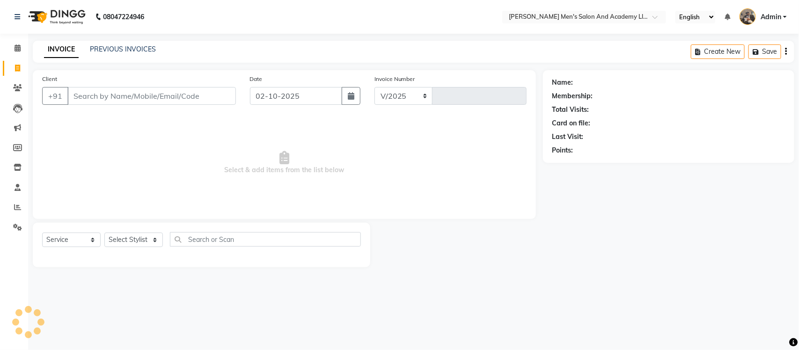
select select "6752"
type input "10707"
click at [122, 50] on link "PREVIOUS INVOICES" at bounding box center [123, 49] width 66 height 8
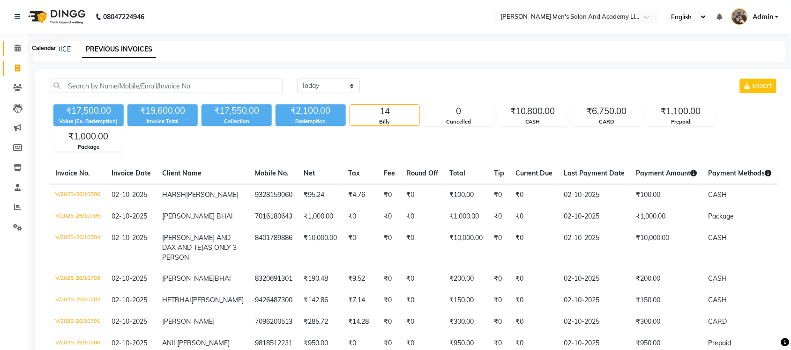
drag, startPoint x: 21, startPoint y: 47, endPoint x: 20, endPoint y: 62, distance: 15.1
click at [21, 47] on span at bounding box center [17, 48] width 16 height 11
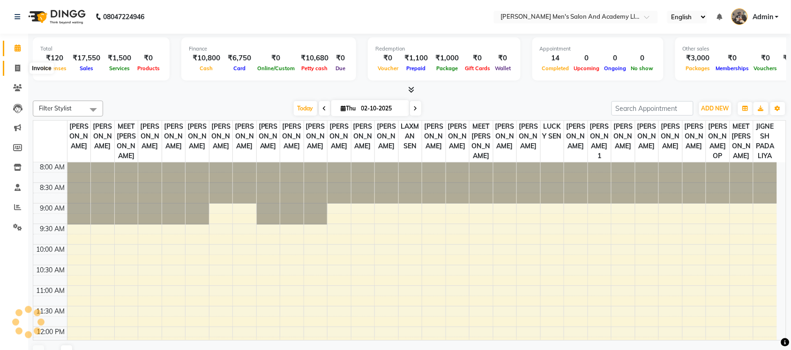
click at [20, 63] on span at bounding box center [17, 68] width 16 height 11
select select "service"
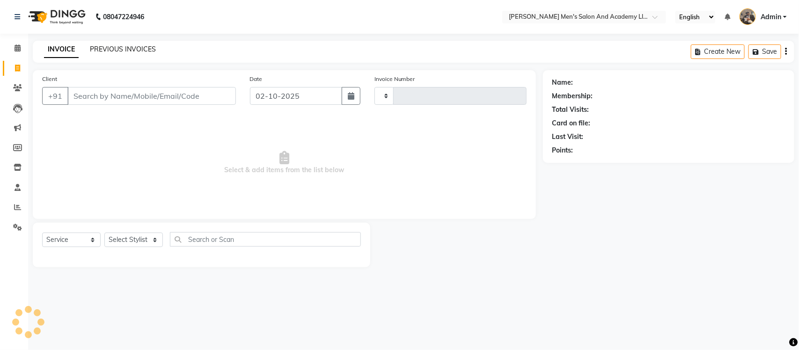
click at [139, 45] on link "PREVIOUS INVOICES" at bounding box center [123, 49] width 66 height 8
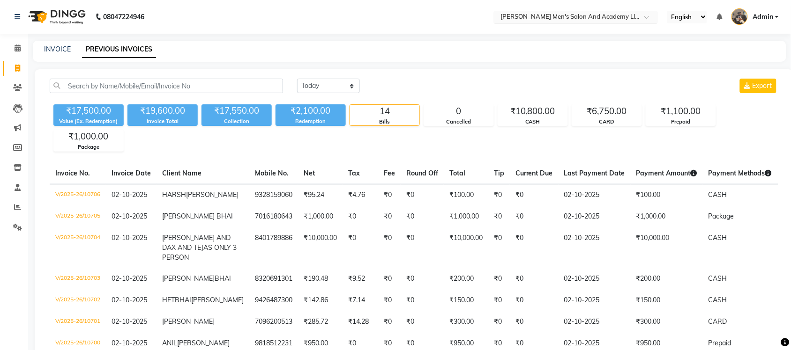
click at [617, 18] on input "text" at bounding box center [566, 17] width 136 height 9
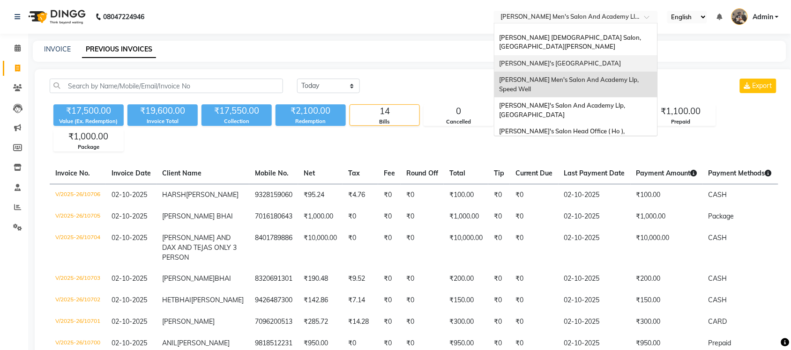
scroll to position [31, 0]
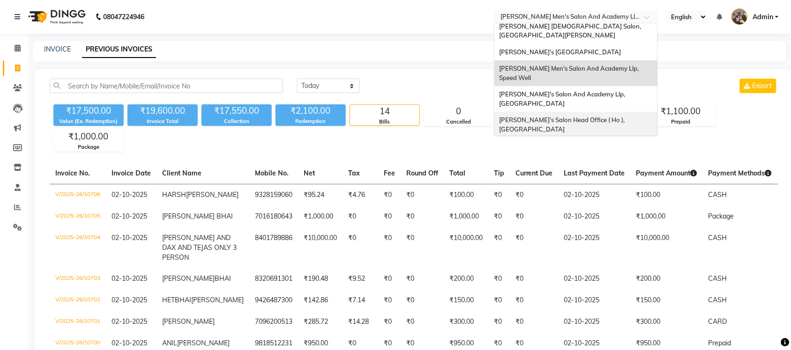
click at [613, 138] on div "[PERSON_NAME] Men's Salon & Academy Llp, [GEOGRAPHIC_DATA]" at bounding box center [575, 151] width 163 height 26
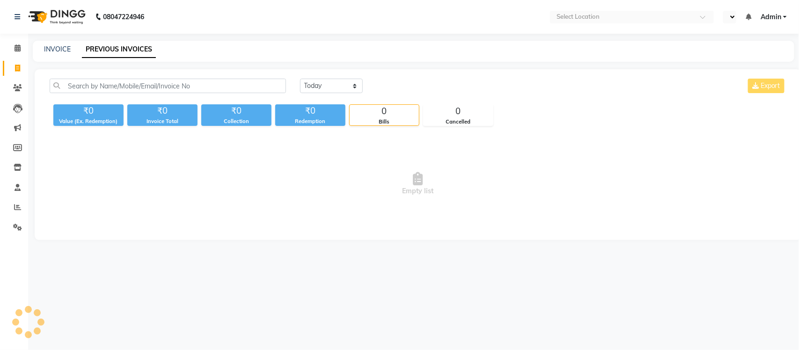
select select "en"
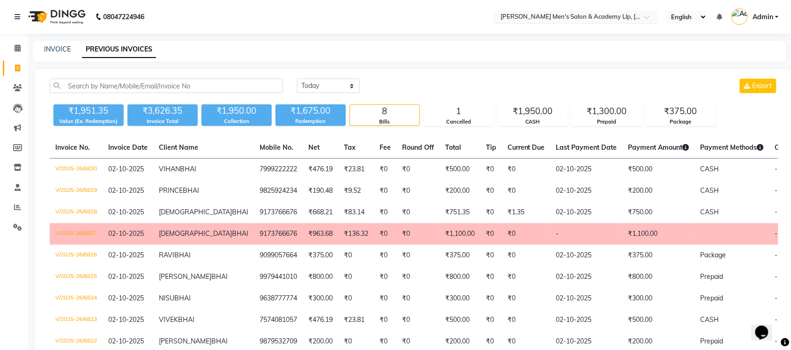
click at [609, 17] on input "text" at bounding box center [566, 17] width 136 height 9
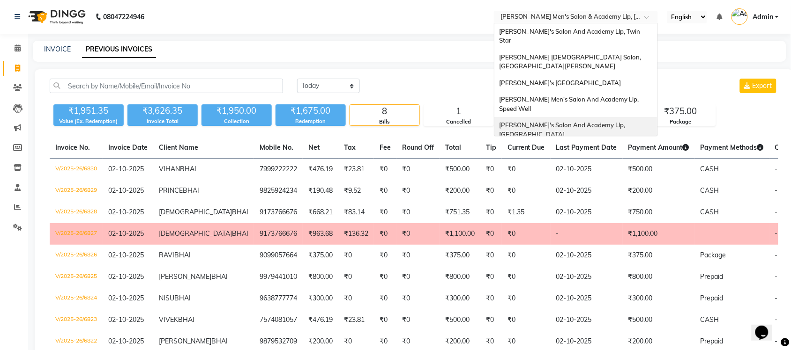
click at [615, 121] on span "[PERSON_NAME]'s Salon And Academy Llp, [GEOGRAPHIC_DATA]" at bounding box center [562, 129] width 127 height 17
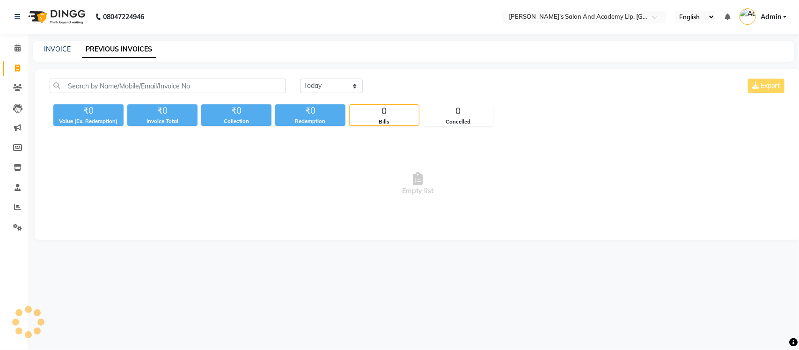
select select "en"
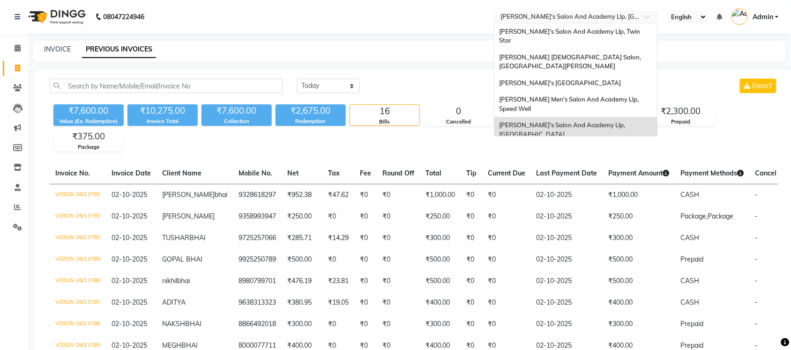
click at [555, 17] on input "text" at bounding box center [566, 17] width 136 height 9
click at [601, 96] on span "[PERSON_NAME] Men's Salon And Academy Llp, Speed Well" at bounding box center [569, 104] width 141 height 17
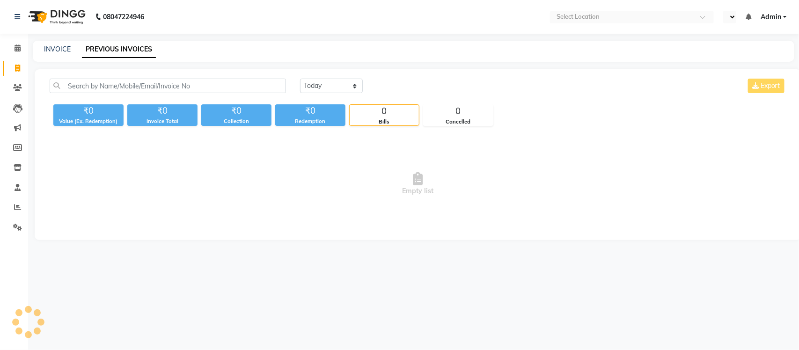
select select "en"
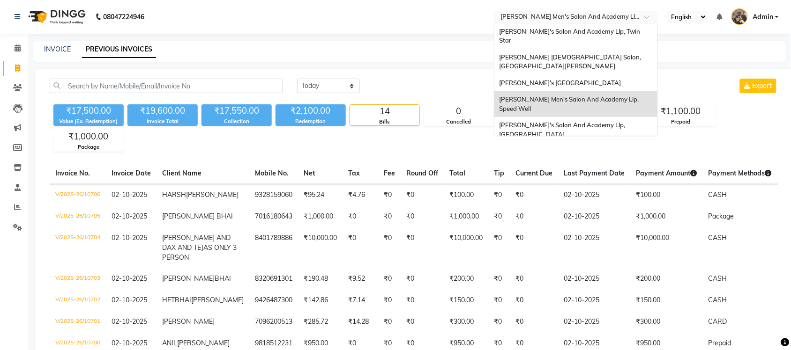
click at [584, 17] on input "text" at bounding box center [566, 17] width 136 height 9
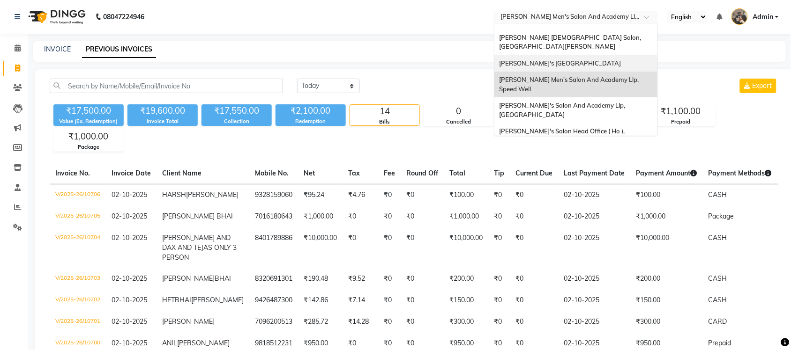
scroll to position [31, 0]
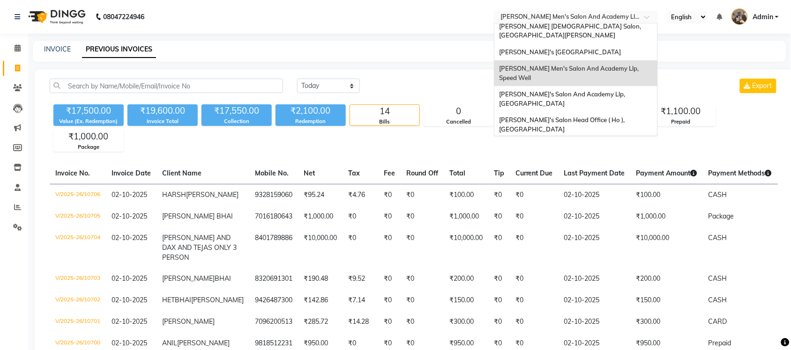
click at [598, 142] on span "[PERSON_NAME] Men's Salon & Academy Llp, [GEOGRAPHIC_DATA]" at bounding box center [565, 150] width 133 height 17
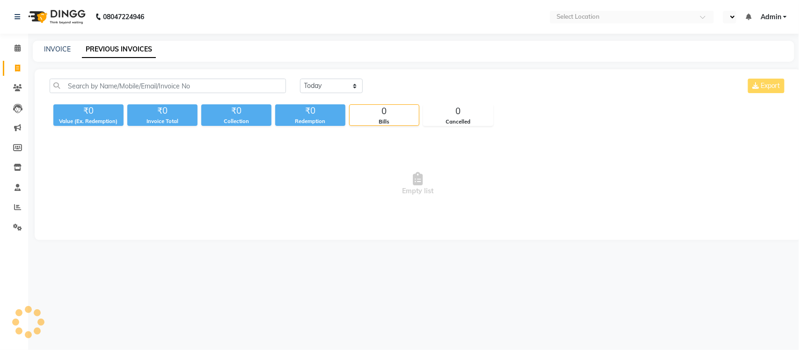
select select "en"
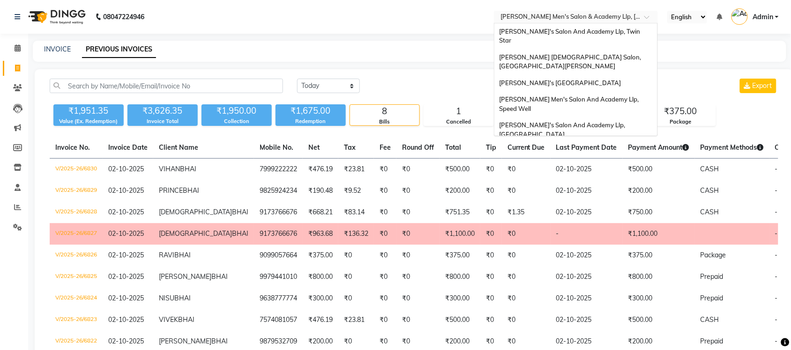
click at [580, 13] on input "text" at bounding box center [566, 17] width 136 height 9
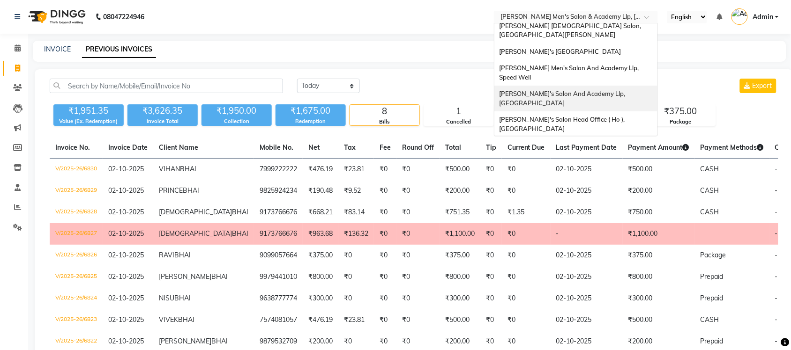
click at [621, 90] on span "[PERSON_NAME]'s Salon And Academy Llp, [GEOGRAPHIC_DATA]" at bounding box center [562, 98] width 127 height 17
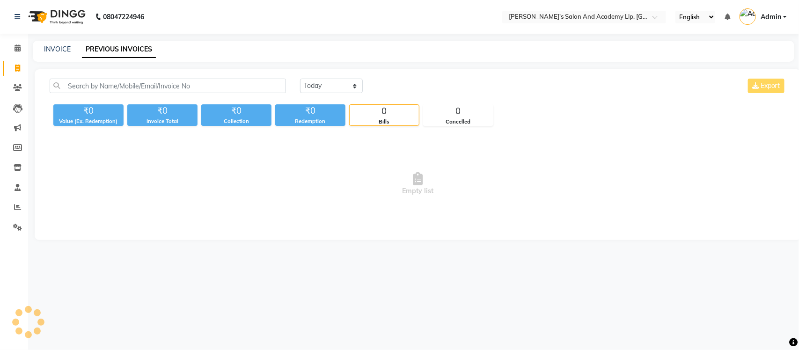
select select "en"
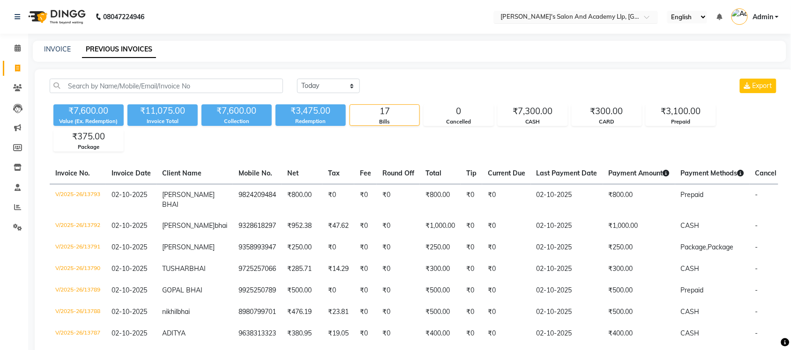
click at [593, 15] on input "text" at bounding box center [566, 17] width 136 height 9
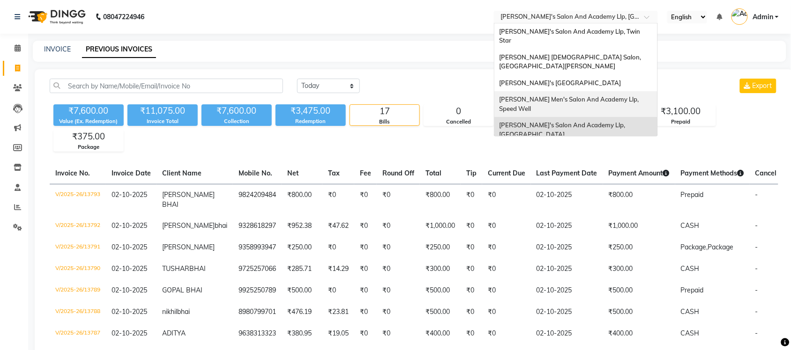
click at [602, 96] on span "[PERSON_NAME] Men's Salon And Academy Llp, Speed Well" at bounding box center [569, 104] width 141 height 17
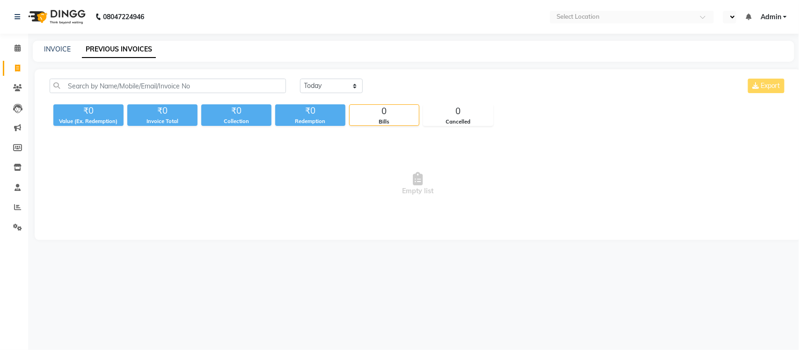
select select "en"
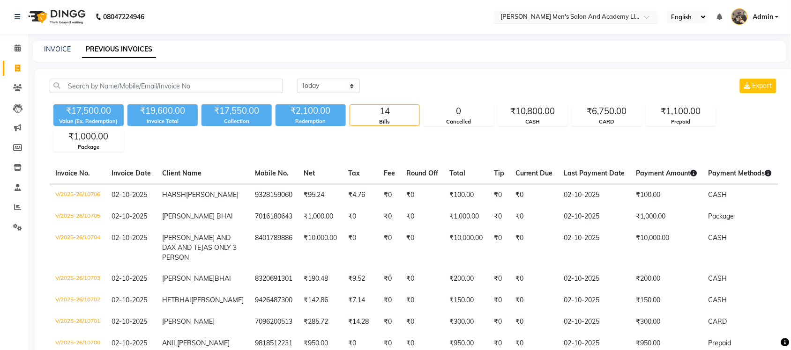
click at [612, 15] on input "text" at bounding box center [566, 17] width 136 height 9
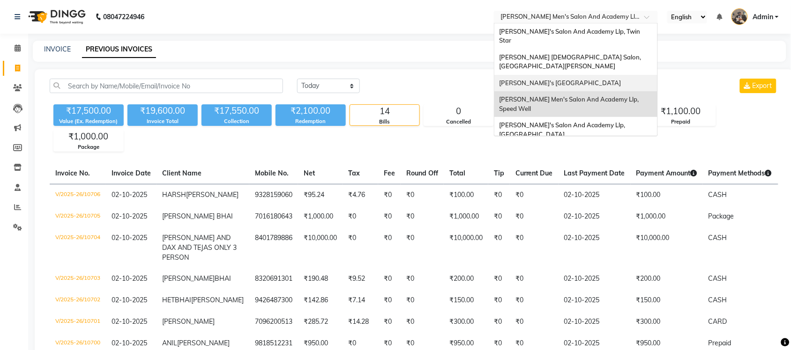
click at [611, 79] on span "[PERSON_NAME]'s [GEOGRAPHIC_DATA]" at bounding box center [560, 82] width 122 height 7
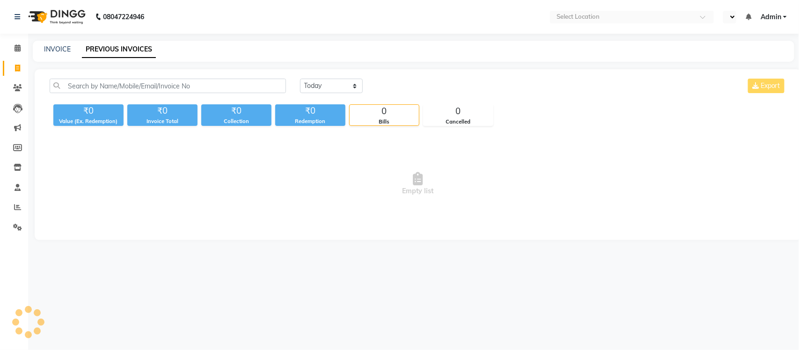
select select "en"
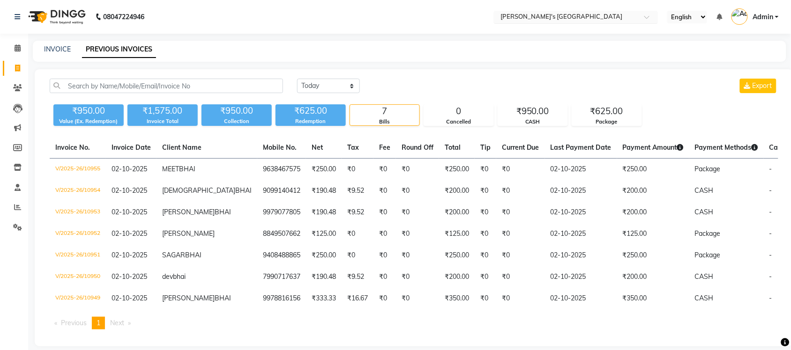
click at [624, 15] on input "text" at bounding box center [566, 17] width 136 height 9
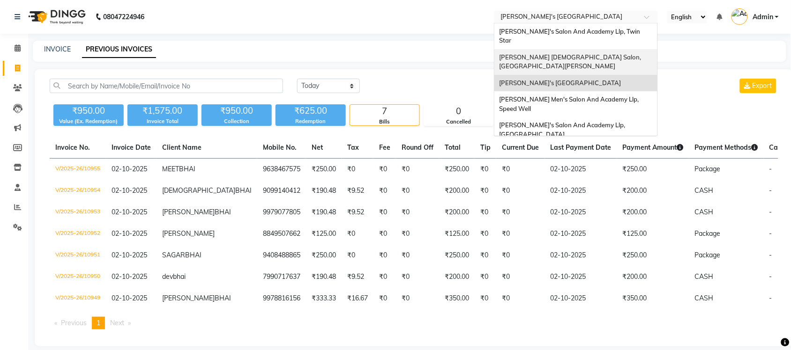
click at [621, 49] on div "[PERSON_NAME] [DEMOGRAPHIC_DATA] Salon, [GEOGRAPHIC_DATA][PERSON_NAME]" at bounding box center [575, 62] width 163 height 26
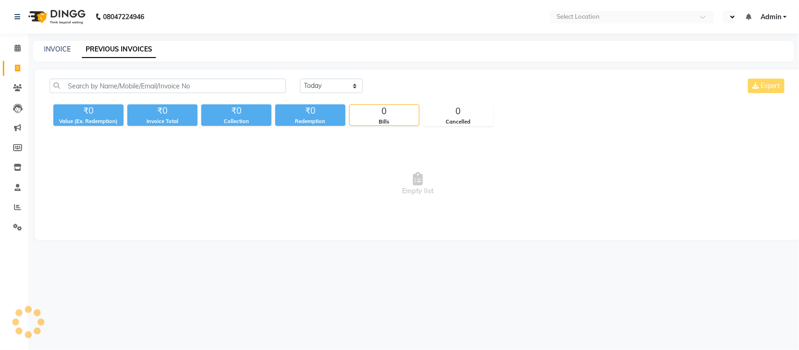
select select "en"
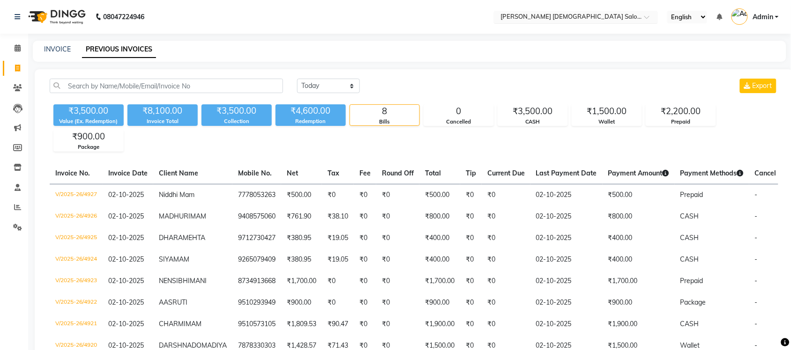
click at [594, 14] on input "text" at bounding box center [566, 17] width 136 height 9
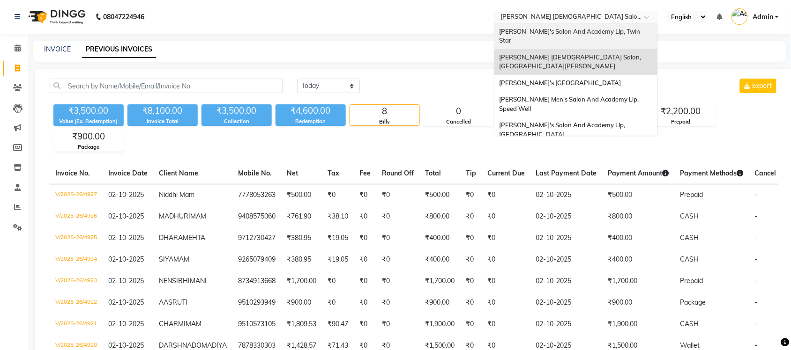
click at [595, 28] on span "[PERSON_NAME]'s Salon And Academy Llp, Twin Star" at bounding box center [570, 36] width 142 height 17
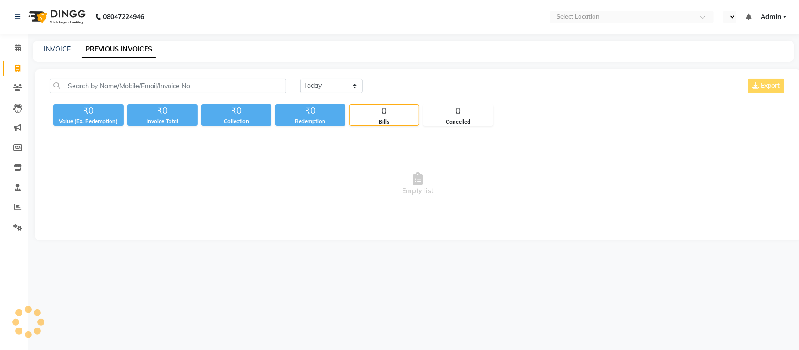
select select "en"
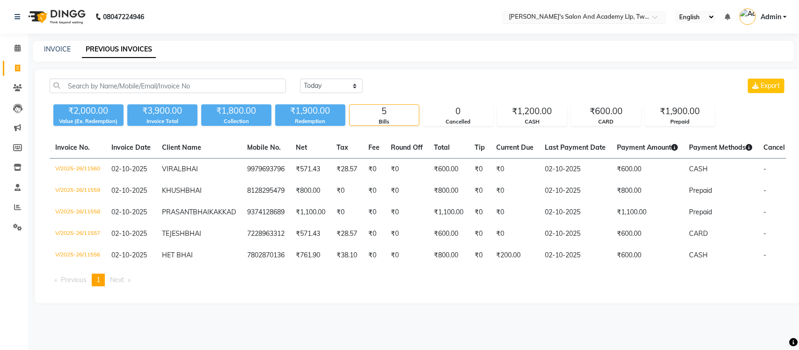
click at [571, 19] on input "text" at bounding box center [575, 17] width 136 height 9
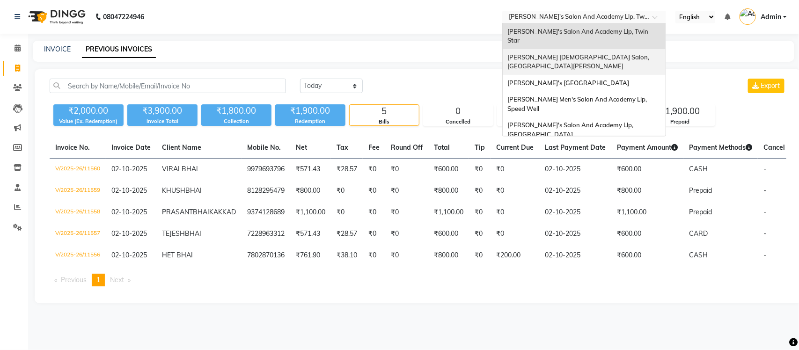
click at [580, 53] on span "[PERSON_NAME] [DEMOGRAPHIC_DATA] Salon, [GEOGRAPHIC_DATA][PERSON_NAME]" at bounding box center [579, 61] width 143 height 17
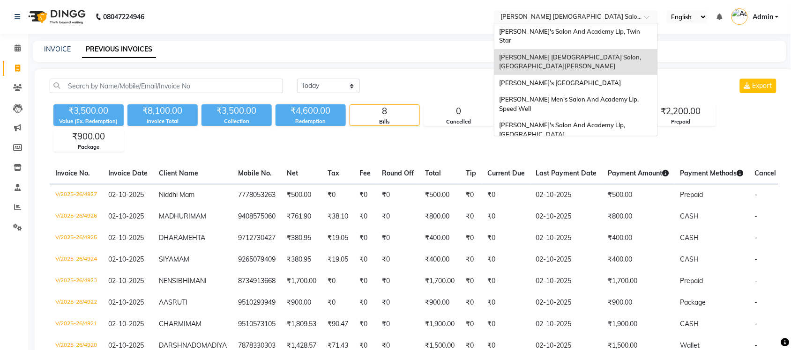
click at [604, 17] on input "text" at bounding box center [566, 17] width 136 height 9
click at [602, 79] on span "[PERSON_NAME]'s [GEOGRAPHIC_DATA]" at bounding box center [560, 82] width 122 height 7
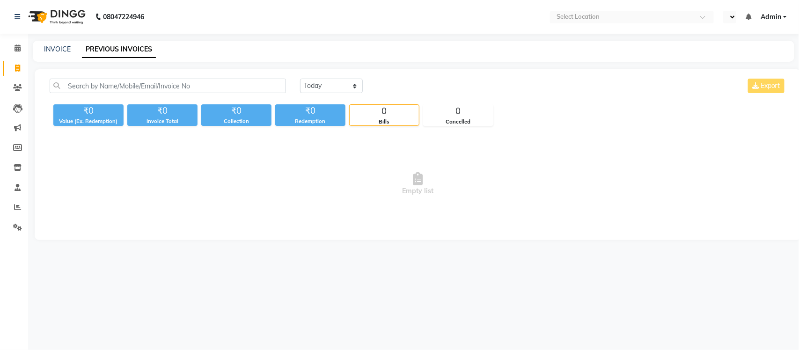
select select "en"
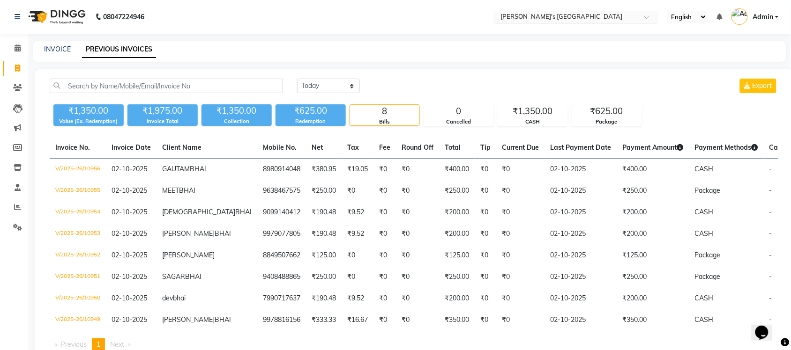
click at [627, 17] on input "text" at bounding box center [566, 17] width 136 height 9
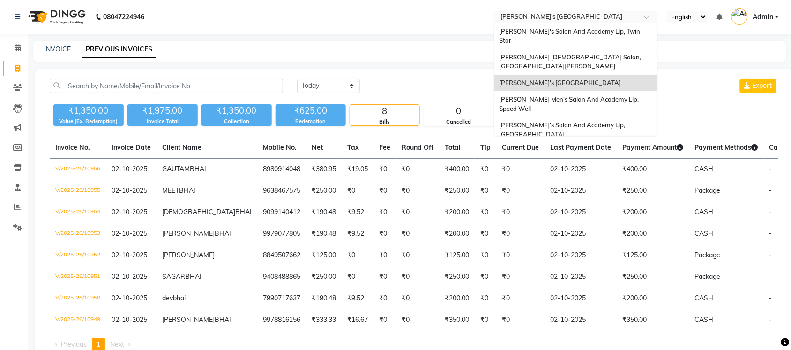
scroll to position [31, 0]
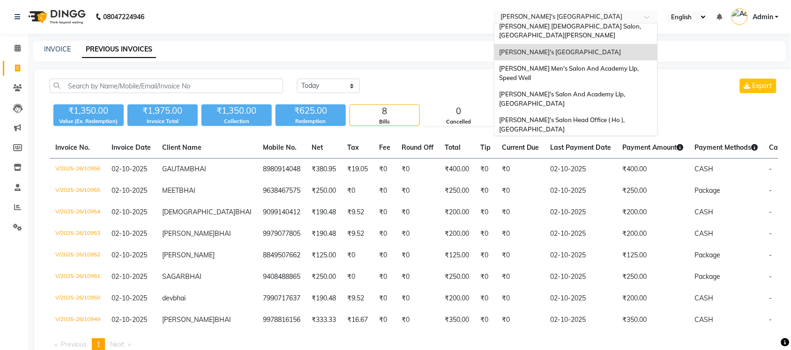
click at [616, 142] on span "[PERSON_NAME] Men's Salon & Academy Llp, [GEOGRAPHIC_DATA]" at bounding box center [565, 150] width 133 height 17
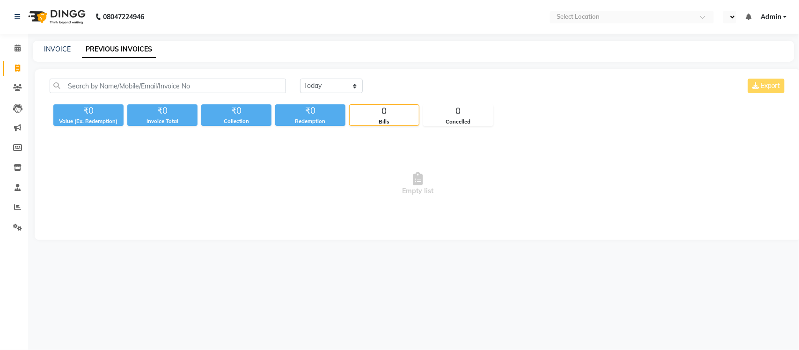
select select "en"
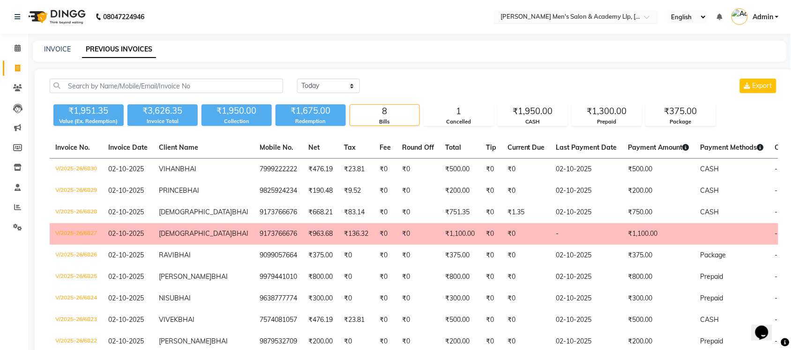
click at [626, 13] on input "text" at bounding box center [566, 17] width 136 height 9
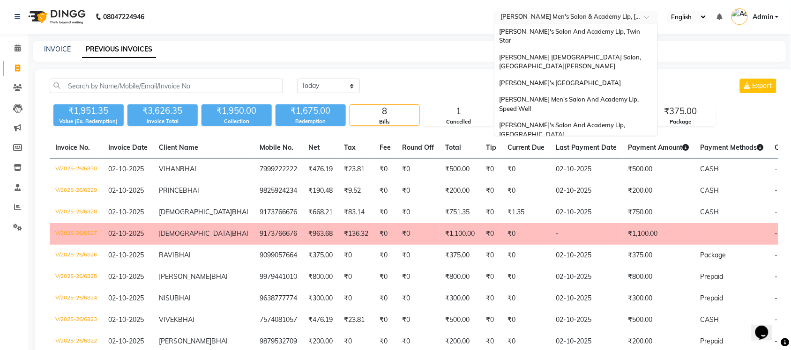
scroll to position [31, 0]
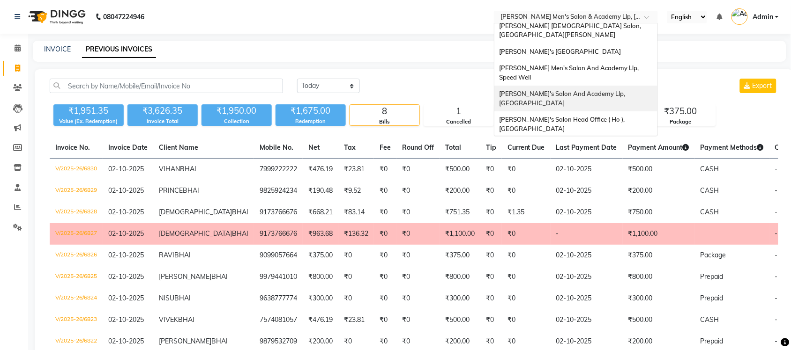
click at [626, 90] on span "[PERSON_NAME]'s Salon And Academy Llp, [GEOGRAPHIC_DATA]" at bounding box center [562, 98] width 127 height 17
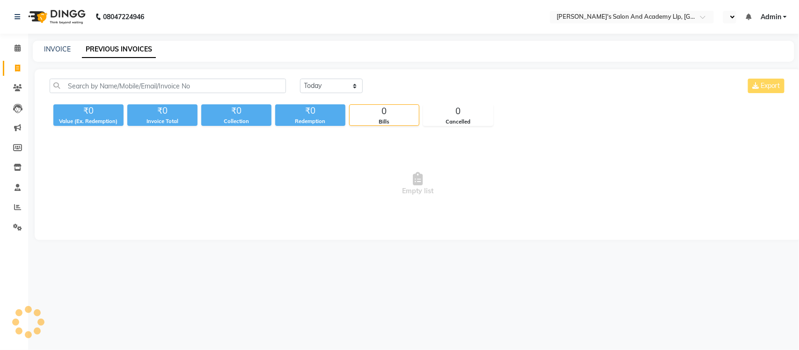
select select "en"
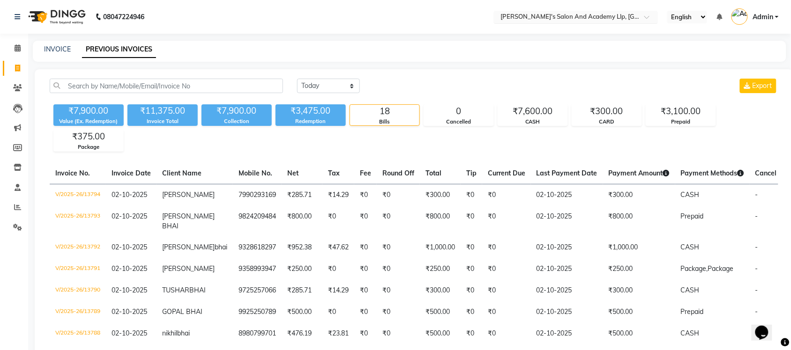
click at [626, 17] on input "text" at bounding box center [566, 17] width 136 height 9
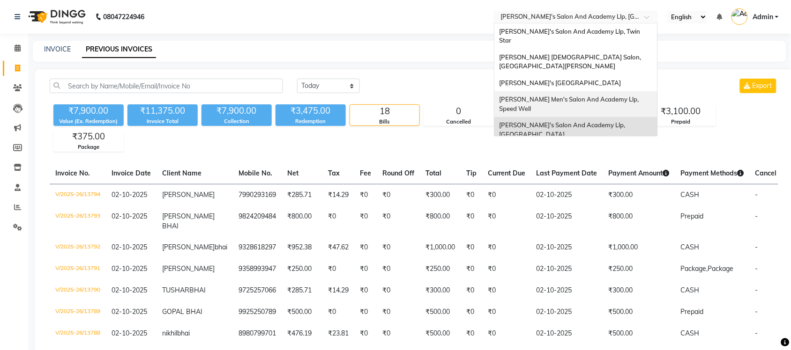
click at [453, 82] on div "[DATE] [DATE] Custom Range Export" at bounding box center [537, 86] width 481 height 15
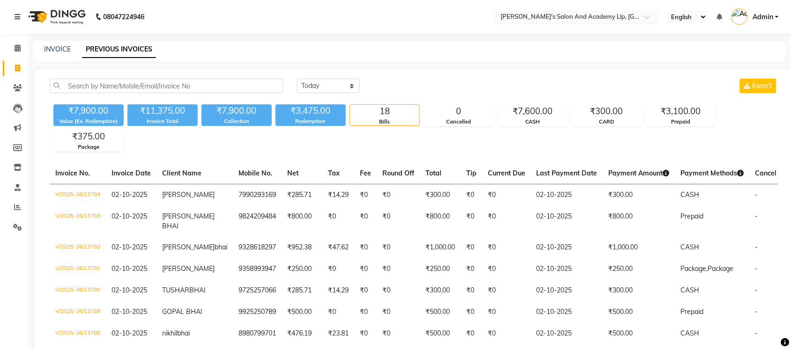
click at [596, 15] on input "text" at bounding box center [566, 17] width 136 height 9
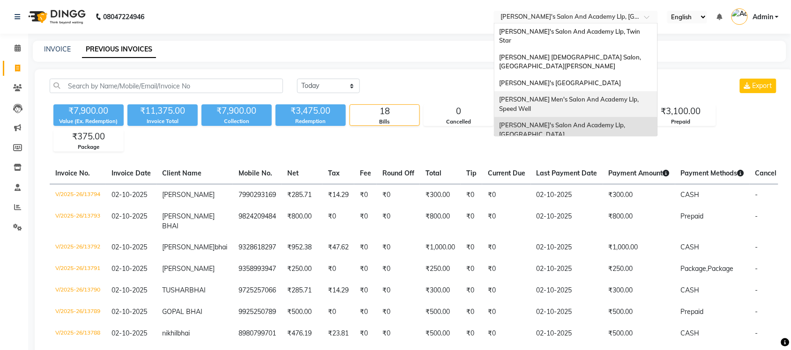
click at [609, 96] on span "[PERSON_NAME] Men's Salon And Academy Llp, Speed Well" at bounding box center [569, 104] width 141 height 17
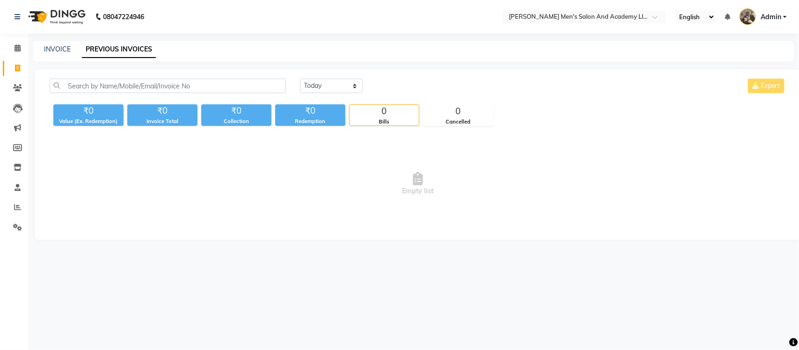
select select "en"
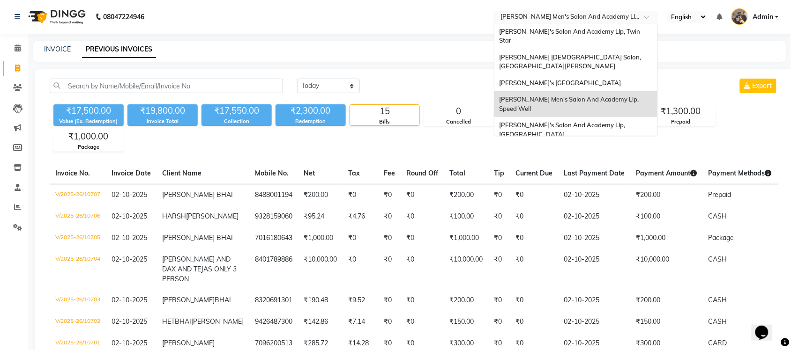
click at [607, 17] on input "text" at bounding box center [566, 17] width 136 height 9
click at [615, 79] on span "[PERSON_NAME]'s [GEOGRAPHIC_DATA]" at bounding box center [560, 82] width 122 height 7
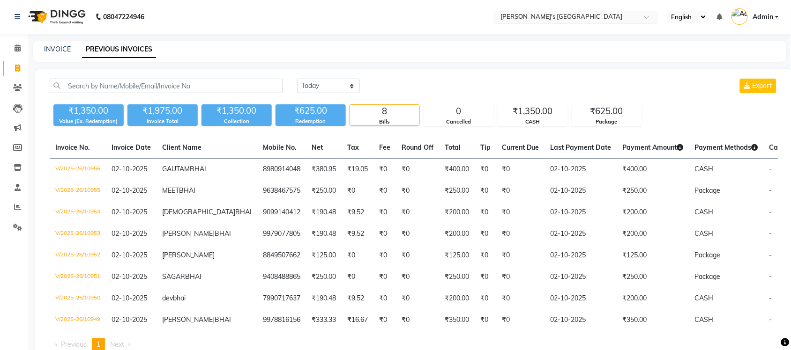
click at [612, 20] on input "text" at bounding box center [566, 17] width 136 height 9
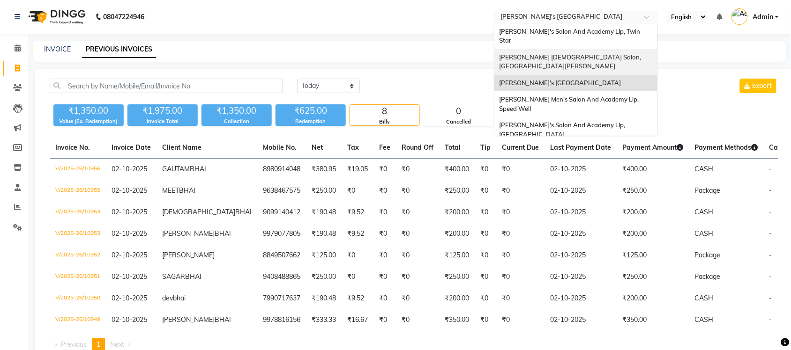
click at [612, 53] on div "[PERSON_NAME] [DEMOGRAPHIC_DATA] Salon, [GEOGRAPHIC_DATA][PERSON_NAME]" at bounding box center [575, 62] width 163 height 26
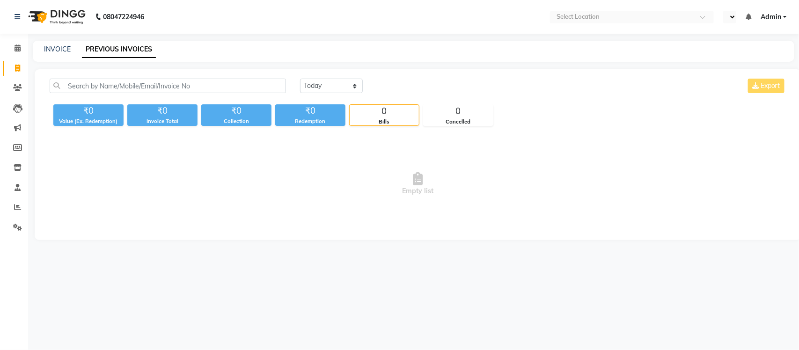
select select "en"
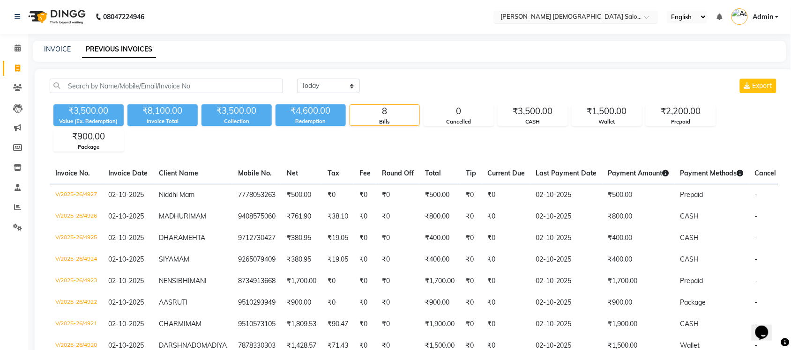
click at [593, 16] on input "text" at bounding box center [566, 17] width 136 height 9
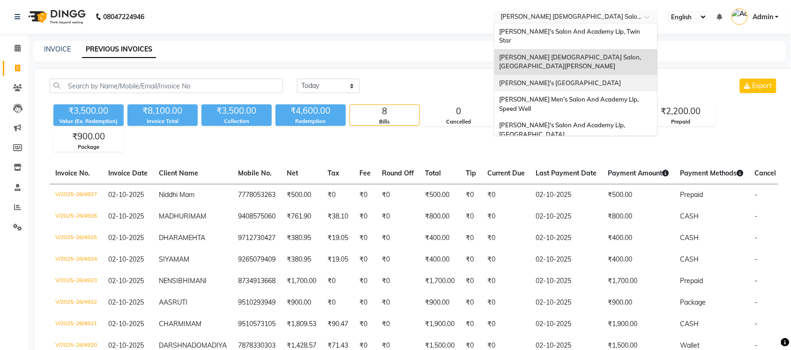
click at [610, 79] on span "[PERSON_NAME]'s [GEOGRAPHIC_DATA]" at bounding box center [560, 82] width 122 height 7
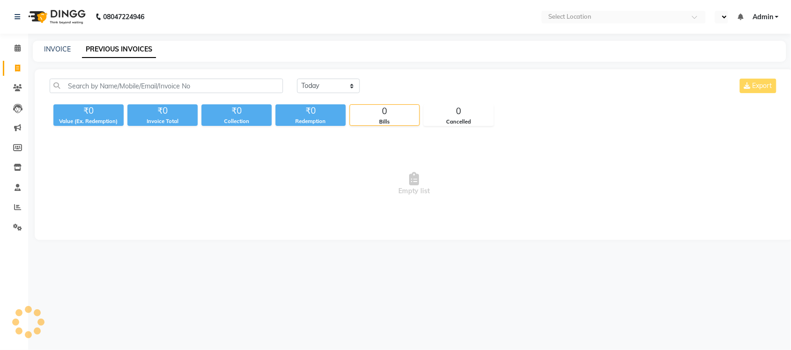
select select "en"
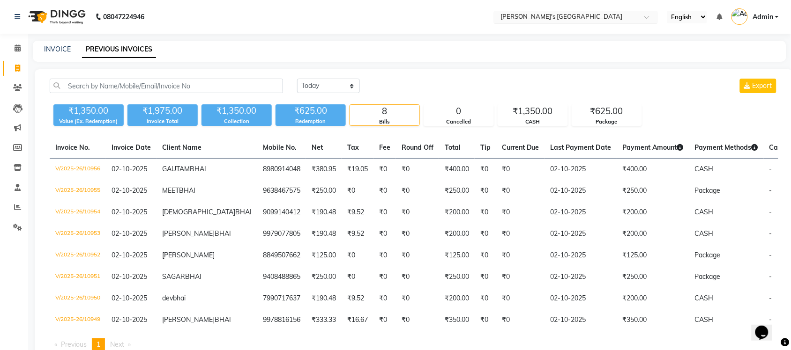
click at [612, 14] on input "text" at bounding box center [566, 17] width 136 height 9
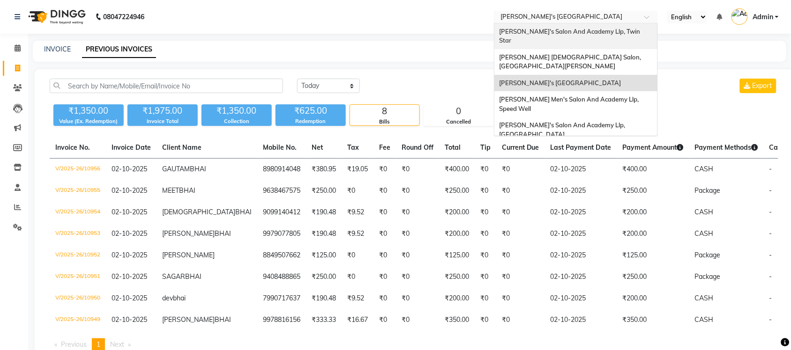
click at [609, 34] on span "[PERSON_NAME]'s Salon And Academy Llp, Twin Star" at bounding box center [570, 36] width 142 height 17
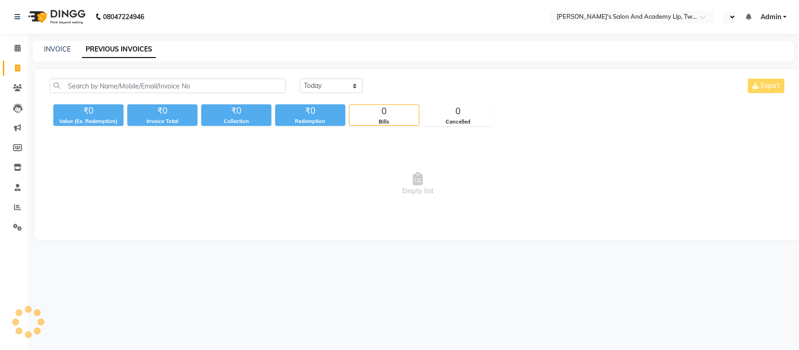
select select "en"
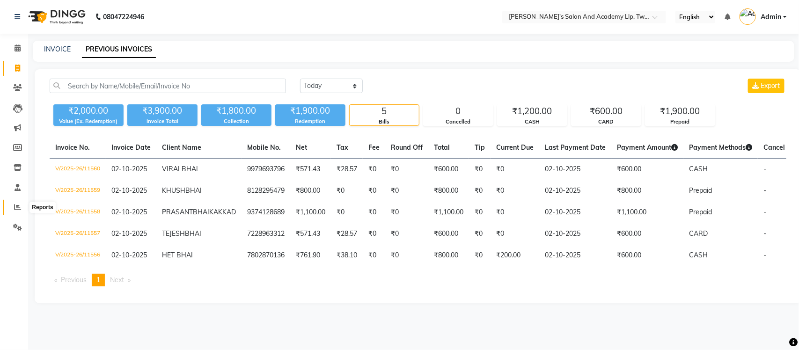
drag, startPoint x: 17, startPoint y: 209, endPoint x: 570, endPoint y: 32, distance: 581.2
click at [17, 209] on icon at bounding box center [17, 207] width 7 height 7
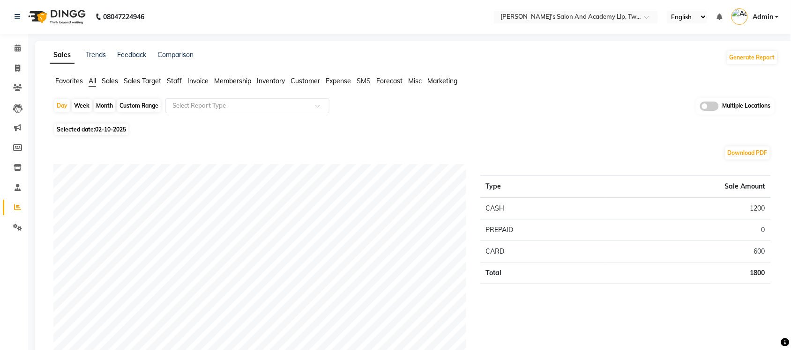
click at [712, 106] on span at bounding box center [709, 106] width 19 height 9
click at [700, 108] on input "checkbox" at bounding box center [700, 108] width 0 height 0
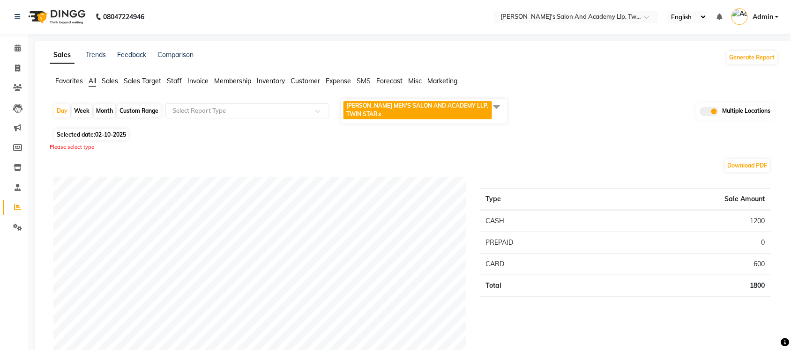
click at [502, 104] on span at bounding box center [496, 107] width 19 height 18
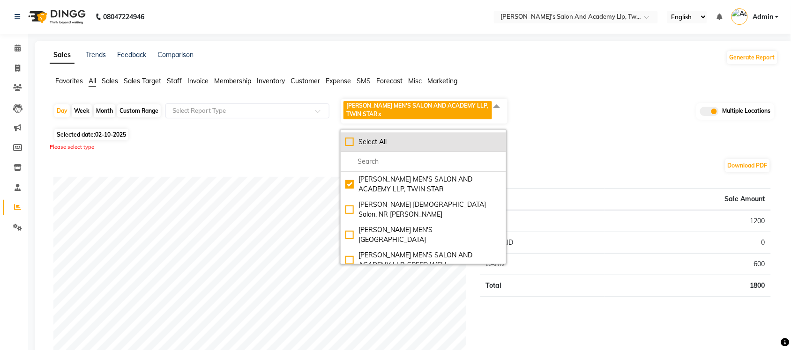
click at [347, 143] on div "Select All" at bounding box center [423, 142] width 156 height 10
checkbox input "true"
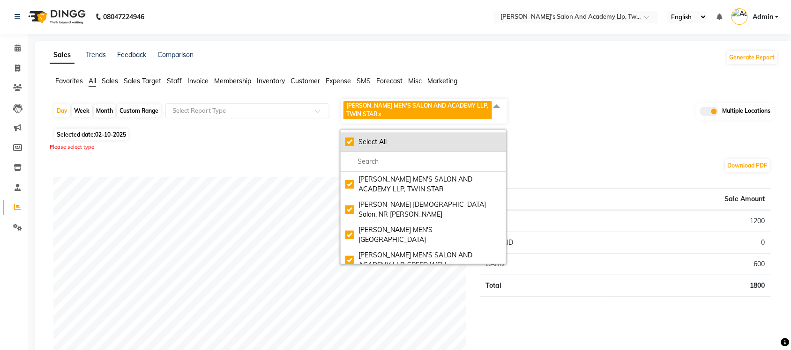
checkbox input "true"
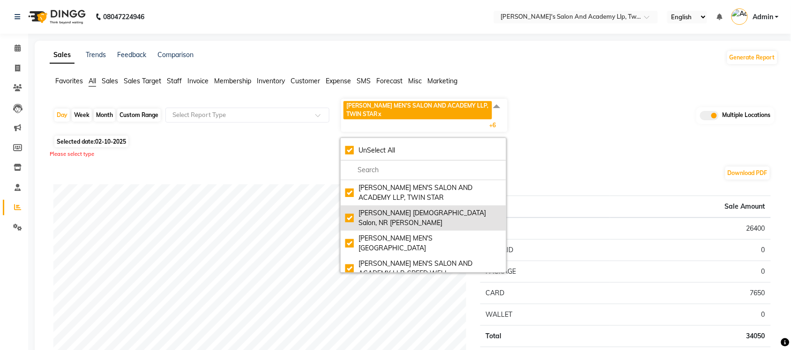
click at [354, 213] on div "[PERSON_NAME] [DEMOGRAPHIC_DATA] Salon, NR [PERSON_NAME]" at bounding box center [423, 218] width 156 height 20
checkbox input "false"
click at [354, 213] on div "[PERSON_NAME] [DEMOGRAPHIC_DATA] Salon, NR [PERSON_NAME]" at bounding box center [423, 218] width 156 height 20
checkbox input "true"
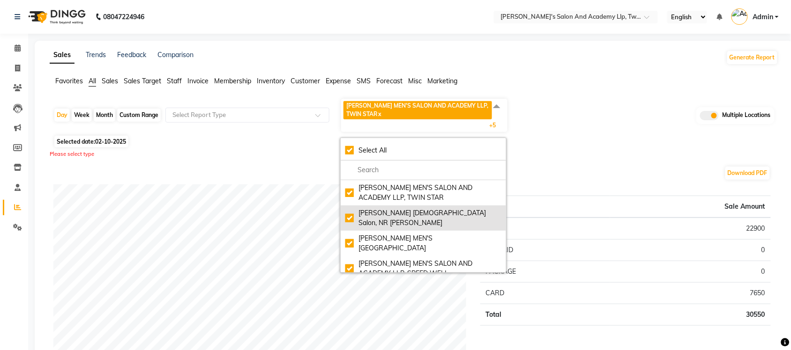
checkbox input "true"
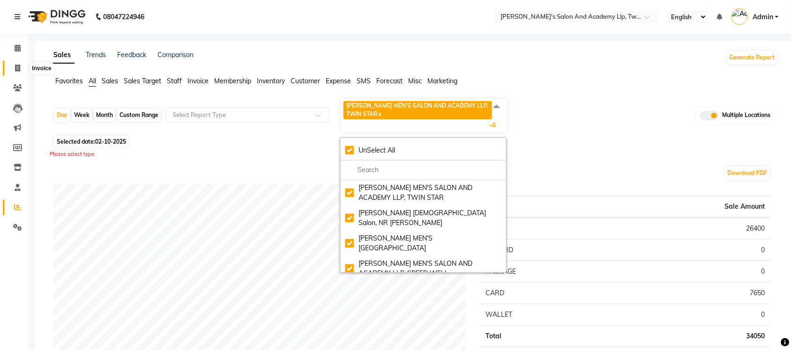
click at [19, 70] on icon at bounding box center [17, 68] width 5 height 7
select select "service"
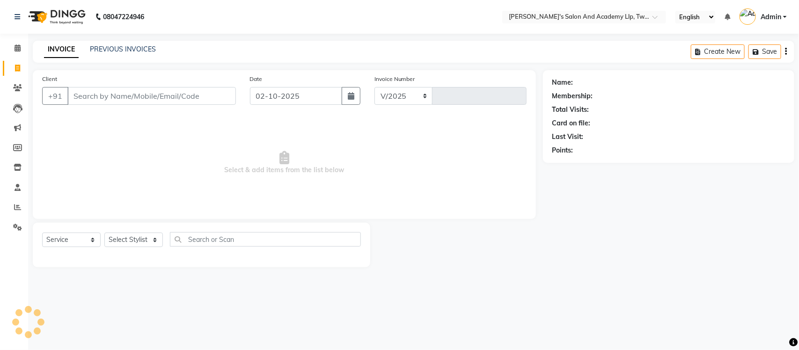
select select "6985"
type input "11561"
click at [118, 50] on link "PREVIOUS INVOICES" at bounding box center [123, 49] width 66 height 8
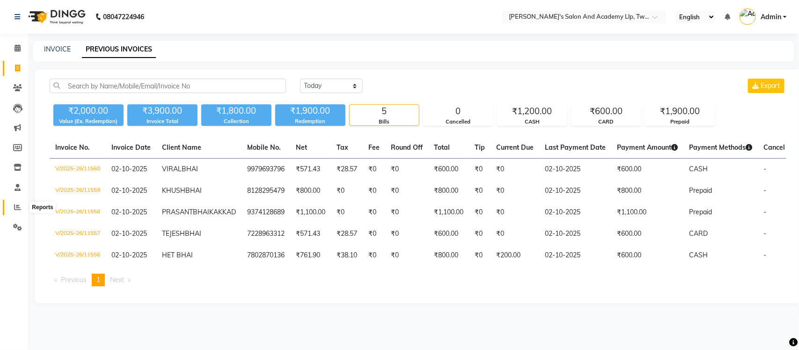
click at [14, 204] on icon at bounding box center [17, 207] width 7 height 7
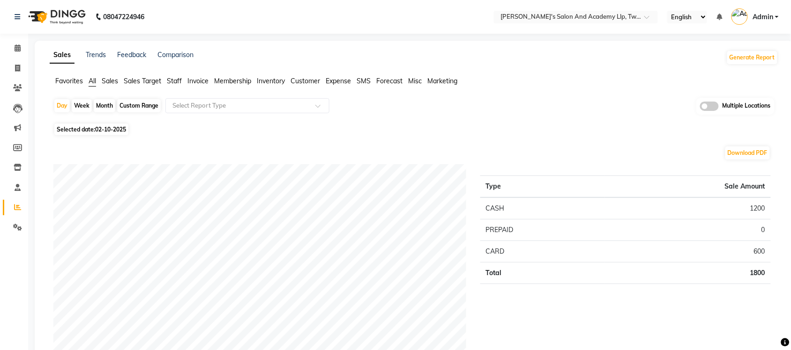
click at [711, 103] on span at bounding box center [709, 106] width 19 height 9
click at [700, 108] on input "checkbox" at bounding box center [700, 108] width 0 height 0
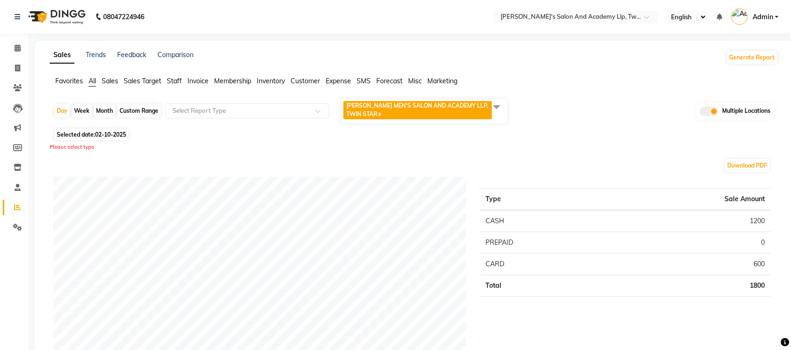
click at [502, 105] on span at bounding box center [496, 107] width 19 height 18
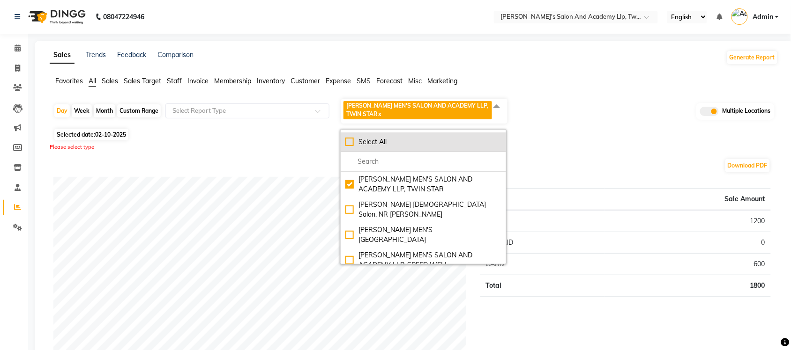
click at [347, 143] on div "Select All" at bounding box center [423, 142] width 156 height 10
checkbox input "true"
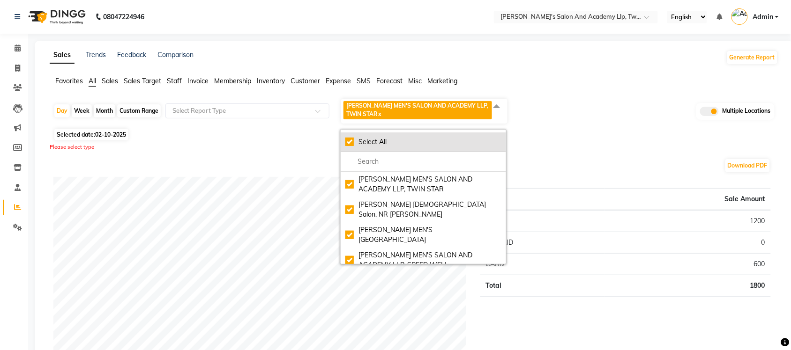
checkbox input "true"
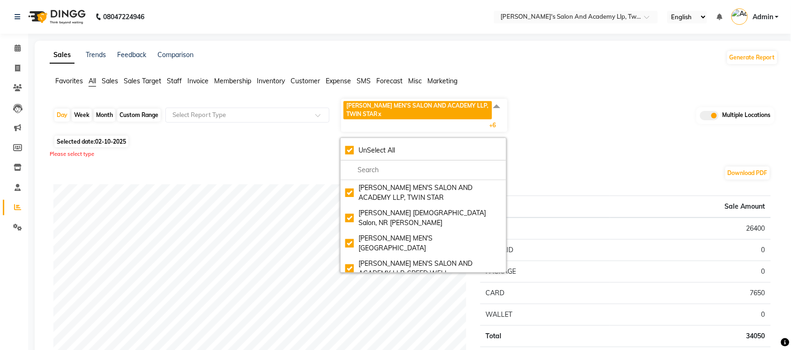
click at [148, 113] on div "Custom Range" at bounding box center [139, 115] width 44 height 13
select select "10"
select select "2025"
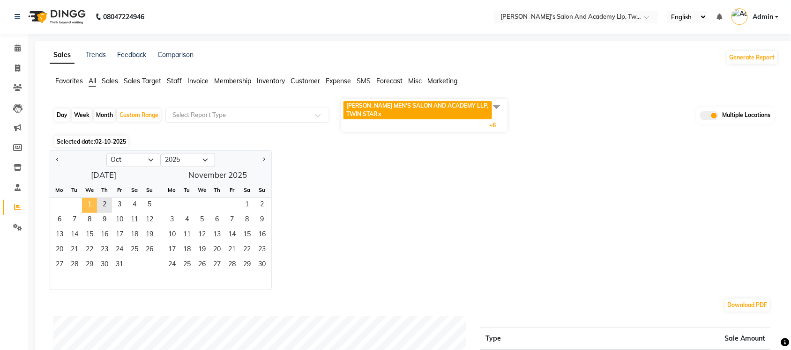
click at [85, 200] on span "1" at bounding box center [89, 205] width 15 height 15
click at [103, 200] on span "2" at bounding box center [104, 205] width 15 height 15
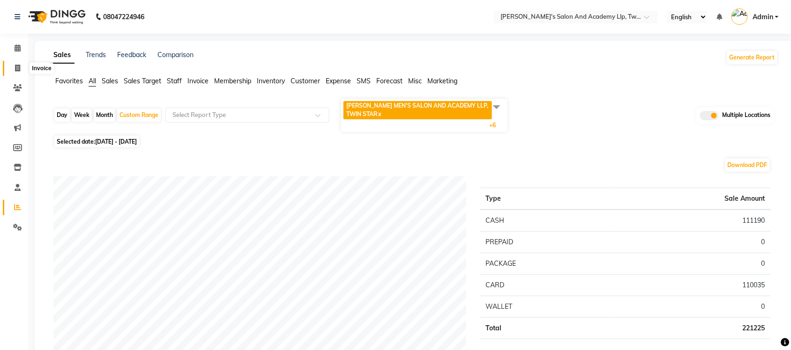
click at [22, 66] on span at bounding box center [17, 68] width 16 height 11
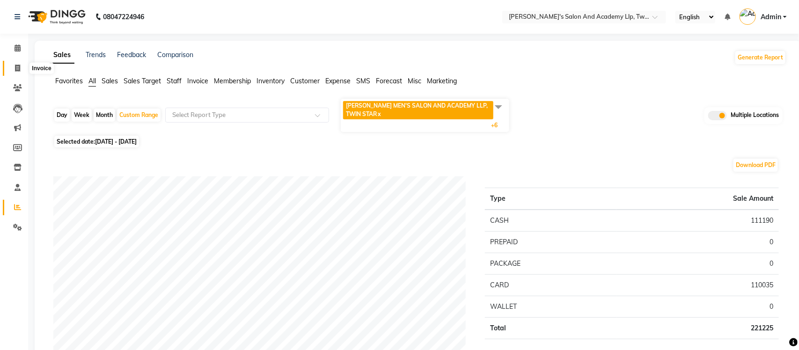
select select "service"
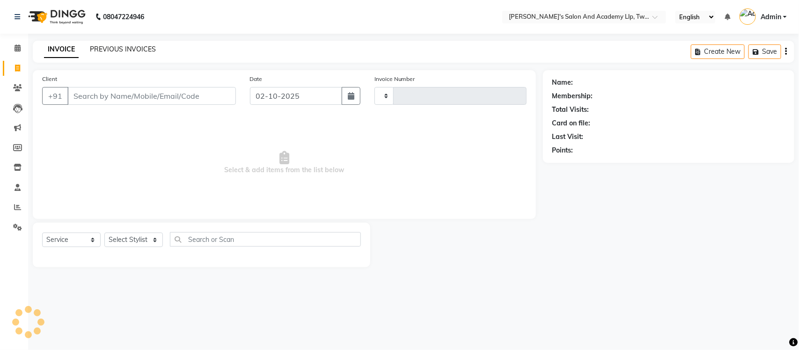
type input "11561"
select select "6985"
click at [124, 45] on link "PREVIOUS INVOICES" at bounding box center [123, 49] width 66 height 8
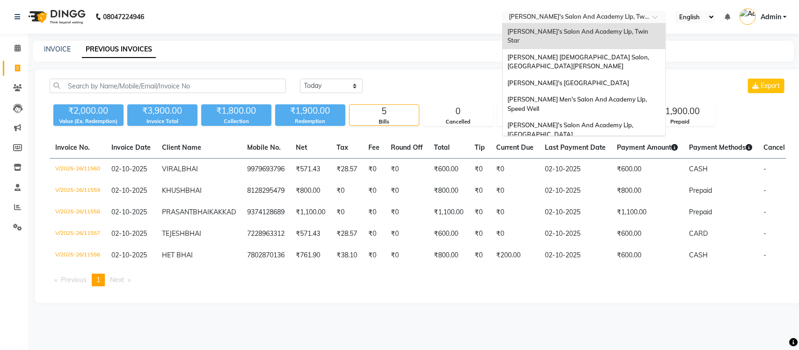
click at [646, 13] on div at bounding box center [585, 17] width 164 height 9
click at [626, 49] on div "[PERSON_NAME] [DEMOGRAPHIC_DATA] Salon, [GEOGRAPHIC_DATA][PERSON_NAME]" at bounding box center [584, 62] width 163 height 26
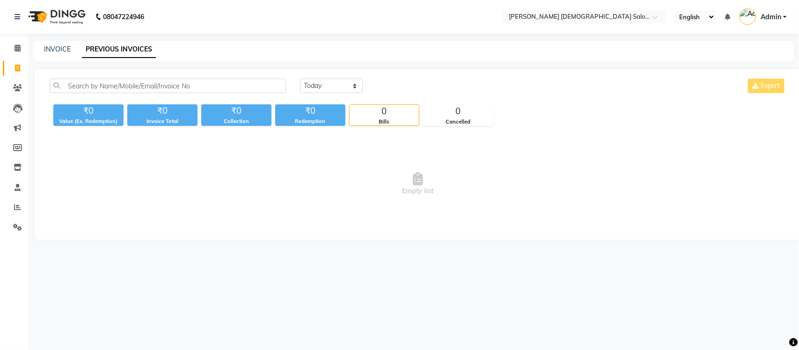
select select "en"
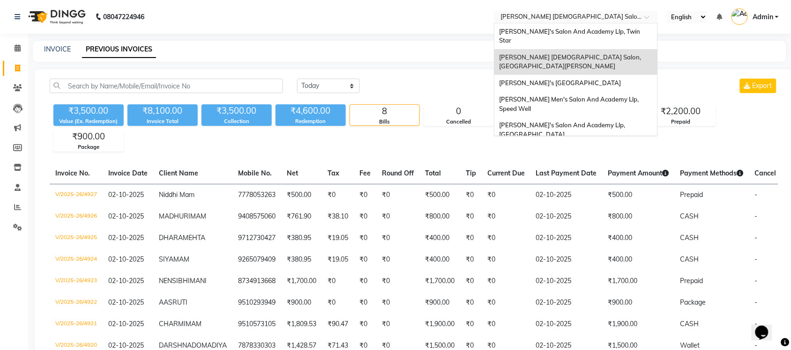
click at [605, 14] on input "text" at bounding box center [566, 17] width 136 height 9
click at [598, 75] on div "[PERSON_NAME]'s [GEOGRAPHIC_DATA]" at bounding box center [575, 83] width 163 height 17
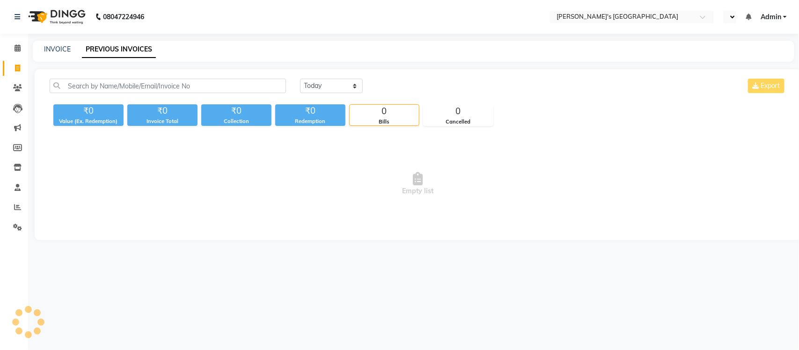
select select "en"
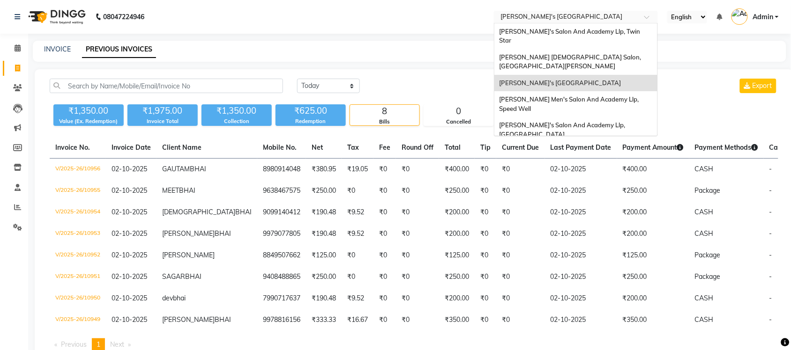
click at [607, 13] on input "text" at bounding box center [566, 17] width 136 height 9
click at [616, 96] on span "[PERSON_NAME] Men's Salon And Academy Llp, Speed Well" at bounding box center [569, 104] width 141 height 17
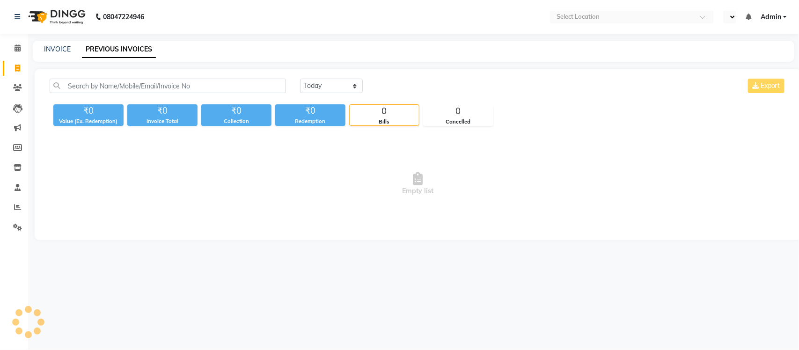
select select "en"
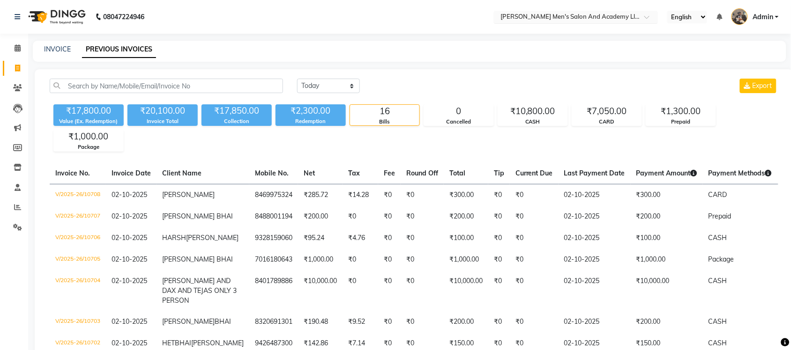
click at [547, 19] on input "text" at bounding box center [566, 17] width 136 height 9
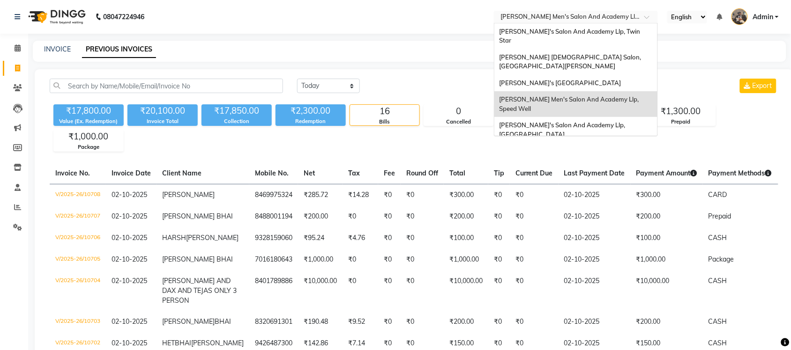
scroll to position [31, 0]
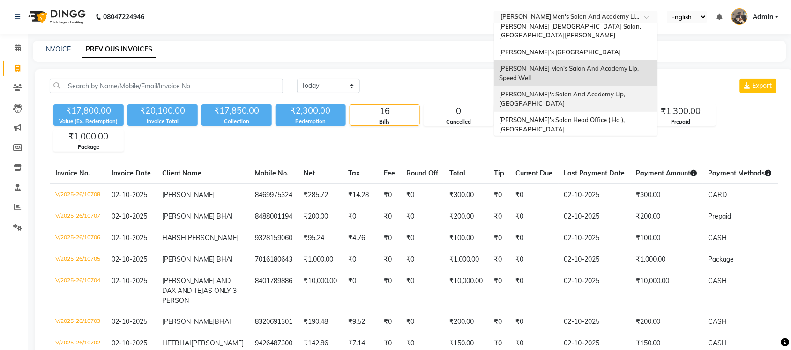
click at [607, 90] on span "[PERSON_NAME]'s Salon And Academy Llp, [GEOGRAPHIC_DATA]" at bounding box center [562, 98] width 127 height 17
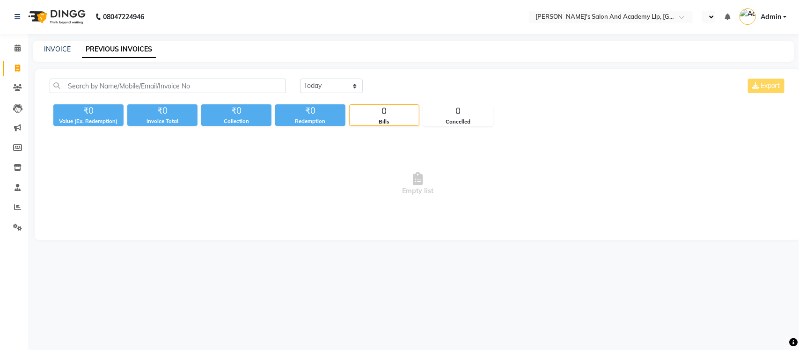
select select "en"
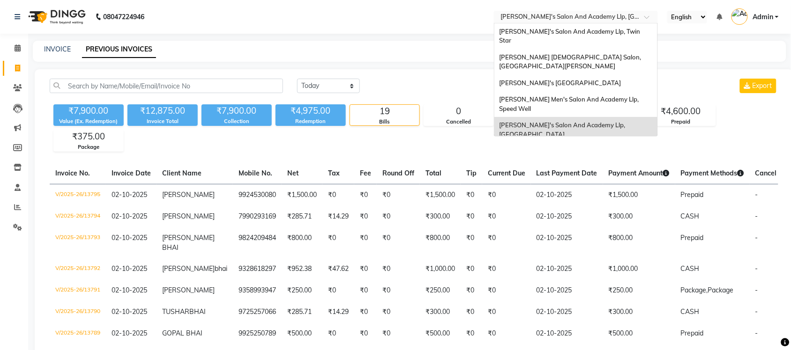
click at [644, 17] on span at bounding box center [650, 19] width 12 height 9
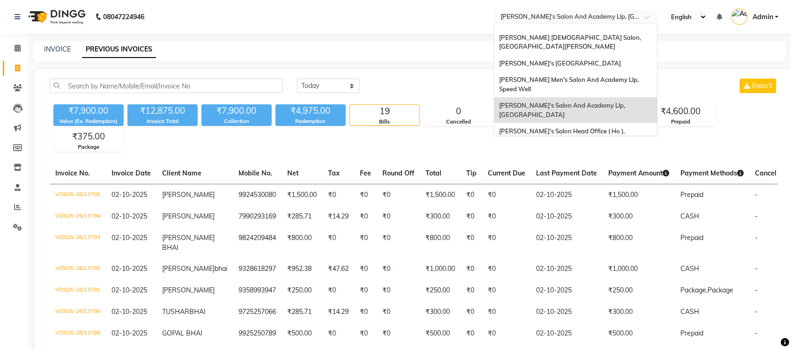
scroll to position [31, 0]
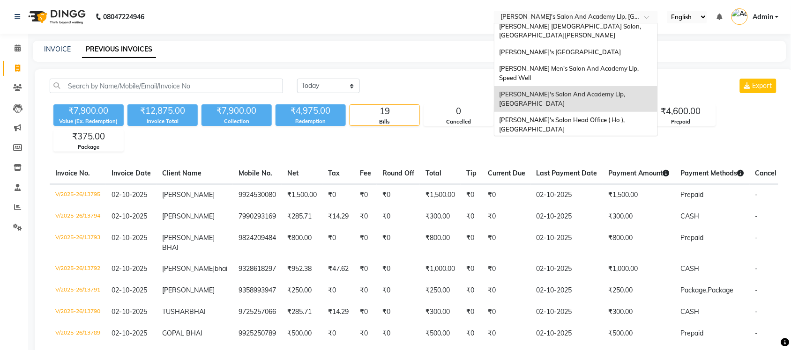
click at [588, 138] on div "[PERSON_NAME] Men's Salon & Academy Llp, [GEOGRAPHIC_DATA]" at bounding box center [575, 151] width 163 height 26
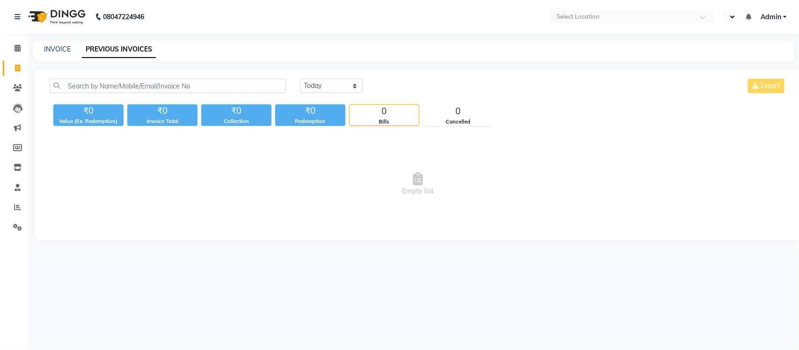
select select "en"
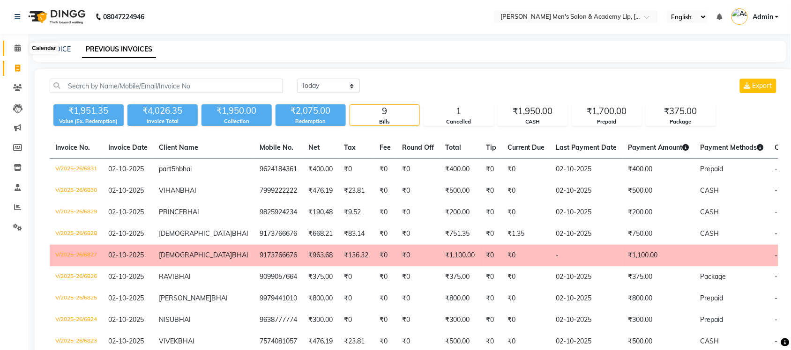
drag, startPoint x: 20, startPoint y: 51, endPoint x: 20, endPoint y: 64, distance: 13.1
click at [20, 51] on span at bounding box center [17, 48] width 16 height 11
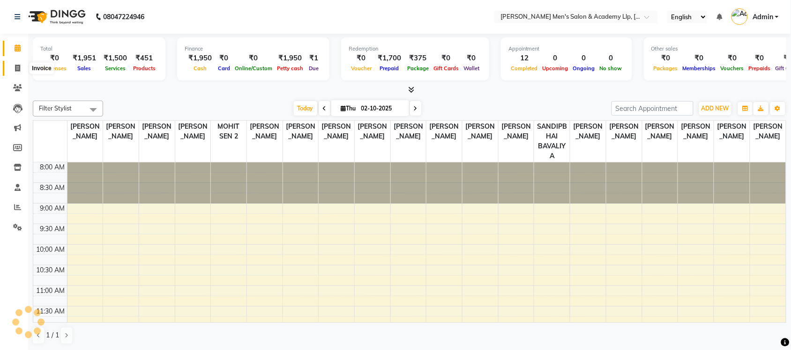
click at [20, 64] on span at bounding box center [17, 68] width 16 height 11
select select "service"
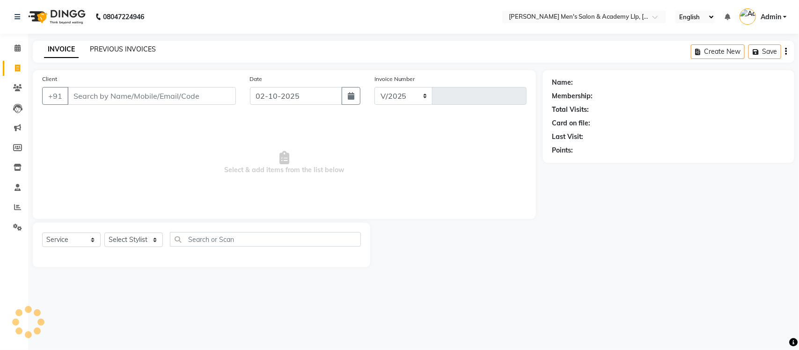
select select "8248"
type input "6832"
click at [103, 52] on link "PREVIOUS INVOICES" at bounding box center [123, 49] width 66 height 8
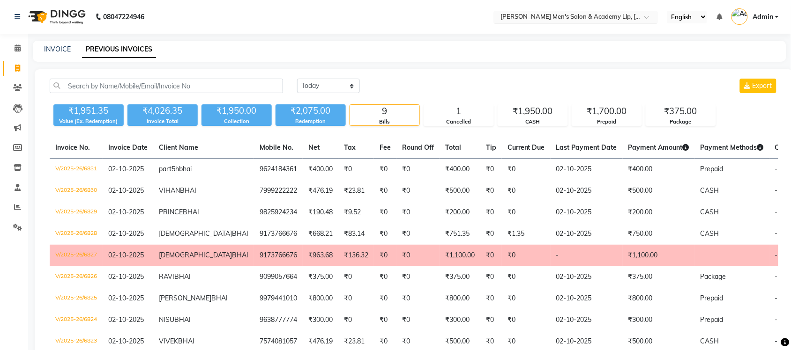
click at [531, 12] on div "× Sandy Men's Salon & Academy Llp, Ravapar Road" at bounding box center [570, 16] width 141 height 9
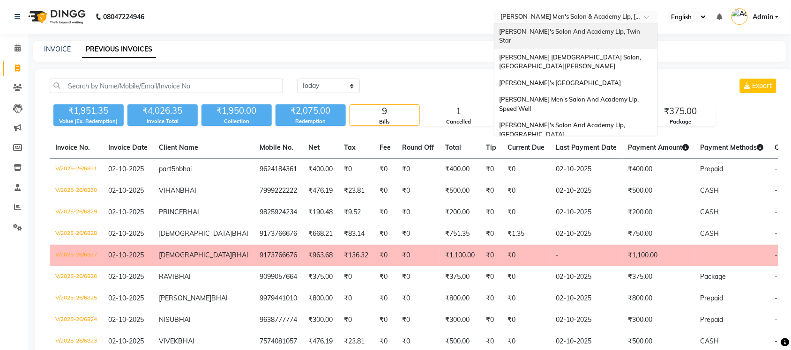
click at [603, 35] on span "[PERSON_NAME]'s Salon And Academy Llp, Twin Star" at bounding box center [570, 36] width 142 height 17
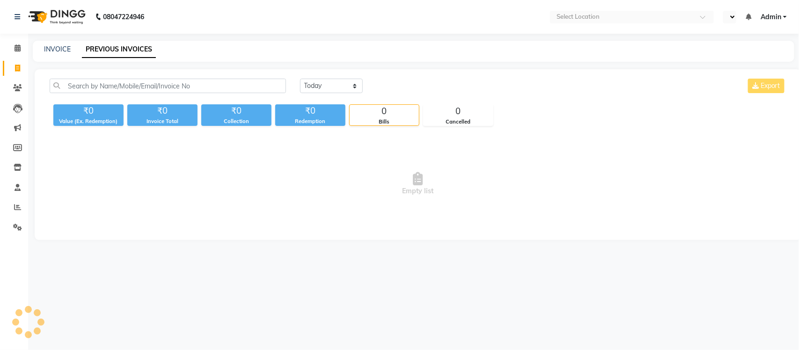
select select "en"
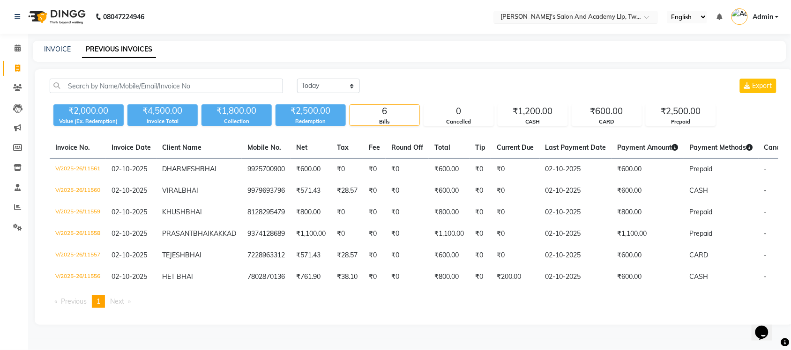
click at [589, 15] on input "text" at bounding box center [566, 17] width 136 height 9
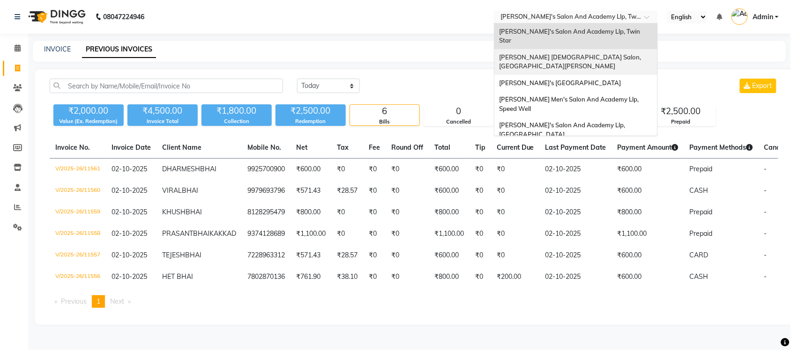
click at [580, 53] on span "[PERSON_NAME] [DEMOGRAPHIC_DATA] Salon, [GEOGRAPHIC_DATA][PERSON_NAME]" at bounding box center [570, 61] width 143 height 17
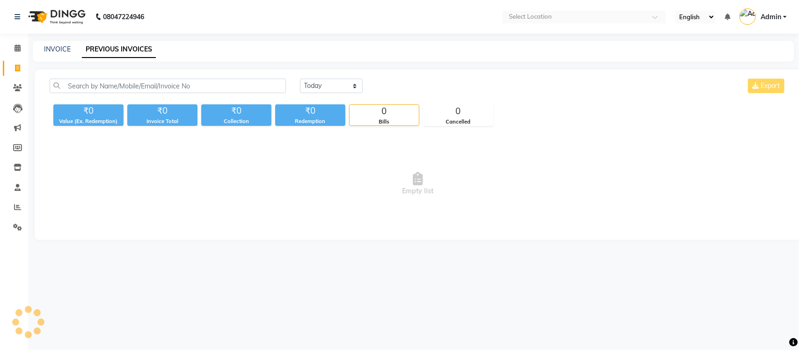
select select "en"
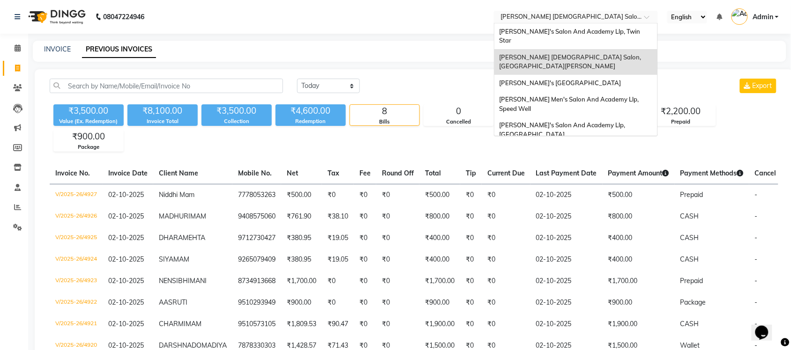
click at [565, 15] on input "text" at bounding box center [566, 17] width 136 height 9
click at [574, 79] on span "[PERSON_NAME]'s [GEOGRAPHIC_DATA]" at bounding box center [560, 82] width 122 height 7
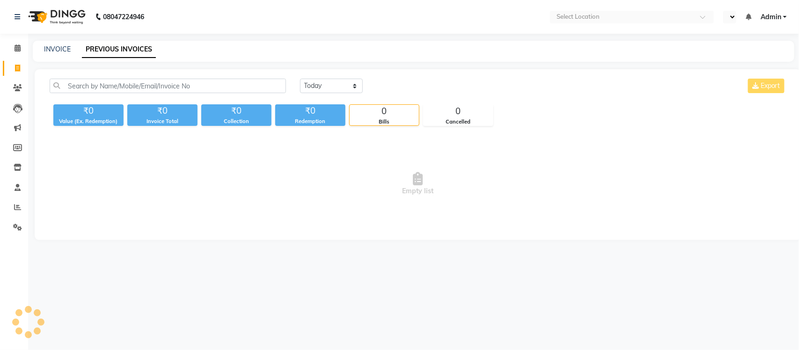
select select "en"
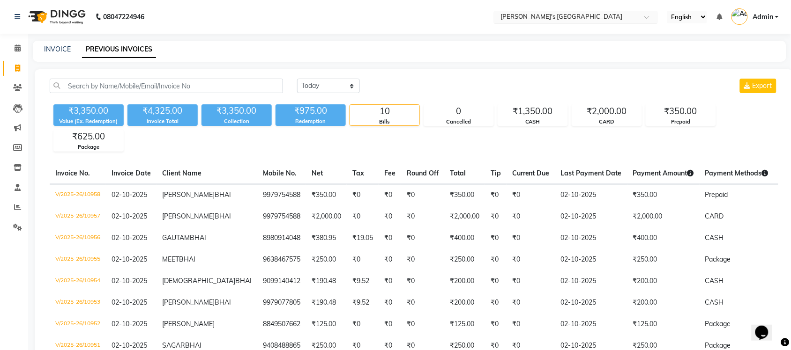
click at [578, 13] on input "text" at bounding box center [566, 17] width 136 height 9
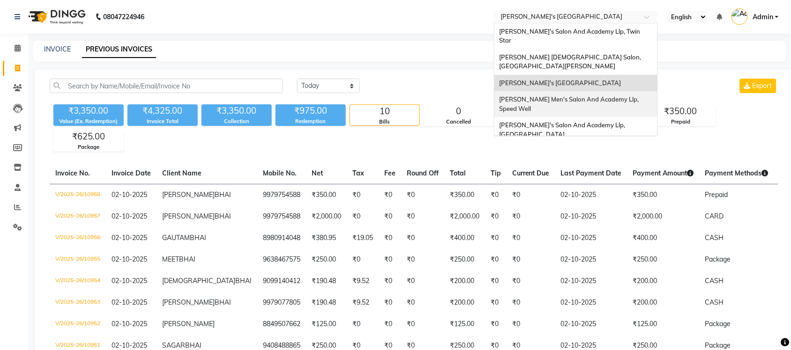
click at [600, 96] on span "[PERSON_NAME] Men's Salon And Academy Llp, Speed Well" at bounding box center [569, 104] width 141 height 17
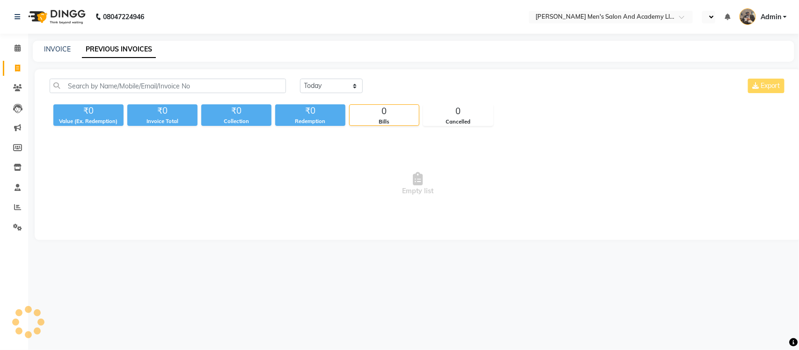
select select "en"
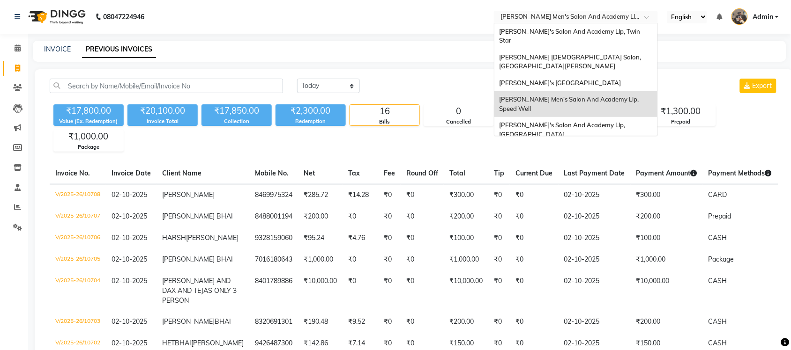
click at [532, 14] on input "text" at bounding box center [566, 17] width 136 height 9
click at [568, 121] on span "[PERSON_NAME]'s Salon And Academy Llp, [GEOGRAPHIC_DATA]" at bounding box center [562, 129] width 127 height 17
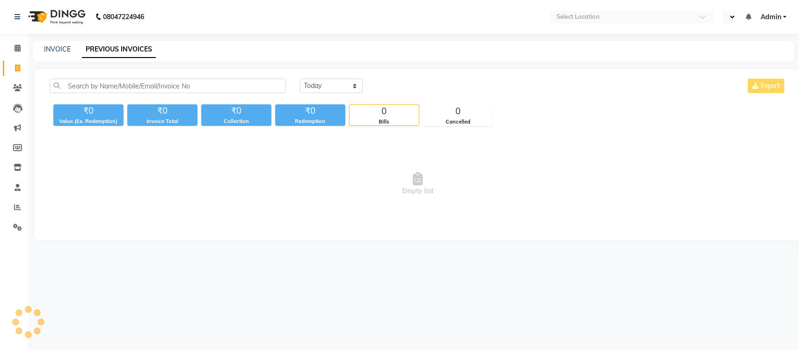
select select "en"
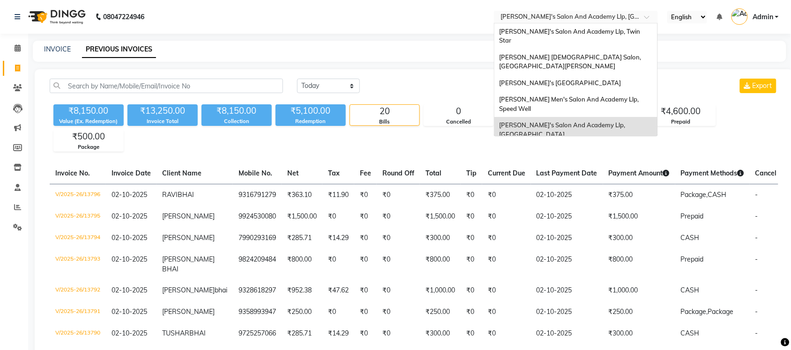
click at [598, 17] on input "text" at bounding box center [566, 17] width 136 height 9
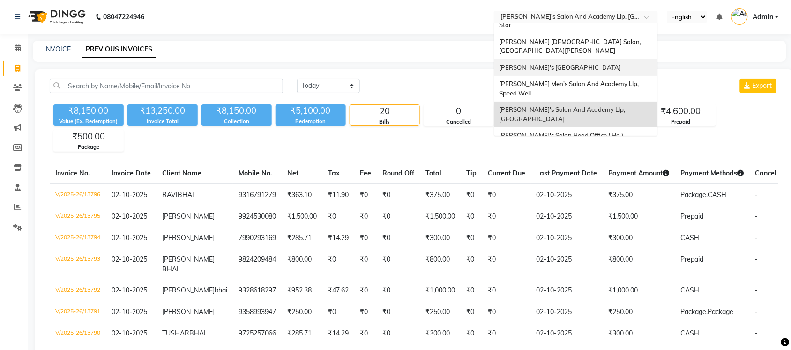
scroll to position [31, 0]
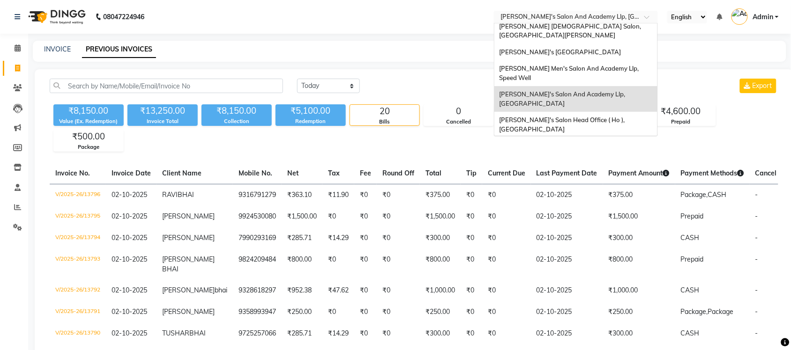
click at [606, 138] on div "[PERSON_NAME] Men's Salon & Academy Llp, [GEOGRAPHIC_DATA]" at bounding box center [575, 151] width 163 height 26
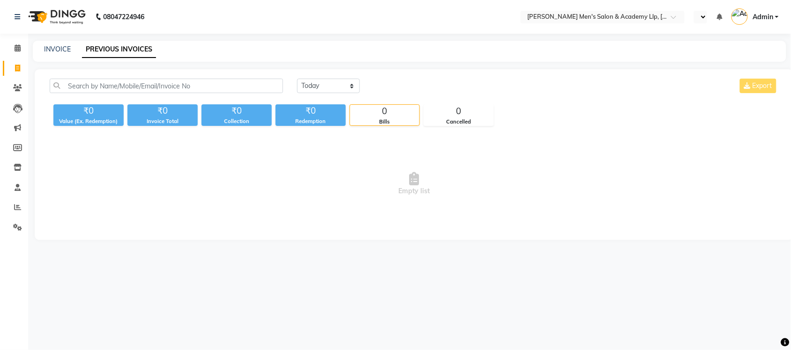
select select "en"
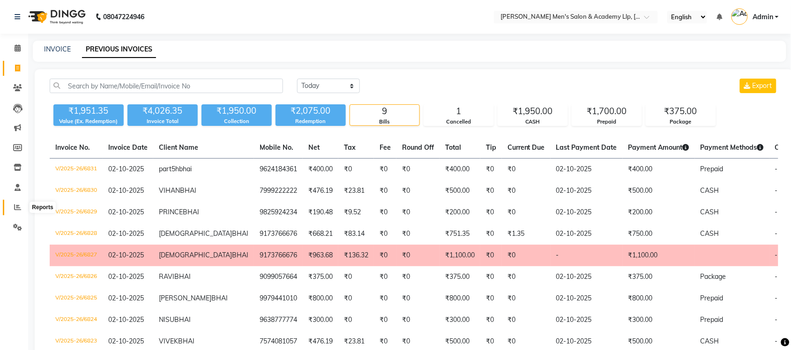
click at [22, 204] on span at bounding box center [17, 207] width 16 height 11
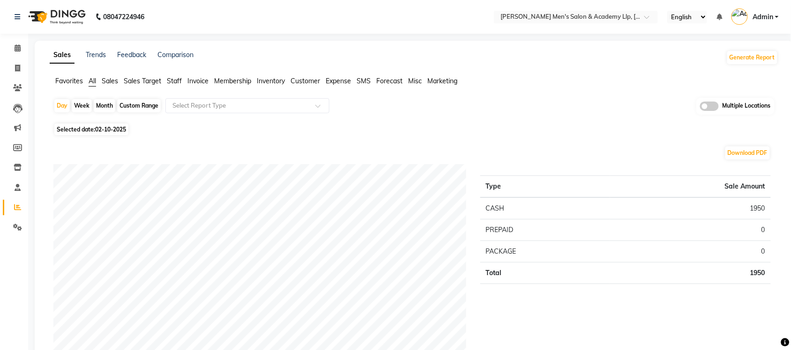
click at [708, 106] on span at bounding box center [709, 106] width 19 height 9
click at [700, 108] on input "checkbox" at bounding box center [700, 108] width 0 height 0
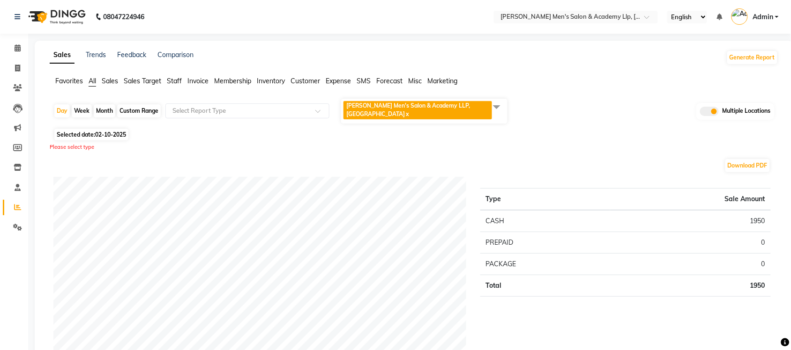
click at [500, 108] on span at bounding box center [496, 107] width 19 height 18
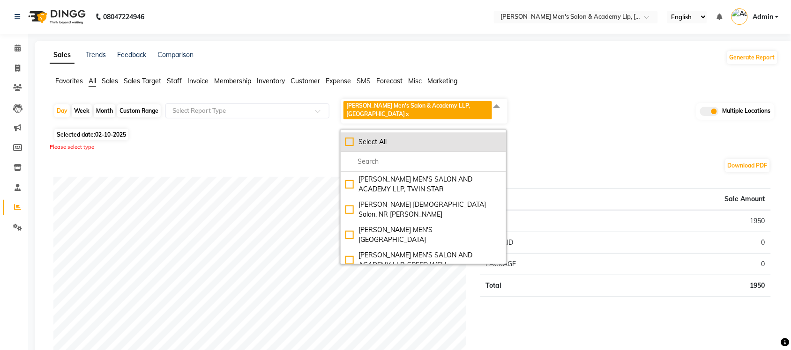
click at [352, 137] on div "Select All" at bounding box center [423, 142] width 156 height 10
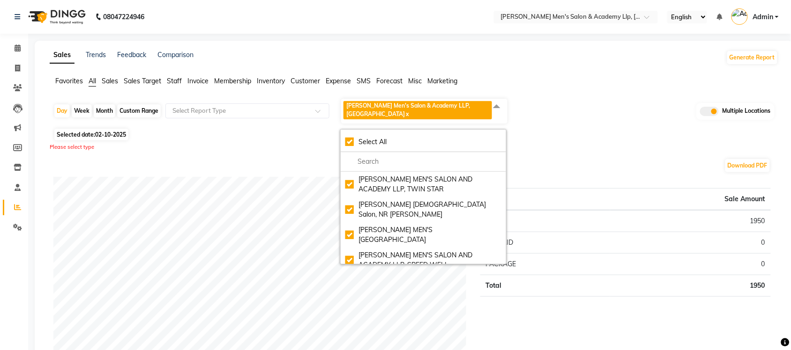
checkbox input "true"
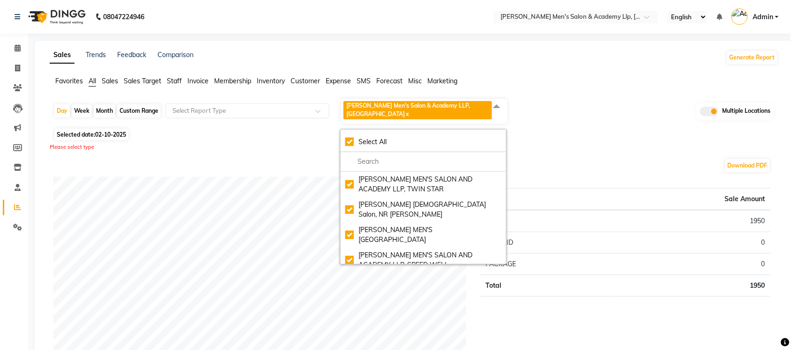
checkbox input "true"
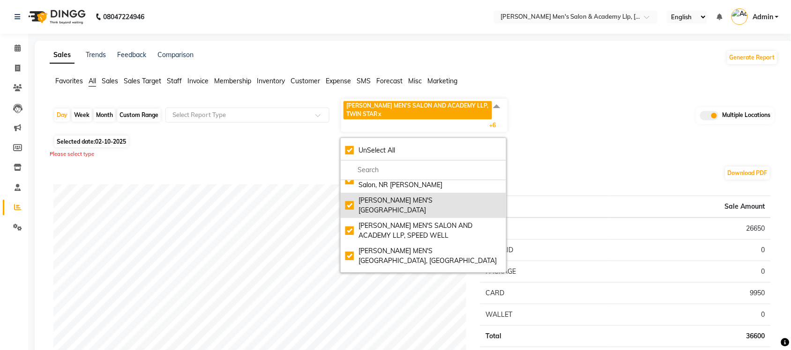
scroll to position [75, 0]
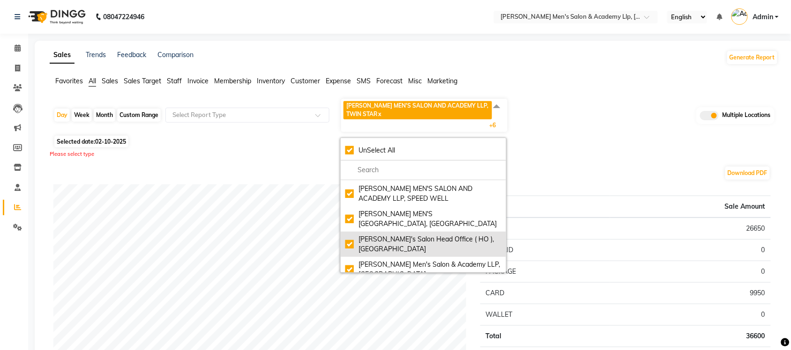
click at [351, 235] on div "[PERSON_NAME]'s Salon Head Office ( HO ), [GEOGRAPHIC_DATA]" at bounding box center [423, 245] width 156 height 20
checkbox input "false"
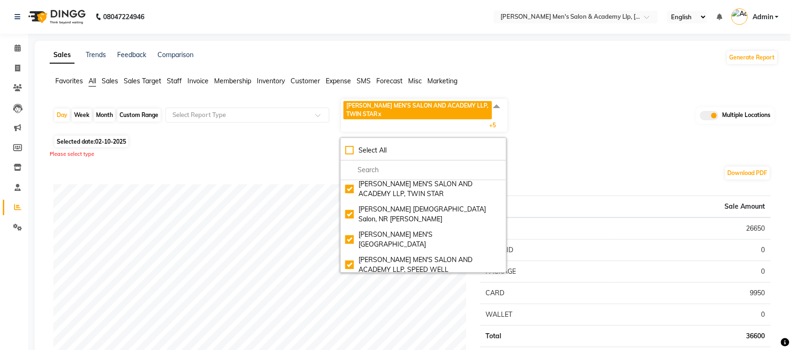
scroll to position [0, 0]
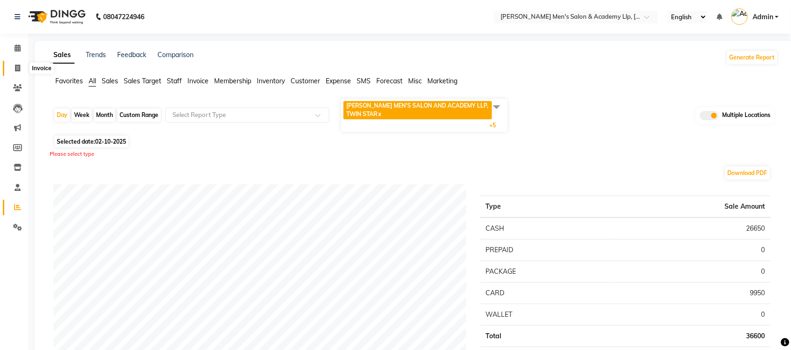
click at [12, 73] on span at bounding box center [17, 68] width 16 height 11
select select "service"
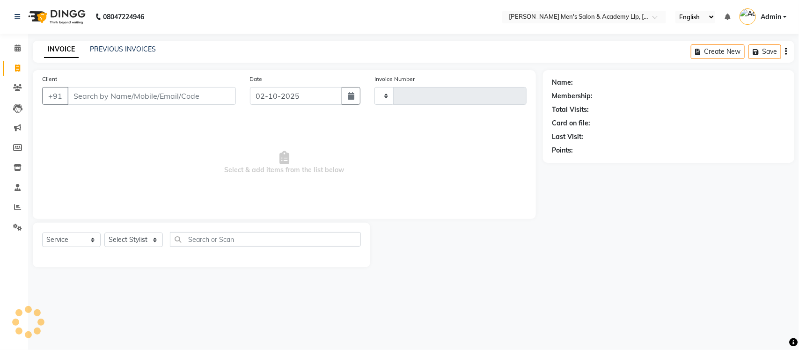
type input "6832"
select select "8248"
click at [130, 54] on div "PREVIOUS INVOICES" at bounding box center [123, 49] width 66 height 10
click at [136, 50] on link "PREVIOUS INVOICES" at bounding box center [123, 49] width 66 height 8
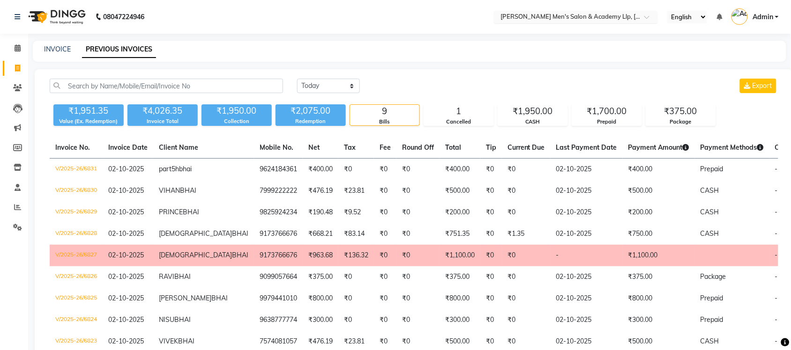
click at [539, 17] on input "text" at bounding box center [566, 17] width 136 height 9
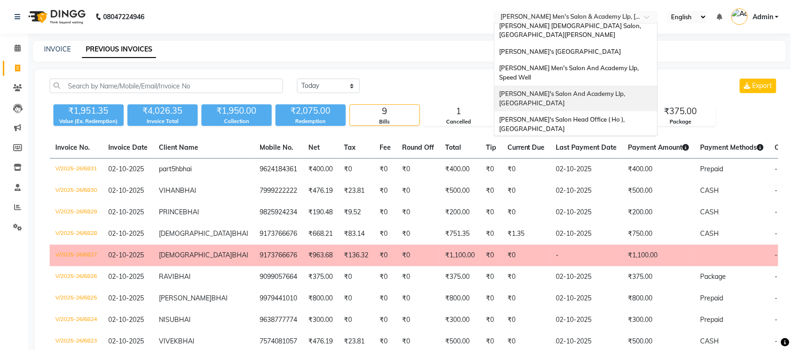
scroll to position [31, 0]
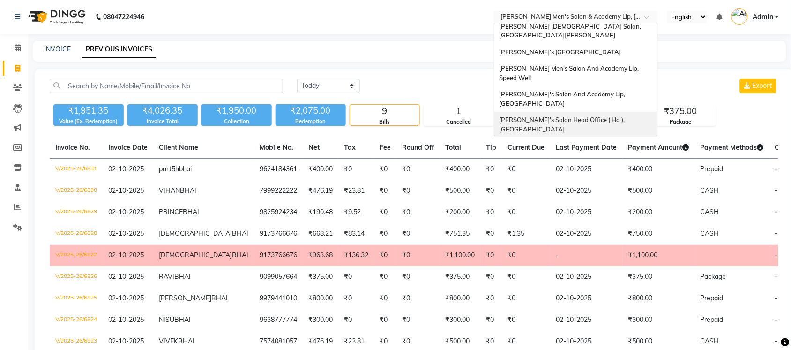
click at [432, 26] on nav "08047224946 Select Location × [PERSON_NAME] Men's [GEOGRAPHIC_DATA] [PERSON_NAM…" at bounding box center [395, 17] width 791 height 34
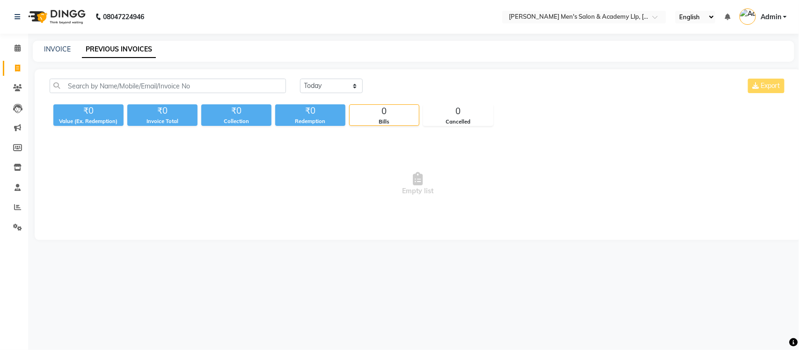
select select "en"
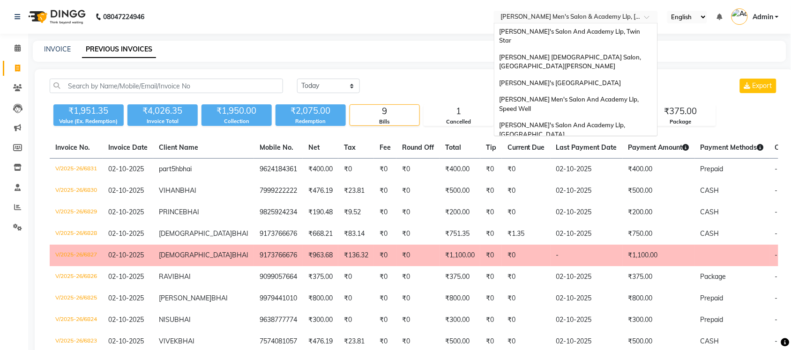
click at [584, 13] on input "text" at bounding box center [566, 17] width 136 height 9
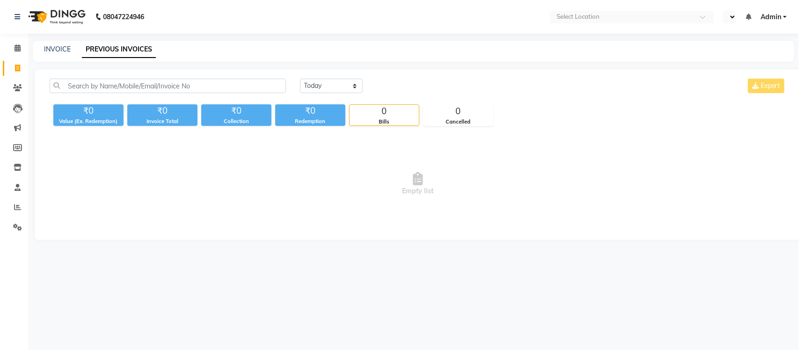
select select "en"
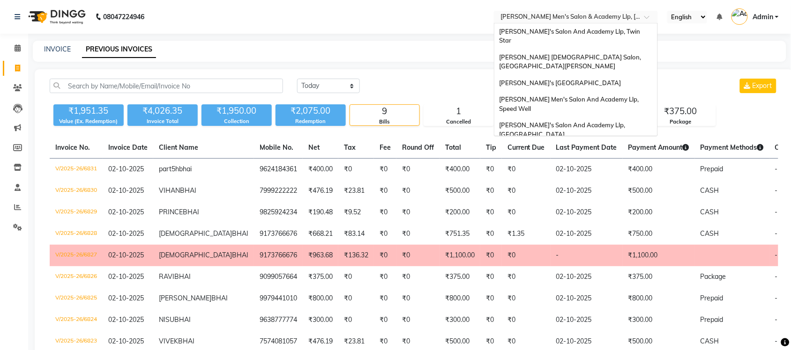
click at [603, 13] on input "text" at bounding box center [566, 17] width 136 height 9
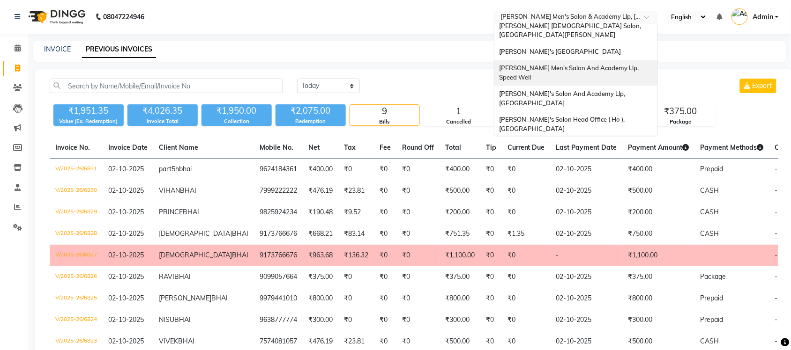
scroll to position [31, 0]
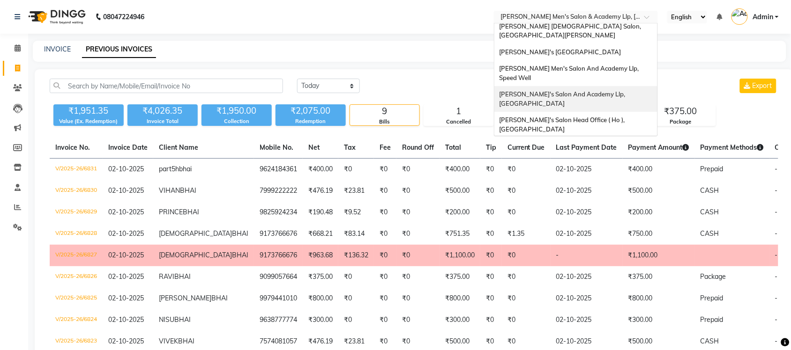
click at [619, 90] on span "[PERSON_NAME]'s Salon And Academy Llp, [GEOGRAPHIC_DATA]" at bounding box center [562, 98] width 127 height 17
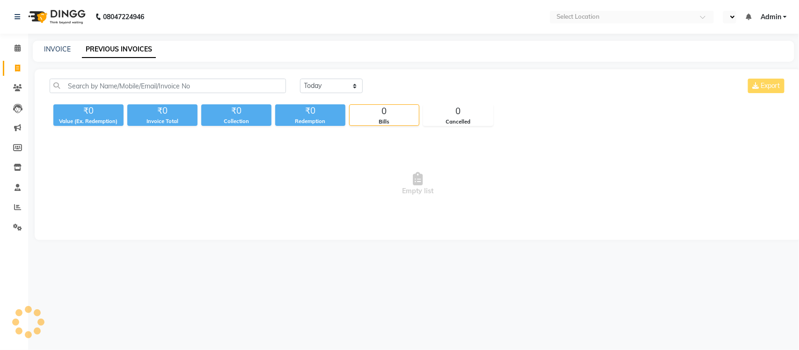
select select "en"
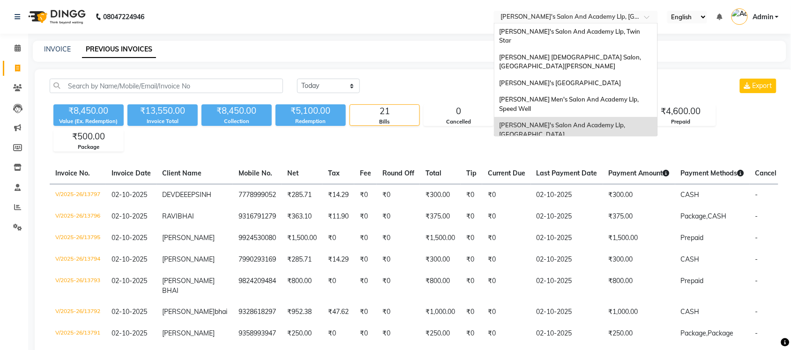
click at [622, 13] on input "text" at bounding box center [566, 17] width 136 height 9
click at [635, 96] on span "[PERSON_NAME] Men's Salon And Academy Llp, Speed Well" at bounding box center [569, 104] width 141 height 17
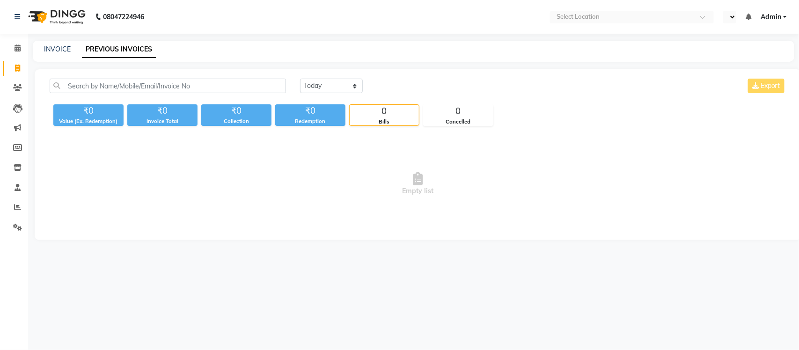
select select "en"
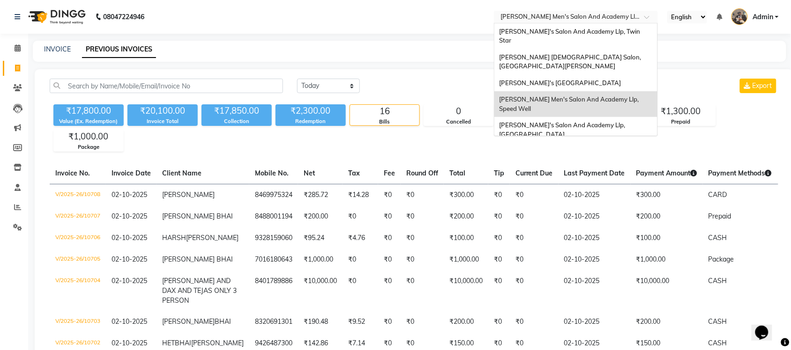
click at [616, 17] on input "text" at bounding box center [566, 17] width 136 height 9
click at [621, 79] on span "[PERSON_NAME]'s [GEOGRAPHIC_DATA]" at bounding box center [560, 82] width 122 height 7
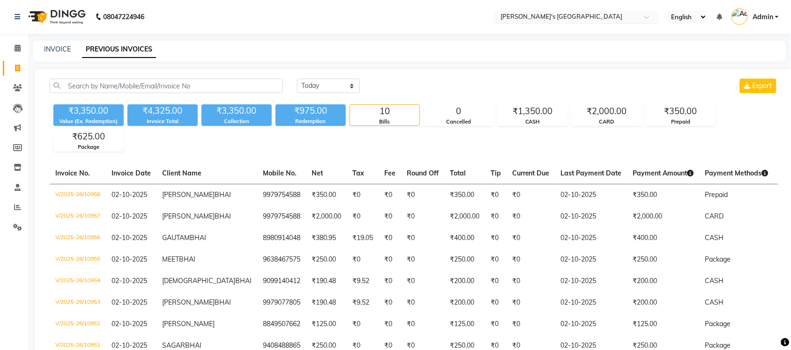
click at [614, 17] on input "text" at bounding box center [566, 17] width 136 height 9
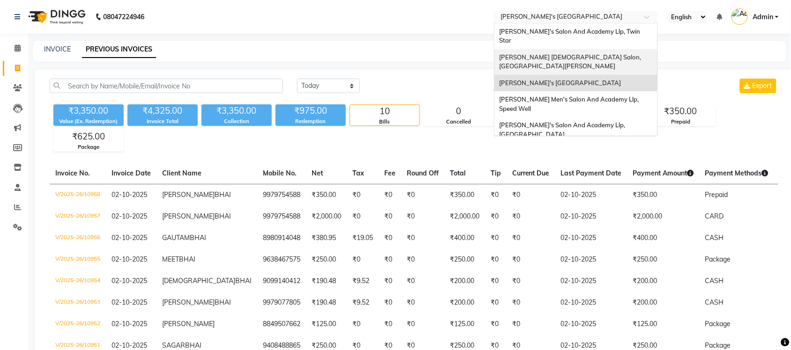
click at [621, 49] on div "[PERSON_NAME] [DEMOGRAPHIC_DATA] Salon, [GEOGRAPHIC_DATA][PERSON_NAME]" at bounding box center [575, 62] width 163 height 26
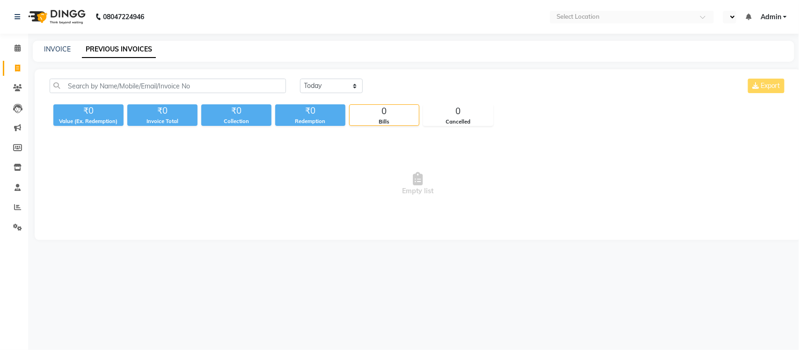
select select "en"
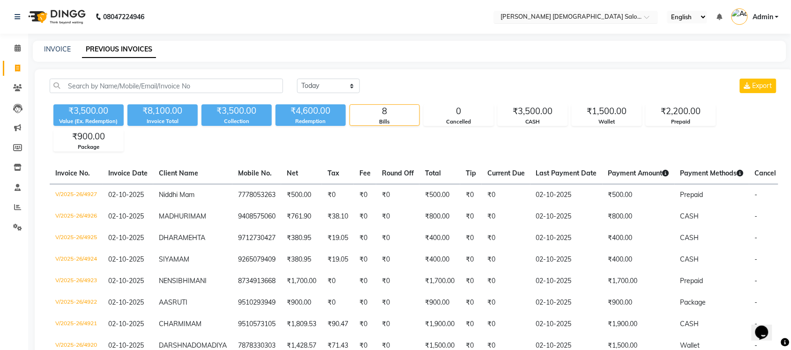
click at [621, 22] on input "text" at bounding box center [566, 17] width 136 height 9
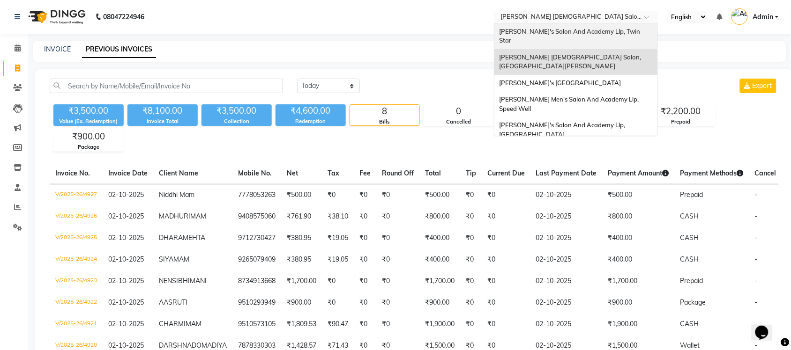
click at [620, 29] on span "[PERSON_NAME]'s Salon And Academy Llp, Twin Star" at bounding box center [570, 36] width 142 height 17
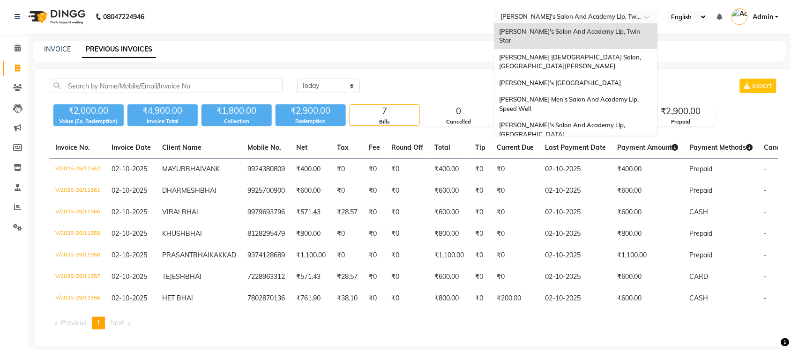
click at [628, 16] on input "text" at bounding box center [566, 17] width 136 height 9
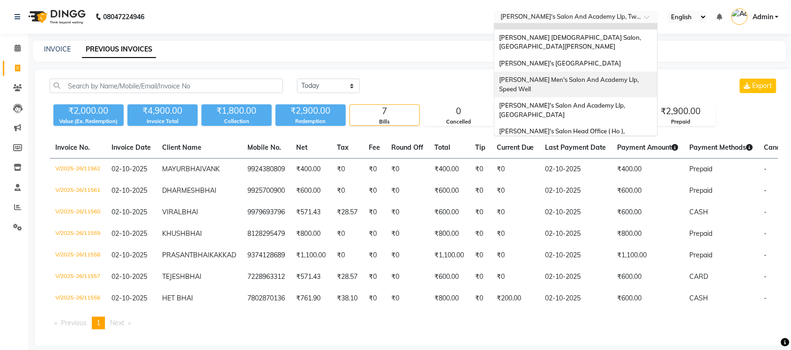
scroll to position [31, 0]
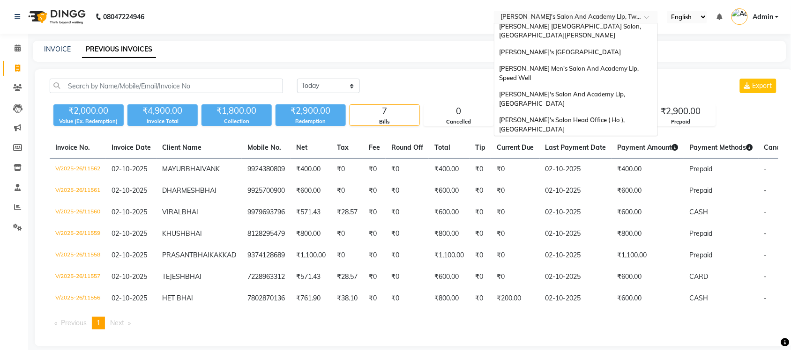
click at [619, 138] on div "[PERSON_NAME] Men's Salon & Academy Llp, [GEOGRAPHIC_DATA]" at bounding box center [575, 151] width 163 height 26
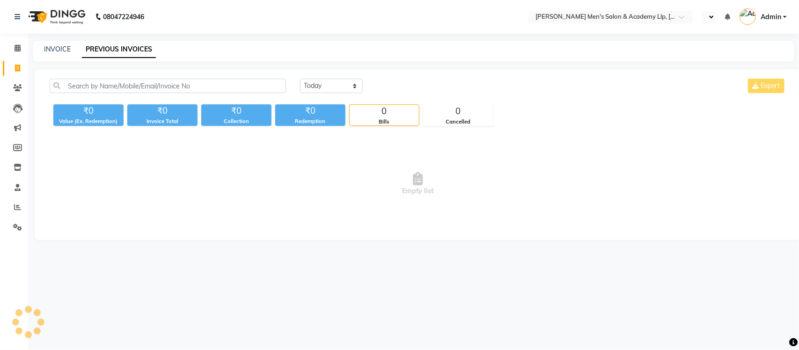
select select "en"
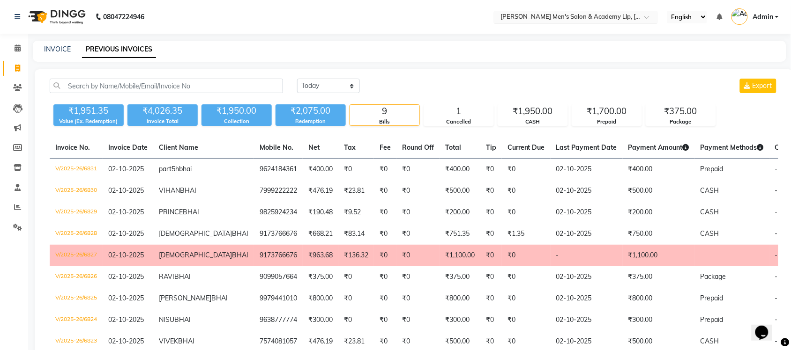
click at [613, 20] on input "text" at bounding box center [566, 17] width 136 height 9
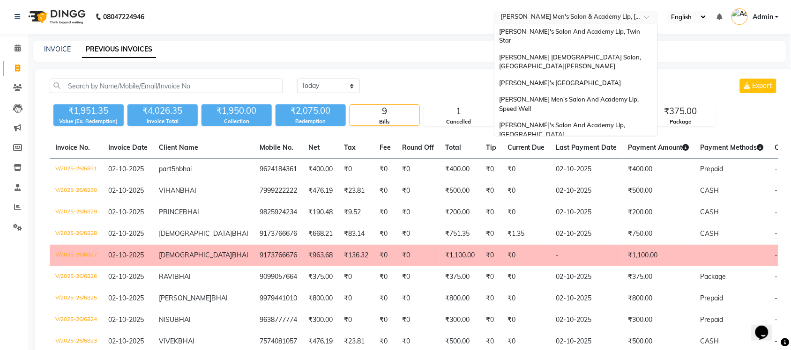
scroll to position [31, 0]
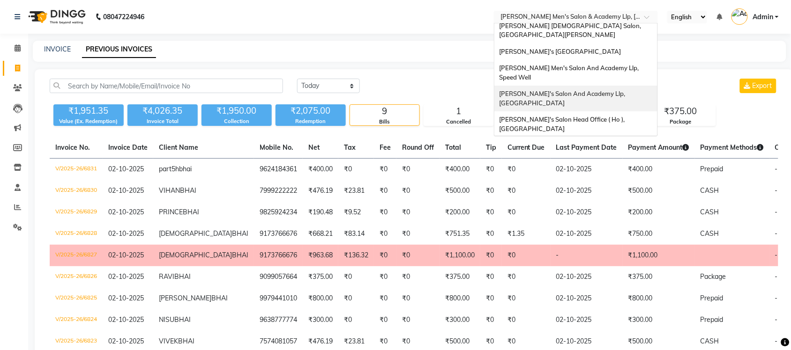
click at [626, 90] on span "[PERSON_NAME]'s Salon And Academy Llp, [GEOGRAPHIC_DATA]" at bounding box center [562, 98] width 127 height 17
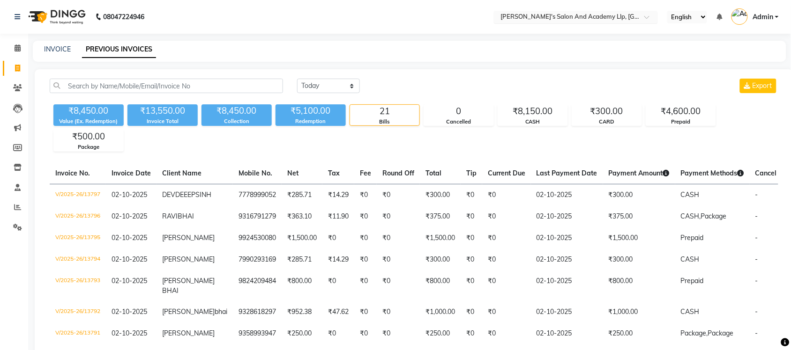
click at [625, 20] on input "text" at bounding box center [566, 17] width 136 height 9
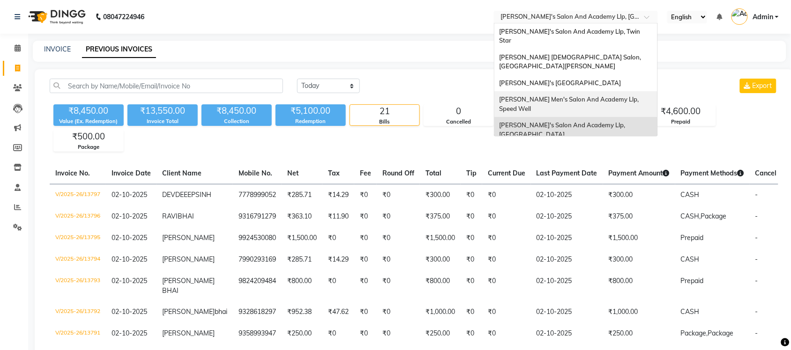
click at [637, 91] on div "[PERSON_NAME] Men's Salon And Academy Llp, Speed Well" at bounding box center [575, 104] width 163 height 26
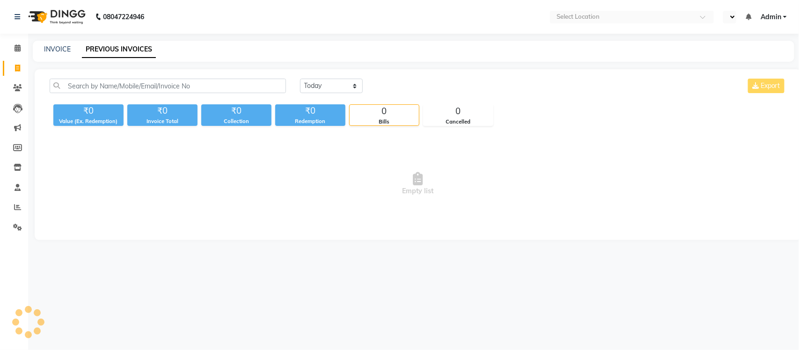
select select "en"
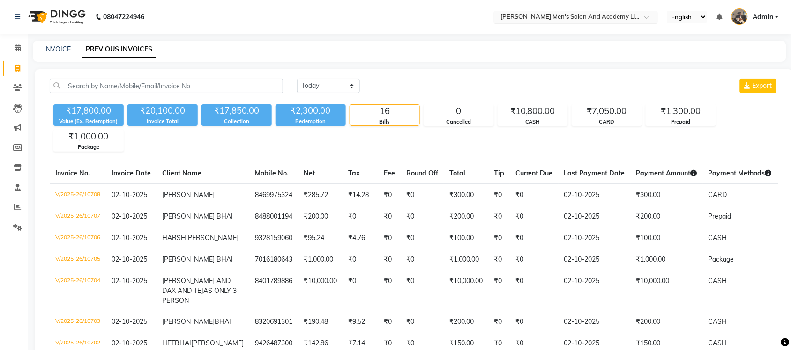
click at [630, 13] on input "text" at bounding box center [566, 17] width 136 height 9
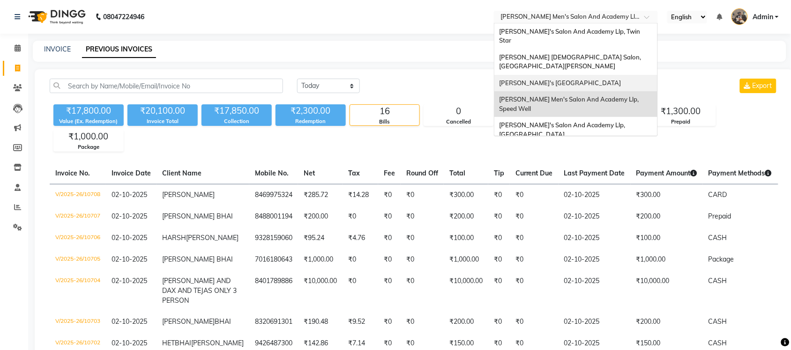
click at [621, 79] on span "[PERSON_NAME]'s [GEOGRAPHIC_DATA]" at bounding box center [560, 82] width 122 height 7
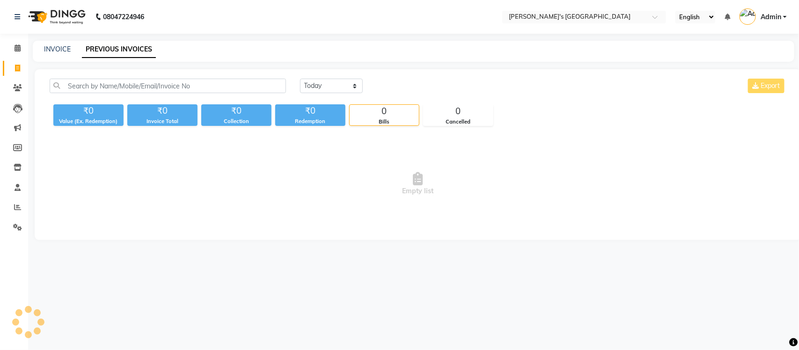
select select "en"
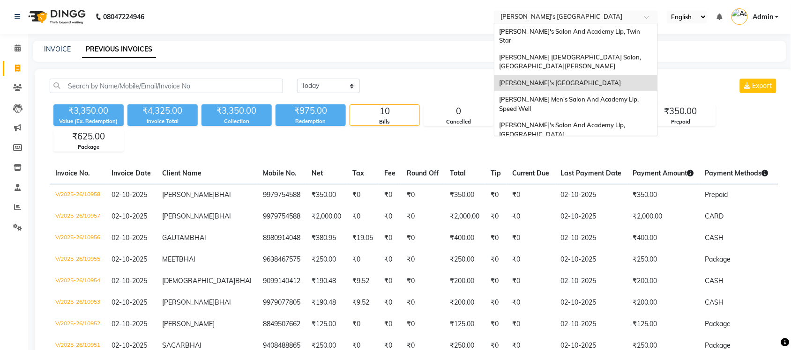
click at [614, 17] on input "text" at bounding box center [566, 17] width 136 height 9
click at [619, 33] on span "[PERSON_NAME]'s Salon And Academy Llp, Twin Star" at bounding box center [570, 36] width 142 height 17
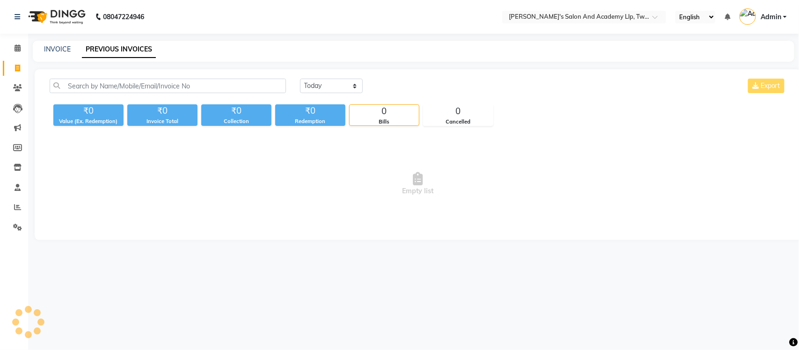
select select "en"
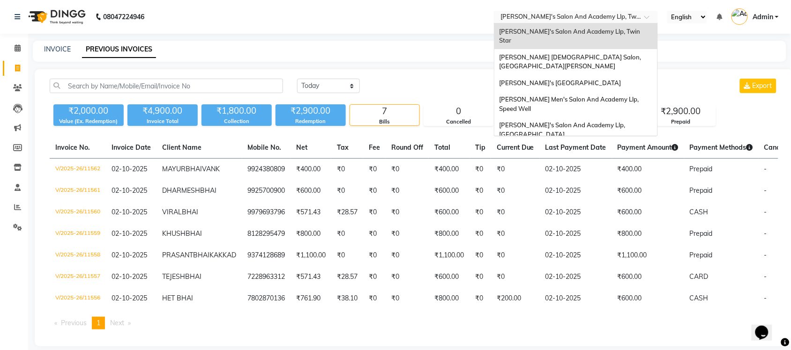
click at [586, 15] on input "text" at bounding box center [566, 17] width 136 height 9
click at [592, 49] on div "[PERSON_NAME] [DEMOGRAPHIC_DATA] Salon, [GEOGRAPHIC_DATA][PERSON_NAME]" at bounding box center [575, 62] width 163 height 26
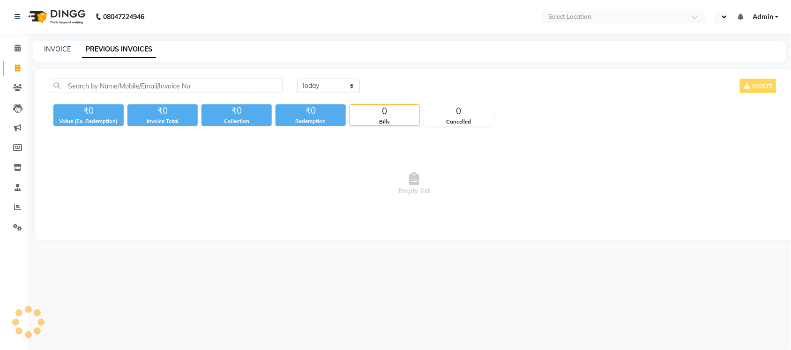
select select "en"
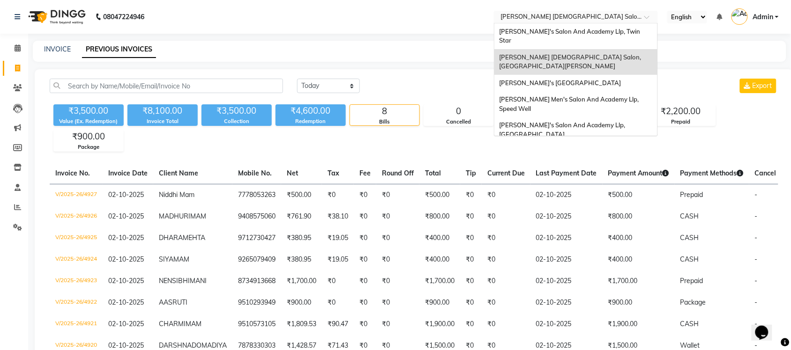
click at [608, 18] on input "text" at bounding box center [566, 17] width 136 height 9
click at [615, 79] on span "[PERSON_NAME]'s [GEOGRAPHIC_DATA]" at bounding box center [560, 82] width 122 height 7
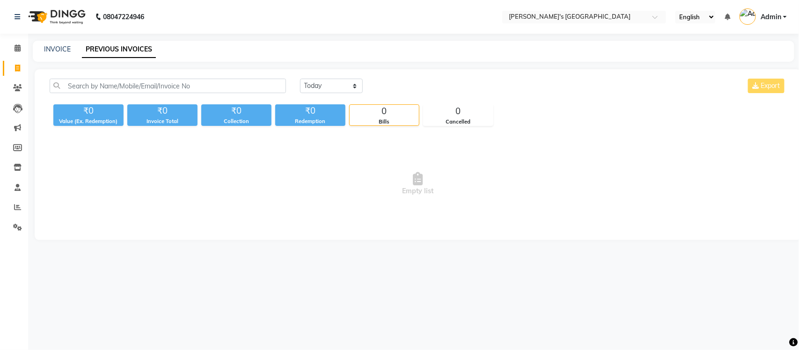
select select "en"
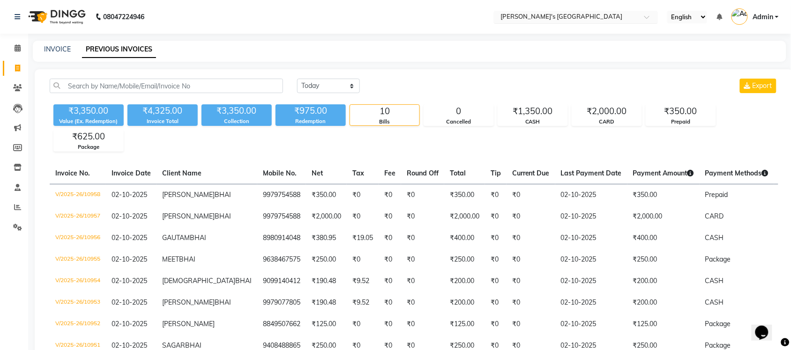
drag, startPoint x: 618, startPoint y: 13, endPoint x: 618, endPoint y: 22, distance: 8.4
click at [618, 17] on input "text" at bounding box center [566, 17] width 136 height 9
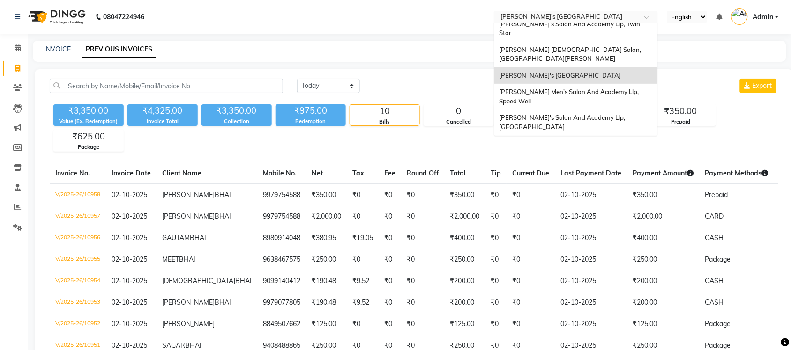
scroll to position [31, 0]
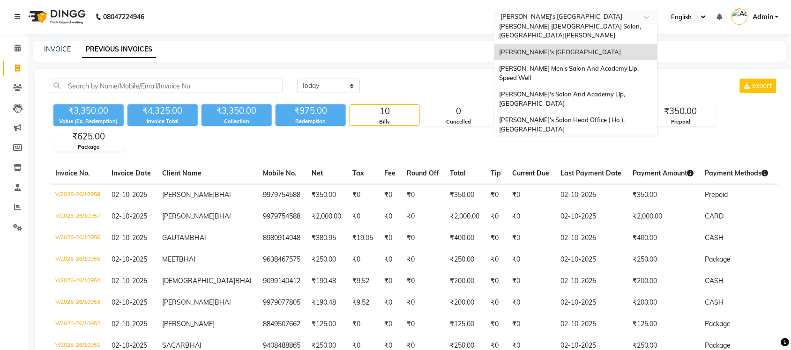
click at [610, 138] on div "[PERSON_NAME] Men's Salon & Academy Llp, [GEOGRAPHIC_DATA]" at bounding box center [575, 151] width 163 height 26
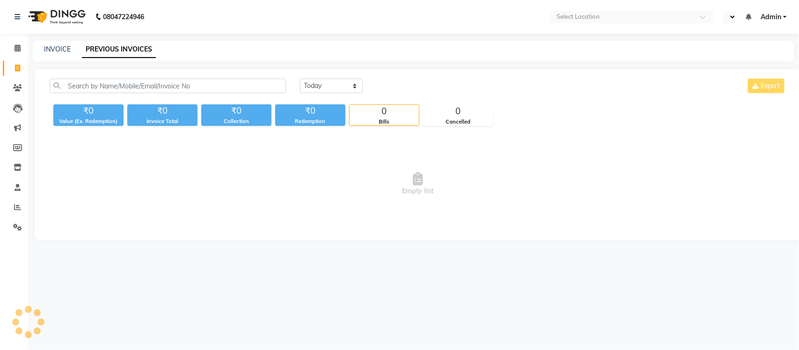
select select "en"
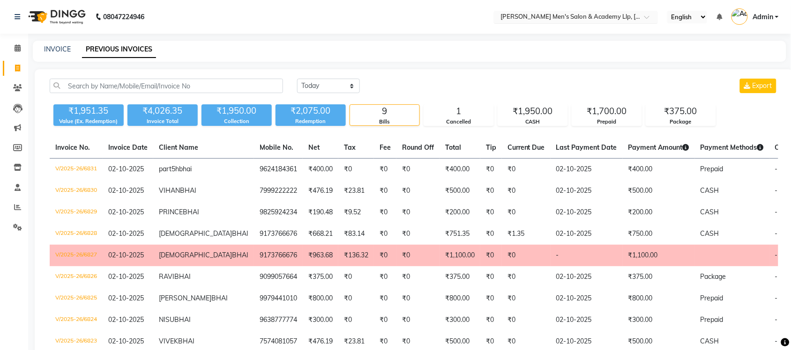
click at [606, 19] on input "text" at bounding box center [566, 17] width 136 height 9
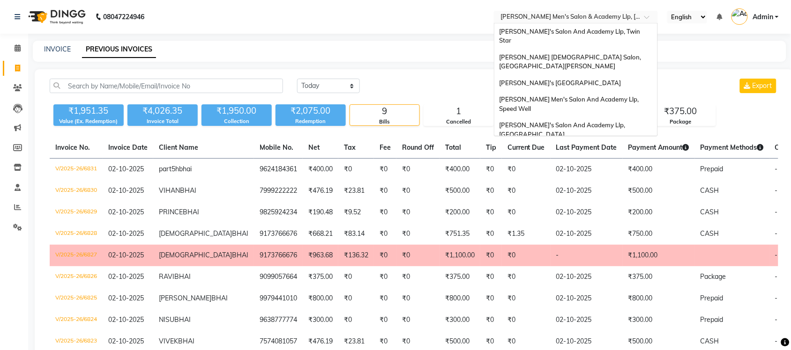
scroll to position [31, 0]
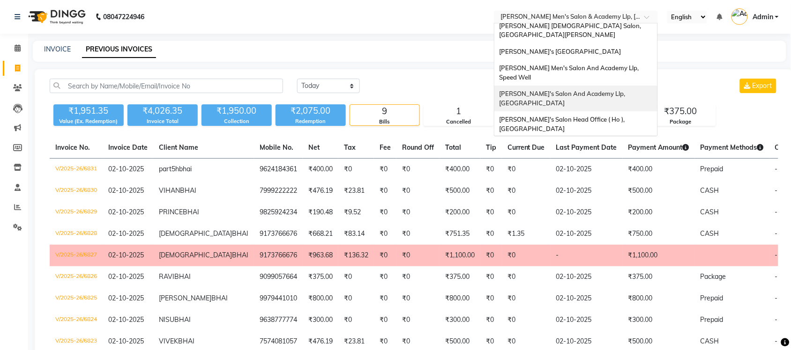
click at [616, 90] on span "[PERSON_NAME]'s Salon And Academy Llp, [GEOGRAPHIC_DATA]" at bounding box center [562, 98] width 127 height 17
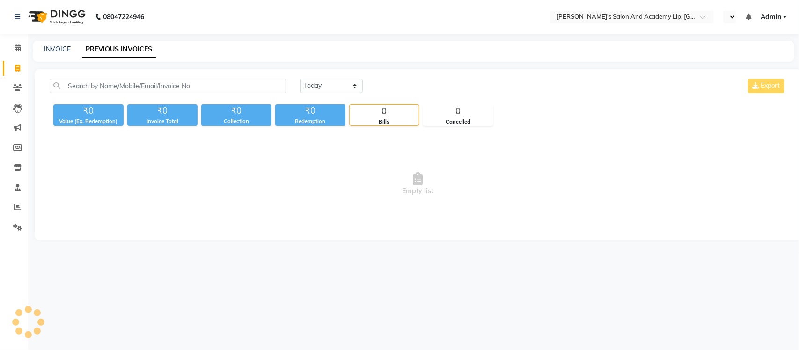
select select "en"
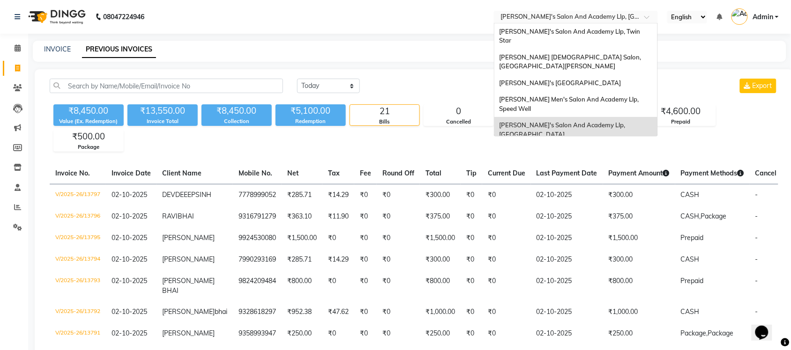
click at [588, 15] on input "text" at bounding box center [566, 17] width 136 height 9
click at [600, 80] on div "[PERSON_NAME]'s [GEOGRAPHIC_DATA]" at bounding box center [575, 83] width 163 height 17
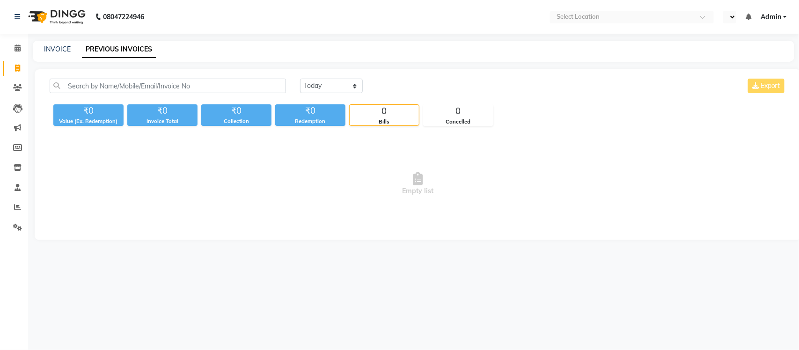
select select "en"
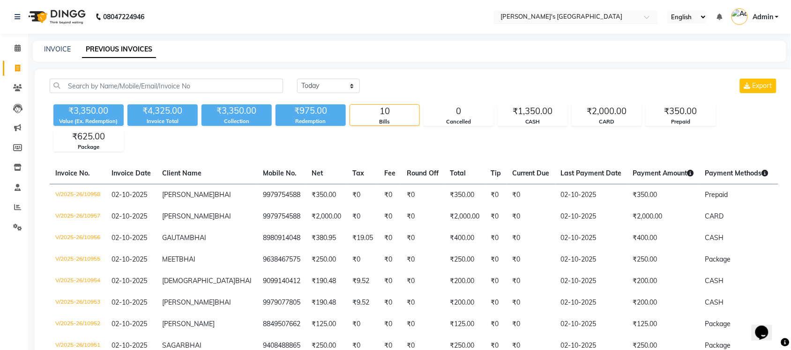
click at [589, 15] on input "text" at bounding box center [566, 17] width 136 height 9
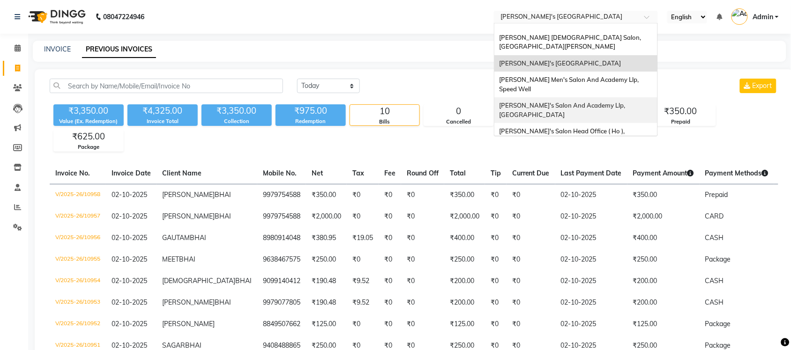
scroll to position [31, 0]
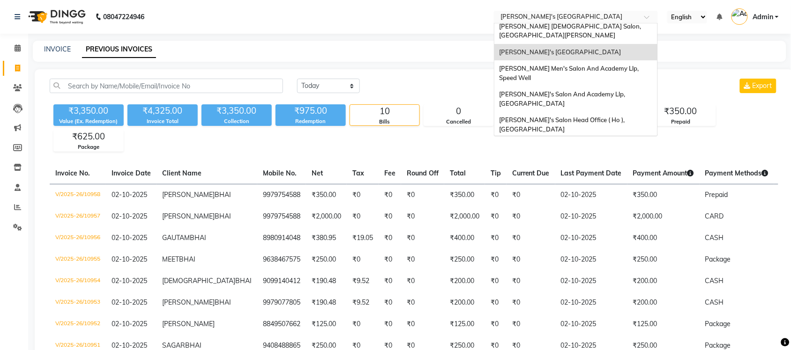
click at [609, 142] on span "[PERSON_NAME] Men's Salon & Academy Llp, [GEOGRAPHIC_DATA]" at bounding box center [565, 150] width 133 height 17
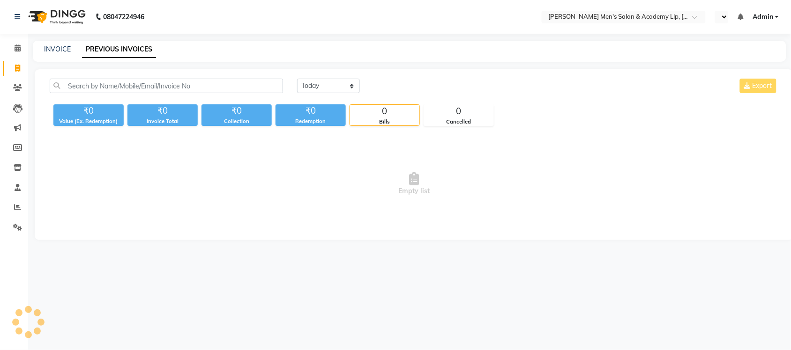
select select "en"
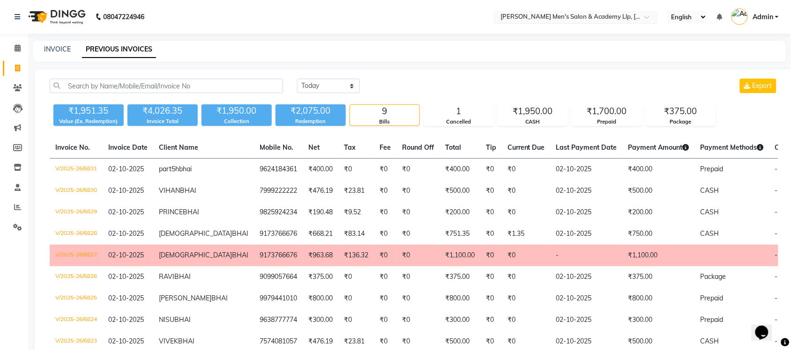
click at [603, 16] on input "text" at bounding box center [566, 17] width 136 height 9
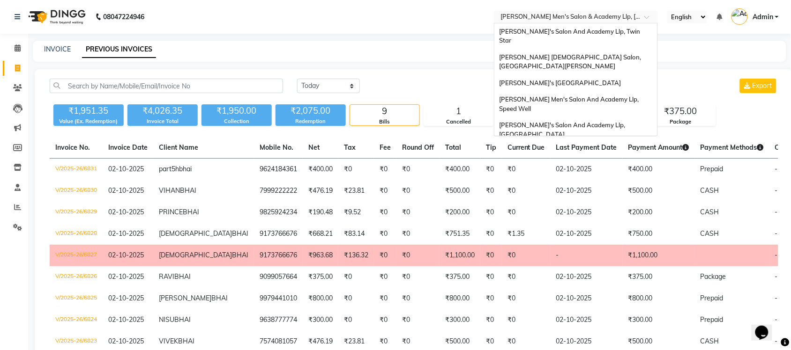
scroll to position [31, 0]
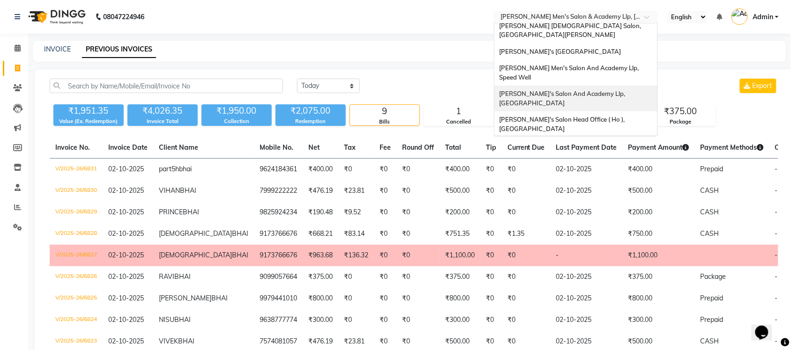
click at [611, 90] on span "[PERSON_NAME]'s Salon And Academy Llp, [GEOGRAPHIC_DATA]" at bounding box center [562, 98] width 127 height 17
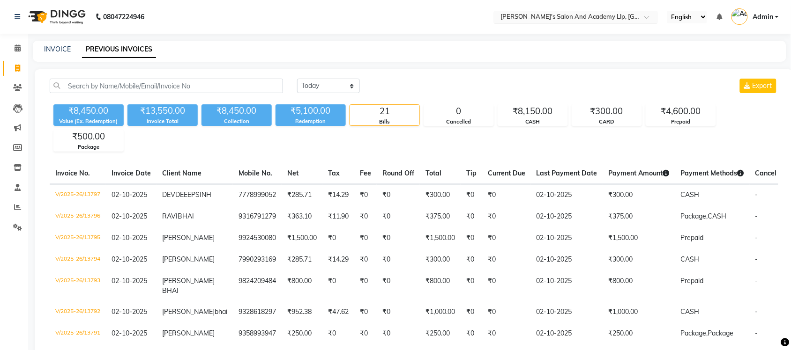
click at [613, 19] on input "text" at bounding box center [566, 17] width 136 height 9
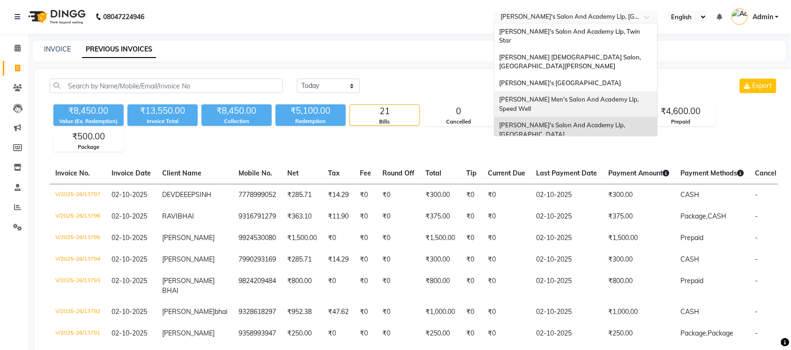
click at [622, 91] on div "[PERSON_NAME] Men's Salon And Academy Llp, Speed Well" at bounding box center [575, 104] width 163 height 26
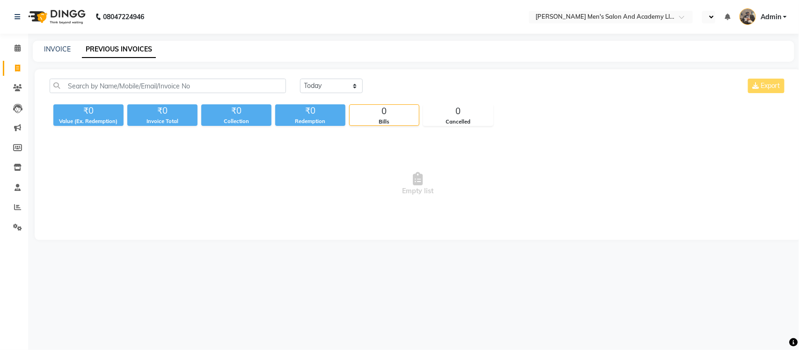
select select "en"
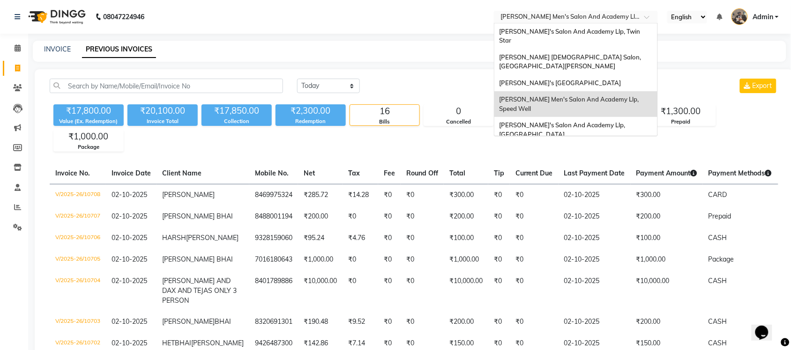
click at [620, 22] on ng-select "Select Location × [PERSON_NAME]'s Salon And Academy [GEOGRAPHIC_DATA], Speed We…" at bounding box center [576, 17] width 164 height 13
click at [621, 79] on span "[PERSON_NAME]'s [GEOGRAPHIC_DATA]" at bounding box center [560, 82] width 122 height 7
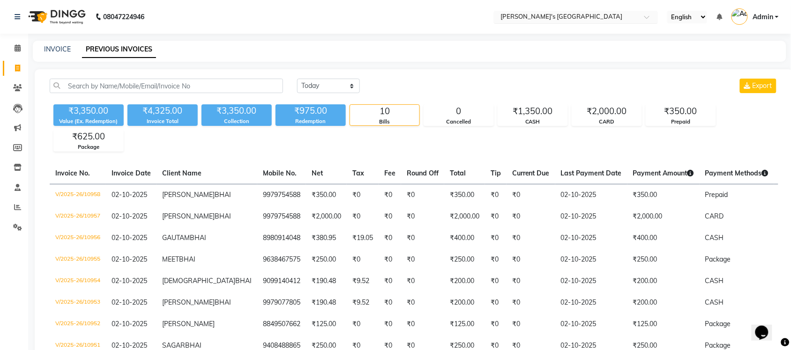
click at [541, 15] on input "text" at bounding box center [566, 17] width 136 height 9
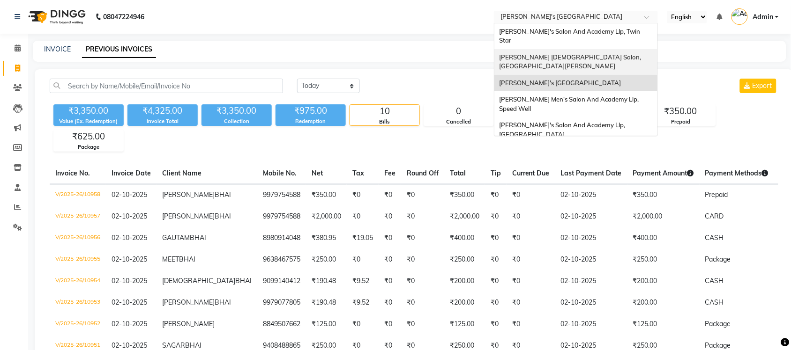
click at [563, 53] on span "[PERSON_NAME] [DEMOGRAPHIC_DATA] Salon, [GEOGRAPHIC_DATA][PERSON_NAME]" at bounding box center [570, 61] width 143 height 17
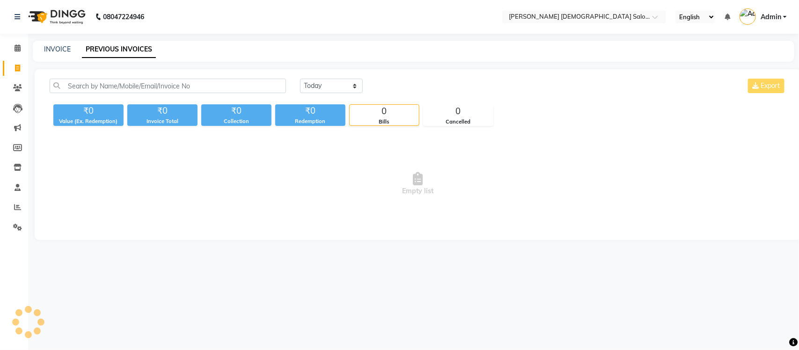
select select "en"
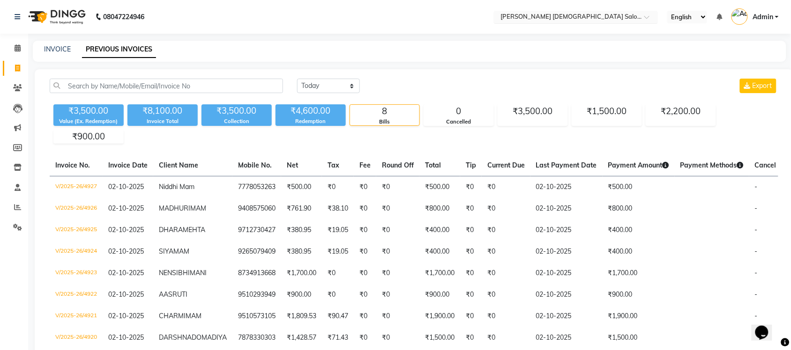
click at [624, 15] on input "text" at bounding box center [566, 17] width 136 height 9
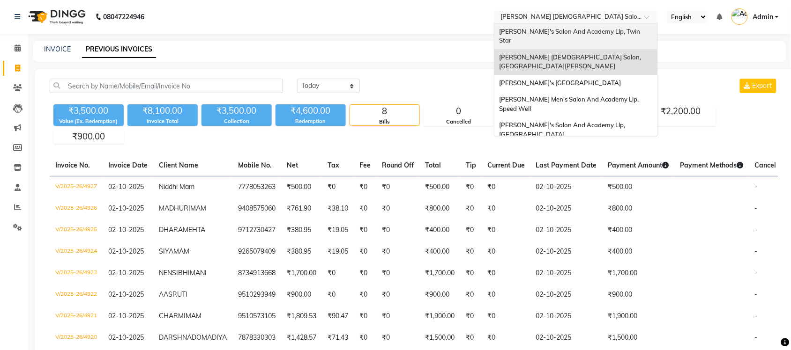
click at [620, 30] on span "[PERSON_NAME]'s Salon And Academy Llp, Twin Star" at bounding box center [570, 36] width 142 height 17
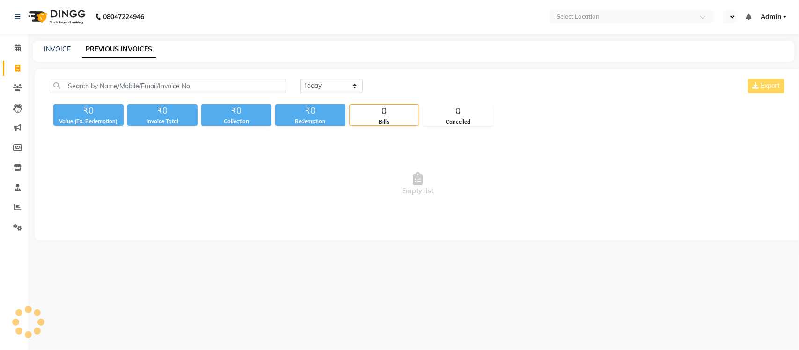
select select "en"
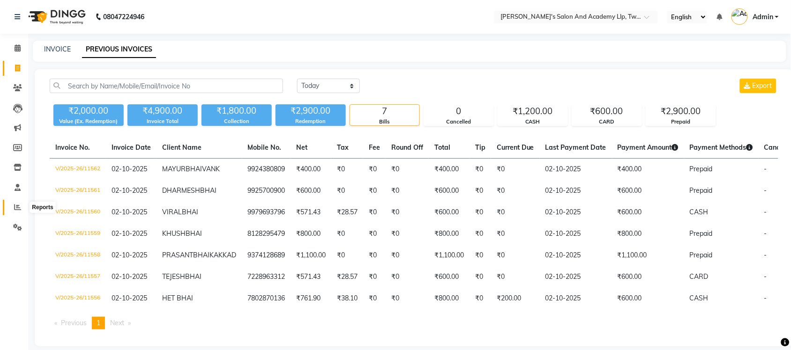
click at [22, 205] on span at bounding box center [17, 207] width 16 height 11
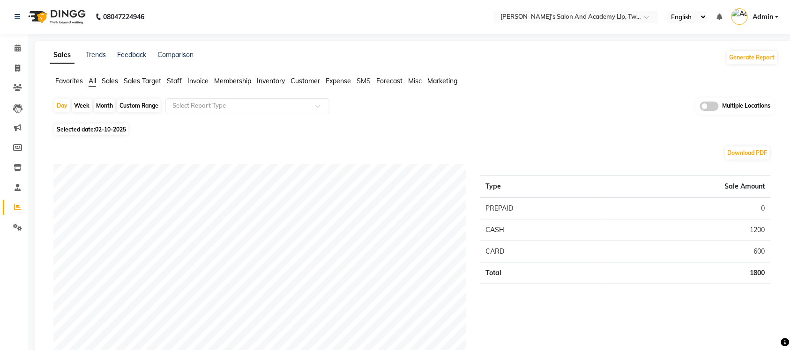
drag, startPoint x: 477, startPoint y: 33, endPoint x: 465, endPoint y: 40, distance: 14.3
click at [477, 32] on nav "08047224946 Select Location × Sandy Men's Salon And Academy Llp, Twin Star Engl…" at bounding box center [395, 17] width 791 height 34
click at [19, 67] on icon at bounding box center [17, 68] width 5 height 7
select select "service"
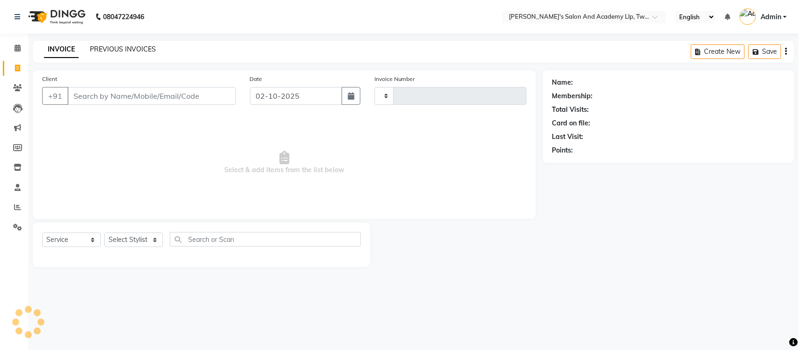
type input "11563"
select select "6985"
click at [133, 52] on link "PREVIOUS INVOICES" at bounding box center [123, 49] width 66 height 8
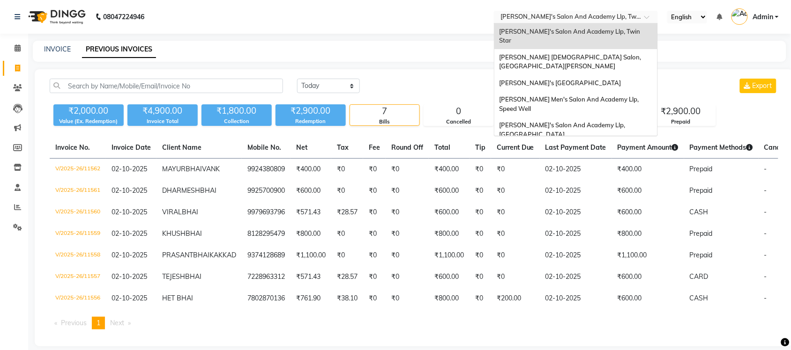
click at [561, 16] on input "text" at bounding box center [566, 17] width 136 height 9
click at [607, 49] on div "Elaine Ladies Salon, Nr Balaji Hall" at bounding box center [575, 62] width 163 height 26
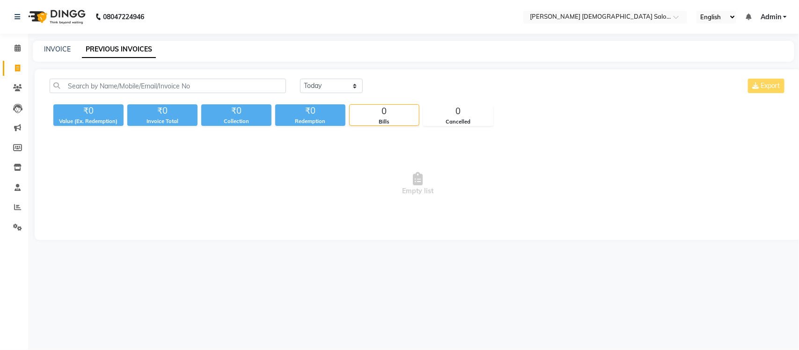
select select "en"
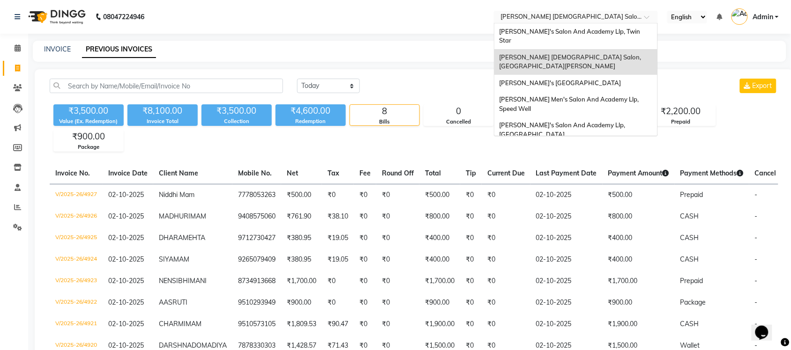
click at [608, 15] on input "text" at bounding box center [566, 17] width 136 height 9
click at [605, 79] on span "[PERSON_NAME]'s [GEOGRAPHIC_DATA]" at bounding box center [560, 82] width 122 height 7
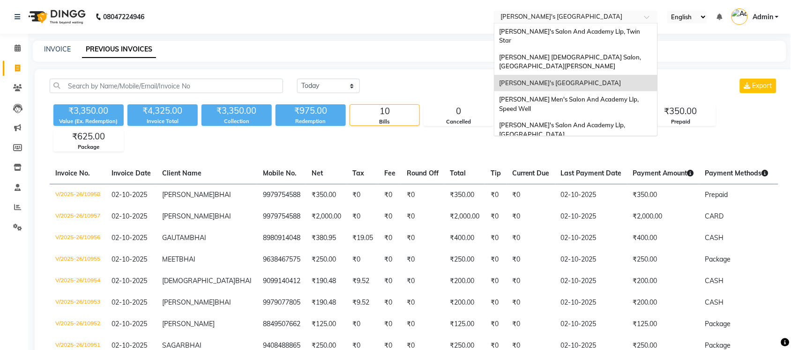
click at [607, 14] on input "text" at bounding box center [566, 17] width 136 height 9
click at [609, 96] on span "[PERSON_NAME] Men's Salon And Academy Llp, Speed Well" at bounding box center [569, 104] width 141 height 17
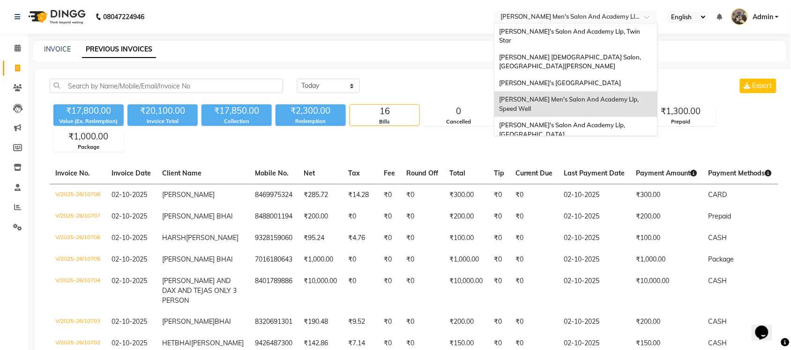
click at [613, 18] on input "text" at bounding box center [566, 17] width 136 height 9
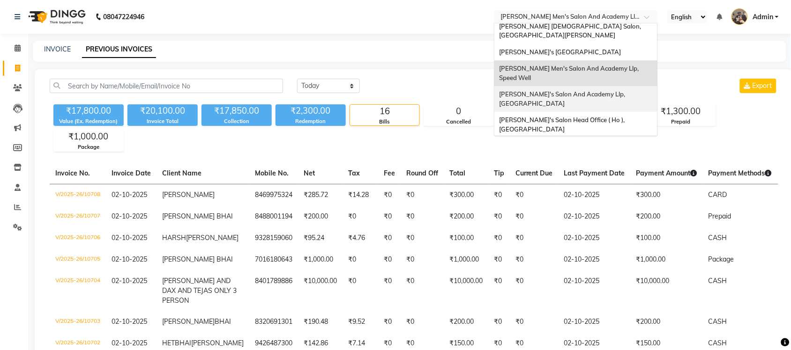
click at [615, 90] on span "[PERSON_NAME]'s Salon And Academy Llp, [GEOGRAPHIC_DATA]" at bounding box center [562, 98] width 127 height 17
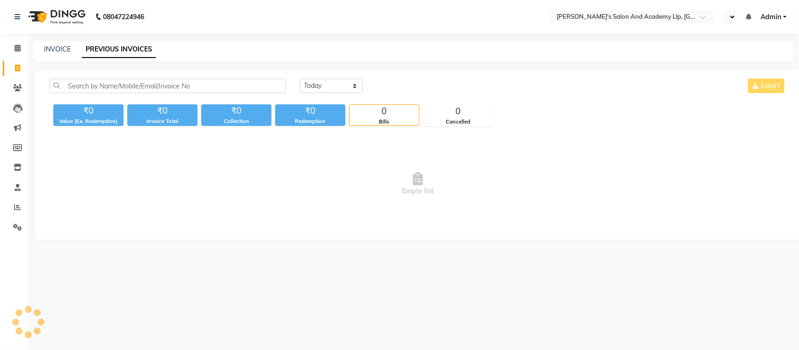
select select "en"
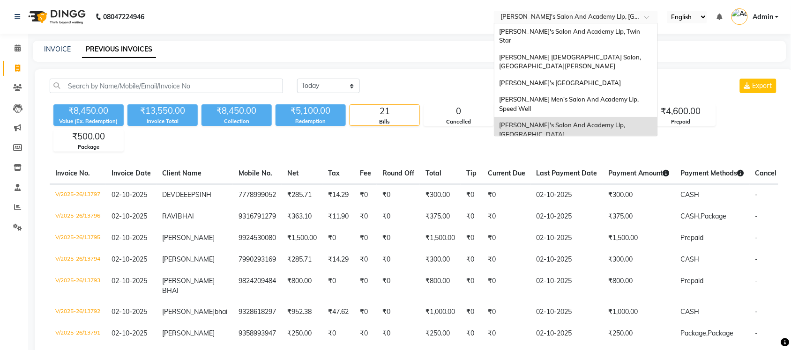
click at [591, 18] on input "text" at bounding box center [566, 17] width 136 height 9
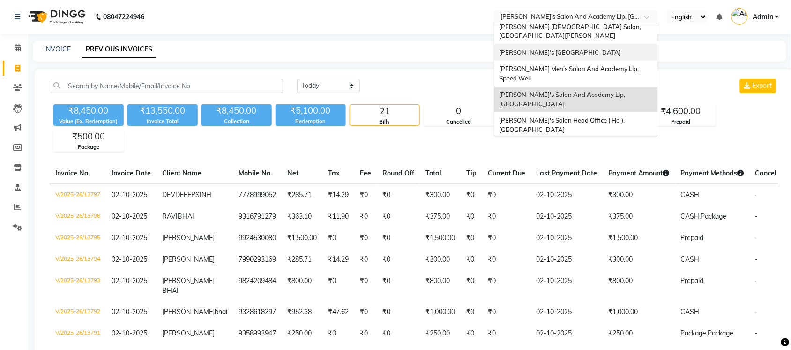
scroll to position [31, 0]
click at [605, 138] on div "[PERSON_NAME] Men's Salon & Academy Llp, [GEOGRAPHIC_DATA]" at bounding box center [575, 151] width 163 height 26
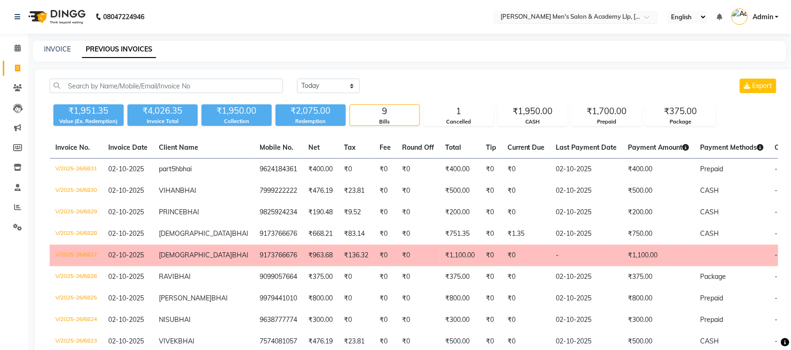
click at [623, 11] on div "Select Location × [PERSON_NAME] Men's [GEOGRAPHIC_DATA]" at bounding box center [576, 17] width 164 height 13
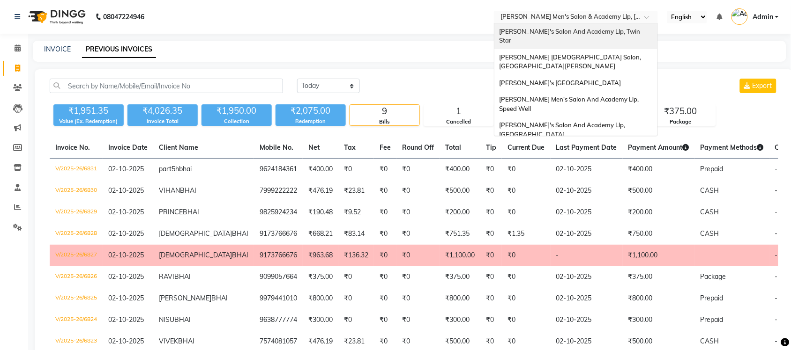
click at [611, 31] on span "[PERSON_NAME]'s Salon And Academy Llp, Twin Star" at bounding box center [570, 36] width 142 height 17
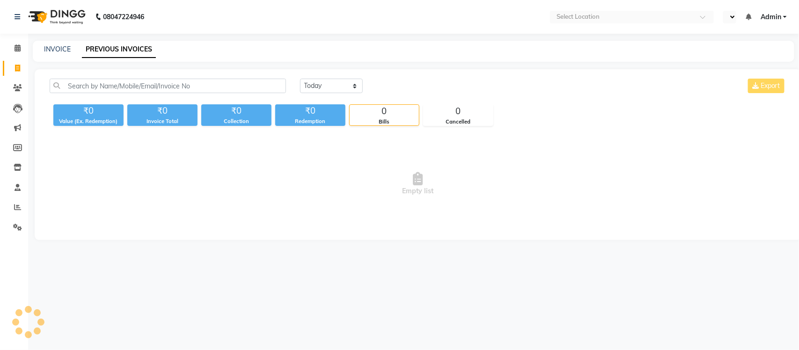
select select "en"
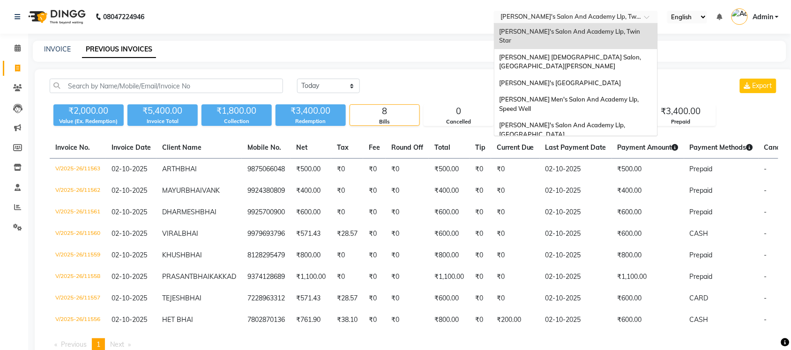
click at [613, 18] on input "text" at bounding box center [566, 17] width 136 height 9
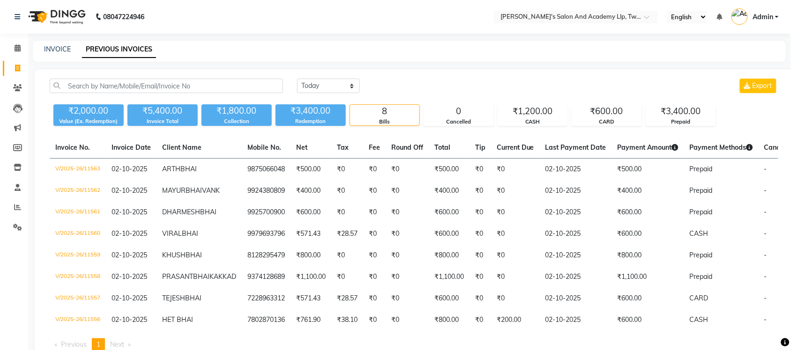
click at [414, 0] on nav "08047224946 Select Location × [PERSON_NAME]'s Salon And Academy Llp, Twin Star …" at bounding box center [395, 17] width 791 height 34
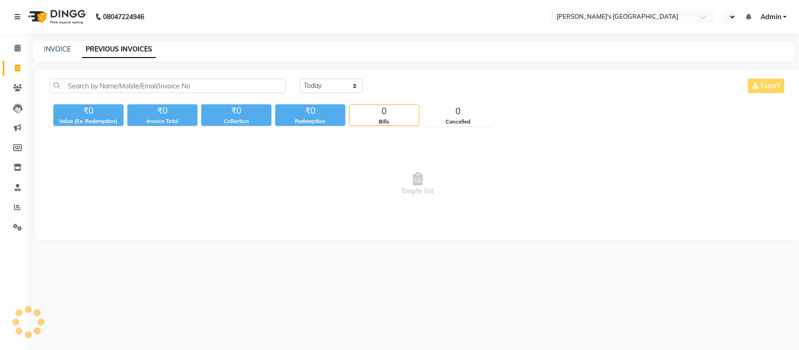
select select "en"
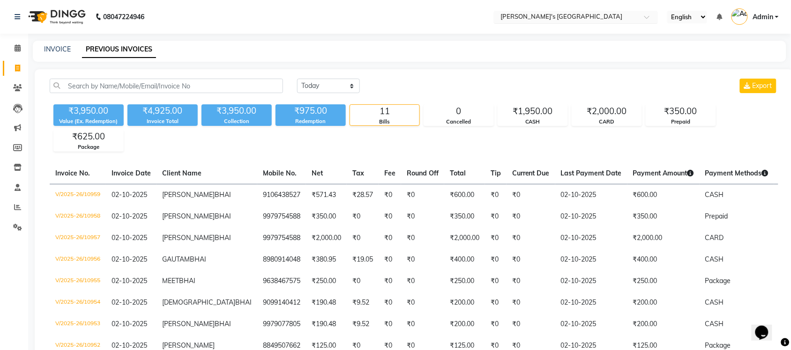
click at [591, 18] on input "text" at bounding box center [566, 17] width 136 height 9
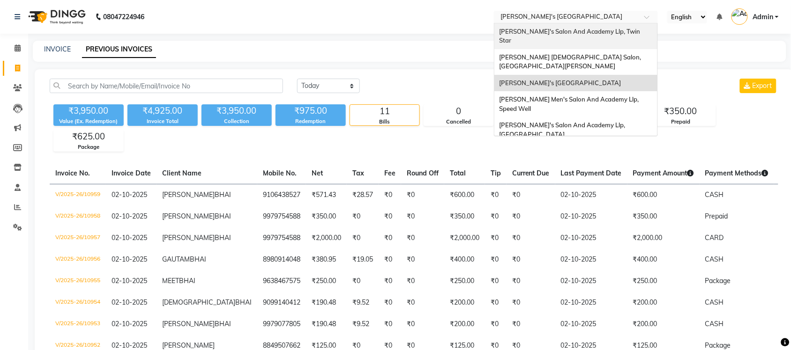
click at [590, 34] on span "[PERSON_NAME]'s Salon And Academy Llp, Twin Star" at bounding box center [570, 36] width 142 height 17
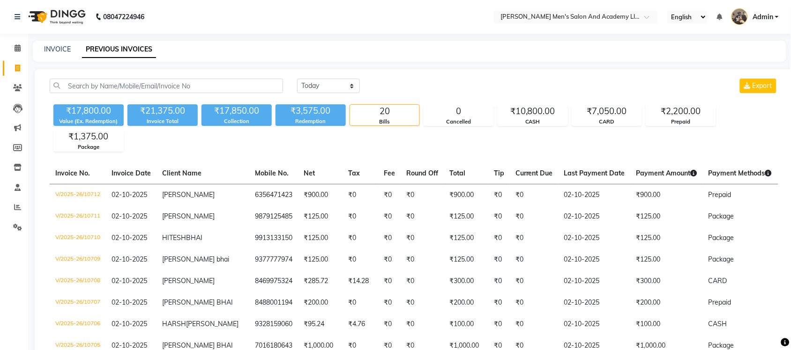
select select "en"
click at [577, 18] on input "text" at bounding box center [566, 17] width 136 height 9
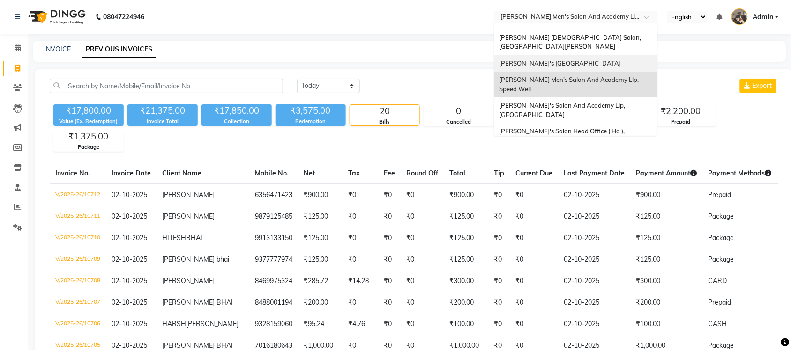
scroll to position [31, 0]
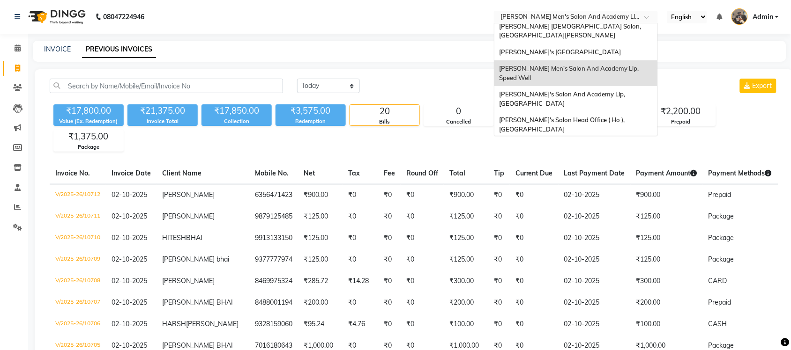
click at [591, 142] on span "[PERSON_NAME] Men's Salon & Academy Llp, [GEOGRAPHIC_DATA]" at bounding box center [565, 150] width 133 height 17
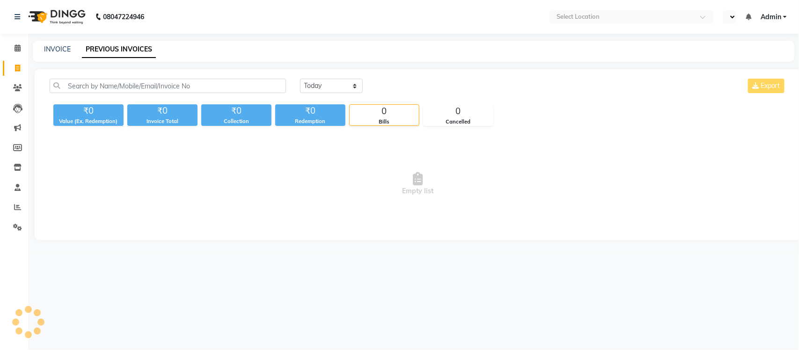
select select "en"
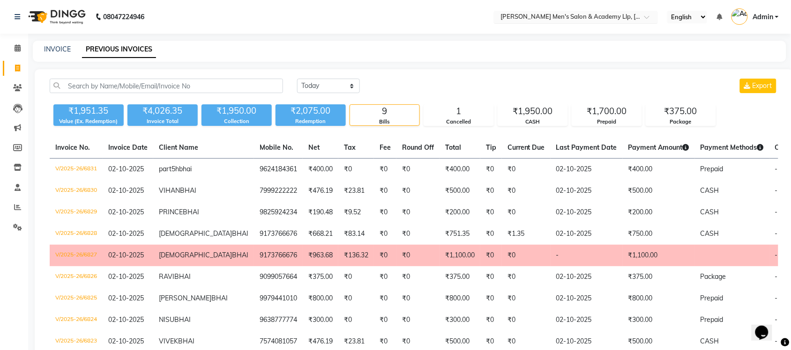
click at [582, 21] on input "text" at bounding box center [566, 17] width 136 height 9
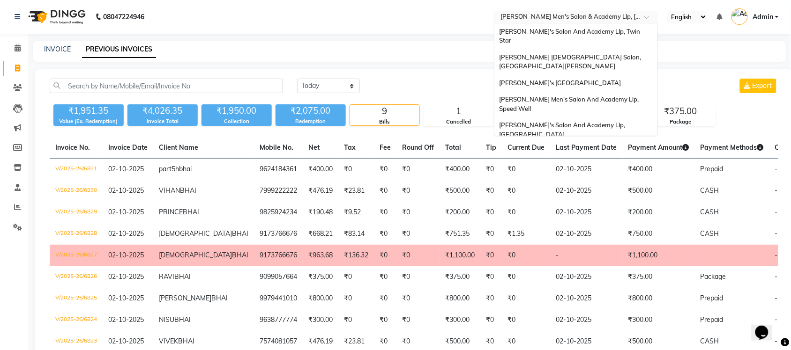
scroll to position [31, 0]
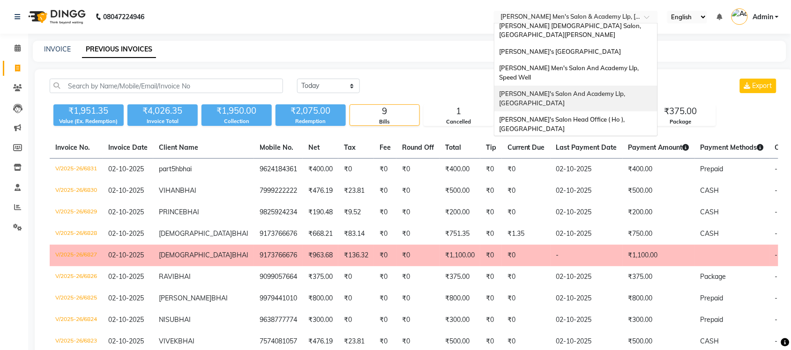
click at [612, 86] on div "[PERSON_NAME]'s Salon And Academy Llp, [GEOGRAPHIC_DATA]" at bounding box center [575, 99] width 163 height 26
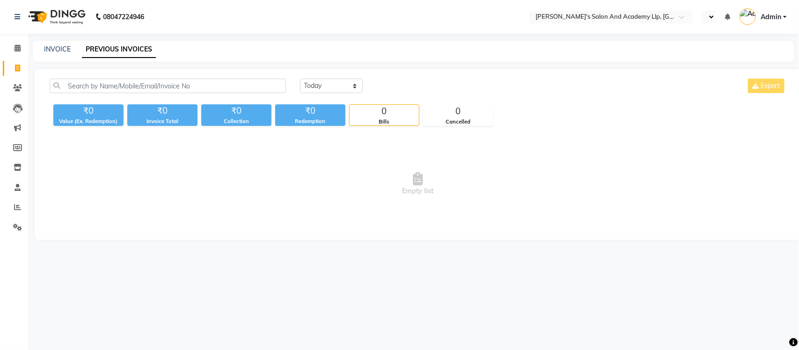
select select "en"
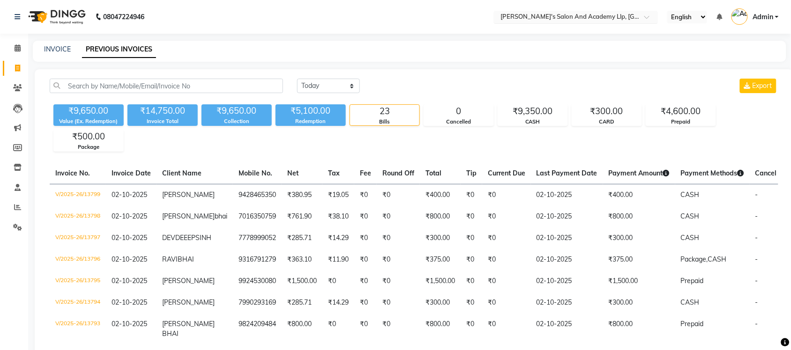
click at [610, 18] on input "text" at bounding box center [566, 17] width 136 height 9
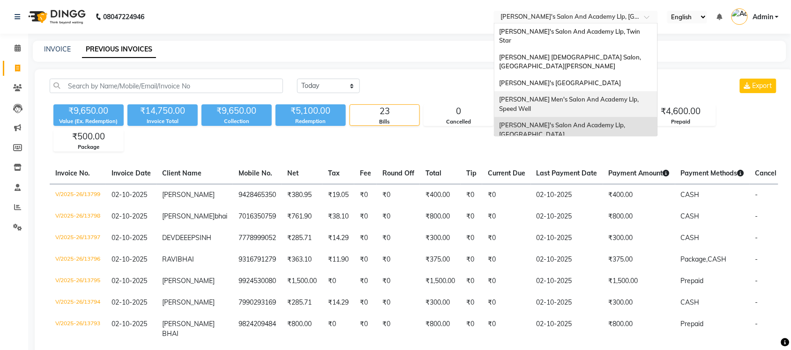
click at [621, 91] on div "[PERSON_NAME] Men's Salon And Academy Llp, Speed Well" at bounding box center [575, 104] width 163 height 26
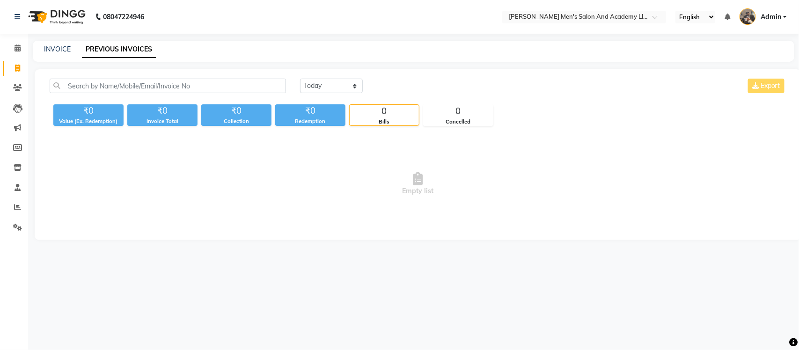
select select "en"
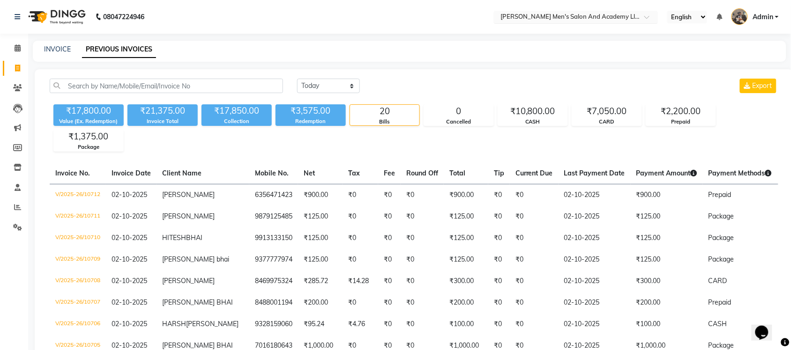
click at [547, 17] on input "text" at bounding box center [566, 17] width 136 height 9
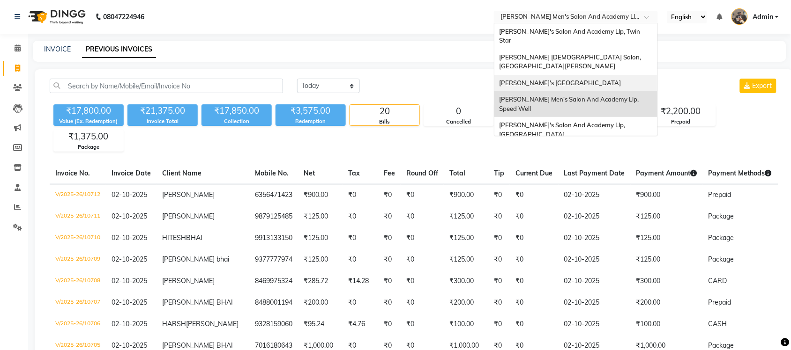
click at [577, 79] on span "[PERSON_NAME]'s [GEOGRAPHIC_DATA]" at bounding box center [560, 82] width 122 height 7
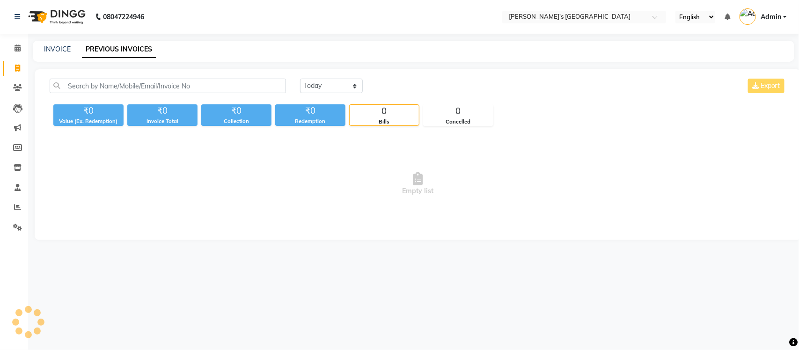
select select "en"
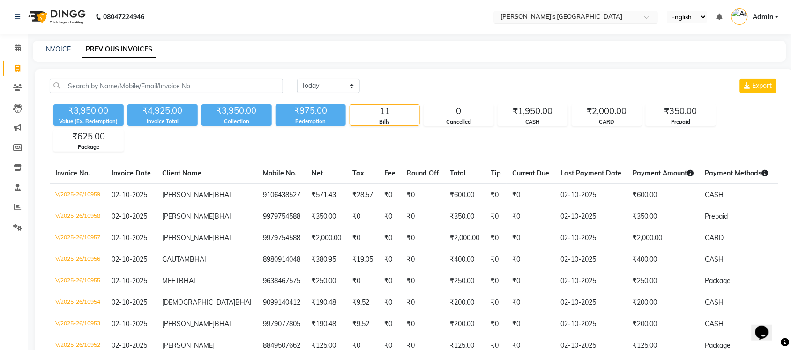
click at [600, 14] on input "text" at bounding box center [566, 17] width 136 height 9
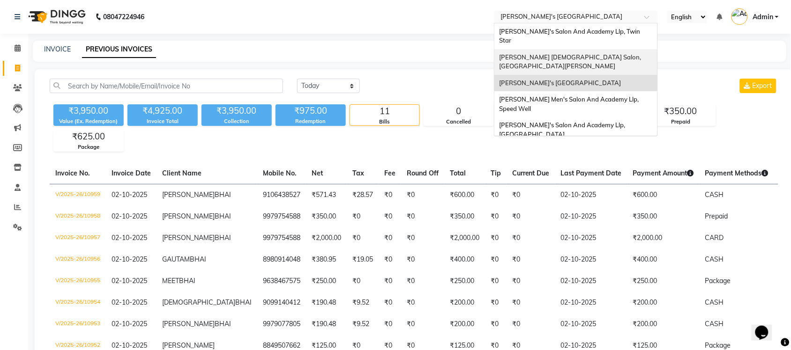
click at [602, 49] on div "[PERSON_NAME] [DEMOGRAPHIC_DATA] Salon, [GEOGRAPHIC_DATA][PERSON_NAME]" at bounding box center [575, 62] width 163 height 26
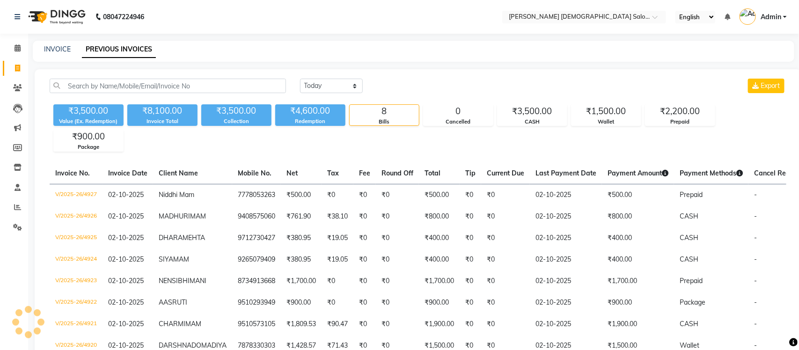
select select "en"
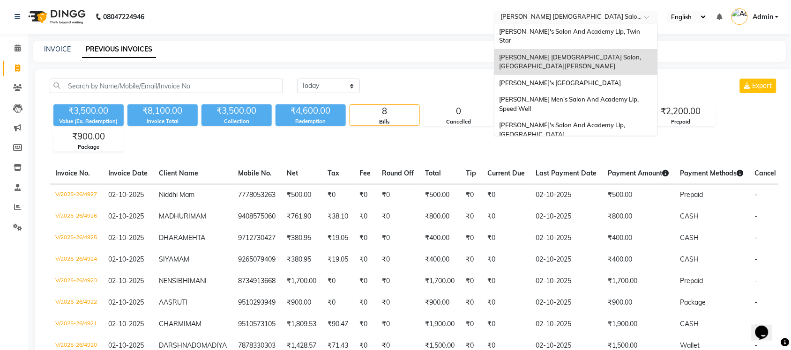
click at [576, 16] on input "text" at bounding box center [566, 17] width 136 height 9
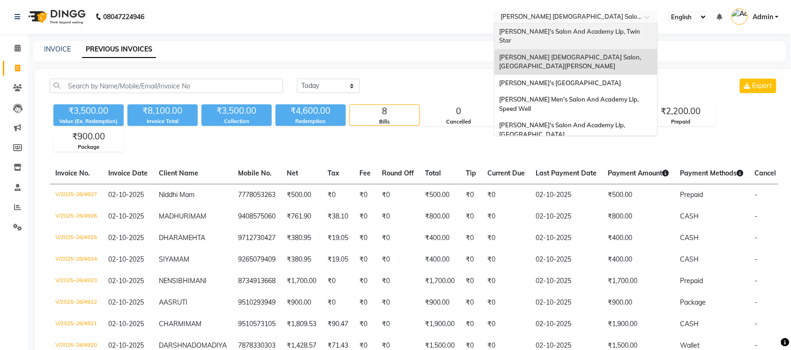
click at [579, 31] on span "[PERSON_NAME]'s Salon And Academy Llp, Twin Star" at bounding box center [570, 36] width 142 height 17
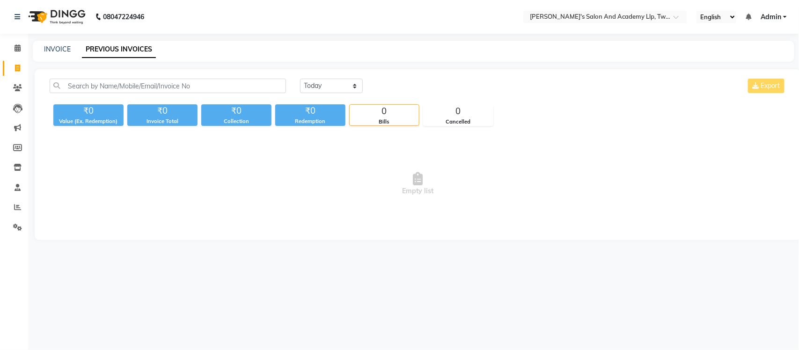
select select "en"
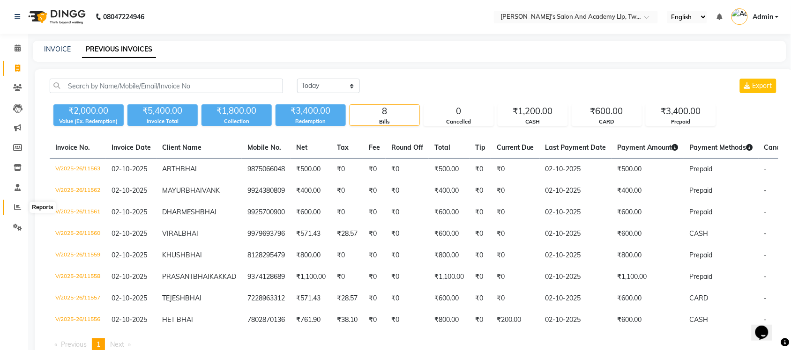
click at [19, 207] on icon at bounding box center [17, 207] width 7 height 7
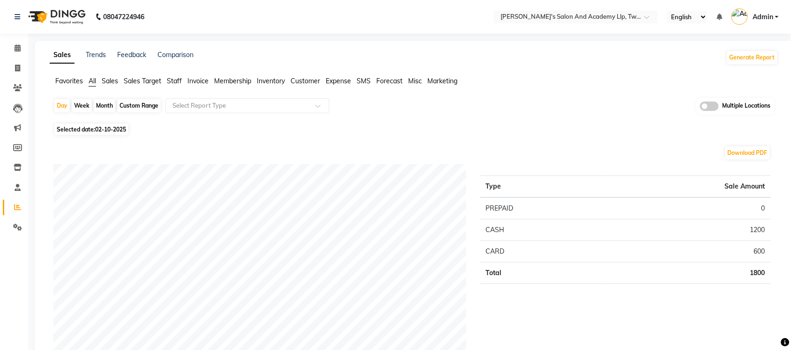
click at [712, 99] on div "Multiple Locations" at bounding box center [735, 106] width 78 height 17
click at [709, 105] on span at bounding box center [709, 106] width 19 height 9
click at [700, 108] on input "checkbox" at bounding box center [700, 108] width 0 height 0
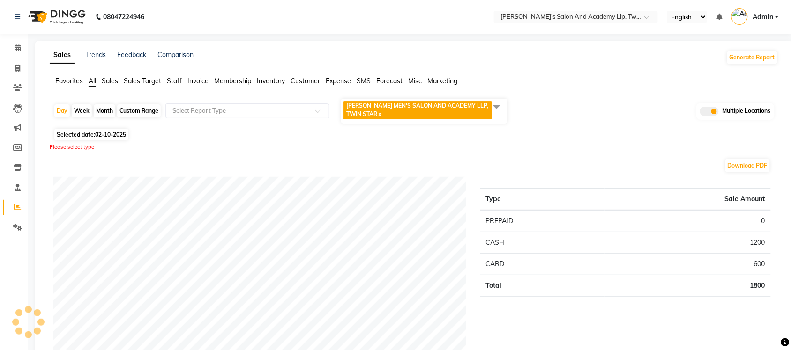
click at [499, 106] on span at bounding box center [496, 107] width 19 height 18
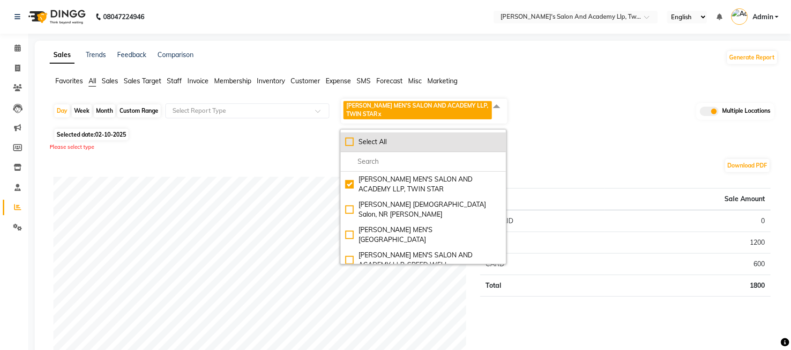
click at [352, 141] on div "Select All" at bounding box center [423, 142] width 156 height 10
checkbox input "true"
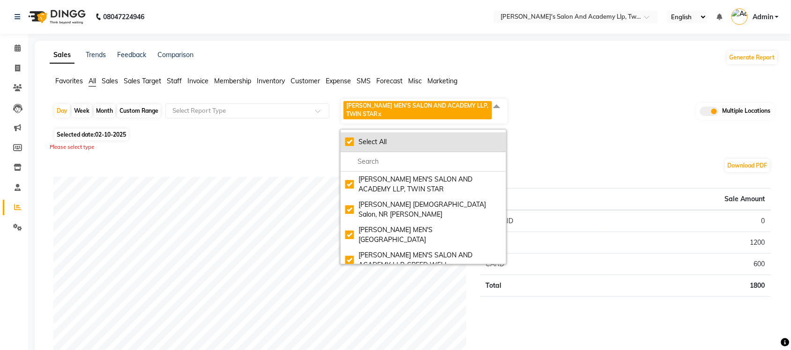
checkbox input "true"
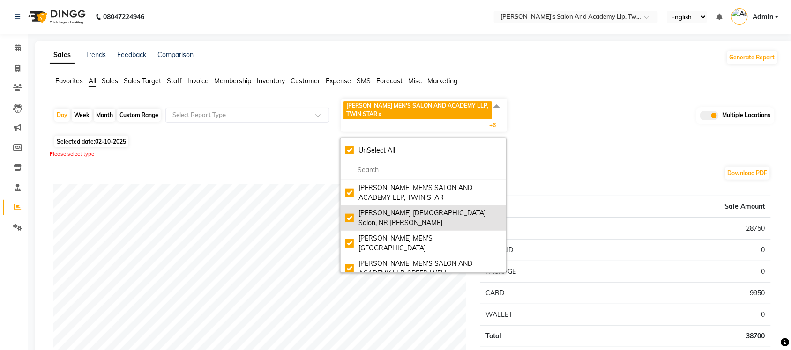
click at [352, 212] on div "Elaine Ladies Salon, NR Balaji Hall" at bounding box center [423, 218] width 156 height 20
checkbox input "false"
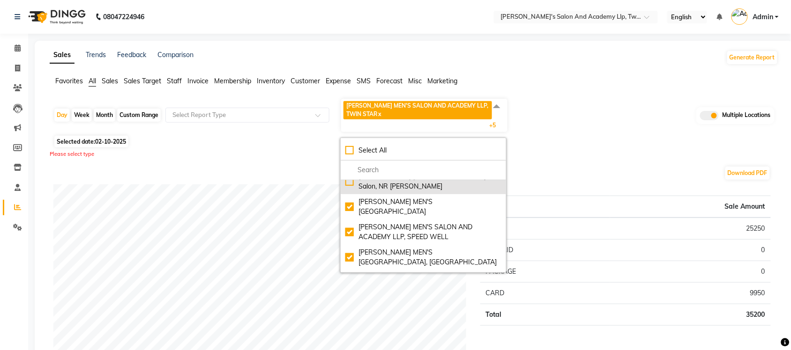
scroll to position [75, 0]
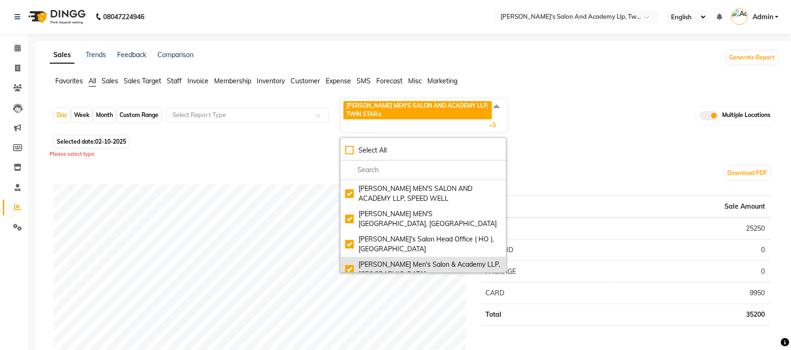
click at [352, 260] on div "Sandy Men's Salon & Academy LLP, Ravapar Road" at bounding box center [423, 270] width 156 height 20
checkbox input "true"
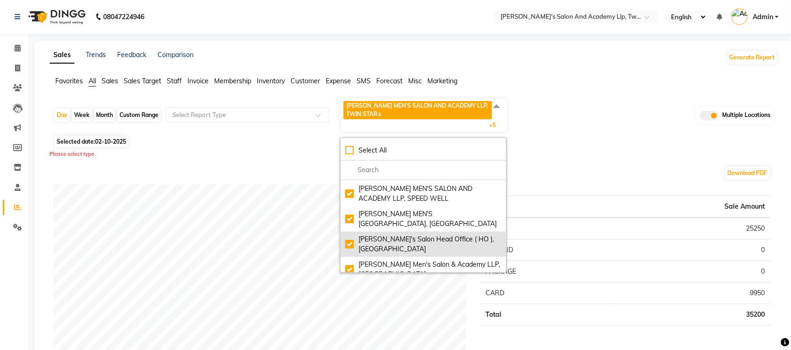
click at [353, 235] on div "Sandy Men's Salon Head Office ( HO ), University Road" at bounding box center [423, 245] width 156 height 20
checkbox input "true"
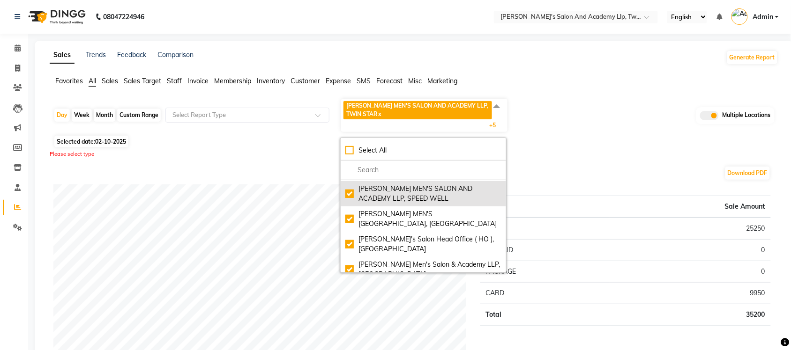
scroll to position [0, 0]
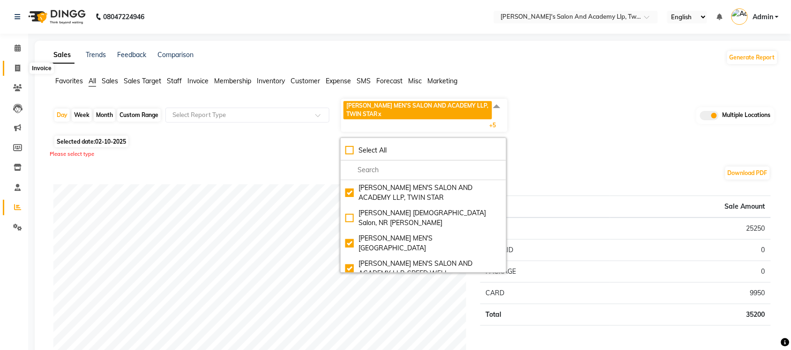
click at [13, 68] on span at bounding box center [17, 68] width 16 height 11
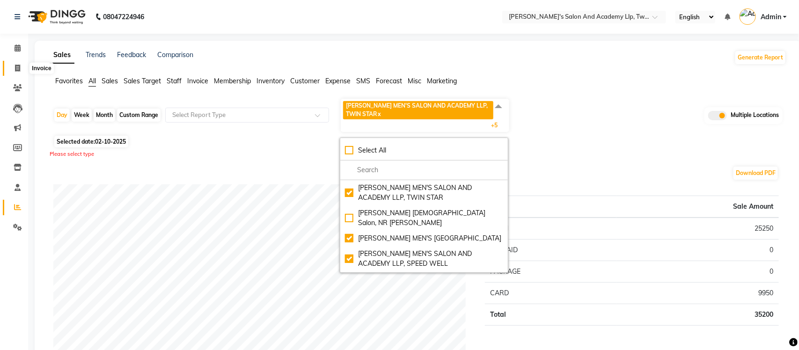
select select "service"
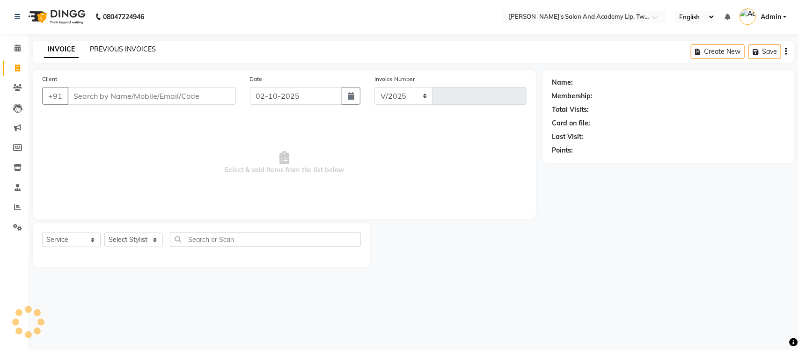
select select "6985"
type input "11564"
click at [119, 48] on link "PREVIOUS INVOICES" at bounding box center [123, 49] width 66 height 8
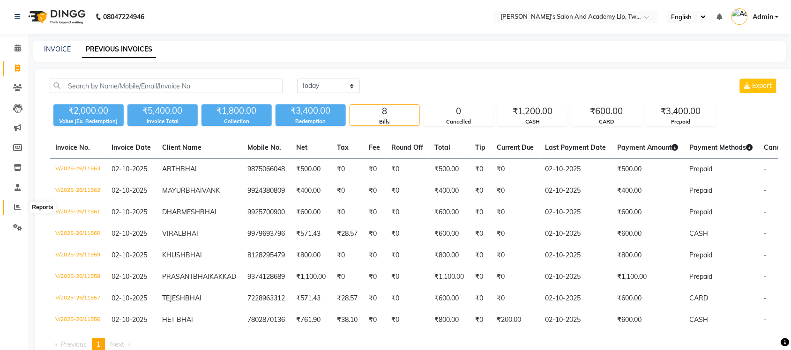
click at [13, 204] on span at bounding box center [17, 207] width 16 height 11
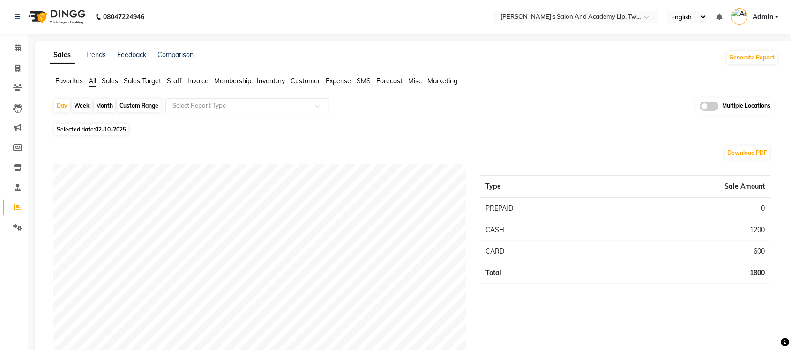
click at [118, 131] on span "02-10-2025" at bounding box center [110, 129] width 31 height 7
select select "10"
select select "2025"
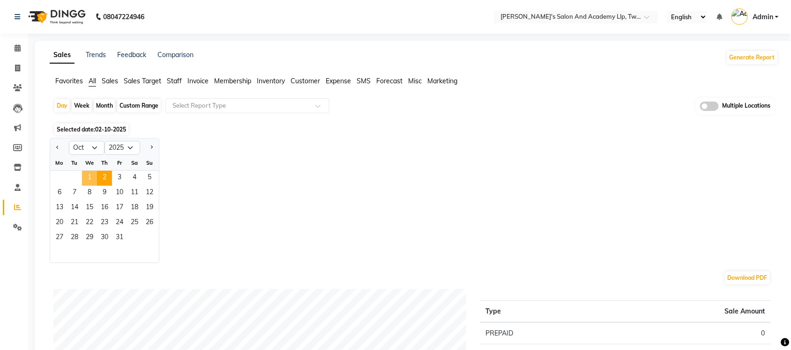
click at [88, 174] on span "1" at bounding box center [89, 178] width 15 height 15
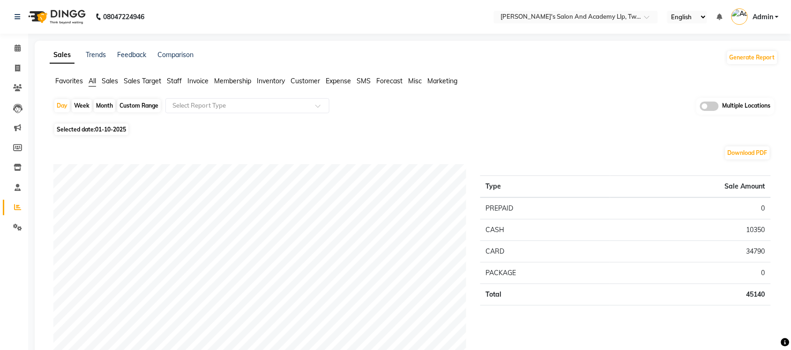
click at [705, 102] on span at bounding box center [709, 106] width 19 height 9
click at [700, 108] on input "checkbox" at bounding box center [700, 108] width 0 height 0
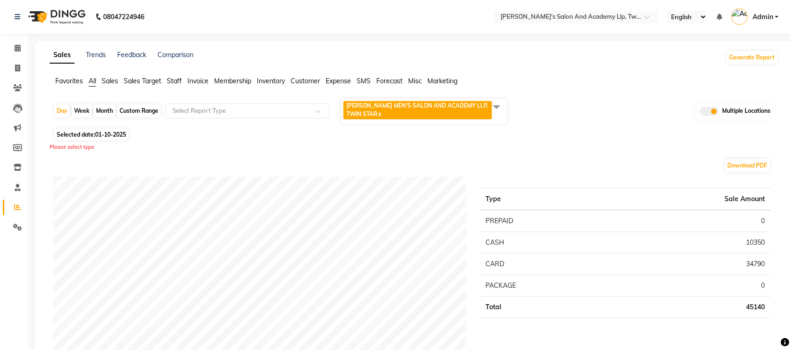
click at [490, 105] on span at bounding box center [496, 107] width 19 height 18
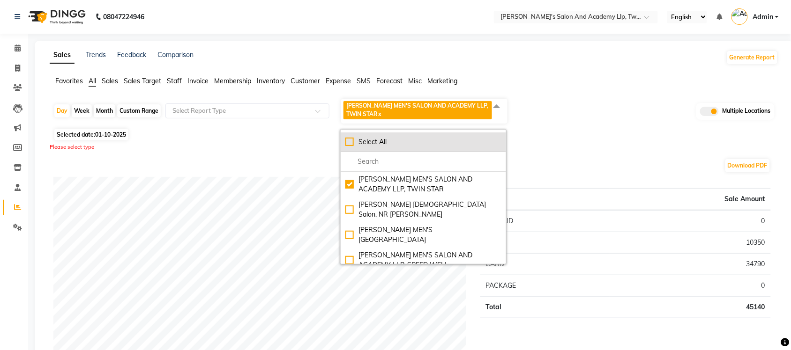
click at [347, 140] on div "Select All" at bounding box center [423, 142] width 156 height 10
checkbox input "true"
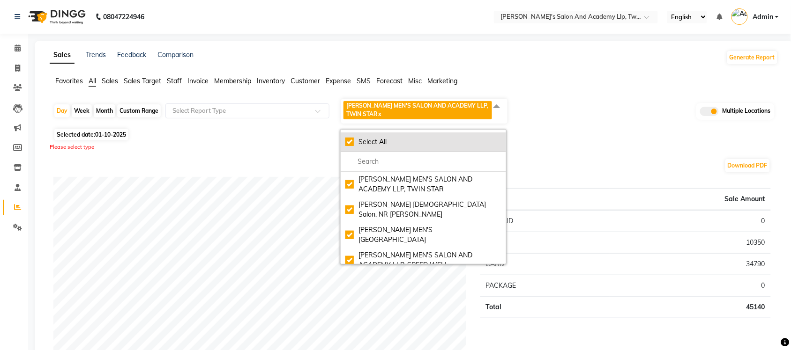
checkbox input "true"
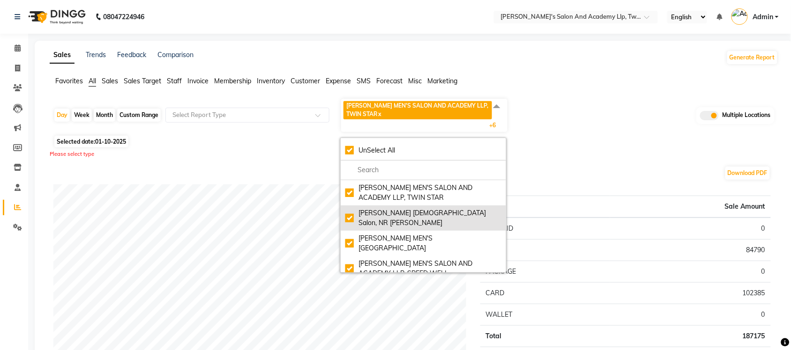
click at [352, 214] on div "Elaine Ladies Salon, NR Balaji Hall" at bounding box center [423, 218] width 156 height 20
checkbox input "false"
click at [352, 214] on div "Elaine Ladies Salon, NR Balaji Hall" at bounding box center [423, 218] width 156 height 20
checkbox input "true"
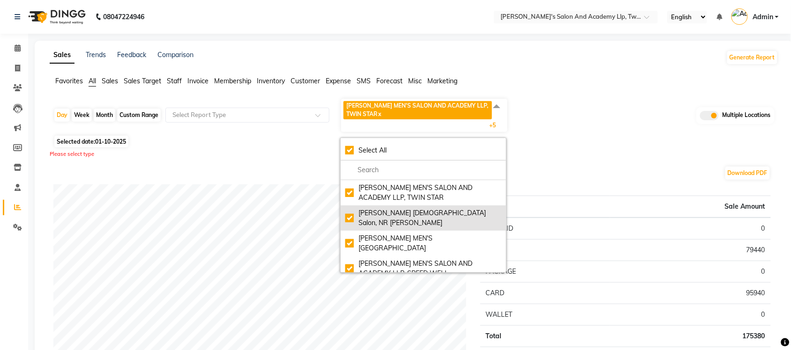
checkbox input "true"
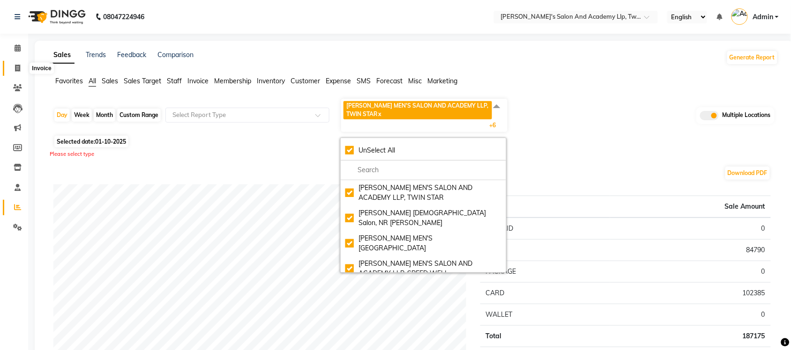
click at [20, 69] on span at bounding box center [17, 68] width 16 height 11
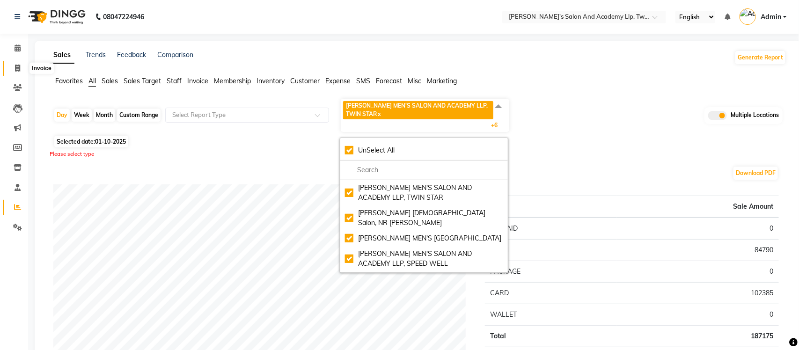
select select "service"
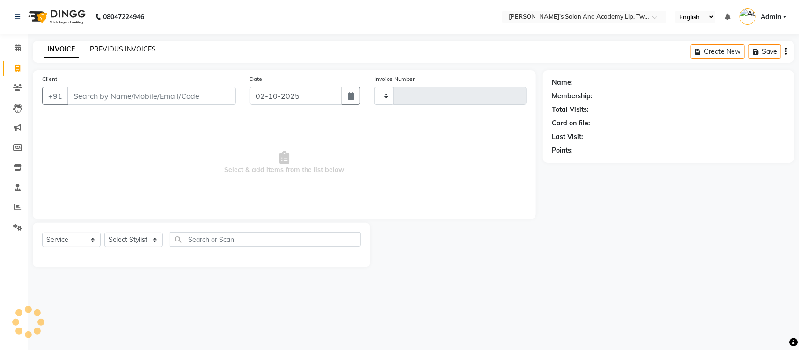
click at [126, 49] on link "PREVIOUS INVOICES" at bounding box center [123, 49] width 66 height 8
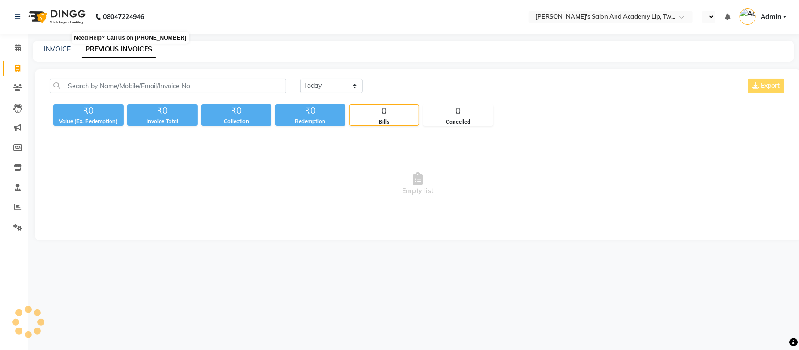
select select "en"
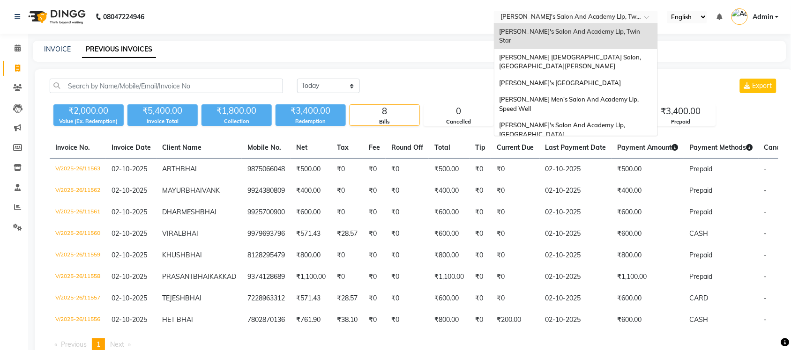
click at [605, 13] on input "text" at bounding box center [566, 17] width 136 height 9
click at [575, 96] on span "[PERSON_NAME] Men's Salon And Academy Llp, Speed Well" at bounding box center [569, 104] width 141 height 17
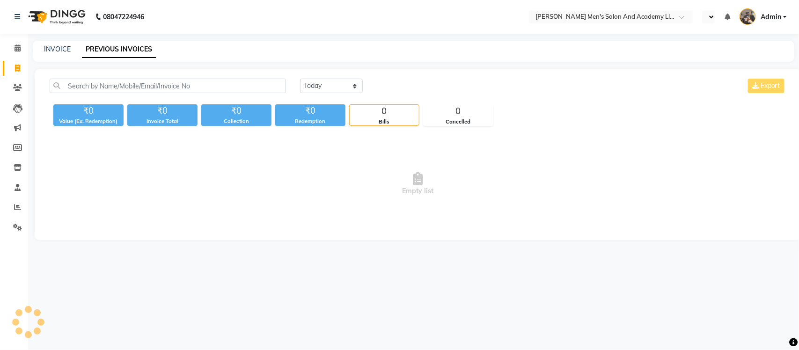
select select "en"
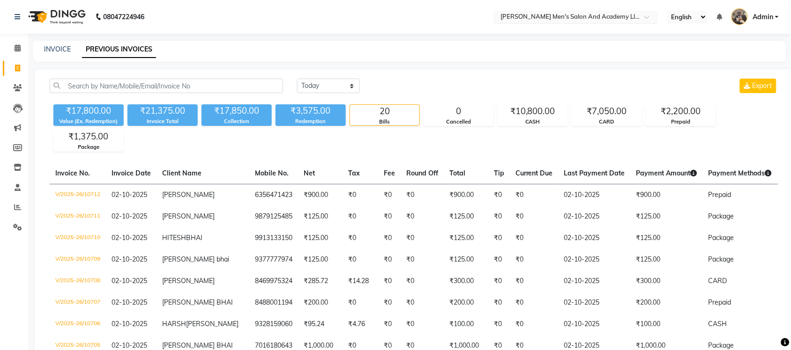
click at [617, 15] on input "text" at bounding box center [566, 17] width 136 height 9
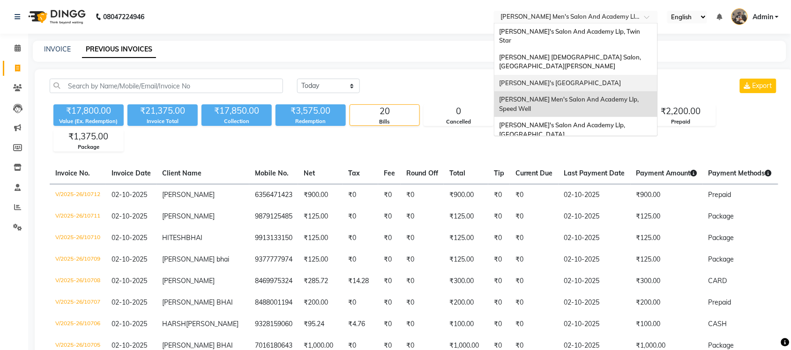
click at [606, 79] on span "[PERSON_NAME]'s [GEOGRAPHIC_DATA]" at bounding box center [560, 82] width 122 height 7
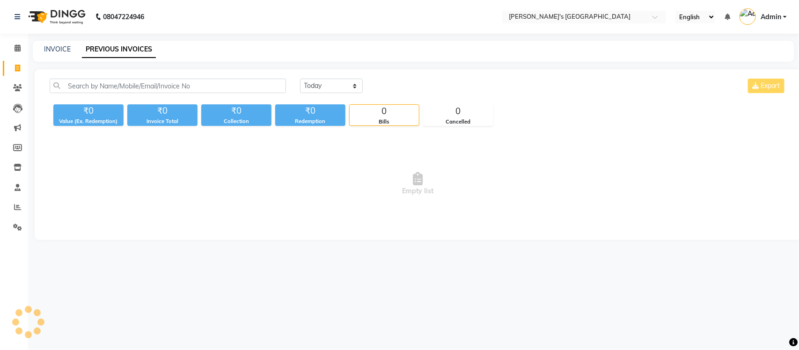
select select "en"
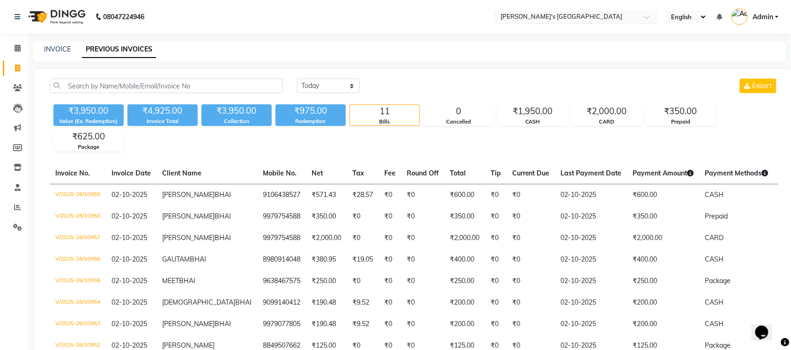
click at [595, 18] on input "text" at bounding box center [566, 17] width 136 height 9
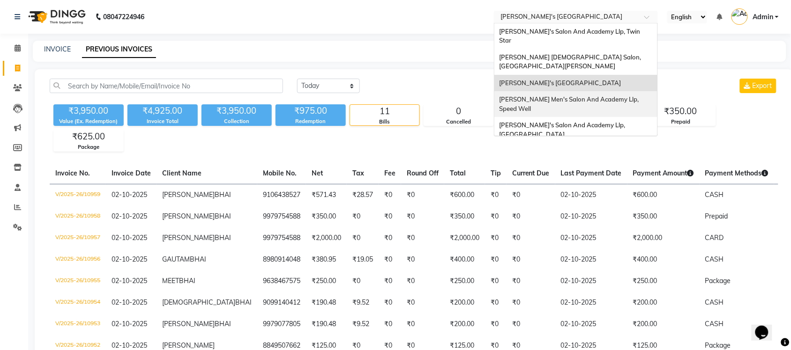
click at [600, 96] on span "[PERSON_NAME] Men's Salon And Academy Llp, Speed Well" at bounding box center [569, 104] width 141 height 17
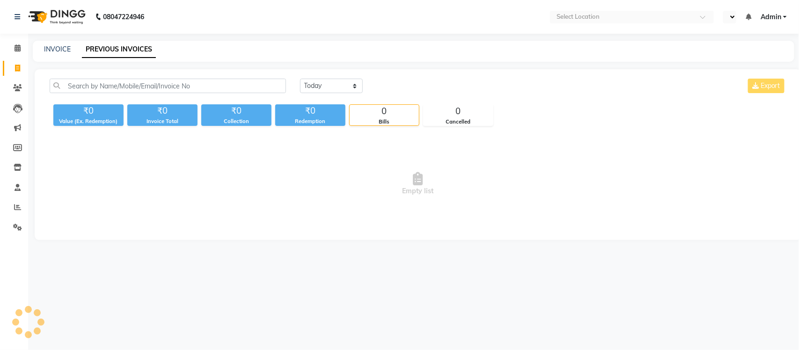
select select "en"
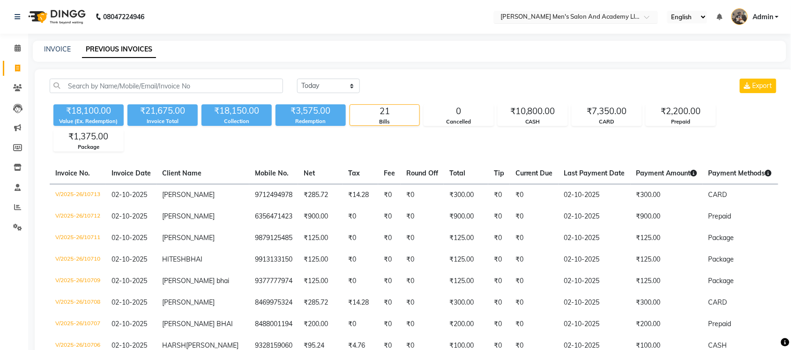
click at [617, 19] on input "text" at bounding box center [566, 17] width 136 height 9
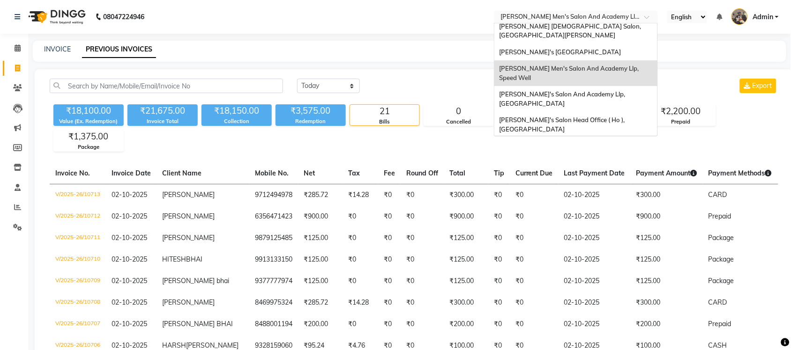
click at [602, 138] on div "[PERSON_NAME] Men's Salon & Academy Llp, [GEOGRAPHIC_DATA]" at bounding box center [575, 151] width 163 height 26
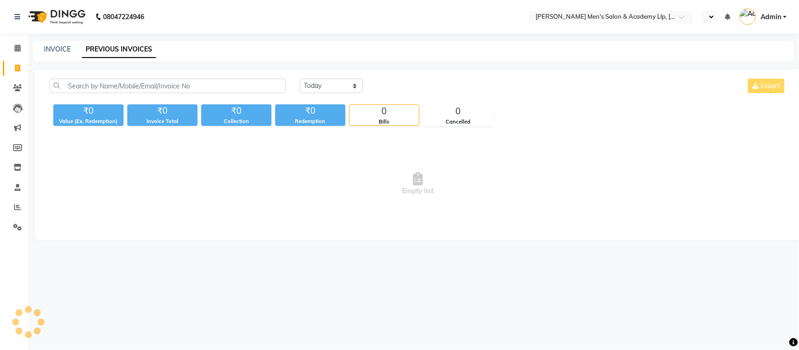
select select "en"
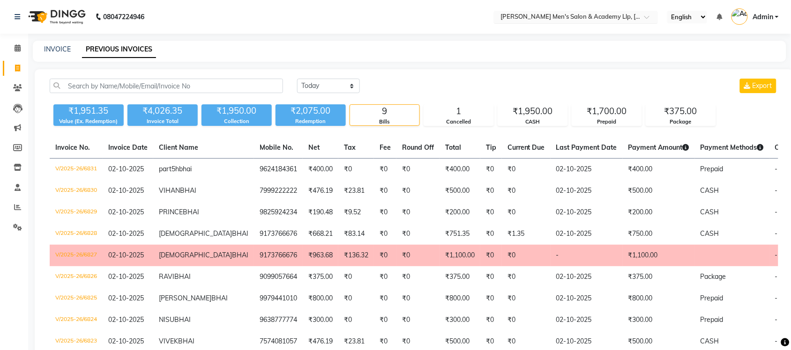
click at [545, 20] on input "text" at bounding box center [566, 17] width 136 height 9
click at [421, 61] on div "INVOICE PREVIOUS INVOICES" at bounding box center [409, 51] width 753 height 21
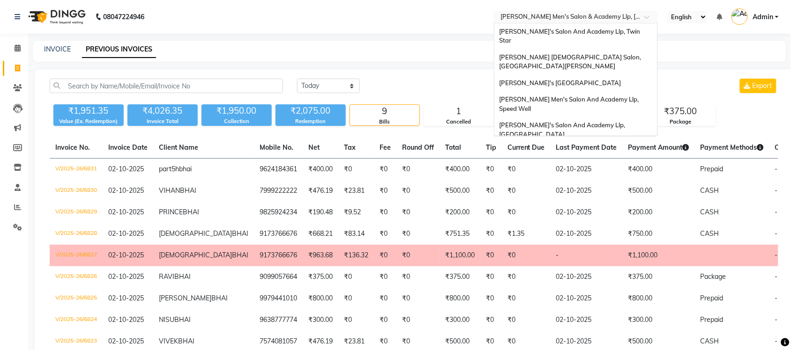
click at [535, 11] on div "Select Location × Sandy Men's Salon & Academy Llp, Ravapar Road" at bounding box center [576, 17] width 164 height 13
click at [561, 39] on div "[PERSON_NAME]'s Salon And Academy Llp, Twin Star" at bounding box center [575, 36] width 163 height 26
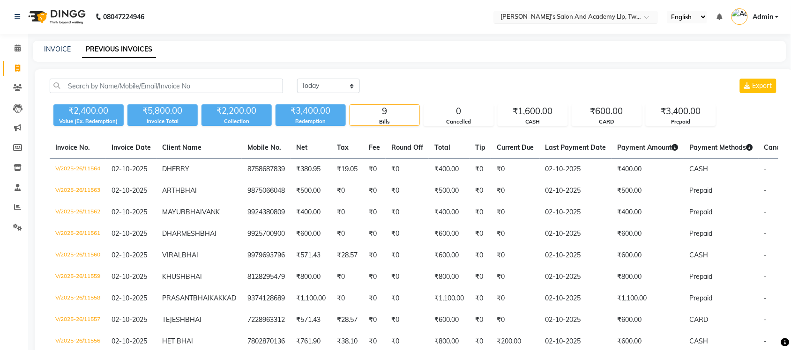
click at [622, 15] on input "text" at bounding box center [566, 17] width 136 height 9
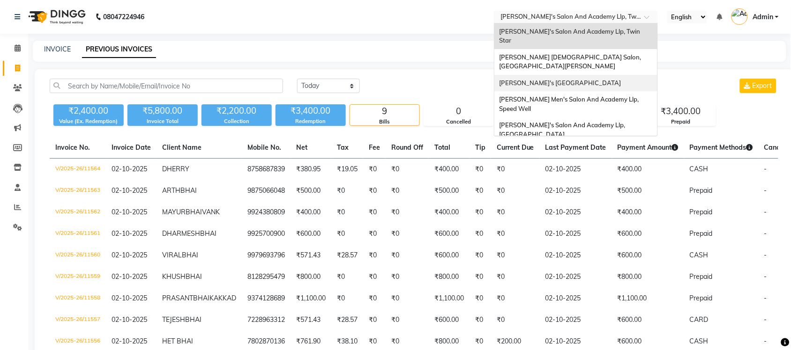
scroll to position [31, 0]
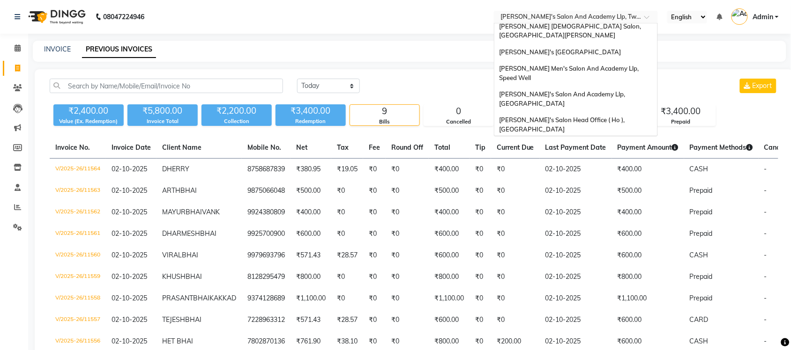
click at [584, 142] on span "[PERSON_NAME] Men's Salon & Academy Llp, [GEOGRAPHIC_DATA]" at bounding box center [565, 150] width 133 height 17
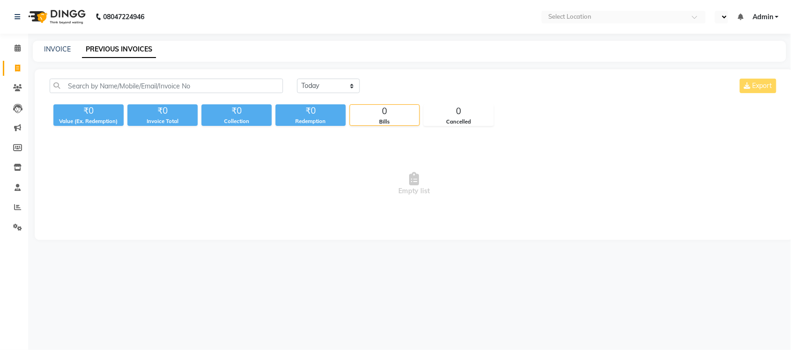
select select "en"
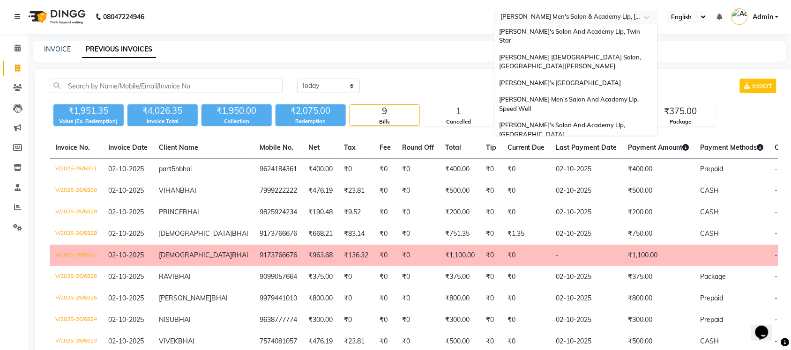
click at [615, 17] on input "text" at bounding box center [566, 17] width 136 height 9
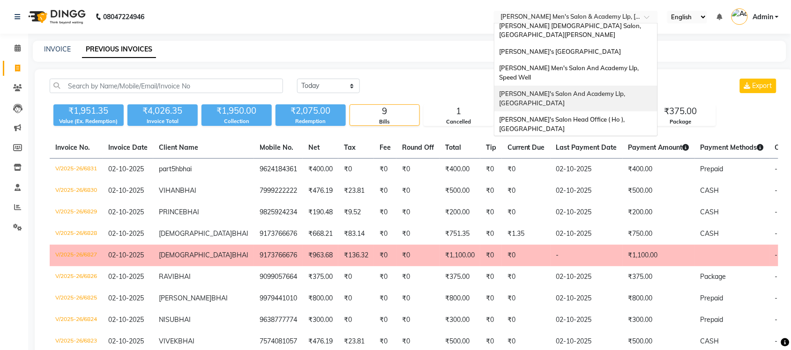
click at [626, 90] on span "[PERSON_NAME]'s Salon And Academy Llp, [GEOGRAPHIC_DATA]" at bounding box center [562, 98] width 127 height 17
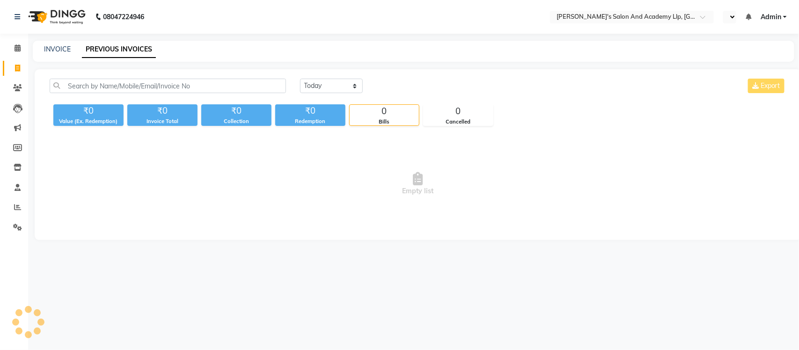
select select "en"
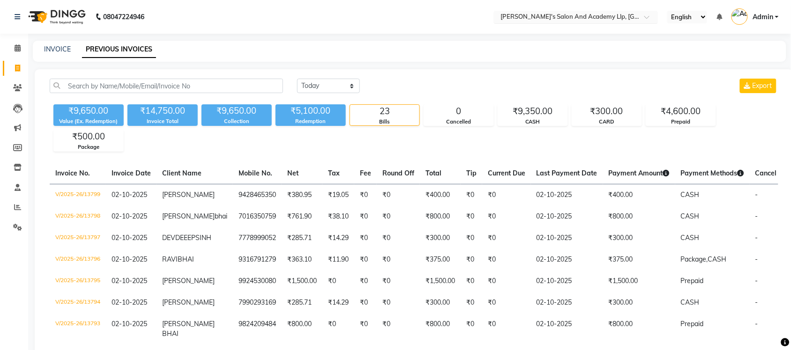
click at [614, 17] on input "text" at bounding box center [566, 17] width 136 height 9
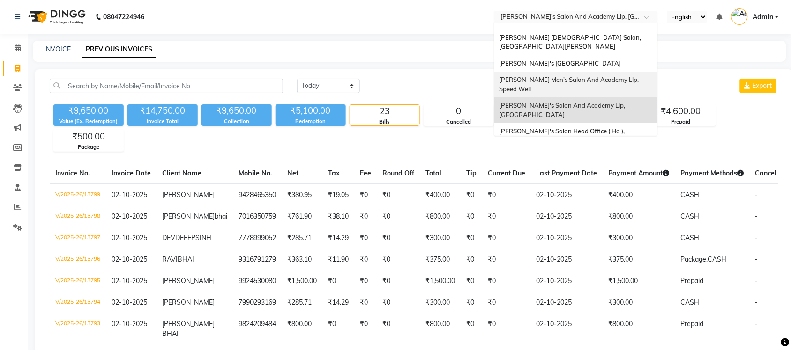
scroll to position [31, 0]
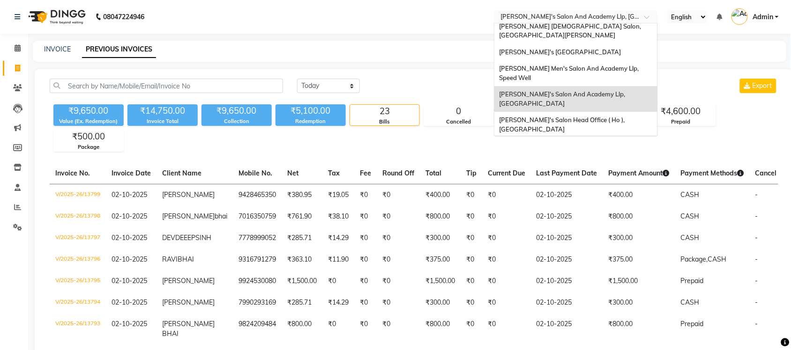
click at [615, 138] on div "[PERSON_NAME] Men's Salon & Academy Llp, [GEOGRAPHIC_DATA]" at bounding box center [575, 151] width 163 height 26
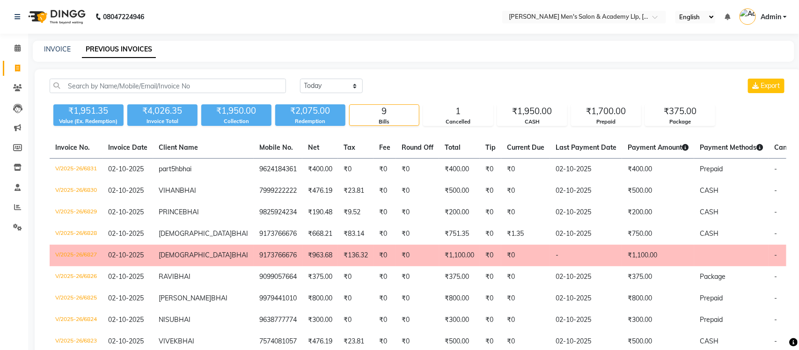
select select "en"
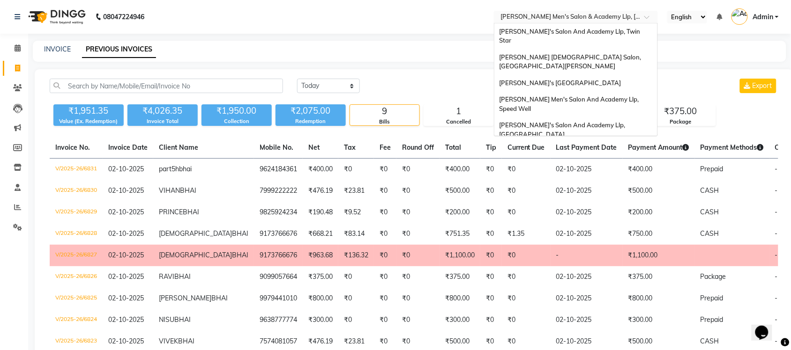
click at [585, 18] on input "text" at bounding box center [566, 17] width 136 height 9
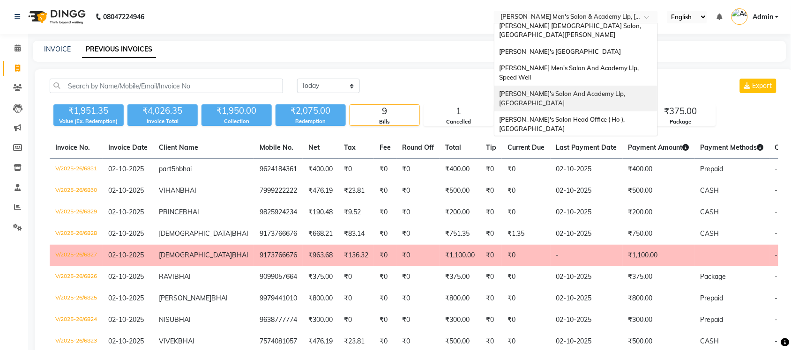
click at [605, 90] on span "[PERSON_NAME]'s Salon And Academy Llp, [GEOGRAPHIC_DATA]" at bounding box center [562, 98] width 127 height 17
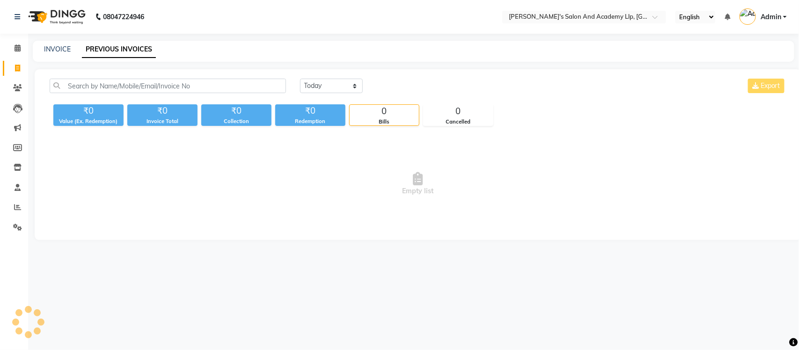
select select "en"
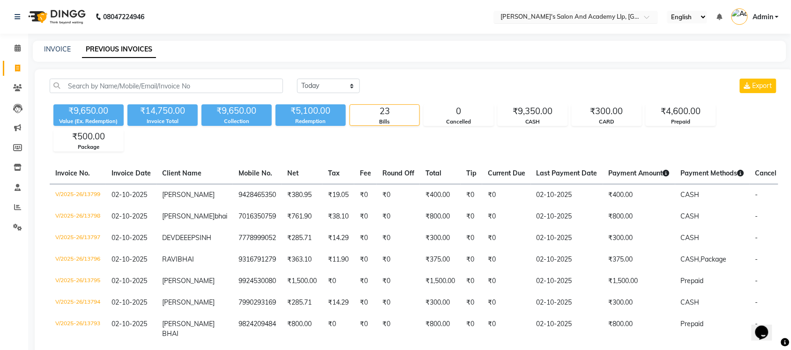
click at [614, 19] on input "text" at bounding box center [566, 17] width 136 height 9
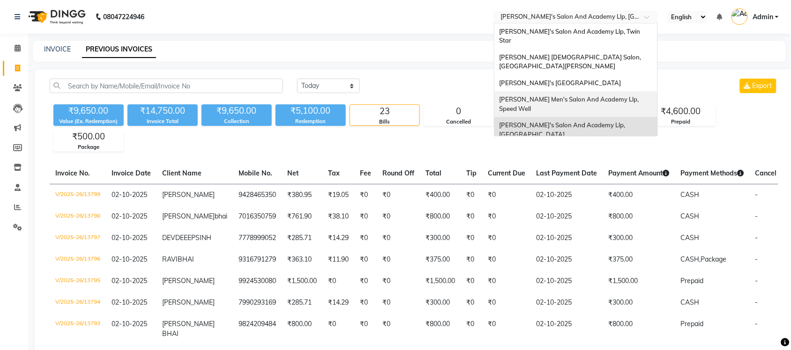
click at [610, 96] on span "[PERSON_NAME] Men's Salon And Academy Llp, Speed Well" at bounding box center [569, 104] width 141 height 17
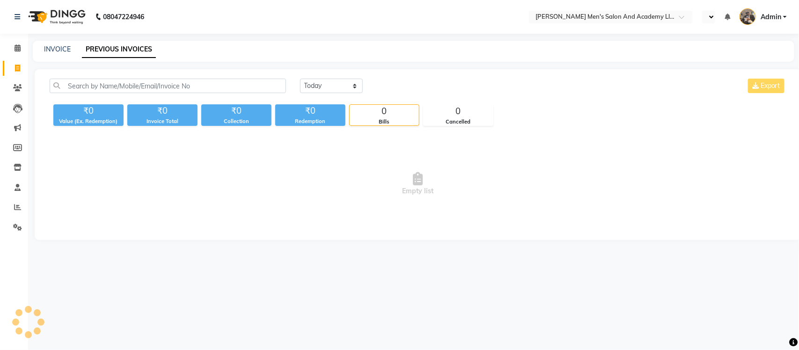
select select "en"
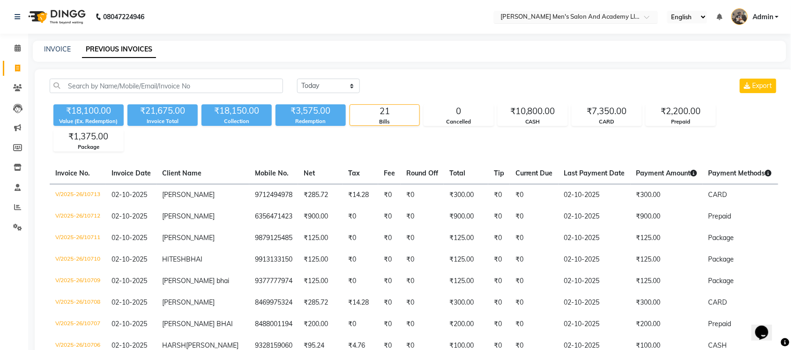
click at [613, 15] on input "text" at bounding box center [566, 17] width 136 height 9
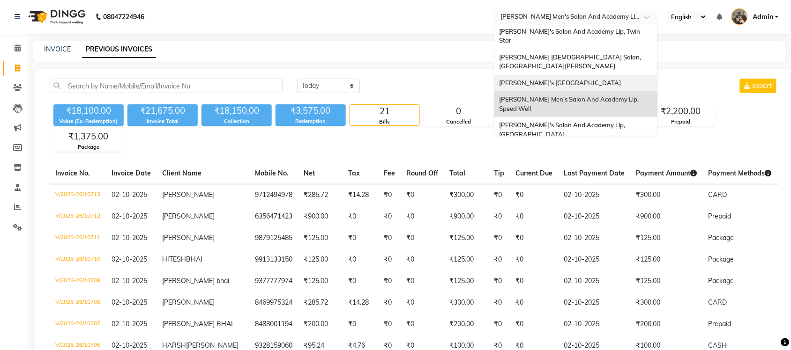
click at [607, 79] on span "[PERSON_NAME]'s [GEOGRAPHIC_DATA]" at bounding box center [560, 82] width 122 height 7
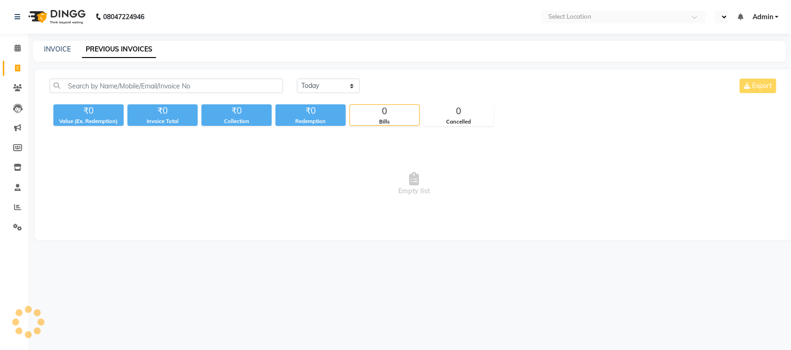
select select "en"
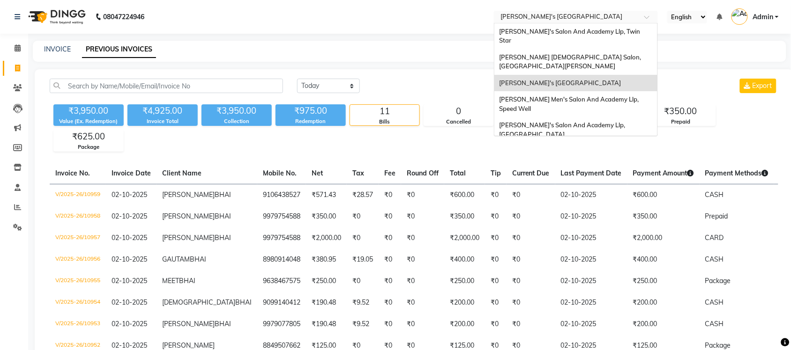
click at [602, 18] on input "text" at bounding box center [566, 17] width 136 height 9
click at [605, 50] on div "[PERSON_NAME] [DEMOGRAPHIC_DATA] Salon, [GEOGRAPHIC_DATA][PERSON_NAME]" at bounding box center [575, 62] width 163 height 26
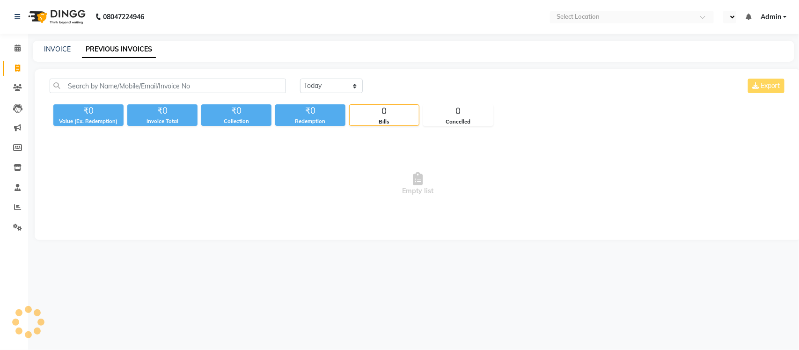
select select "en"
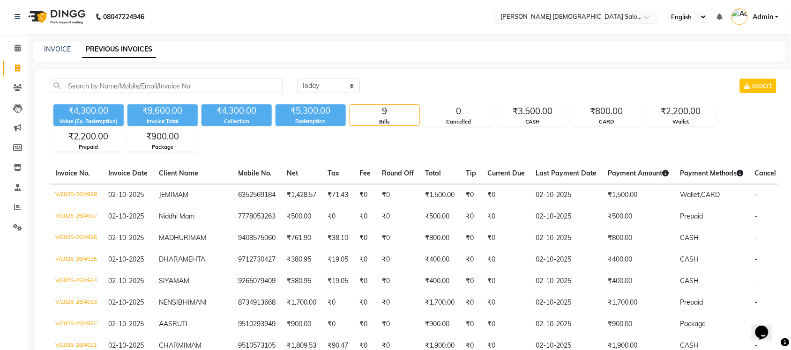
click at [607, 19] on input "text" at bounding box center [566, 17] width 136 height 9
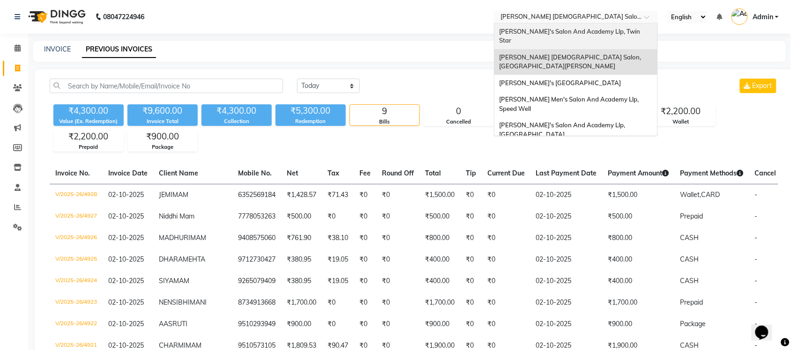
click at [602, 30] on span "[PERSON_NAME]'s Salon And Academy Llp, Twin Star" at bounding box center [570, 36] width 142 height 17
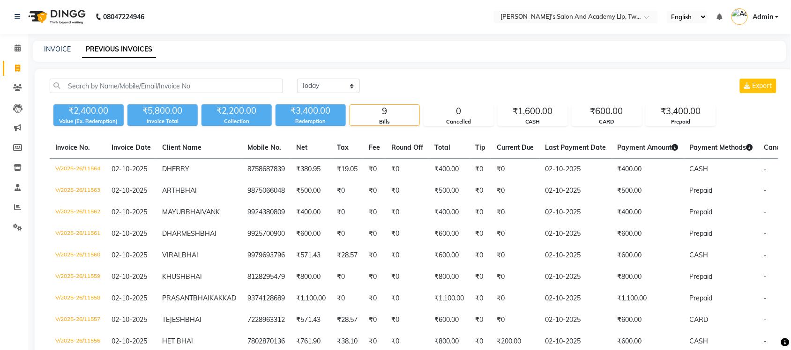
drag, startPoint x: 140, startPoint y: 1, endPoint x: 151, endPoint y: 0, distance: 11.3
click at [146, 1] on nav "08047224946 Select Location × [PERSON_NAME]'s Salon And Academy Llp, Twin Star …" at bounding box center [395, 17] width 791 height 34
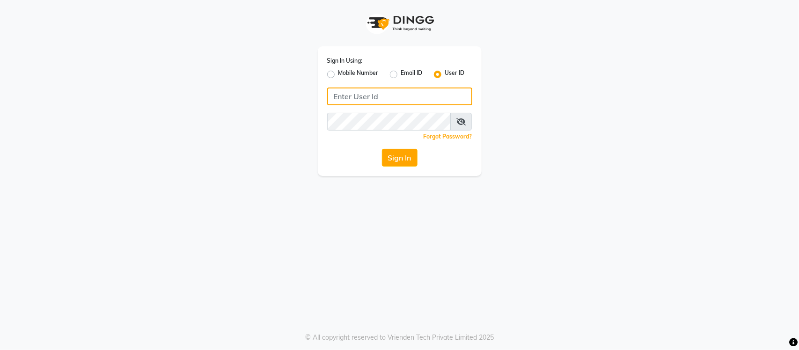
click at [349, 97] on input "Username" at bounding box center [399, 97] width 145 height 18
type input "SANDY"
click at [352, 111] on div "Sign In Using: Mobile Number Email ID User ID [PERSON_NAME] Remember me Forgot …" at bounding box center [400, 111] width 164 height 130
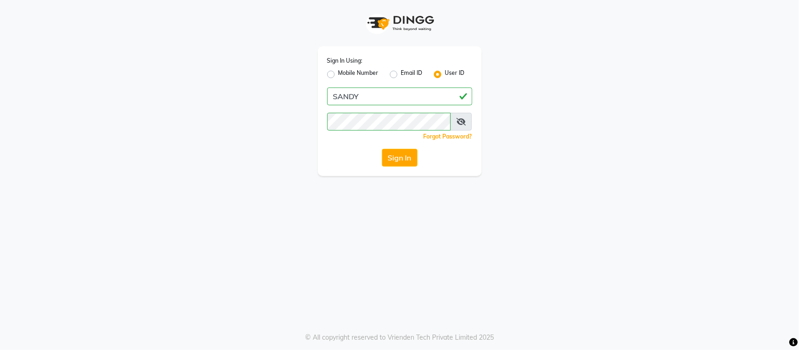
click at [396, 160] on button "Sign In" at bounding box center [400, 158] width 36 height 18
